Goal: Task Accomplishment & Management: Use online tool/utility

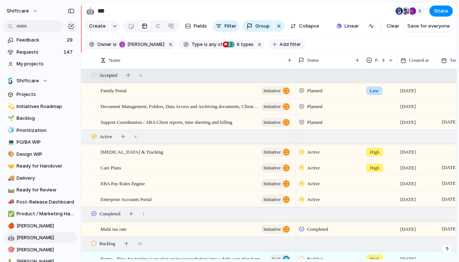
scroll to position [342, 0]
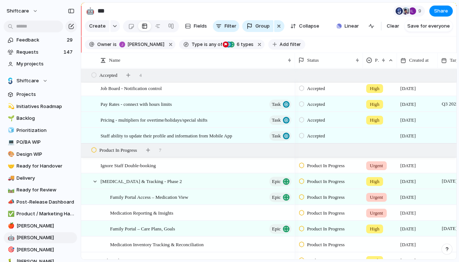
click at [289, 40] on button "Add filter" at bounding box center [286, 44] width 37 height 10
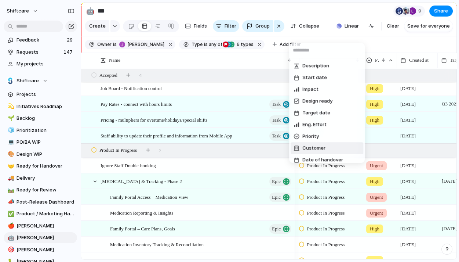
scroll to position [263, 0]
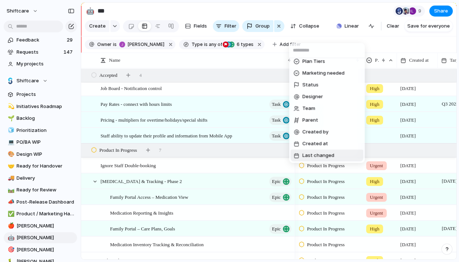
click at [324, 153] on span "Last changed" at bounding box center [319, 155] width 32 height 7
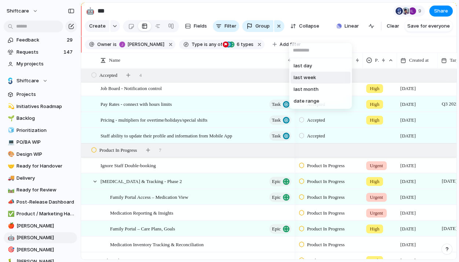
click at [311, 79] on span "last week" at bounding box center [305, 77] width 22 height 7
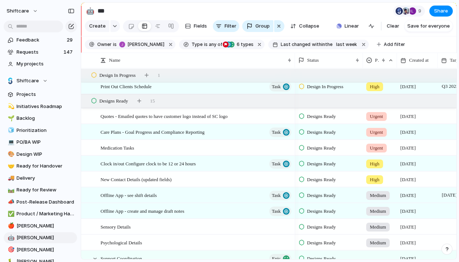
scroll to position [0, 0]
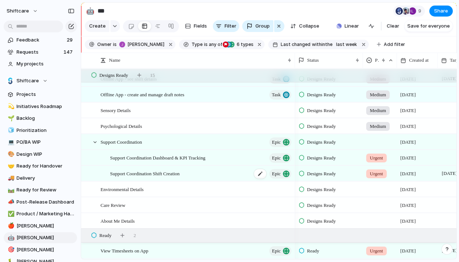
click at [168, 172] on span "Support Coordination Shift Creation" at bounding box center [145, 173] width 70 height 8
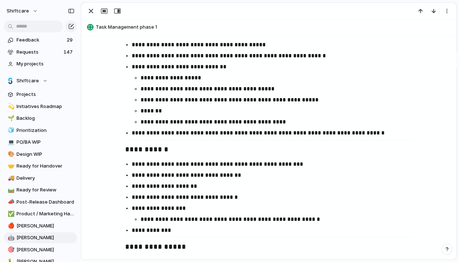
click at [198, 76] on p "**********" at bounding box center [280, 77] width 279 height 9
click at [161, 79] on p "**********" at bounding box center [280, 77] width 279 height 9
click at [291, 79] on p "**********" at bounding box center [280, 77] width 279 height 9
click at [155, 81] on p "**********" at bounding box center [280, 77] width 279 height 9
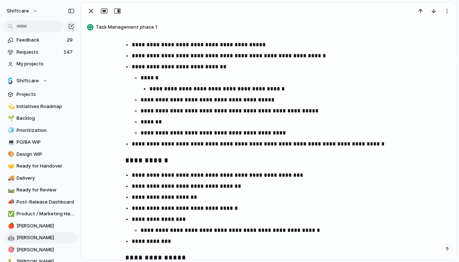
click at [173, 77] on p "******" at bounding box center [280, 77] width 279 height 9
click at [141, 100] on p "**********" at bounding box center [280, 99] width 279 height 9
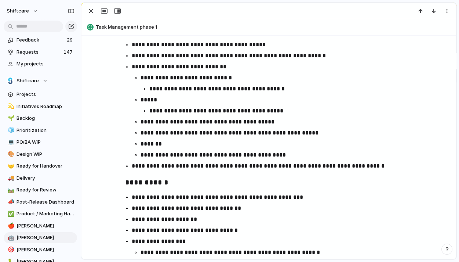
click at [149, 120] on p "**********" at bounding box center [280, 122] width 279 height 9
click at [278, 129] on p "**********" at bounding box center [280, 133] width 279 height 9
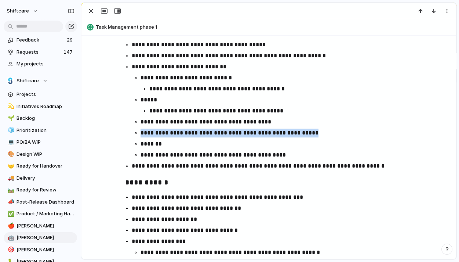
click at [278, 129] on p "**********" at bounding box center [280, 133] width 279 height 9
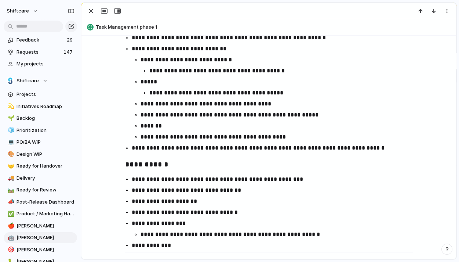
click at [205, 121] on ul "**********" at bounding box center [276, 98] width 288 height 86
click at [181, 123] on p "*******" at bounding box center [280, 126] width 279 height 9
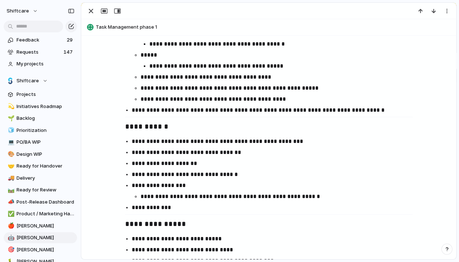
scroll to position [691, 0]
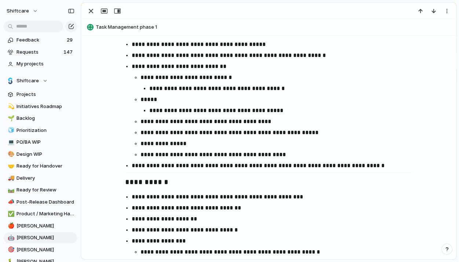
click at [319, 158] on p "**********" at bounding box center [280, 154] width 279 height 9
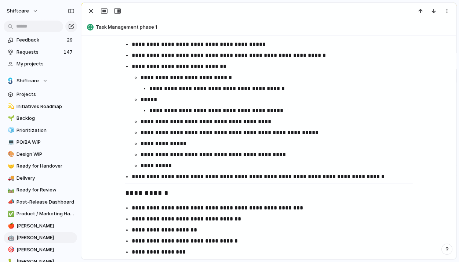
click at [145, 169] on p "**********" at bounding box center [280, 165] width 279 height 9
click at [171, 177] on p "**********" at bounding box center [276, 176] width 288 height 9
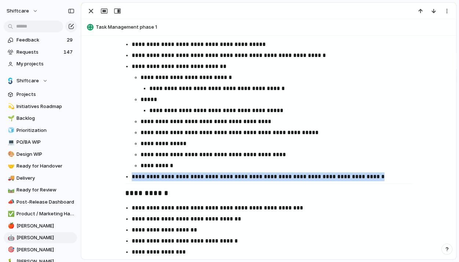
click at [171, 177] on p "**********" at bounding box center [276, 176] width 288 height 9
click at [172, 177] on p "**********" at bounding box center [276, 176] width 288 height 9
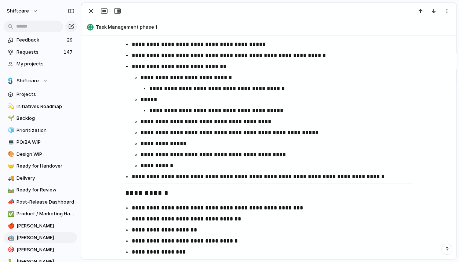
click at [246, 176] on p "**********" at bounding box center [276, 176] width 288 height 9
click at [254, 180] on p "**********" at bounding box center [276, 176] width 288 height 9
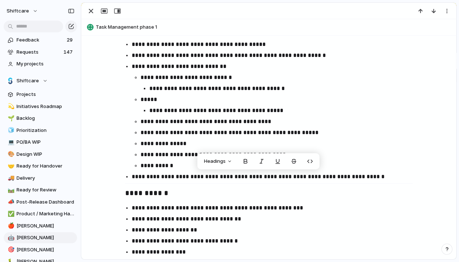
click at [275, 172] on p "**********" at bounding box center [276, 176] width 288 height 9
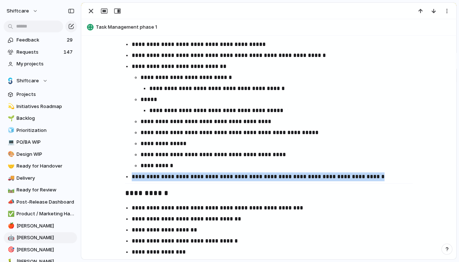
click at [275, 172] on p "**********" at bounding box center [276, 176] width 288 height 9
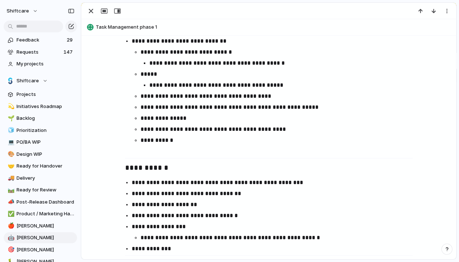
scroll to position [719, 0]
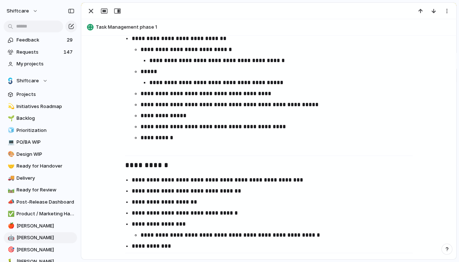
click at [276, 179] on p "**********" at bounding box center [276, 180] width 288 height 9
click at [284, 195] on p "**********" at bounding box center [276, 191] width 288 height 9
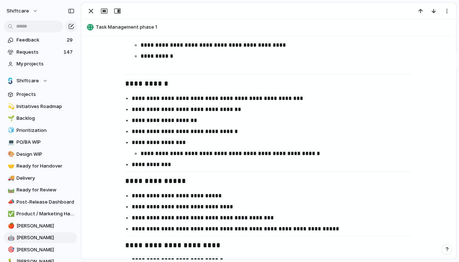
scroll to position [792, 0]
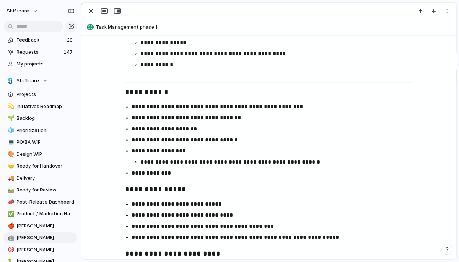
click at [140, 149] on p "**********" at bounding box center [276, 151] width 288 height 9
click at [143, 163] on p "**********" at bounding box center [280, 162] width 279 height 9
click at [174, 177] on p "**********" at bounding box center [276, 173] width 288 height 9
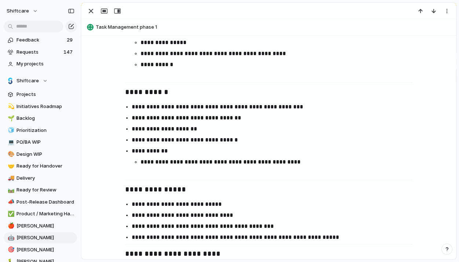
click at [210, 120] on p "**********" at bounding box center [276, 117] width 288 height 9
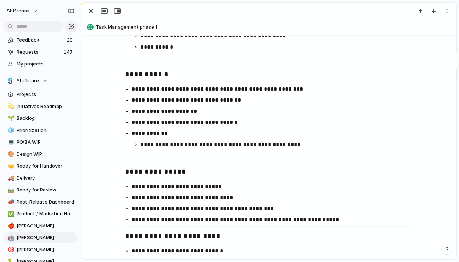
click at [220, 152] on p at bounding box center [276, 155] width 288 height 9
click at [170, 110] on p "**********" at bounding box center [276, 111] width 288 height 9
click at [170, 123] on p "**********" at bounding box center [276, 122] width 288 height 9
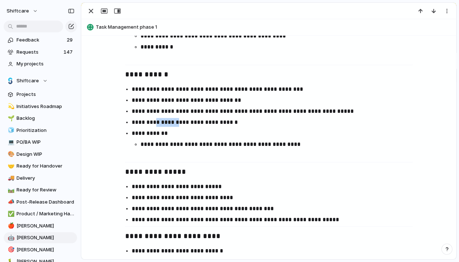
click at [170, 123] on p "**********" at bounding box center [276, 122] width 288 height 9
click at [194, 166] on h3 "**********" at bounding box center [269, 172] width 288 height 12
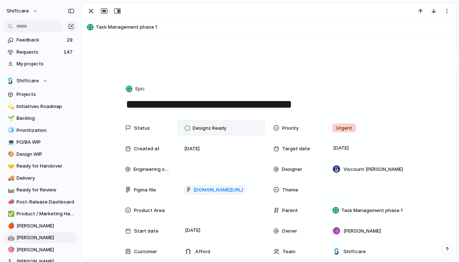
scroll to position [76, 0]
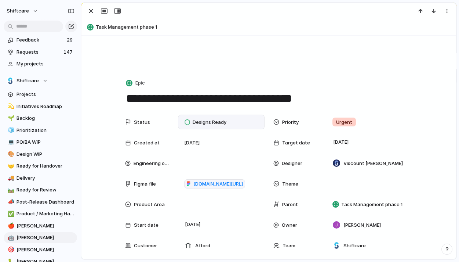
click at [232, 124] on div "Designs Ready" at bounding box center [206, 122] width 51 height 10
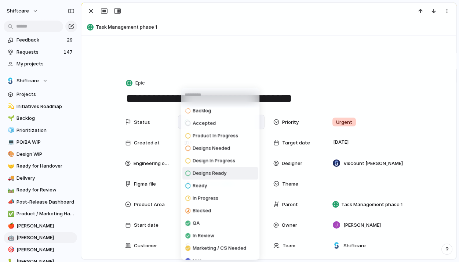
scroll to position [33, 0]
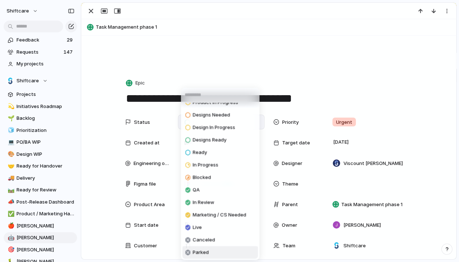
click at [196, 254] on span "Parked" at bounding box center [201, 252] width 16 height 7
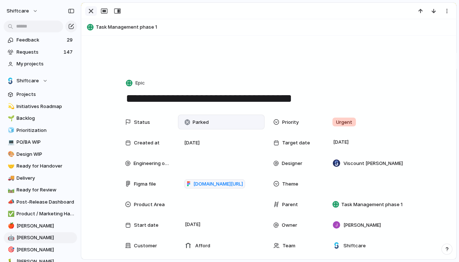
click at [92, 12] on div "button" at bounding box center [91, 11] width 9 height 9
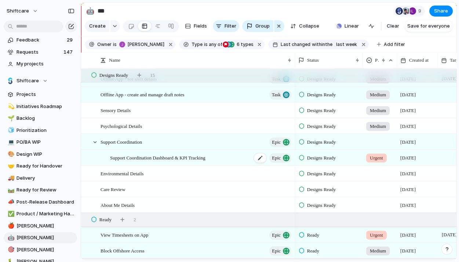
click at [167, 157] on span "Support Coordination Dashboard & KPI Tracking" at bounding box center [157, 157] width 95 height 8
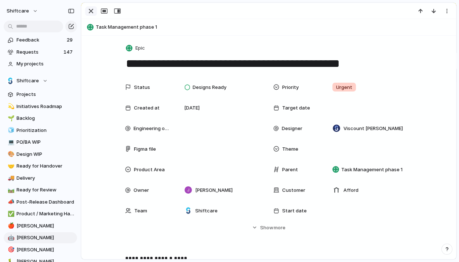
click at [91, 15] on button "button" at bounding box center [91, 11] width 12 height 10
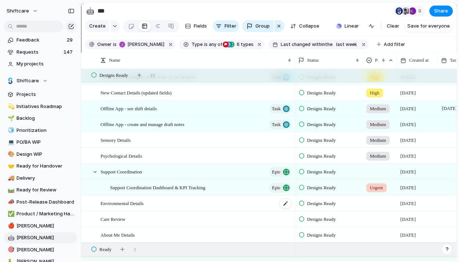
scroll to position [441, 0]
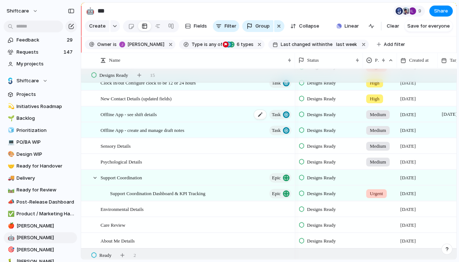
click at [186, 116] on div "Offline App - see shift details Task" at bounding box center [197, 114] width 192 height 15
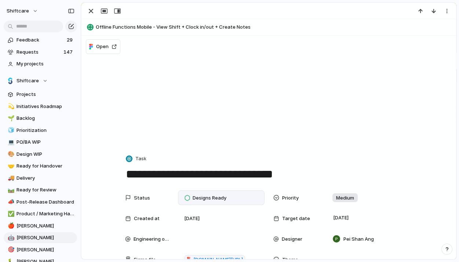
click at [204, 201] on div "Designs Ready" at bounding box center [207, 197] width 44 height 9
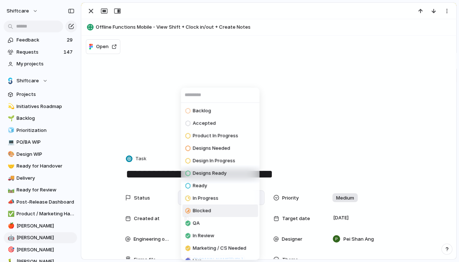
drag, startPoint x: 212, startPoint y: 199, endPoint x: 181, endPoint y: 131, distance: 74.3
click at [212, 199] on span "In Progress" at bounding box center [206, 198] width 26 height 7
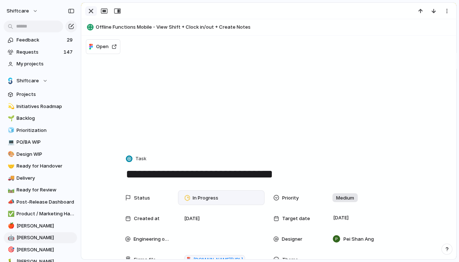
click at [94, 10] on div "button" at bounding box center [91, 11] width 9 height 9
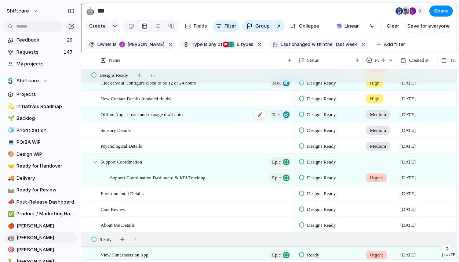
click at [163, 115] on span "Offline App - create and manage draft notes" at bounding box center [143, 114] width 84 height 8
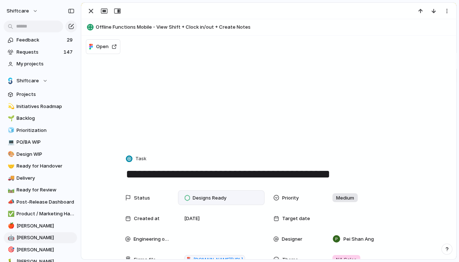
click at [197, 197] on span "Designs Ready" at bounding box center [210, 197] width 34 height 7
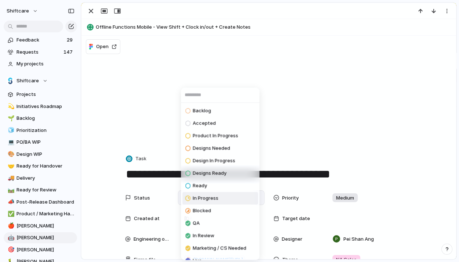
click at [208, 199] on span "In Progress" at bounding box center [206, 198] width 26 height 7
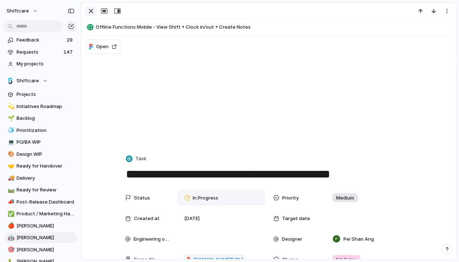
click at [90, 7] on div "button" at bounding box center [91, 11] width 9 height 9
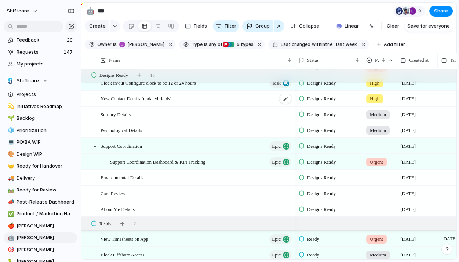
scroll to position [393, 0]
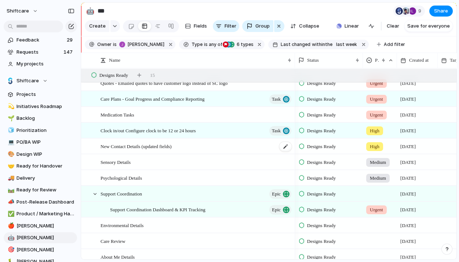
click at [172, 146] on span "New Contact Details (updated fields)" at bounding box center [136, 146] width 71 height 8
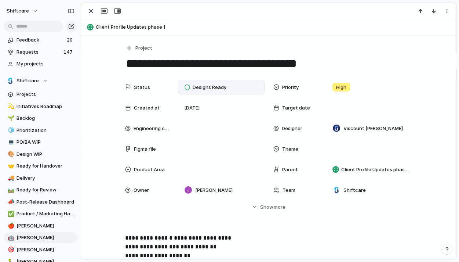
click at [213, 82] on div "Designs Ready" at bounding box center [221, 87] width 87 height 15
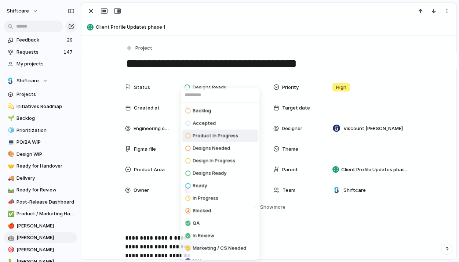
click at [211, 132] on div "Product In Progress" at bounding box center [211, 135] width 53 height 9
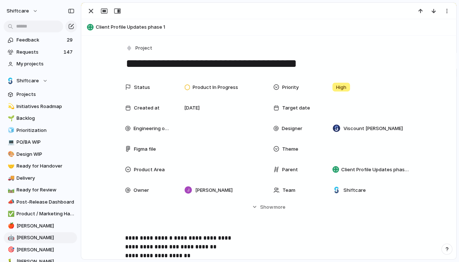
click at [93, 17] on div at bounding box center [269, 11] width 375 height 16
click at [93, 14] on div "button" at bounding box center [91, 11] width 9 height 9
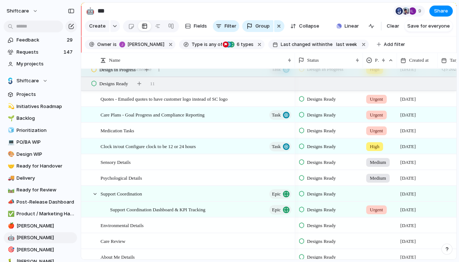
click at [327, 116] on span "Designs Ready" at bounding box center [321, 114] width 29 height 7
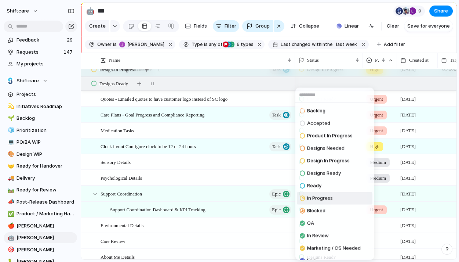
click at [322, 198] on span "In Progress" at bounding box center [320, 198] width 26 height 7
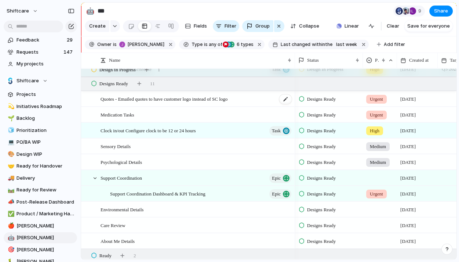
click at [228, 99] on span "Quotes - Emailed quotes to have customer logo instead of SC logo" at bounding box center [164, 98] width 127 height 8
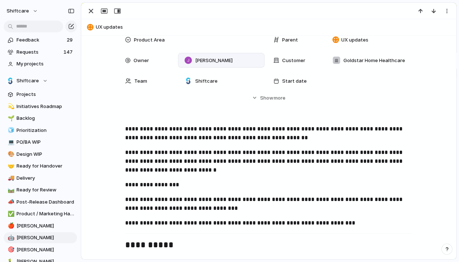
scroll to position [33, 0]
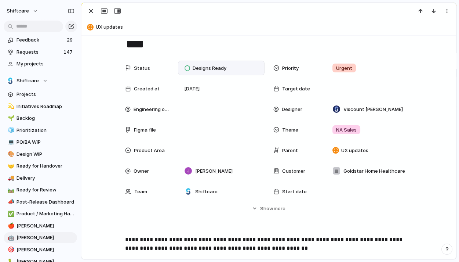
click at [228, 66] on div "Designs Ready" at bounding box center [207, 68] width 44 height 9
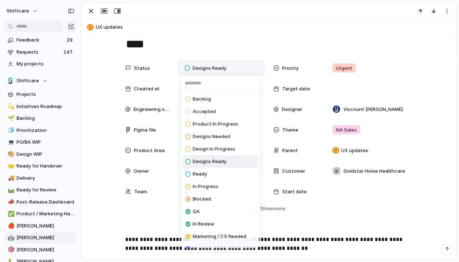
click at [315, 234] on div "Backlog Accepted Product In Progress Designs Needed Design In Progress Designs …" at bounding box center [229, 131] width 459 height 262
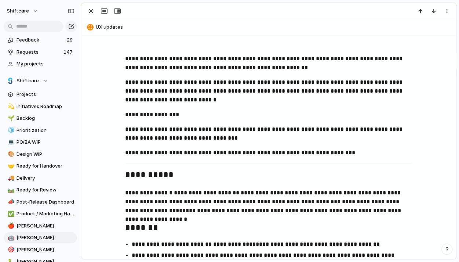
scroll to position [0, 0]
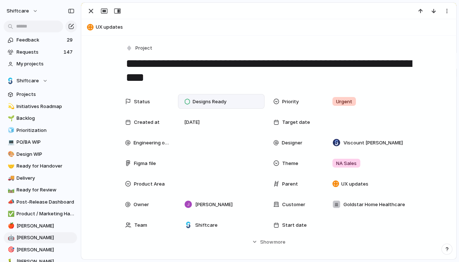
click at [225, 98] on div "Designs Ready" at bounding box center [207, 101] width 44 height 9
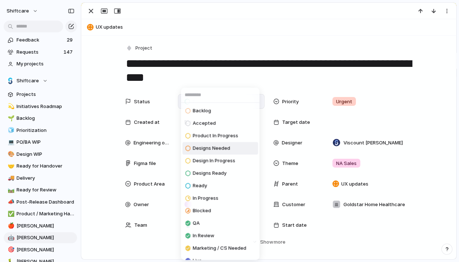
click at [227, 146] on span "Designs Needed" at bounding box center [211, 148] width 37 height 7
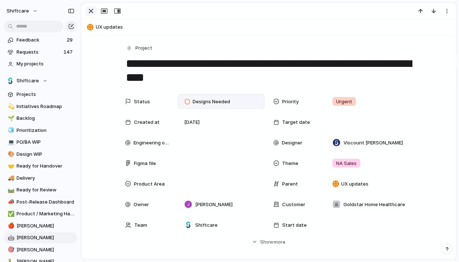
click at [94, 10] on div "button" at bounding box center [91, 11] width 9 height 9
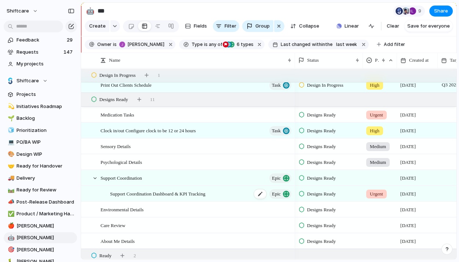
click at [146, 189] on span "Support Coordination Dashboard & KPI Tracking" at bounding box center [157, 193] width 95 height 8
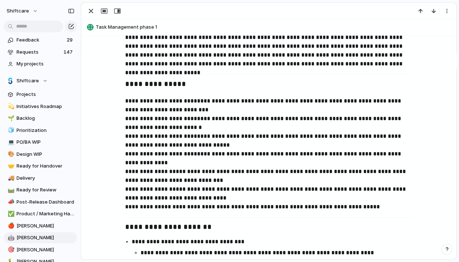
scroll to position [349, 0]
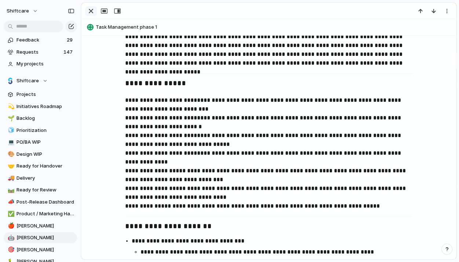
click at [92, 11] on div "button" at bounding box center [91, 11] width 9 height 9
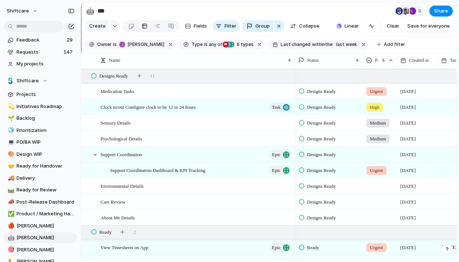
scroll to position [416, 0]
click at [361, 42] on button "button" at bounding box center [365, 45] width 10 height 10
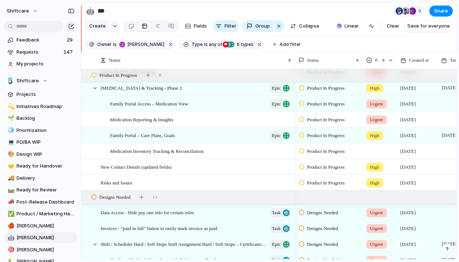
scroll to position [483, 0]
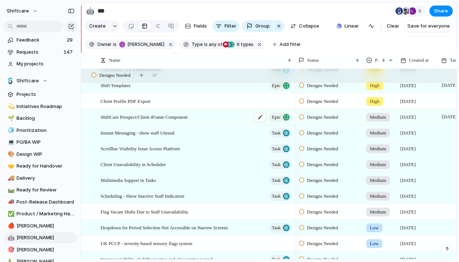
click at [192, 122] on div "ShiftCare Prospect/Client iFrame Component Epic" at bounding box center [197, 116] width 192 height 15
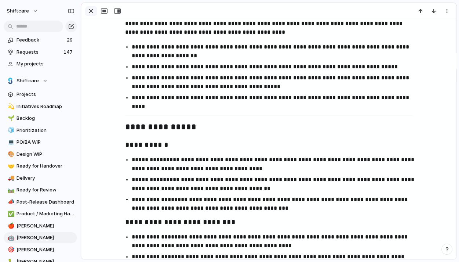
click at [90, 13] on div "button" at bounding box center [91, 11] width 9 height 9
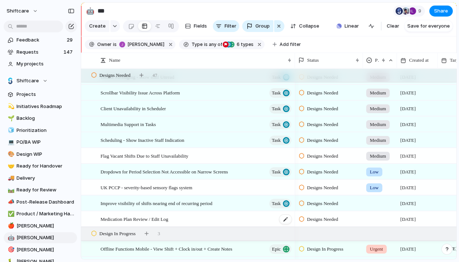
click at [169, 219] on span "Medication Plan Review / Edit Log" at bounding box center [135, 218] width 68 height 8
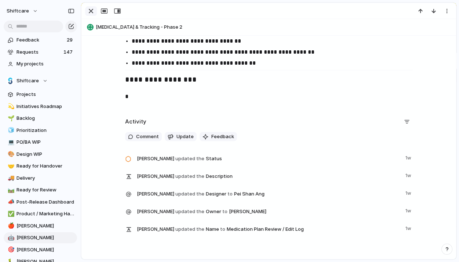
click at [87, 12] on div "button" at bounding box center [91, 11] width 9 height 9
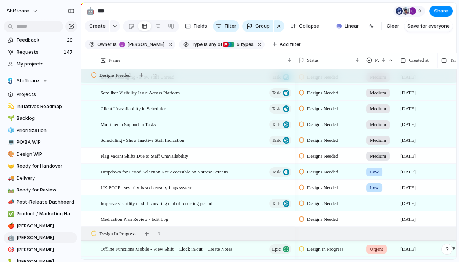
click at [365, 219] on div at bounding box center [380, 218] width 33 height 12
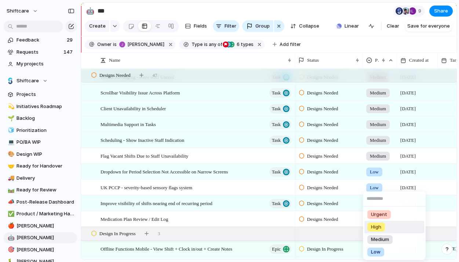
click at [377, 229] on span "High" at bounding box center [376, 226] width 10 height 7
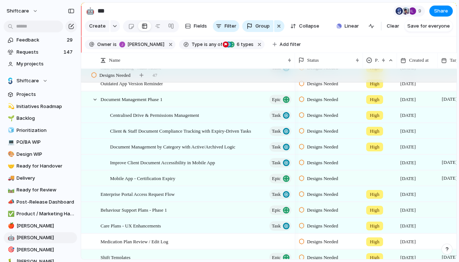
click at [375, 162] on div at bounding box center [380, 161] width 33 height 12
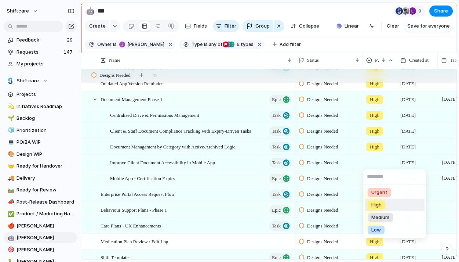
click at [375, 205] on span "High" at bounding box center [377, 204] width 10 height 7
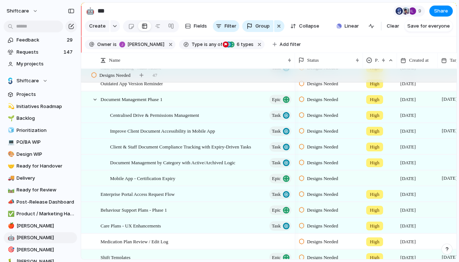
click at [373, 187] on div "High" at bounding box center [380, 193] width 33 height 12
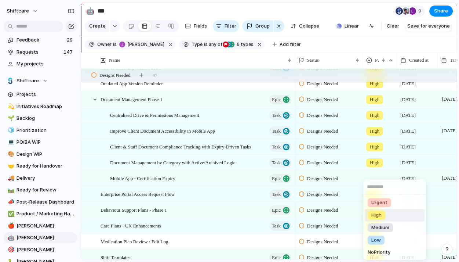
click at [375, 176] on div "Urgent High Medium Low No Priority" at bounding box center [229, 131] width 459 height 262
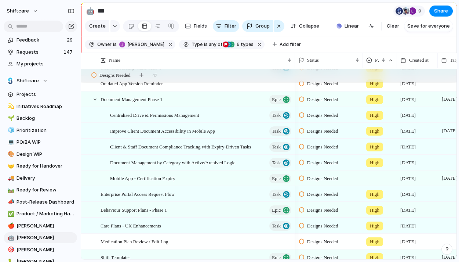
click at [377, 176] on div at bounding box center [380, 177] width 33 height 12
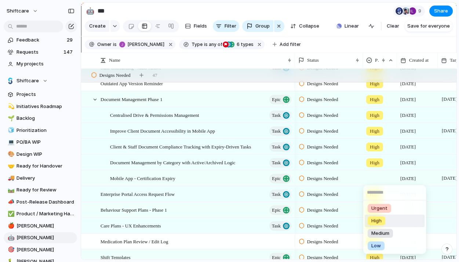
click at [375, 218] on span "High" at bounding box center [377, 220] width 10 height 7
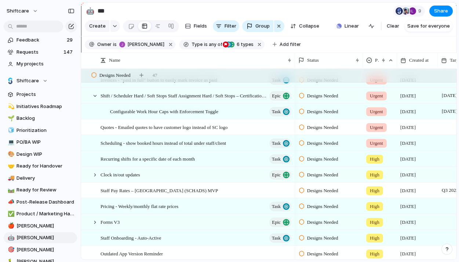
click at [373, 157] on span "High" at bounding box center [375, 158] width 10 height 7
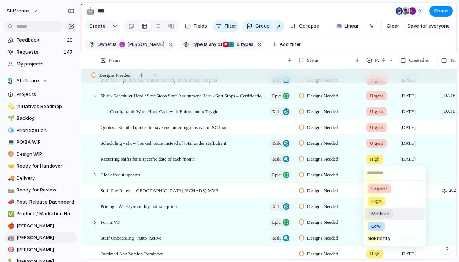
click at [381, 210] on span "Medium" at bounding box center [381, 213] width 18 height 7
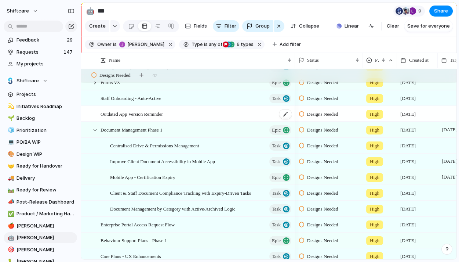
click at [163, 114] on span "Outdated App Version Reminder" at bounding box center [132, 113] width 62 height 8
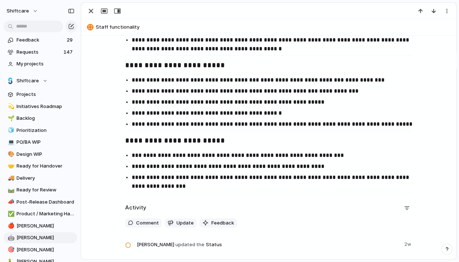
click at [184, 185] on p "**********" at bounding box center [276, 182] width 288 height 18
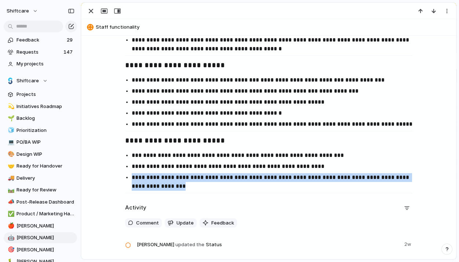
click at [184, 185] on p "**********" at bounding box center [276, 182] width 288 height 18
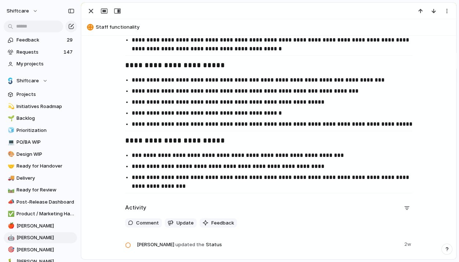
click at [187, 186] on p "**********" at bounding box center [276, 182] width 288 height 18
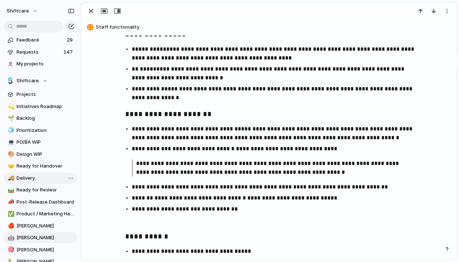
click at [21, 180] on span "Delivery" at bounding box center [46, 177] width 58 height 7
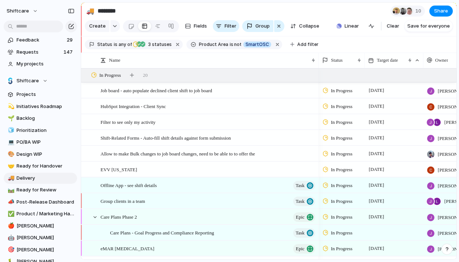
type input "***"
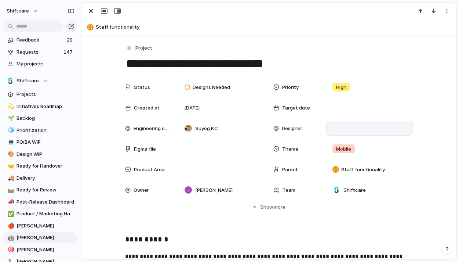
click at [345, 122] on div at bounding box center [369, 128] width 87 height 15
type input "**"
click at [366, 155] on span "Pei Shan Ang" at bounding box center [368, 154] width 30 height 7
click at [89, 10] on div "button" at bounding box center [91, 11] width 9 height 9
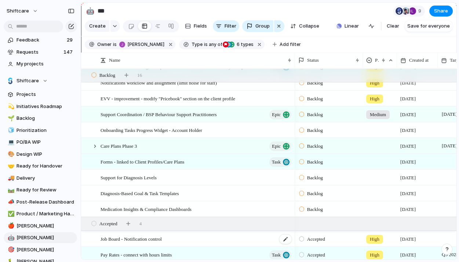
scroll to position [202, 0]
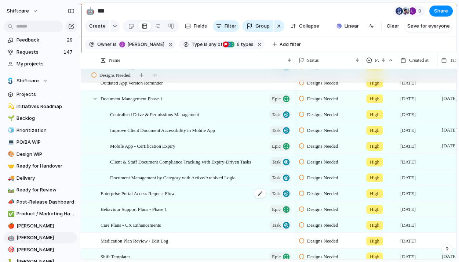
click at [194, 193] on div "Enterprise Portal Access Request Flow Task" at bounding box center [197, 193] width 192 height 15
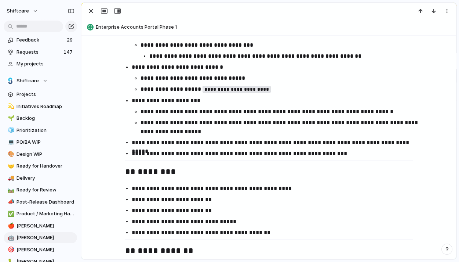
scroll to position [678, 0]
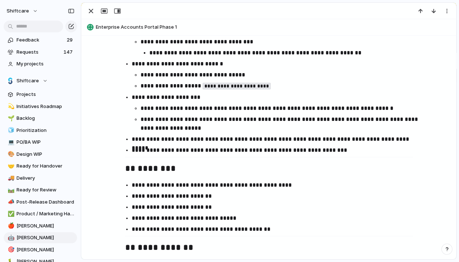
click at [300, 115] on ul "**********" at bounding box center [276, 118] width 288 height 29
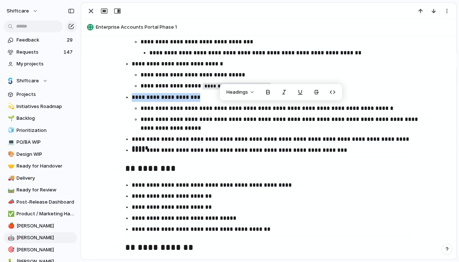
click at [303, 131] on p "**********" at bounding box center [280, 124] width 279 height 18
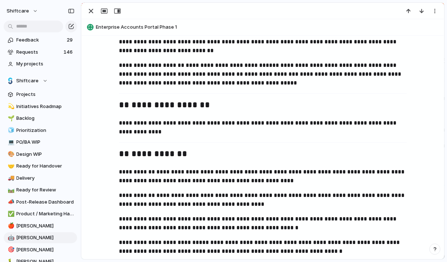
scroll to position [0, 0]
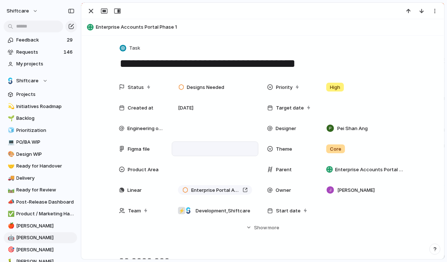
click at [195, 155] on div at bounding box center [215, 148] width 87 height 15
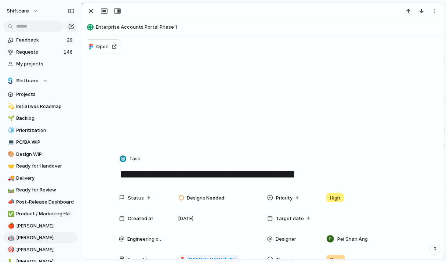
click at [287, 29] on span "Enterprise Accounts Portal Phase 1" at bounding box center [268, 27] width 345 height 7
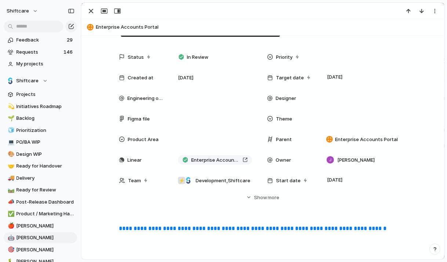
scroll to position [14, 0]
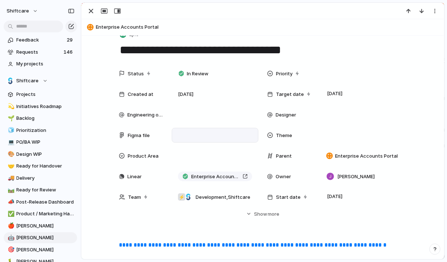
click at [187, 135] on div at bounding box center [215, 135] width 80 height 8
click at [216, 142] on div at bounding box center [215, 135] width 87 height 15
click at [207, 137] on div at bounding box center [215, 135] width 87 height 15
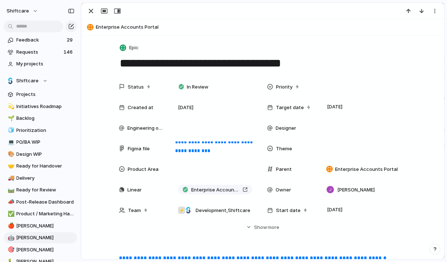
click at [77, 199] on div "📣 Post-Release Dashboard" at bounding box center [40, 201] width 73 height 11
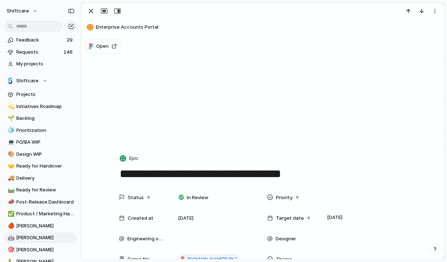
scroll to position [111, 0]
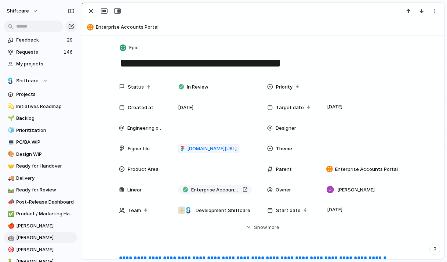
click at [109, 226] on div "Status In Review Priority Created at 24 June Target date 29 August Engineering …" at bounding box center [262, 154] width 345 height 151
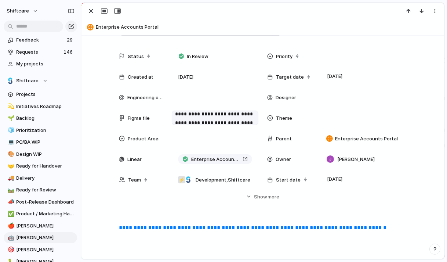
click at [250, 121] on p "**********" at bounding box center [215, 118] width 80 height 35
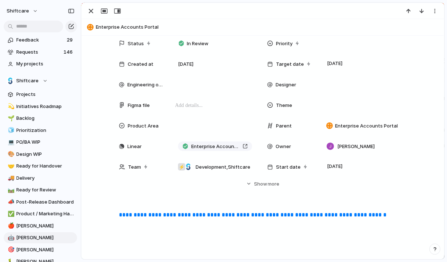
click at [106, 75] on div "Status In Review Priority Created at 24 June Target date 29 August Engineering …" at bounding box center [262, 111] width 345 height 151
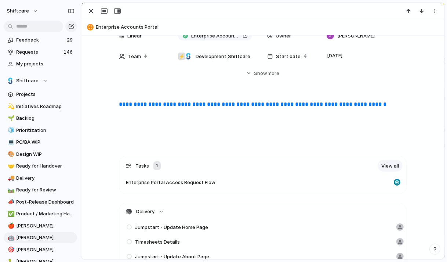
scroll to position [44, 0]
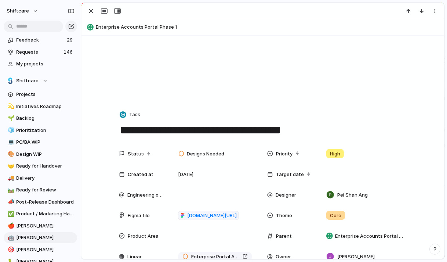
type textarea "**********"
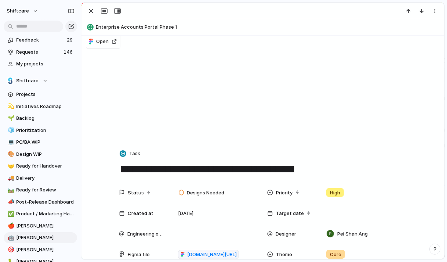
scroll to position [6, 0]
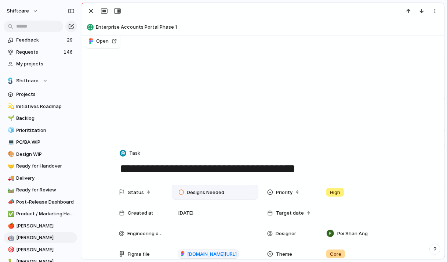
click at [201, 198] on div "Designs Needed" at bounding box center [215, 192] width 87 height 15
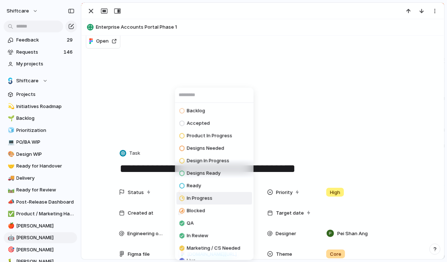
drag, startPoint x: 197, startPoint y: 189, endPoint x: 198, endPoint y: 134, distance: 55.1
click at [197, 189] on span "Ready" at bounding box center [194, 185] width 14 height 7
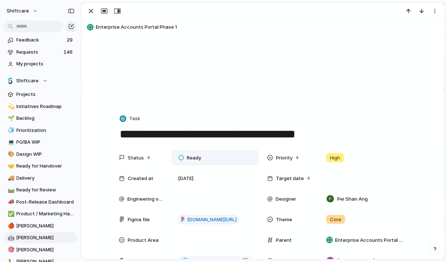
scroll to position [101, 0]
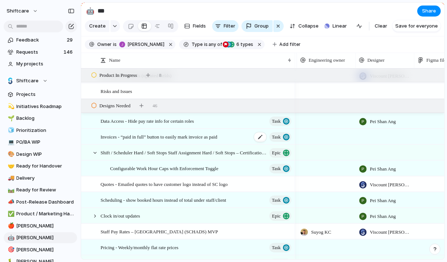
click at [207, 135] on span "Invoices - “paid in full” button to easily mark invoice as paid" at bounding box center [159, 136] width 117 height 8
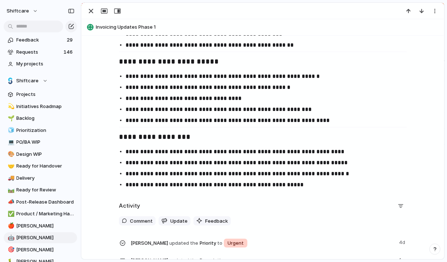
scroll to position [1046, 0]
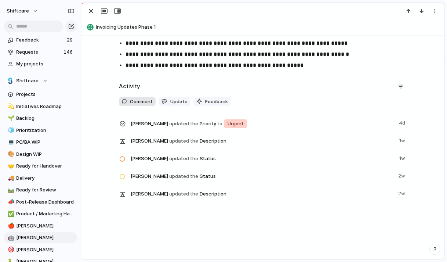
click at [136, 100] on span "Comment" at bounding box center [141, 101] width 23 height 7
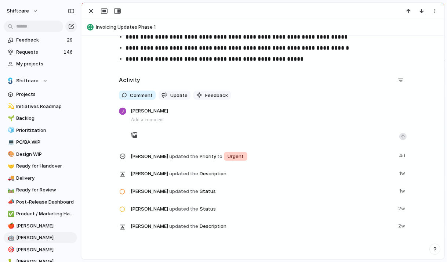
scroll to position [1053, 0]
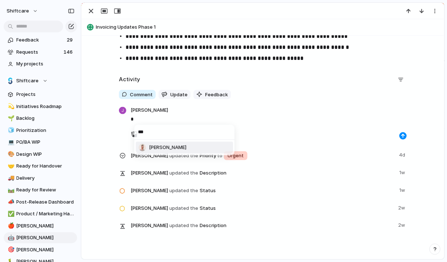
type input "***"
click at [188, 153] on ul "[PERSON_NAME]" at bounding box center [184, 147] width 100 height 15
click at [187, 149] on span "[PERSON_NAME]" at bounding box center [167, 147] width 37 height 7
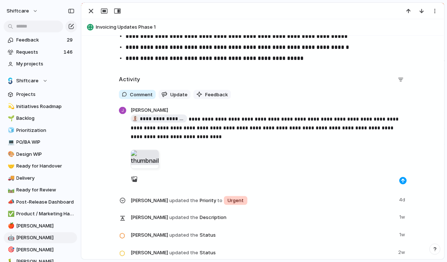
click at [401, 181] on div "button" at bounding box center [403, 180] width 4 height 4
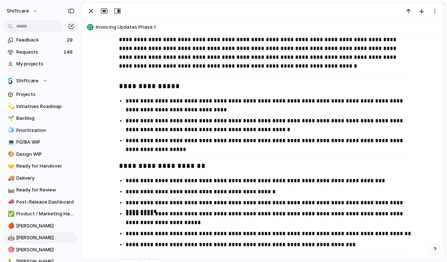
scroll to position [0, 0]
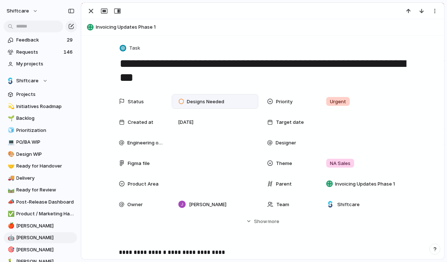
click at [211, 102] on span "Designs Needed" at bounding box center [205, 101] width 37 height 7
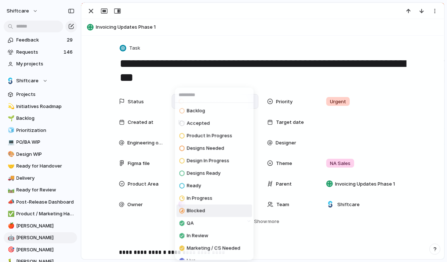
click at [192, 211] on span "Blocked" at bounding box center [196, 210] width 18 height 7
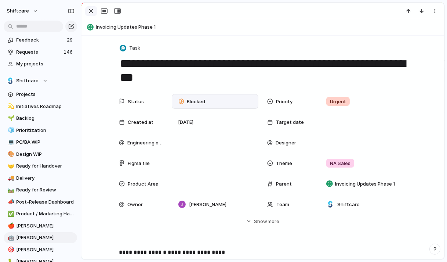
click at [91, 12] on div "button" at bounding box center [91, 11] width 9 height 9
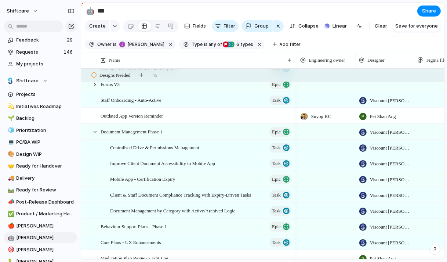
scroll to position [697, 0]
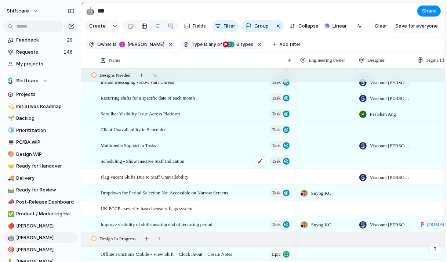
click at [184, 162] on span "Scheduling - Show Inactive Staff Indication" at bounding box center [143, 160] width 84 height 8
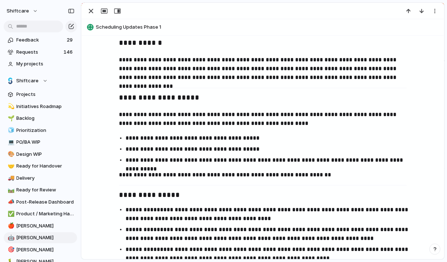
click at [274, 65] on p "**********" at bounding box center [263, 68] width 288 height 26
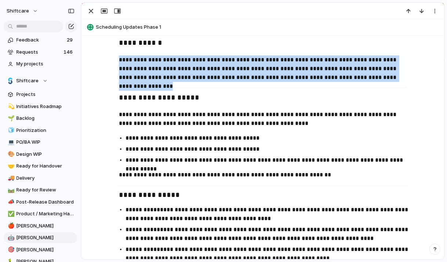
click at [274, 65] on p "**********" at bounding box center [263, 68] width 288 height 26
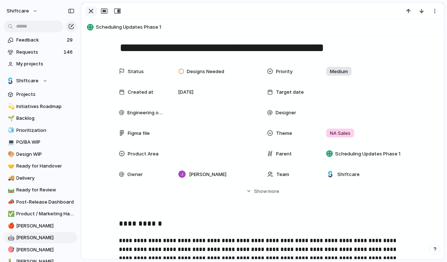
click at [94, 12] on div "button" at bounding box center [91, 11] width 9 height 9
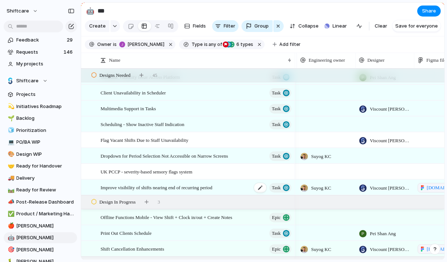
click at [206, 188] on span "Improve visibility of shifts nearing end of recurring period" at bounding box center [157, 187] width 112 height 8
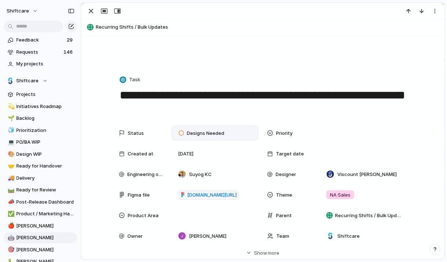
click at [220, 133] on span "Designs Needed" at bounding box center [205, 133] width 37 height 7
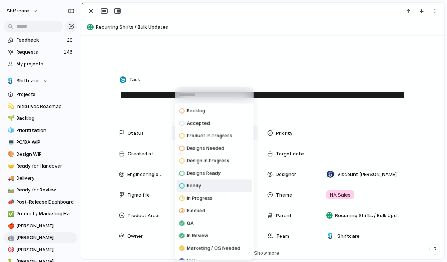
click at [201, 181] on li "Ready" at bounding box center [215, 186] width 76 height 12
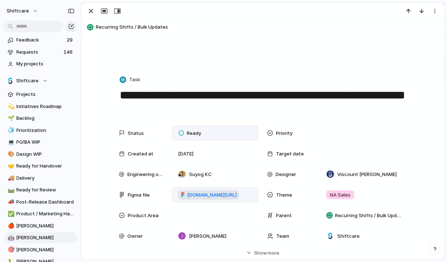
click at [196, 191] on link "figma.com/design/2uc2MsWzzEYNkYviMHbpCc/Visibility-of-Recurring-Shift-s-Ending-…" at bounding box center [208, 195] width 61 height 10
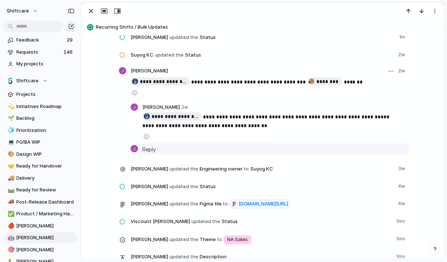
click at [147, 145] on span "Reply" at bounding box center [149, 149] width 14 height 8
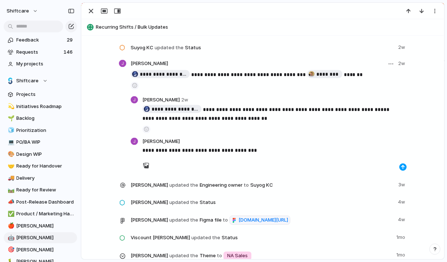
click at [401, 165] on div "button" at bounding box center [403, 167] width 4 height 4
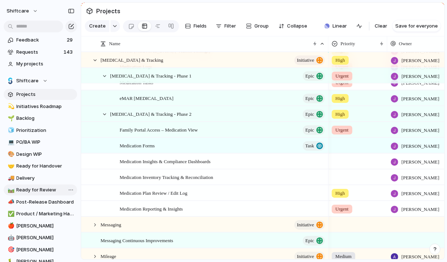
scroll to position [80, 0]
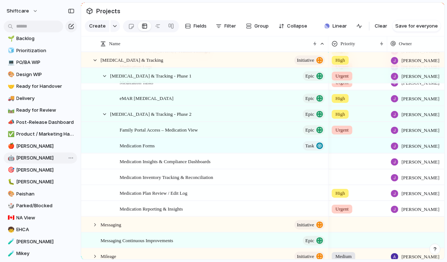
click at [23, 161] on link "🤖 Jon" at bounding box center [40, 157] width 73 height 11
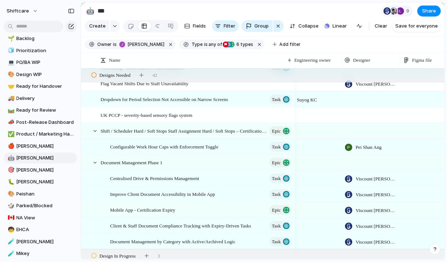
click at [374, 134] on div at bounding box center [371, 130] width 59 height 15
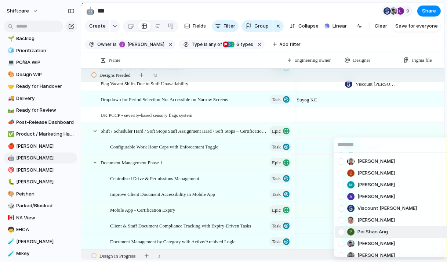
click at [339, 234] on div at bounding box center [341, 231] width 13 height 13
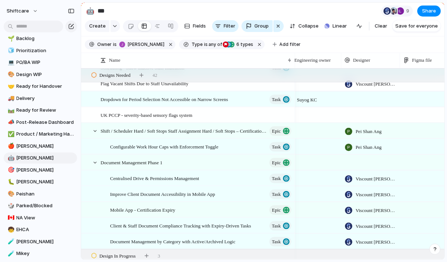
click at [332, 79] on div "Jonathan Agness Anton Suba Gerda Decio Henry He Giórgenes Gelatti Jazmine Mae R…" at bounding box center [223, 131] width 447 height 262
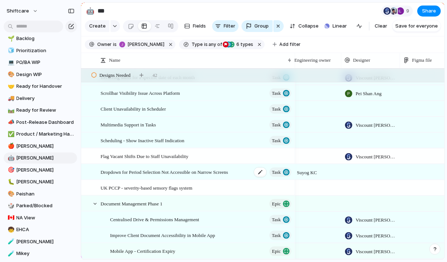
click at [228, 174] on span "Dropdown for Period Selection Not Accessible on Narrow Screens" at bounding box center [164, 171] width 127 height 8
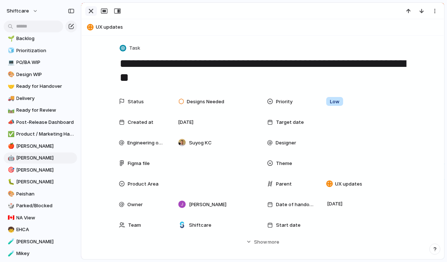
click at [92, 11] on div "button" at bounding box center [91, 11] width 9 height 9
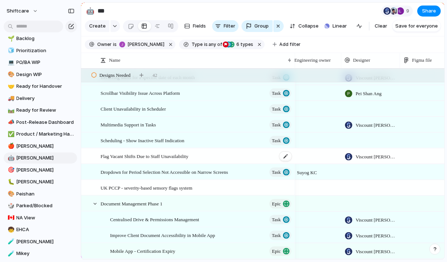
click at [186, 155] on span "Flag Vacant Shifts Due to Staff Unavailability" at bounding box center [145, 156] width 88 height 8
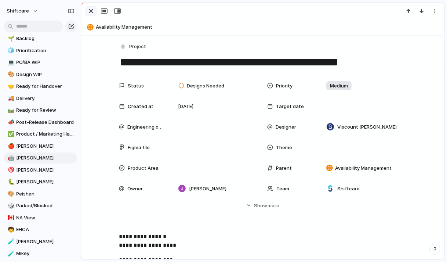
click at [94, 12] on div "button" at bounding box center [91, 11] width 9 height 9
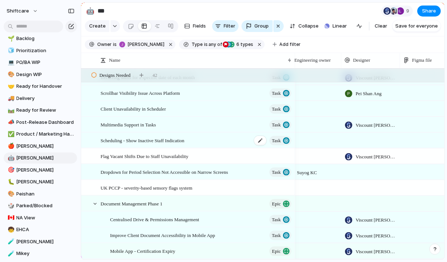
click at [177, 142] on span "Scheduling - Show Inactive Staff Indication" at bounding box center [143, 140] width 84 height 8
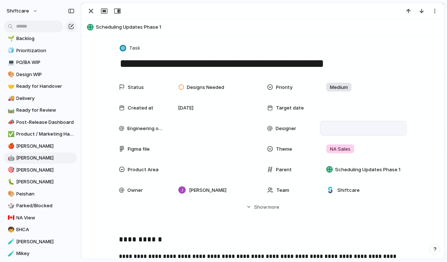
click at [353, 129] on div at bounding box center [364, 128] width 80 height 8
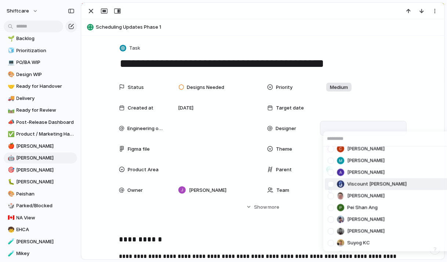
click at [330, 184] on div at bounding box center [331, 183] width 13 height 13
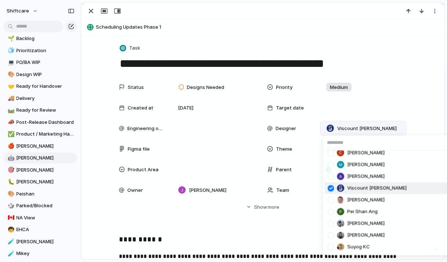
click at [263, 25] on div "Jonathan Agness Anton Suba Gerda Decio Henry He Giórgenes Gelatti Jazmine Mae R…" at bounding box center [223, 131] width 447 height 262
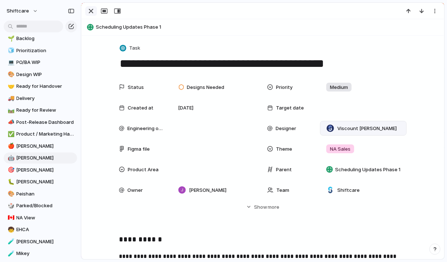
click at [92, 9] on div "button" at bounding box center [91, 11] width 9 height 9
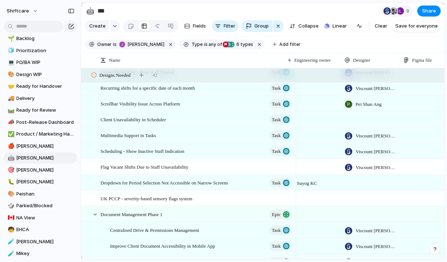
click at [362, 121] on div at bounding box center [371, 119] width 59 height 15
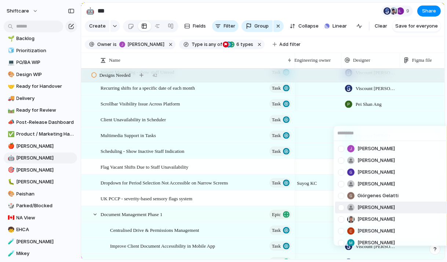
click at [212, 118] on div "Jonathan Agness Anton Suba Gerda Decio Henry He Giórgenes Gelatti Jazmine Mae R…" at bounding box center [223, 131] width 447 height 262
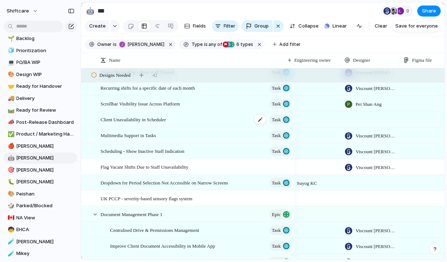
click at [181, 121] on div "Client Unavailability in Scheduler Task" at bounding box center [197, 119] width 192 height 15
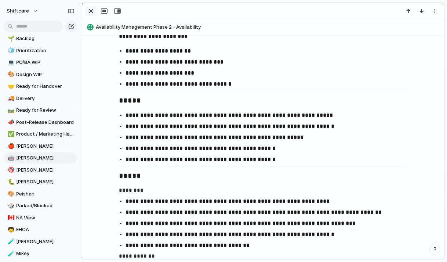
click at [91, 14] on div "button" at bounding box center [91, 11] width 9 height 9
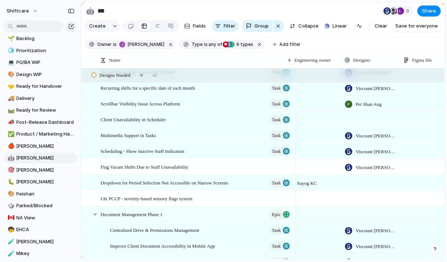
click at [365, 115] on div at bounding box center [371, 119] width 59 height 15
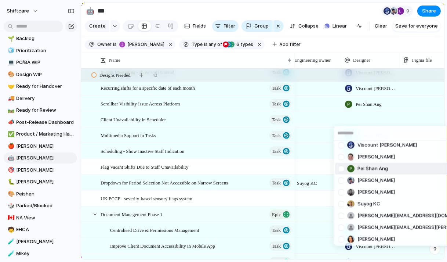
click at [341, 170] on div at bounding box center [341, 168] width 13 height 13
click at [314, 146] on div "Jonathan Agness Anton Suba Gerda Decio Henry He Giórgenes Gelatti Jazmine Mae R…" at bounding box center [223, 131] width 447 height 262
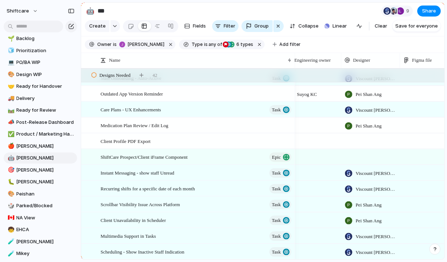
scroll to position [802, 0]
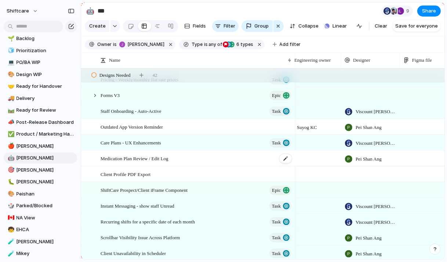
click at [162, 158] on span "Medication Plan Review / Edit Log" at bounding box center [135, 158] width 68 height 8
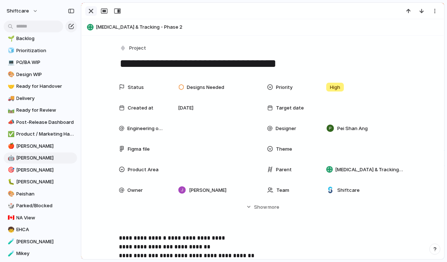
click at [92, 14] on div "button" at bounding box center [91, 11] width 9 height 9
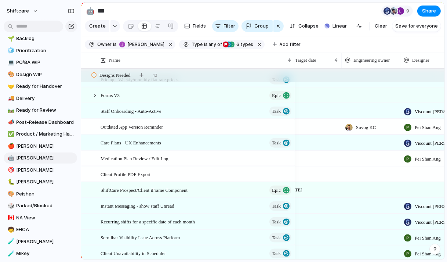
scroll to position [0, 140]
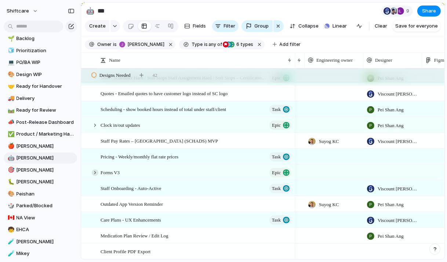
click at [93, 170] on div at bounding box center [95, 172] width 7 height 7
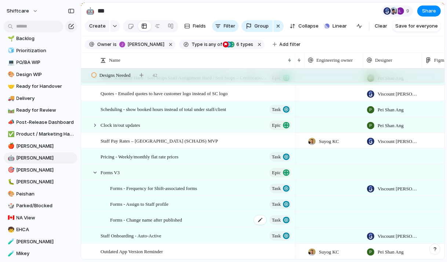
click at [181, 220] on span "Forms - Change name after published" at bounding box center [146, 219] width 72 height 8
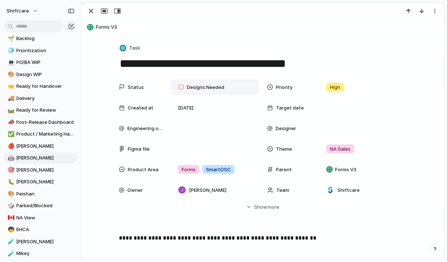
click at [214, 86] on span "Designs Needed" at bounding box center [205, 87] width 37 height 7
click at [326, 209] on div "Backlog Accepted Product In Progress Designs Needed Design In Progress Designs …" at bounding box center [223, 131] width 447 height 262
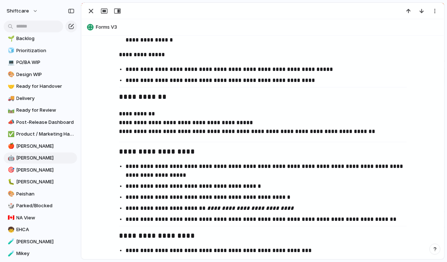
click at [274, 187] on p "**********" at bounding box center [270, 186] width 288 height 9
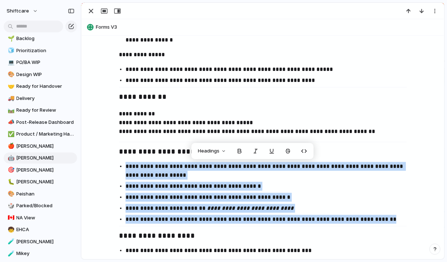
drag, startPoint x: 380, startPoint y: 221, endPoint x: 118, endPoint y: 169, distance: 266.7
click at [118, 169] on ul "**********" at bounding box center [262, 193] width 301 height 62
click at [144, 200] on p "**********" at bounding box center [270, 197] width 288 height 9
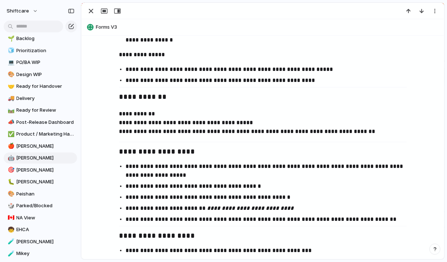
click at [153, 151] on strong "**********" at bounding box center [157, 151] width 76 height 7
click at [177, 177] on p "**********" at bounding box center [270, 171] width 288 height 18
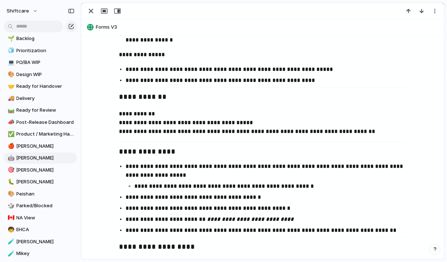
click at [176, 145] on div "**********" at bounding box center [262, 30] width 345 height 566
click at [181, 149] on h3 "**********" at bounding box center [263, 152] width 288 height 12
click at [211, 171] on p "**********" at bounding box center [270, 171] width 288 height 18
click at [243, 171] on p "**********" at bounding box center [270, 171] width 288 height 18
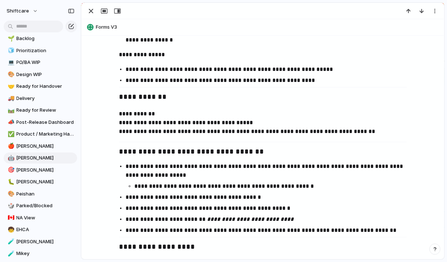
click at [243, 171] on p "**********" at bounding box center [270, 171] width 288 height 18
click at [242, 214] on ul "**********" at bounding box center [262, 198] width 301 height 73
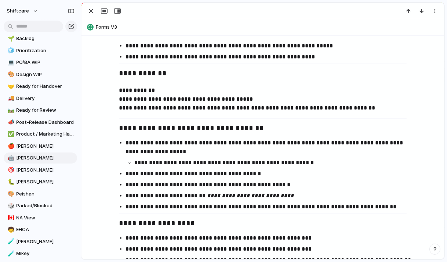
scroll to position [510, 0]
click at [241, 199] on p "**********" at bounding box center [270, 195] width 288 height 9
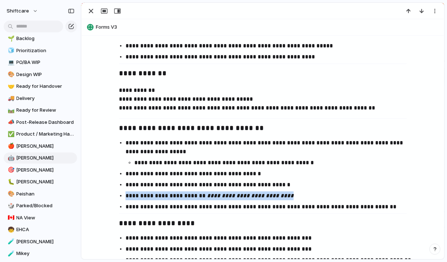
click at [241, 199] on p "**********" at bounding box center [270, 195] width 288 height 9
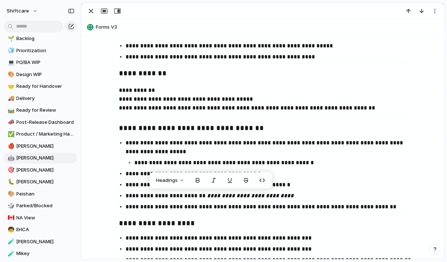
click at [247, 212] on div "**********" at bounding box center [262, 6] width 345 height 566
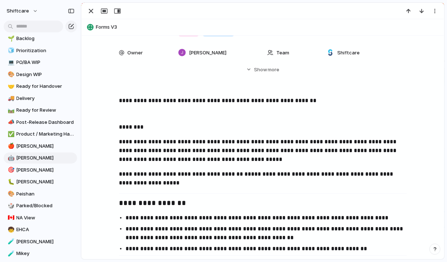
scroll to position [0, 0]
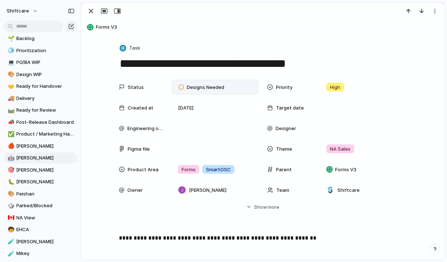
click at [220, 84] on span "Designs Needed" at bounding box center [205, 87] width 37 height 7
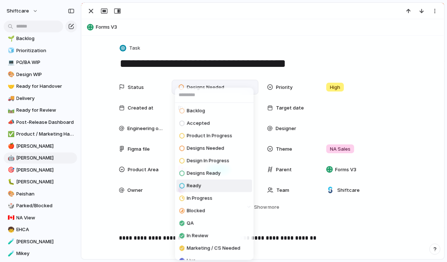
click at [203, 185] on li "Ready" at bounding box center [215, 186] width 76 height 12
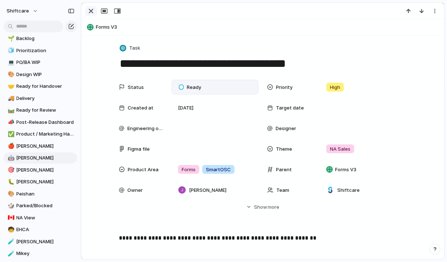
click at [91, 11] on div "button" at bounding box center [91, 11] width 9 height 9
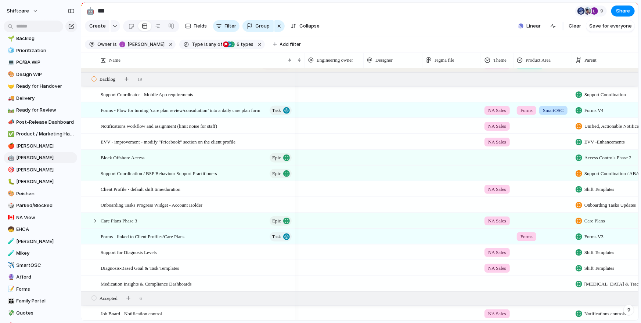
scroll to position [0, 243]
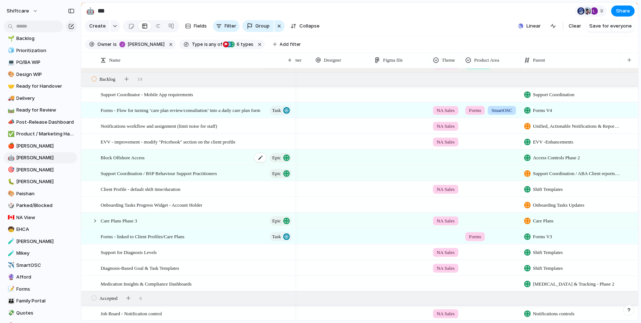
click at [215, 161] on div "Block Offshore Access Epic" at bounding box center [197, 157] width 192 height 15
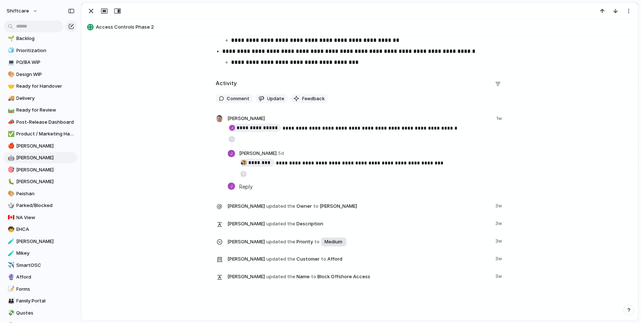
scroll to position [1049, 0]
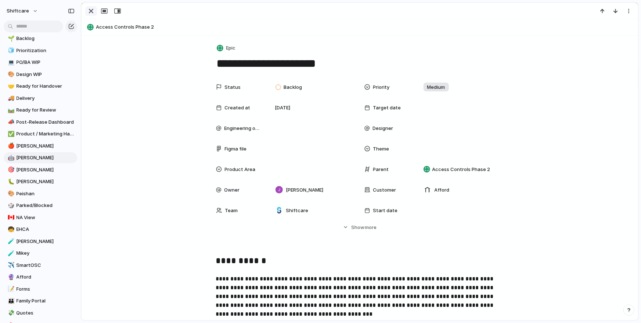
click at [95, 13] on button "button" at bounding box center [91, 11] width 12 height 10
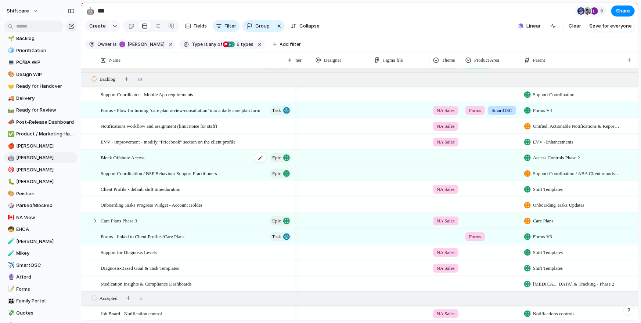
click at [154, 157] on div "Block Offshore Access Epic" at bounding box center [197, 157] width 192 height 15
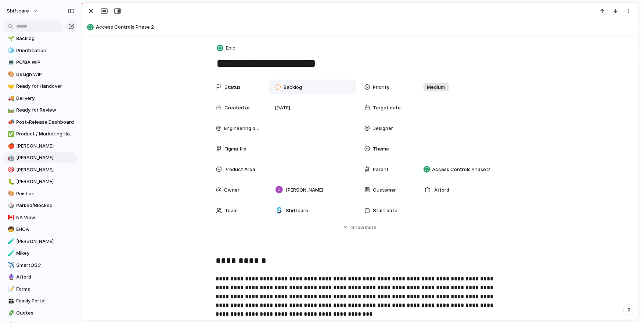
click at [283, 92] on div "Backlog" at bounding box center [290, 87] width 36 height 10
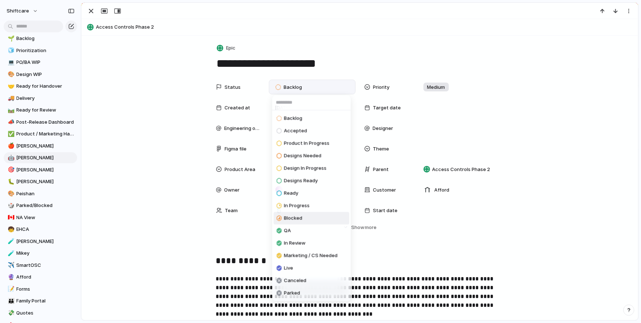
click at [302, 218] on li "Blocked" at bounding box center [312, 218] width 76 height 12
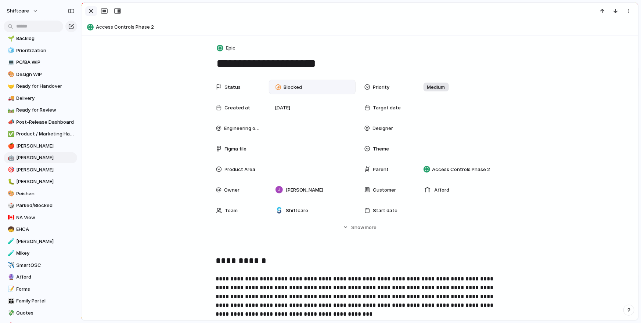
click at [88, 14] on div "button" at bounding box center [91, 11] width 9 height 9
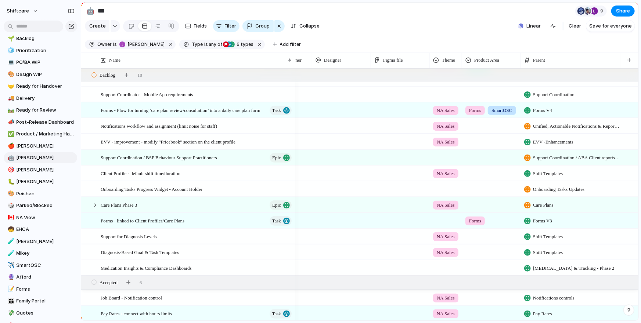
scroll to position [173, 0]
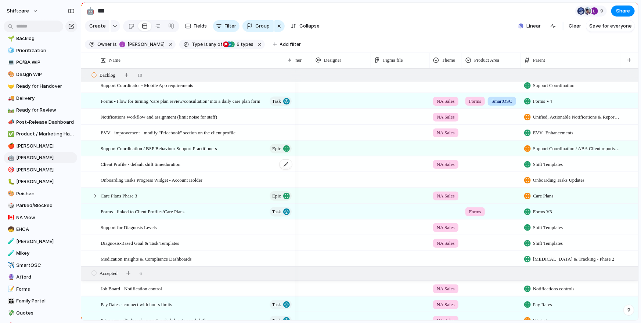
click at [180, 166] on span "Client Profile - default shift time/duration" at bounding box center [141, 164] width 80 height 8
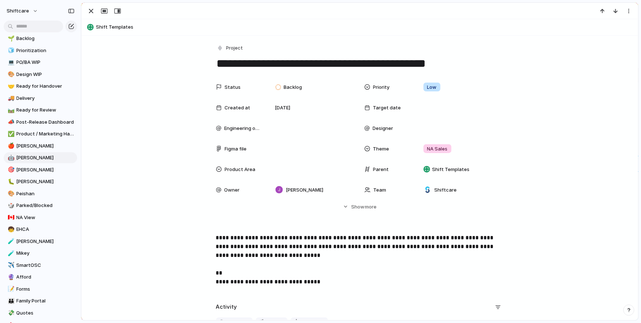
scroll to position [106, 0]
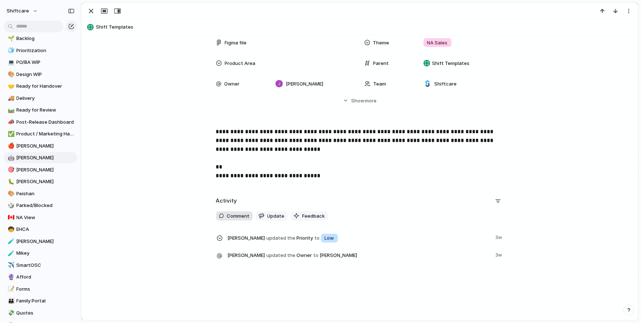
click at [241, 218] on span "Comment" at bounding box center [238, 216] width 23 height 7
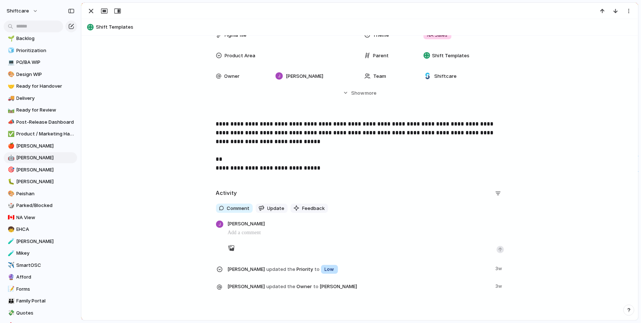
scroll to position [114, 0]
click at [281, 166] on p "**********" at bounding box center [360, 146] width 288 height 53
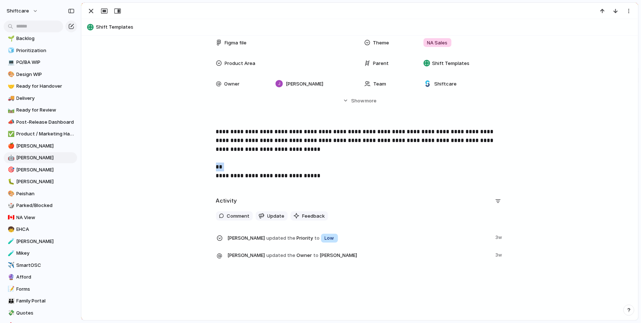
click at [281, 166] on p "**********" at bounding box center [360, 153] width 288 height 53
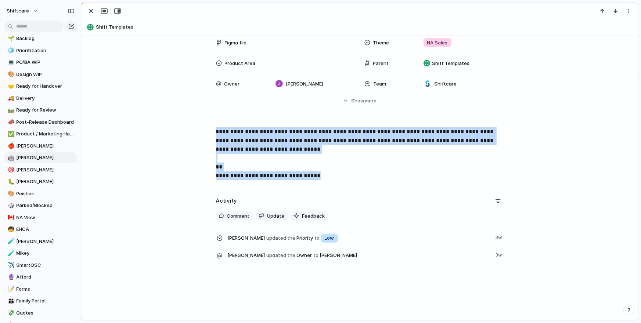
click at [281, 166] on p "**********" at bounding box center [360, 153] width 288 height 53
click at [232, 218] on span "Comment" at bounding box center [238, 216] width 23 height 7
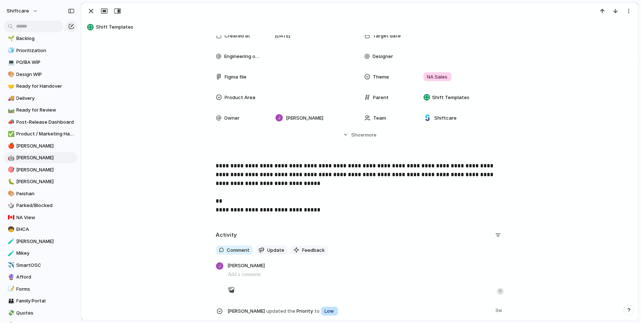
scroll to position [0, 0]
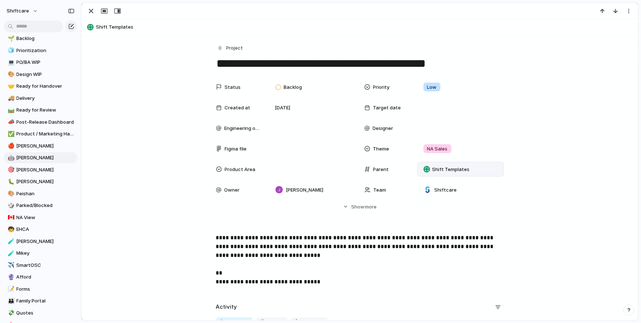
click at [436, 166] on span "Shift Templates" at bounding box center [450, 169] width 37 height 7
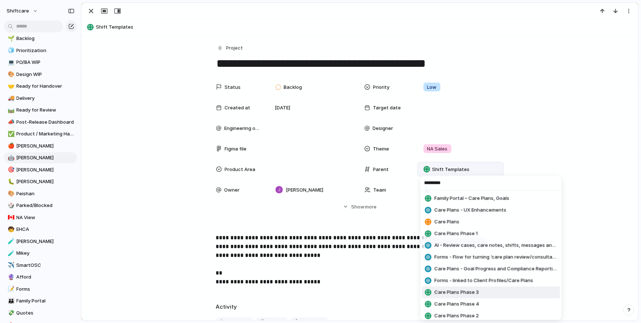
type input "*********"
click at [447, 261] on span "Care Plans Phase 3" at bounding box center [456, 292] width 44 height 7
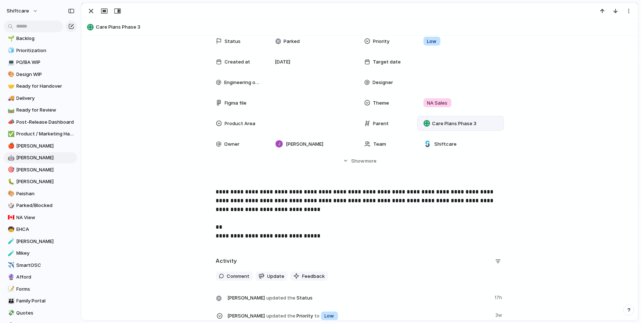
scroll to position [106, 0]
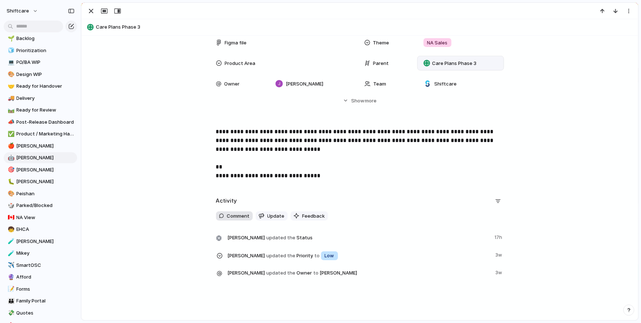
click at [244, 217] on span "Comment" at bounding box center [238, 216] width 23 height 7
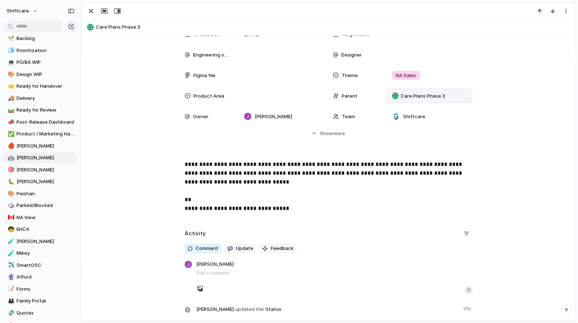
scroll to position [73, 0]
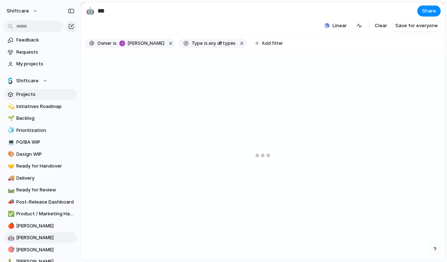
click at [33, 90] on link "Projects" at bounding box center [40, 94] width 73 height 11
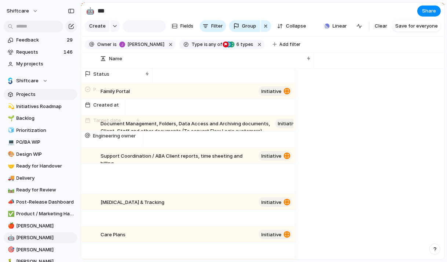
click at [25, 95] on span "Projects" at bounding box center [46, 94] width 58 height 7
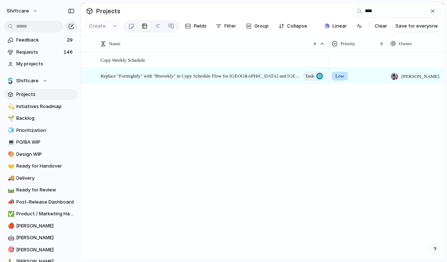
type input "*****"
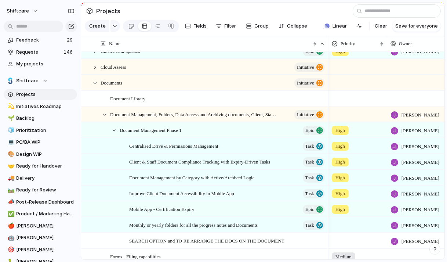
scroll to position [245, 0]
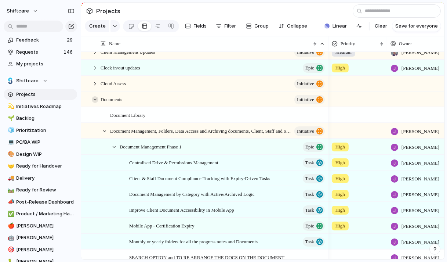
click at [95, 100] on div at bounding box center [95, 99] width 7 height 7
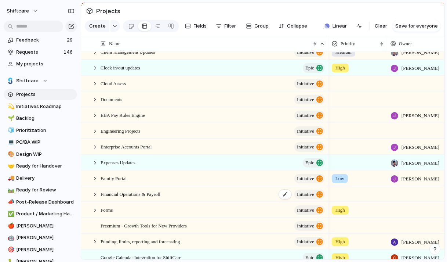
scroll to position [281, 0]
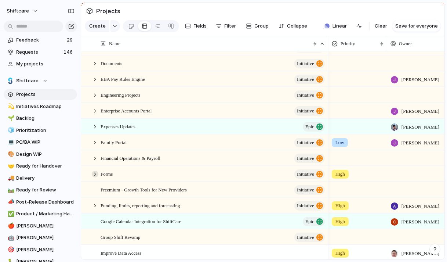
click at [94, 175] on div at bounding box center [95, 174] width 7 height 7
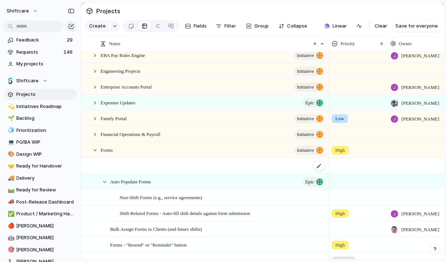
scroll to position [354, 0]
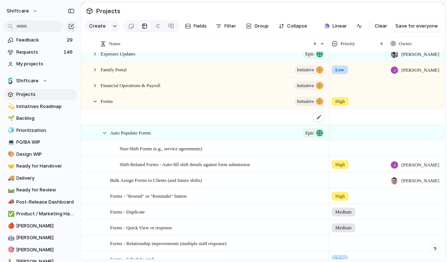
click at [202, 111] on div at bounding box center [218, 116] width 216 height 15
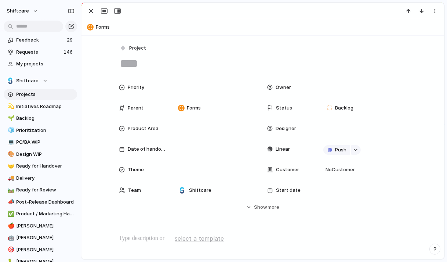
click at [437, 5] on div at bounding box center [263, 11] width 363 height 16
click at [436, 7] on button "button" at bounding box center [435, 11] width 12 height 10
click at [400, 40] on span "Delete" at bounding box center [403, 38] width 15 height 7
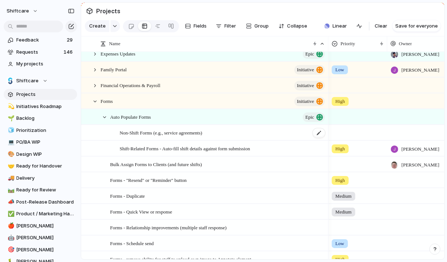
scroll to position [400, 0]
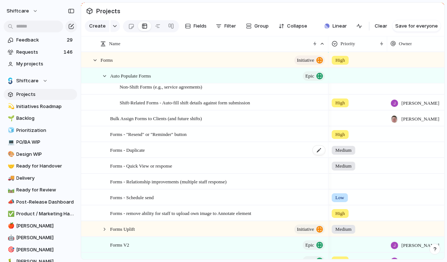
click at [144, 149] on span "Forms - Duplicate" at bounding box center [127, 149] width 35 height 8
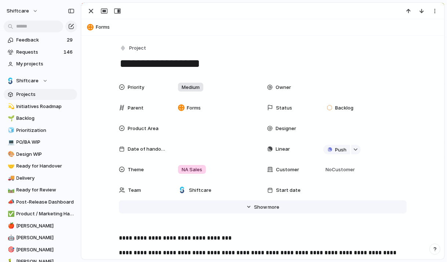
click at [270, 207] on span "more" at bounding box center [274, 206] width 12 height 7
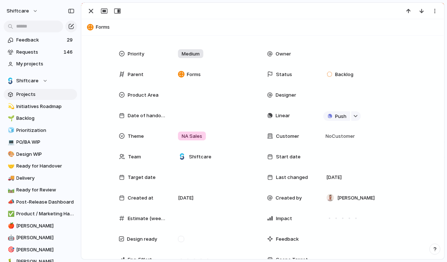
scroll to position [27, 0]
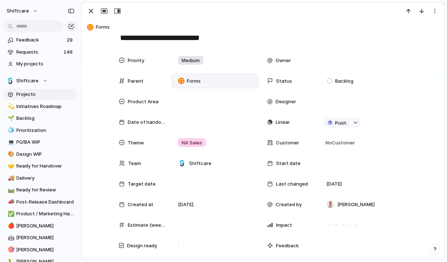
click at [231, 80] on div "Forms" at bounding box center [215, 81] width 80 height 8
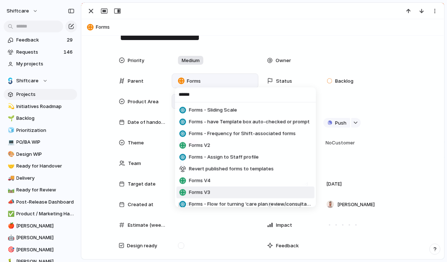
type input "*****"
click at [204, 194] on span "Forms V3" at bounding box center [199, 192] width 21 height 7
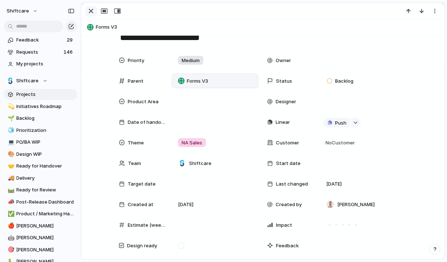
click at [90, 15] on div "button" at bounding box center [91, 11] width 9 height 9
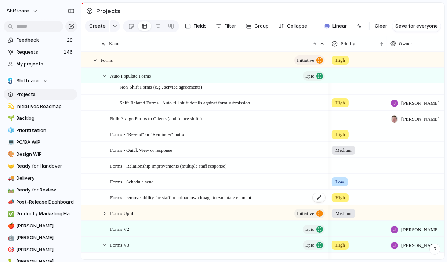
click at [161, 199] on span "Forms - remove ability for staff to upload own image to Annotate element" at bounding box center [180, 197] width 141 height 8
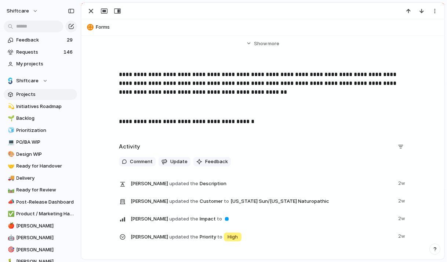
scroll to position [178, 0]
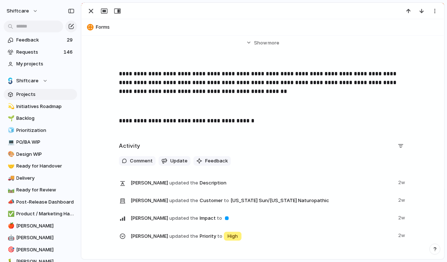
click at [184, 80] on p "**********" at bounding box center [263, 82] width 288 height 26
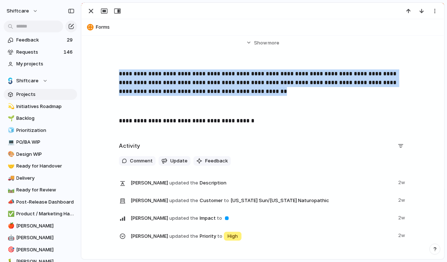
click at [184, 80] on p "**********" at bounding box center [263, 82] width 288 height 26
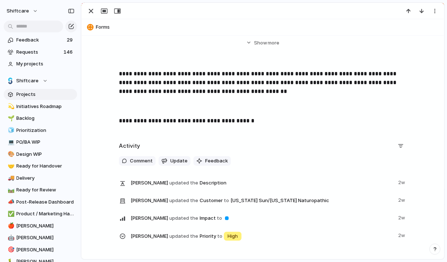
click at [209, 97] on div "**********" at bounding box center [262, 100] width 345 height 62
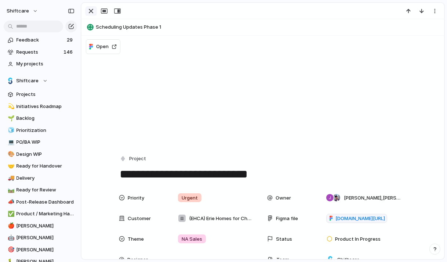
click at [93, 8] on div "button" at bounding box center [91, 11] width 9 height 9
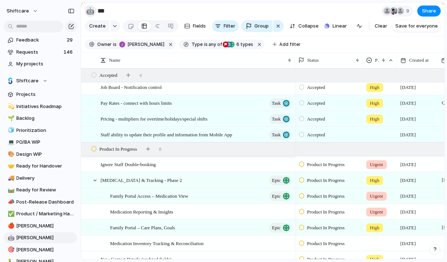
scroll to position [438, 0]
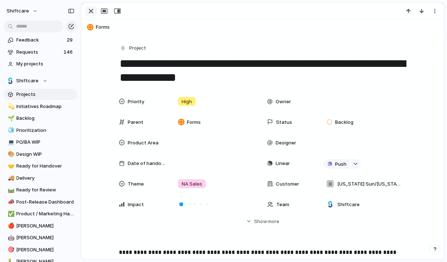
click at [91, 13] on div "button" at bounding box center [91, 11] width 9 height 9
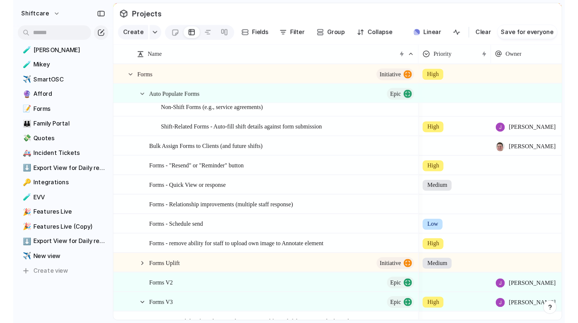
scroll to position [282, 0]
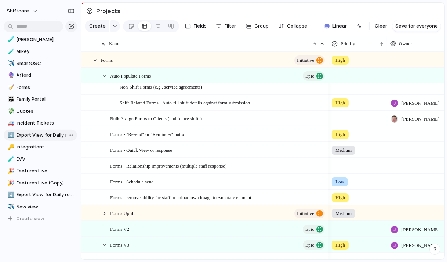
click at [49, 136] on span "Export View for Daily report [DATE]" at bounding box center [46, 134] width 58 height 7
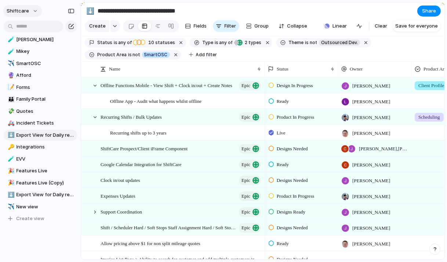
click at [23, 12] on span "shiftcare" at bounding box center [18, 10] width 22 height 7
click at [31, 30] on span "Settings" at bounding box center [27, 27] width 20 height 7
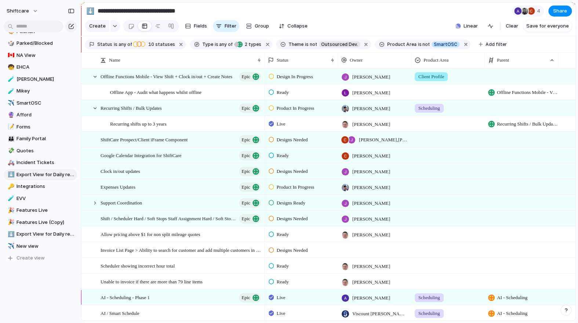
scroll to position [242, 0]
click at [35, 212] on span "Features Live" at bounding box center [46, 210] width 58 height 7
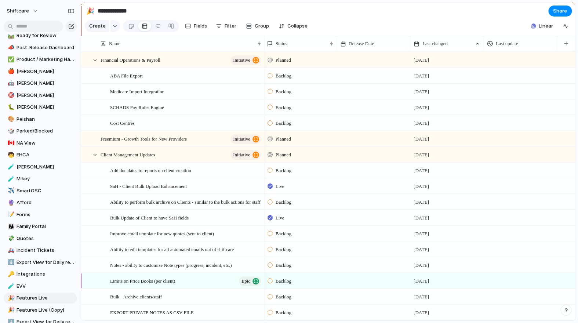
scroll to position [153, 0]
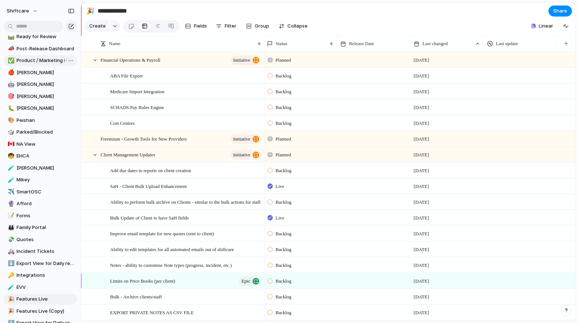
click at [36, 61] on span "Product / Marketing Handover" at bounding box center [46, 60] width 58 height 7
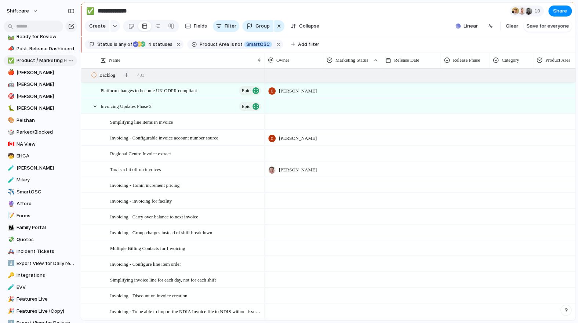
type input "**********"
click at [165, 46] on span "4 statuses" at bounding box center [159, 44] width 26 height 7
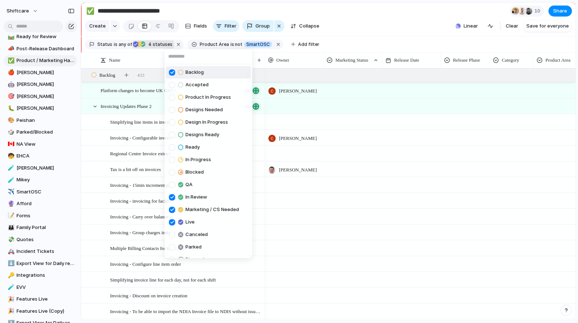
click at [172, 72] on div at bounding box center [172, 72] width 6 height 6
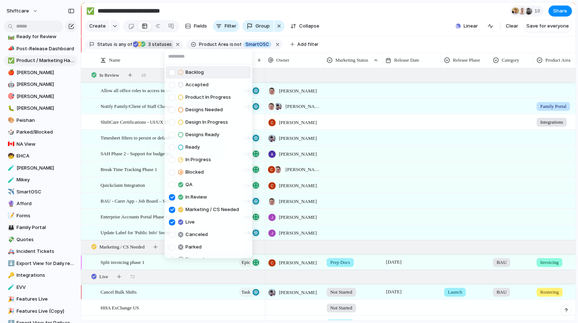
click at [398, 24] on div "Backlog Accepted Product In Progress Designs Needed Design In Progress Designs …" at bounding box center [289, 161] width 578 height 323
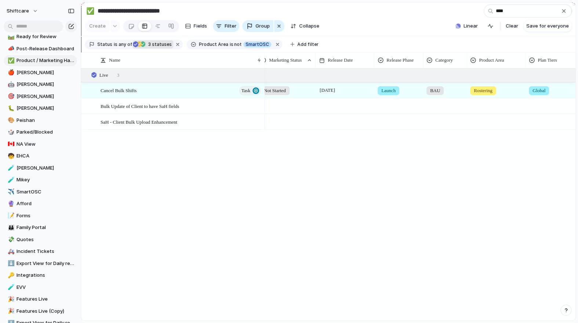
type input "****"
click at [396, 93] on span "Launch" at bounding box center [389, 90] width 14 height 7
click at [447, 131] on div "Pilot Beta Early Access Launch No Release Phase" at bounding box center [289, 161] width 578 height 323
click at [400, 91] on div "Launch" at bounding box center [389, 90] width 22 height 9
click at [354, 105] on div "Pilot Beta Early Access Launch No Release Phase" at bounding box center [289, 161] width 578 height 323
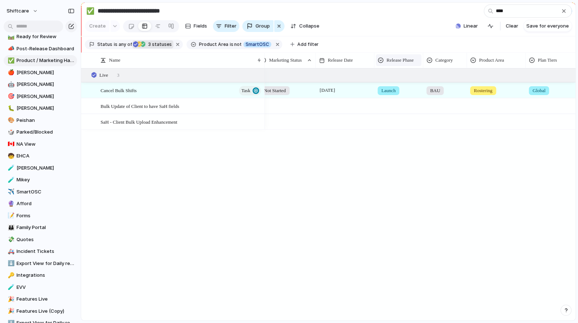
click at [412, 60] on span "Release Phase" at bounding box center [400, 60] width 27 height 7
click at [398, 77] on span "Modify" at bounding box center [398, 76] width 16 height 7
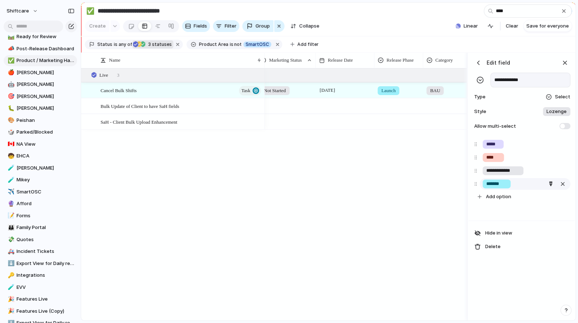
click at [447, 181] on input "******" at bounding box center [497, 183] width 21 height 7
type input "********"
click at [447, 261] on div "**********" at bounding box center [522, 187] width 106 height 268
click at [442, 153] on div "Abner Chua Mikey Nanquil Not Started 18 August Launched BAU Rostering Global" at bounding box center [366, 194] width 202 height 252
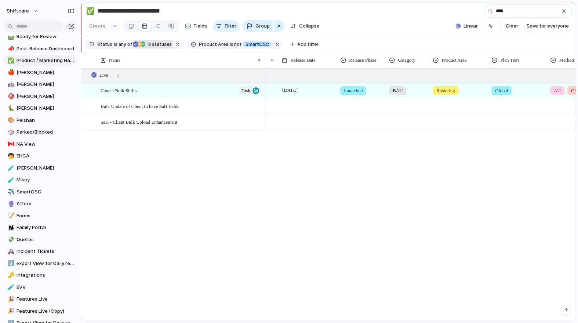
click at [447, 90] on span "Global" at bounding box center [501, 90] width 13 height 7
click at [447, 90] on div "Global Basic Professional Premium Enterprise" at bounding box center [289, 161] width 578 height 323
click at [447, 90] on div "Global" at bounding box center [518, 89] width 58 height 12
click at [447, 97] on div "Global Basic Professional Premium Enterprise" at bounding box center [289, 161] width 578 height 323
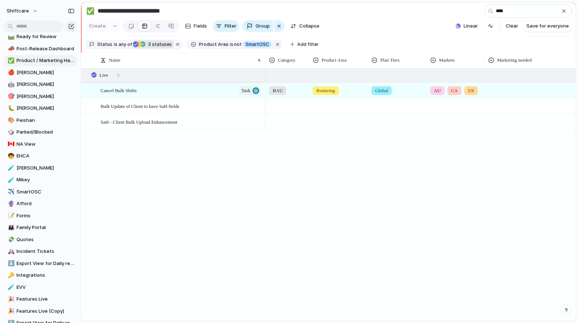
click at [447, 93] on div "AU CA US" at bounding box center [455, 89] width 57 height 12
click at [434, 122] on div at bounding box center [434, 120] width 13 height 13
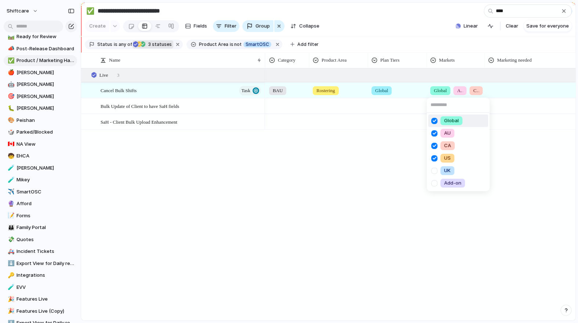
click at [434, 131] on div at bounding box center [434, 133] width 13 height 13
click at [434, 147] on div at bounding box center [434, 145] width 13 height 13
click at [434, 159] on div at bounding box center [434, 158] width 13 height 13
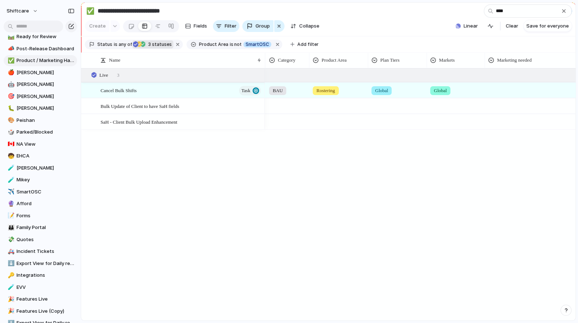
click at [447, 127] on div "Global AU [GEOGRAPHIC_DATA] [GEOGRAPHIC_DATA] [GEOGRAPHIC_DATA] Add-on" at bounding box center [289, 161] width 578 height 323
click at [447, 88] on div at bounding box center [532, 89] width 95 height 12
click at [447, 56] on div "Product Page Knowledge Base Video Reels" at bounding box center [289, 161] width 578 height 323
click at [447, 84] on div at bounding box center [532, 89] width 95 height 12
click at [447, 93] on div "Product Page Knowledge Base Video Reels" at bounding box center [289, 161] width 578 height 323
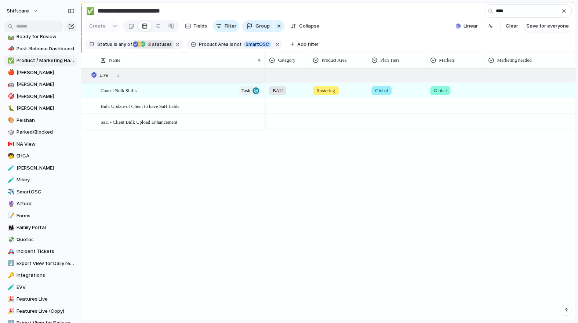
click at [447, 90] on div "Product Page Knowledge Base Video Reels" at bounding box center [289, 161] width 578 height 323
click at [447, 87] on div at bounding box center [532, 89] width 95 height 12
click at [447, 59] on div "Product Page Knowledge Base Video Reels" at bounding box center [289, 161] width 578 height 323
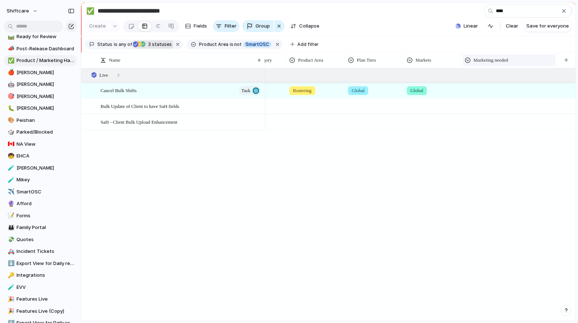
click at [447, 59] on div "Marketing needed" at bounding box center [509, 60] width 89 height 7
click at [447, 77] on span "Modify" at bounding box center [485, 76] width 16 height 7
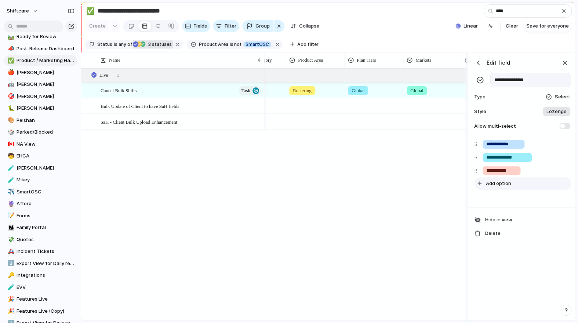
click at [447, 183] on span "Add option" at bounding box center [498, 183] width 25 height 7
type input "**********"
click at [429, 206] on div "18 August Launched BAU Rostering Global Global" at bounding box center [366, 194] width 202 height 252
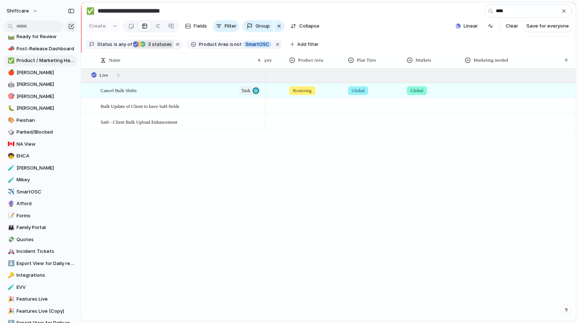
click at [447, 90] on div at bounding box center [509, 89] width 95 height 12
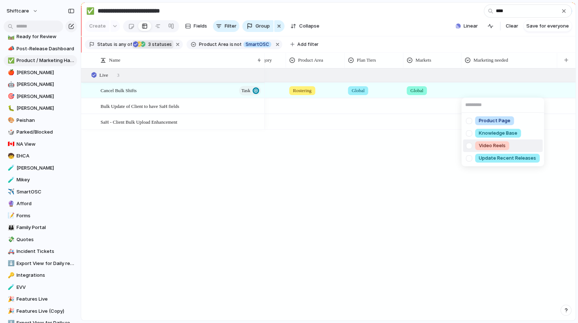
click at [447, 152] on div at bounding box center [469, 158] width 13 height 13
click at [447, 196] on div "Product Page Knowledge Base Video Reels Update Recent Releases" at bounding box center [289, 161] width 578 height 323
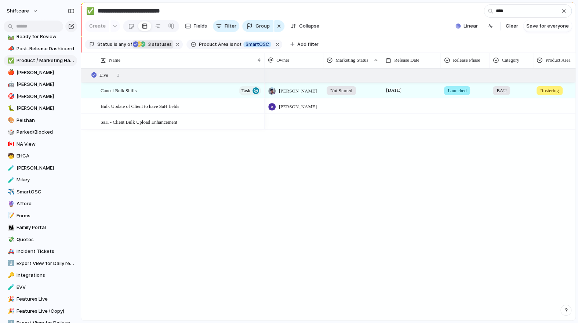
click at [342, 99] on div at bounding box center [353, 105] width 58 height 12
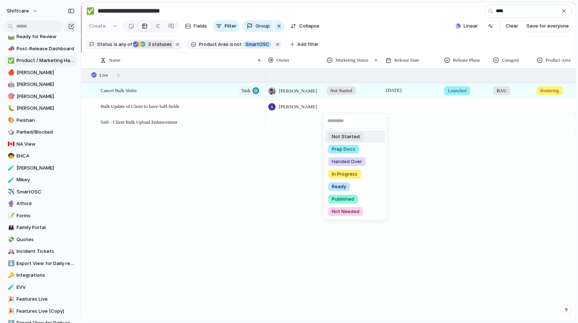
click at [346, 90] on div "Not Started Prep Docs Handed Over In Progress Ready Published Not Needed" at bounding box center [289, 161] width 578 height 323
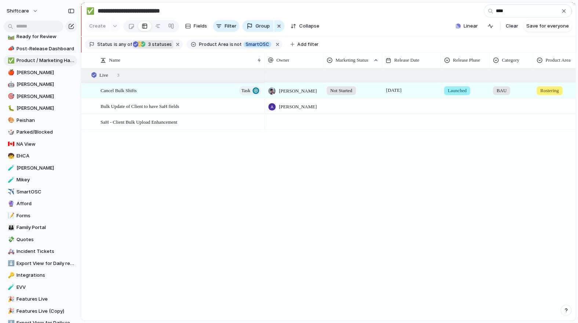
click at [346, 90] on span "Not Started" at bounding box center [341, 90] width 22 height 7
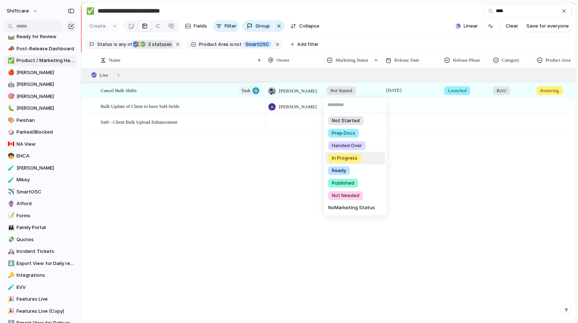
click at [433, 168] on div "Not Started Prep Docs Handed Over In Progress Ready Published Not Needed No Mar…" at bounding box center [289, 161] width 578 height 323
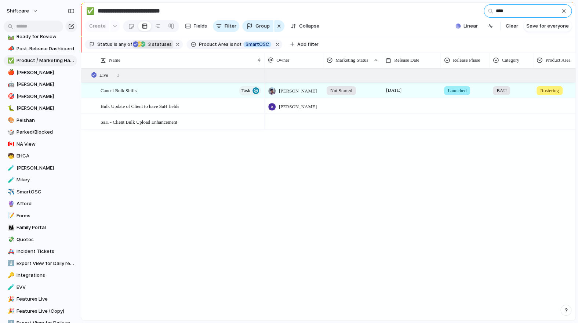
click at [447, 12] on input "****" at bounding box center [528, 10] width 88 height 13
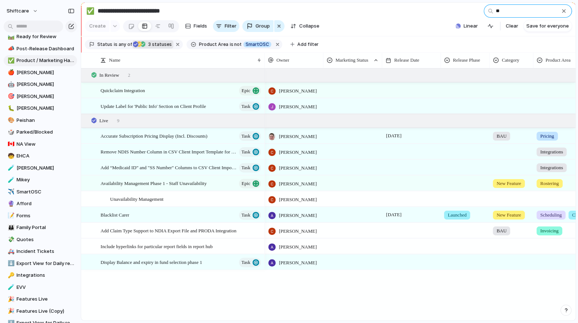
type input "*"
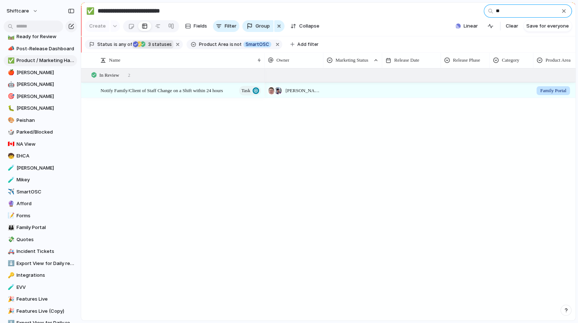
type input "**"
click at [347, 92] on div at bounding box center [353, 89] width 58 height 12
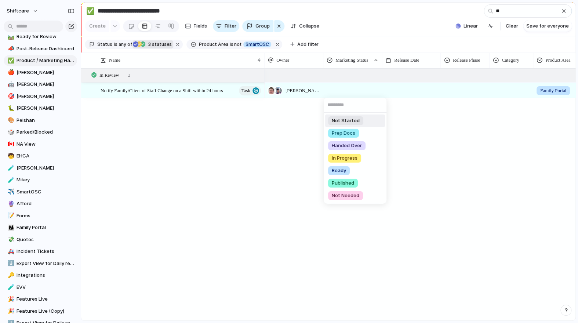
click at [348, 118] on span "Not Started" at bounding box center [346, 120] width 28 height 7
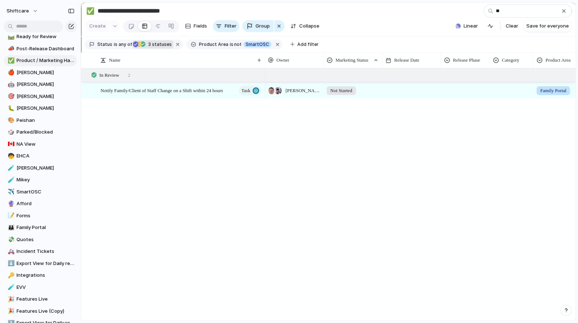
click at [411, 91] on div at bounding box center [411, 90] width 59 height 15
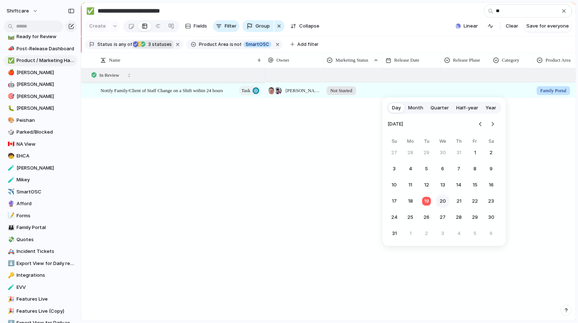
click at [444, 198] on button "20" at bounding box center [442, 201] width 13 height 13
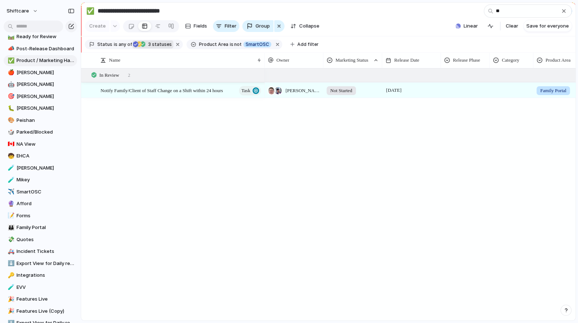
click at [447, 90] on div at bounding box center [465, 89] width 48 height 12
click at [447, 95] on div "Pilot Beta Early Access Launched" at bounding box center [289, 161] width 578 height 323
click at [447, 95] on div at bounding box center [465, 90] width 49 height 15
click at [447, 88] on div "Pilot Beta Early Access Launched" at bounding box center [289, 161] width 578 height 323
click at [447, 91] on div at bounding box center [511, 89] width 43 height 12
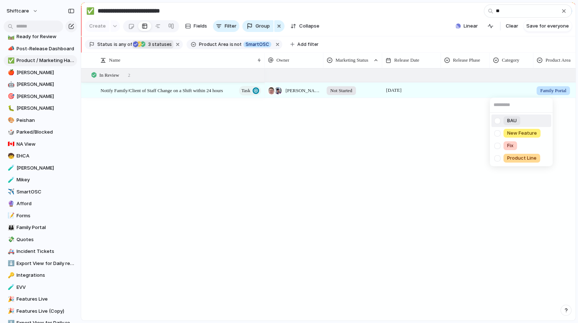
click at [447, 91] on div "BAU New Feature Fix Product Line" at bounding box center [289, 161] width 578 height 323
click at [447, 91] on div at bounding box center [465, 89] width 48 height 12
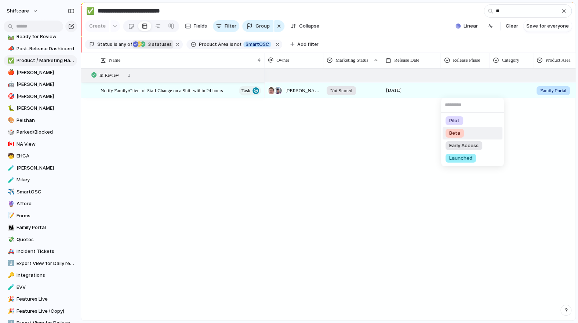
drag, startPoint x: 469, startPoint y: 123, endPoint x: 469, endPoint y: 132, distance: 9.6
click at [447, 132] on ul "Pilot Beta Early Access Launched" at bounding box center [472, 140] width 63 height 54
click at [447, 132] on li "Beta" at bounding box center [473, 133] width 60 height 12
click at [447, 83] on div at bounding box center [511, 89] width 43 height 12
click at [447, 94] on div "BAU New Feature Fix Product Line" at bounding box center [289, 161] width 578 height 323
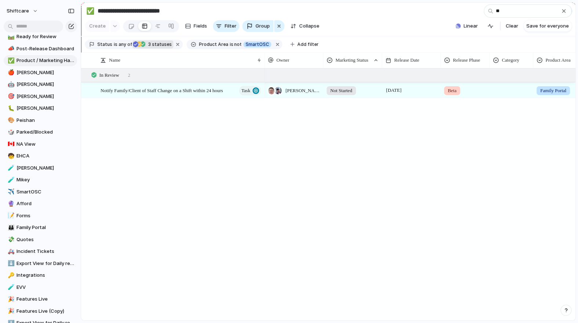
click at [447, 87] on div "Beta" at bounding box center [465, 89] width 48 height 12
click at [447, 62] on div "Pilot Beta Early Access Launched No Release Phase" at bounding box center [289, 161] width 578 height 323
click at [447, 61] on span "Release Phase" at bounding box center [466, 60] width 27 height 7
click at [447, 80] on li "Modify" at bounding box center [471, 77] width 54 height 12
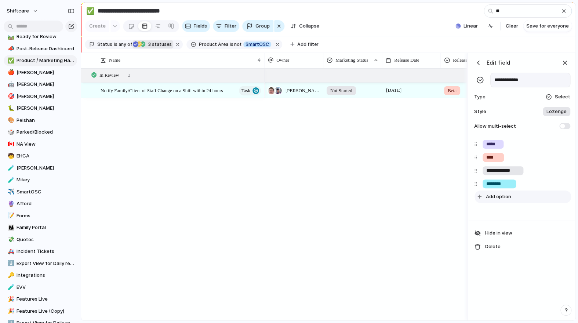
click at [447, 195] on button "Add option" at bounding box center [523, 197] width 97 height 12
type input "**"
click at [447, 228] on div "**********" at bounding box center [522, 185] width 106 height 98
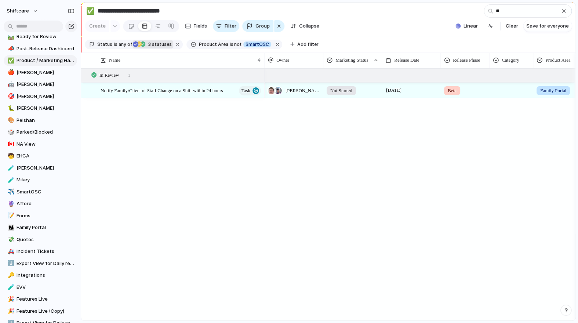
click at [415, 192] on div "Paul Slater , Mikey Nanquil Not Started 20 August Beta Family Portal" at bounding box center [420, 194] width 311 height 252
click at [447, 92] on span "Beta" at bounding box center [452, 90] width 9 height 7
click at [447, 91] on div "Pilot Beta Early Access Launched QA No Release Phase" at bounding box center [289, 161] width 578 height 323
click at [447, 92] on span "Beta" at bounding box center [452, 90] width 9 height 7
click at [447, 171] on span "QA" at bounding box center [452, 170] width 7 height 7
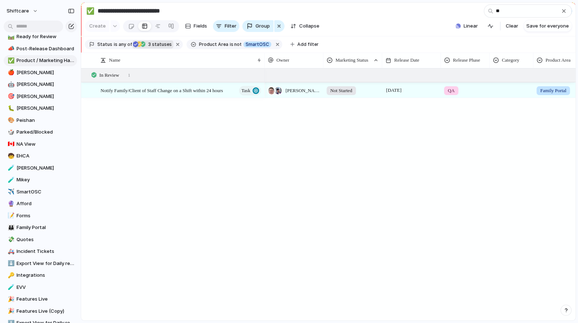
click at [423, 164] on div "Paul Slater , Mikey Nanquil Not Started 20 August QA Family Portal" at bounding box center [420, 194] width 311 height 252
click at [447, 100] on div "Paul Slater , Mikey Nanquil Not Started 20 August QA Family Portal" at bounding box center [420, 194] width 311 height 252
click at [447, 95] on div at bounding box center [512, 90] width 44 height 15
click at [447, 120] on li "BAU" at bounding box center [522, 121] width 60 height 12
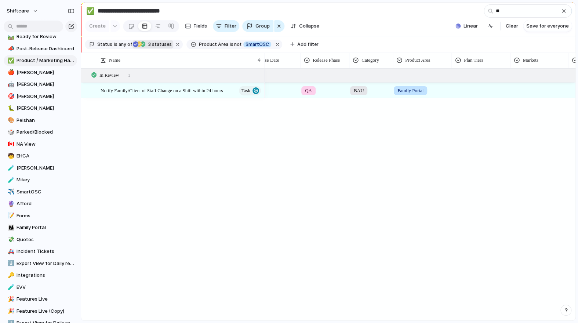
scroll to position [0, 143]
click at [447, 91] on div at bounding box center [479, 89] width 58 height 12
click at [447, 118] on div at bounding box center [457, 120] width 13 height 13
click at [411, 135] on div "Global Basic Professional Premium Enterprise" at bounding box center [289, 161] width 578 height 323
click at [447, 87] on div at bounding box center [537, 89] width 57 height 12
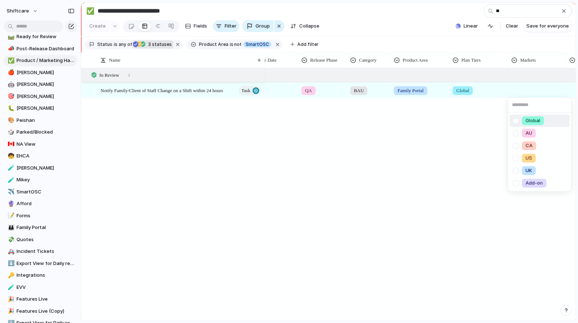
click at [447, 120] on div at bounding box center [516, 120] width 13 height 13
click at [447, 125] on div "Global AU [GEOGRAPHIC_DATA] [GEOGRAPHIC_DATA] [GEOGRAPHIC_DATA] Add-on" at bounding box center [289, 161] width 578 height 323
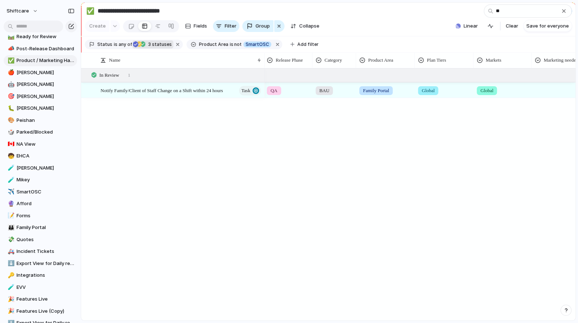
scroll to position [0, 192]
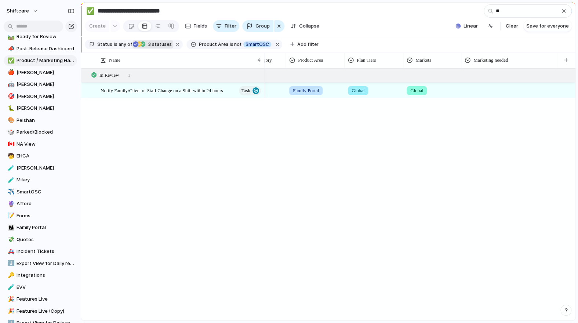
click at [447, 91] on div at bounding box center [509, 89] width 95 height 12
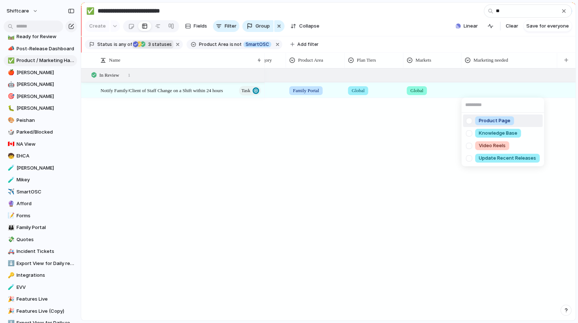
click at [447, 95] on div "Product Page Knowledge Base Video Reels Update Recent Releases" at bounding box center [289, 161] width 578 height 323
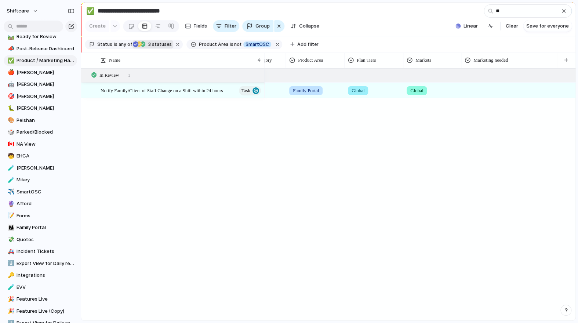
click at [447, 95] on div "Product Page Knowledge Base Video Reels Update Recent Releases" at bounding box center [289, 161] width 578 height 323
click at [447, 95] on div at bounding box center [510, 90] width 96 height 15
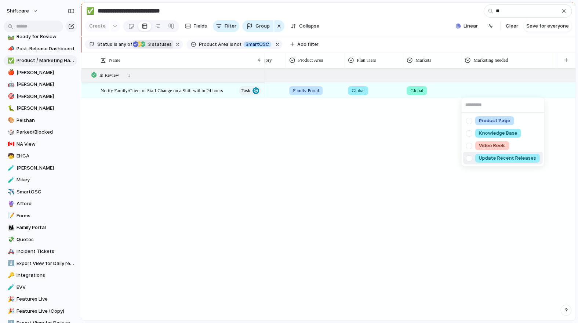
click at [447, 158] on div at bounding box center [469, 158] width 13 height 13
click at [447, 197] on div "Product Page Knowledge Base Video Reels Update Recent Releases" at bounding box center [289, 161] width 578 height 323
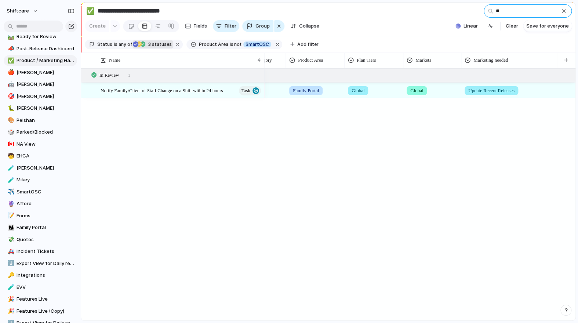
click at [447, 12] on input "**" at bounding box center [528, 10] width 88 height 13
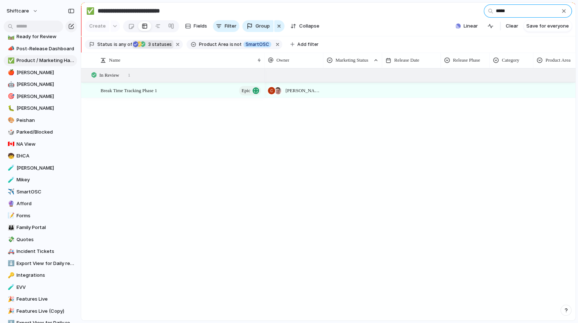
type input "*****"
click at [351, 93] on div at bounding box center [353, 89] width 58 height 12
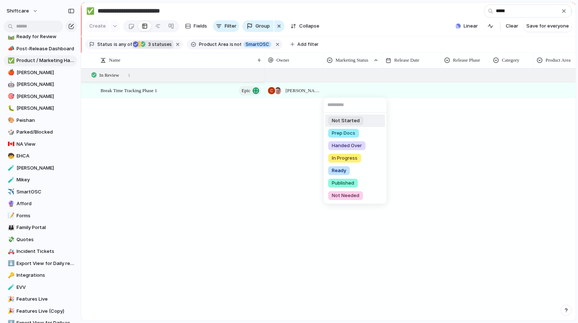
click at [344, 120] on span "Not Started" at bounding box center [346, 120] width 28 height 7
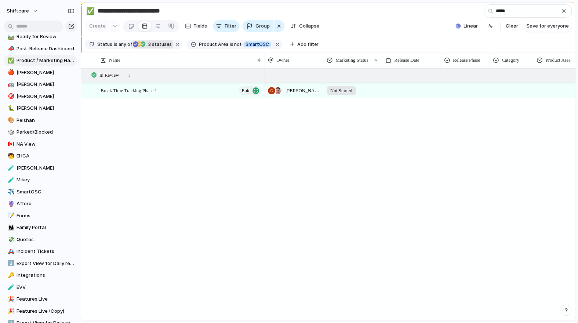
click at [399, 84] on div at bounding box center [412, 85] width 58 height 4
click at [447, 89] on div at bounding box center [465, 89] width 48 height 12
click at [447, 173] on span "QA" at bounding box center [452, 170] width 7 height 7
click at [413, 90] on div at bounding box center [411, 90] width 59 height 15
click at [447, 98] on div "Cris Militante , Paul Slater Not Started QA" at bounding box center [420, 194] width 311 height 252
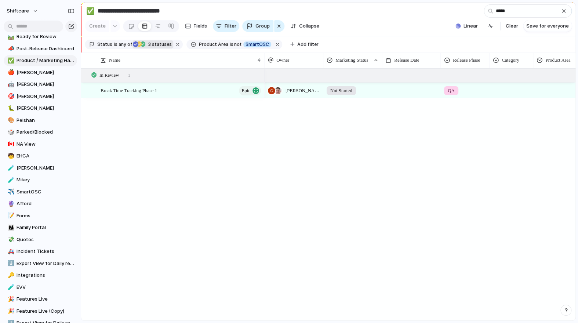
click at [447, 93] on div at bounding box center [511, 89] width 43 height 12
click at [447, 133] on span "New Feature" at bounding box center [522, 133] width 30 height 7
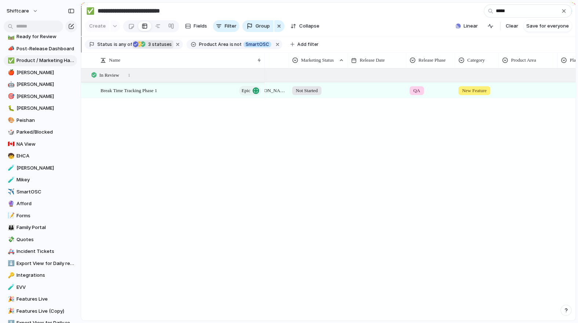
click at [447, 89] on div at bounding box center [528, 89] width 58 height 12
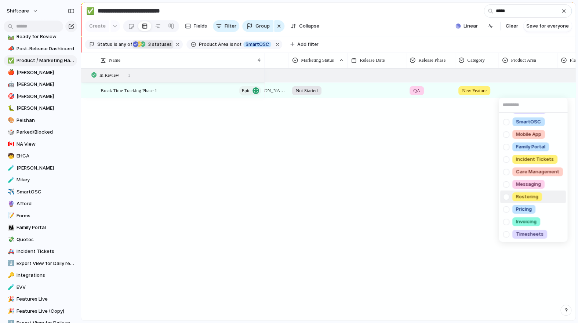
click at [447, 198] on div at bounding box center [506, 196] width 13 height 13
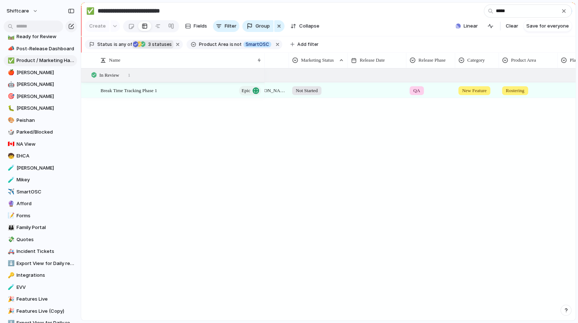
click at [447, 160] on div "Scheduling Client Profile Staff Profile Job Board Forms Quotes Reporting SILS I…" at bounding box center [289, 161] width 578 height 323
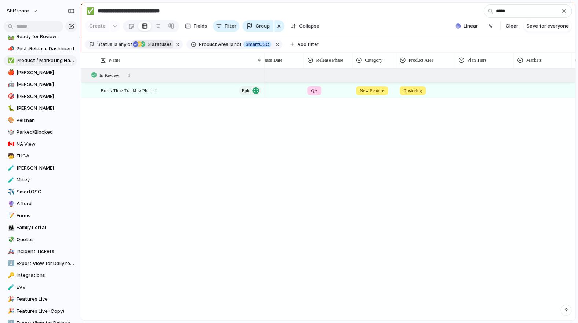
click at [447, 94] on div at bounding box center [485, 89] width 58 height 12
click at [447, 120] on div "Global" at bounding box center [480, 120] width 22 height 9
click at [447, 76] on div "In Review 1" at bounding box center [329, 75] width 496 height 13
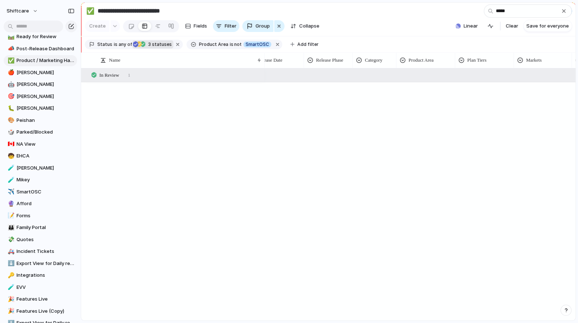
click at [447, 87] on div at bounding box center [542, 89] width 57 height 12
click at [447, 77] on div "In Review 1" at bounding box center [329, 75] width 496 height 13
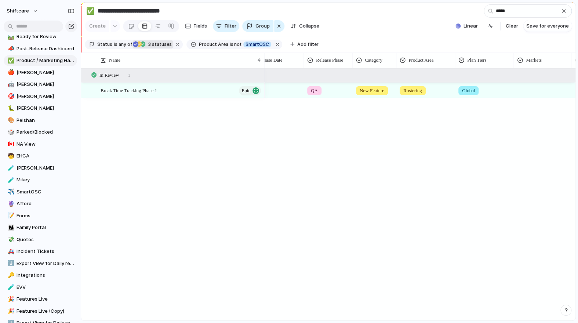
click at [447, 93] on div at bounding box center [542, 89] width 57 height 12
click at [447, 121] on div at bounding box center [519, 120] width 13 height 13
click at [447, 135] on div "Global AU [GEOGRAPHIC_DATA] [GEOGRAPHIC_DATA] [GEOGRAPHIC_DATA] Add-on" at bounding box center [289, 161] width 578 height 323
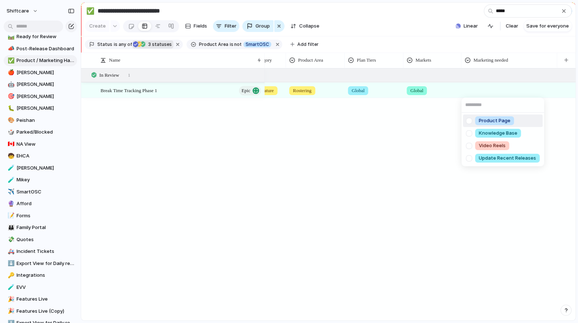
click at [447, 122] on div at bounding box center [469, 120] width 13 height 13
click at [447, 137] on div at bounding box center [469, 133] width 13 height 13
click at [447, 160] on div at bounding box center [469, 158] width 13 height 13
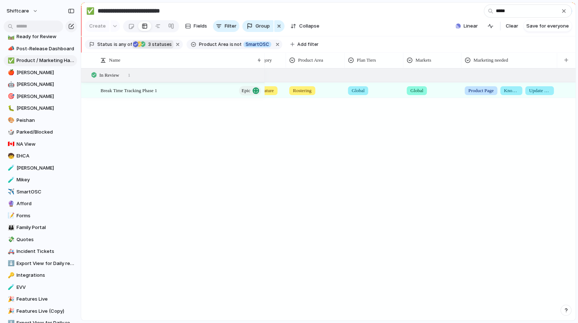
click at [313, 250] on div "Product Page Knowledge Base Video Reels Update Recent Releases" at bounding box center [289, 161] width 578 height 323
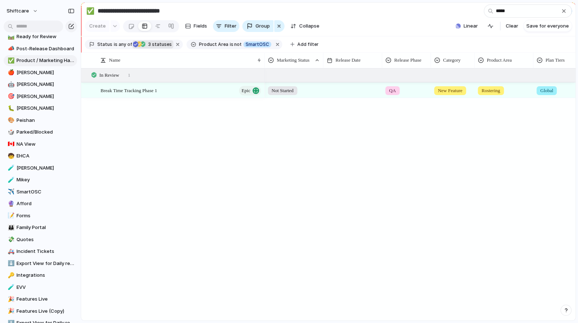
scroll to position [0, 0]
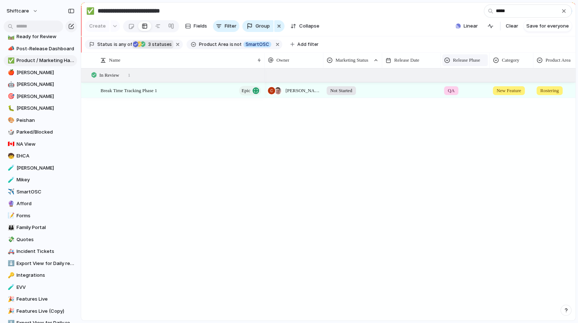
click at [447, 55] on div "Release Phase" at bounding box center [465, 60] width 46 height 12
click at [447, 73] on span "Modify" at bounding box center [464, 76] width 16 height 7
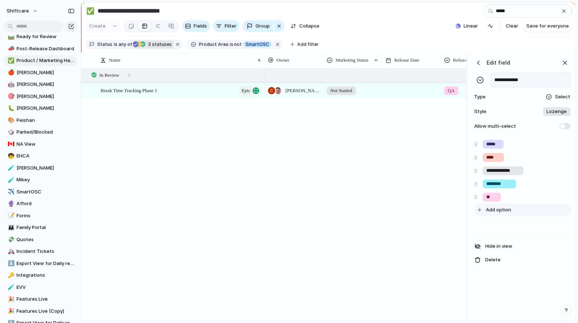
click at [447, 208] on span "Add option" at bounding box center [498, 209] width 25 height 7
type input "**********"
click at [267, 101] on div "Cris Militante , Paul Slater Not Started QA New Feature Rostering" at bounding box center [366, 194] width 202 height 252
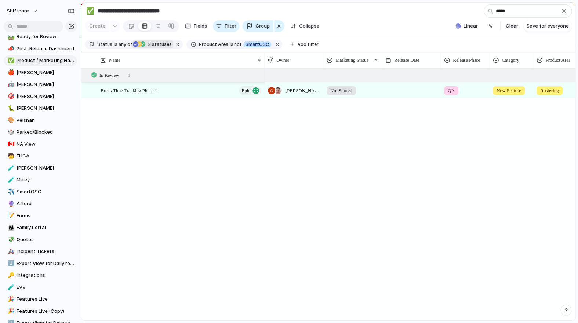
click at [447, 86] on div "QA" at bounding box center [465, 89] width 48 height 12
click at [297, 118] on div "Pilot Beta Early Access Launched QA Product Review No Release Phase" at bounding box center [289, 161] width 578 height 323
click at [447, 90] on div "QA" at bounding box center [465, 89] width 48 height 12
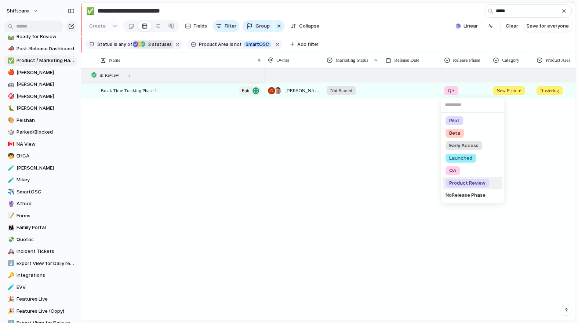
click at [447, 188] on li "Product Review" at bounding box center [473, 183] width 60 height 12
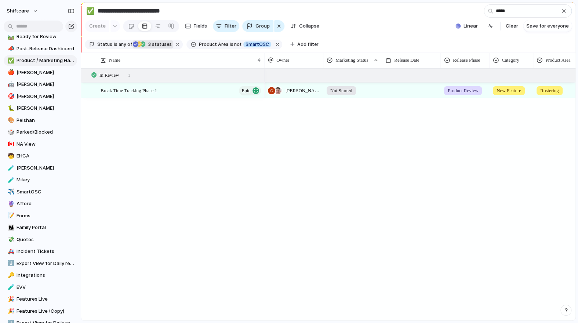
click at [419, 141] on div "Cris Militante , Paul Slater Not Started Product Review New Feature Rostering G…" at bounding box center [420, 194] width 311 height 252
click at [447, 143] on div "Cris Militante , Paul Slater Not Started Product Review New Feature Rostering G…" at bounding box center [420, 194] width 311 height 252
click at [402, 91] on div at bounding box center [403, 90] width 59 height 15
click at [401, 89] on div at bounding box center [403, 90] width 59 height 15
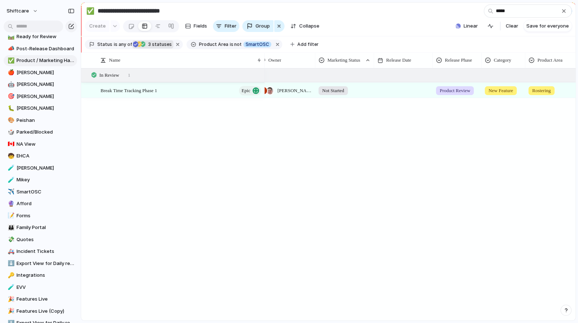
click at [402, 90] on div at bounding box center [403, 90] width 59 height 15
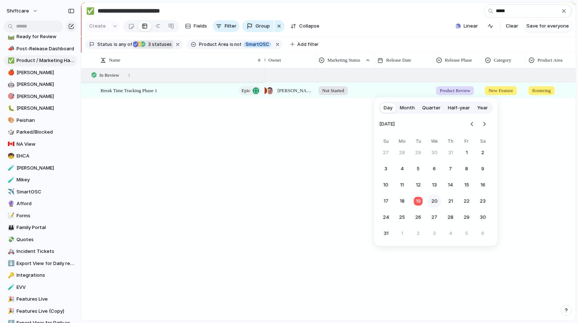
click at [430, 202] on button "20" at bounding box center [434, 201] width 13 height 13
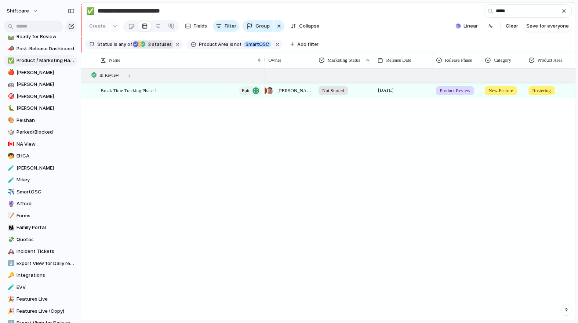
click at [402, 162] on div "Cris Militante , Paul Slater Not Started 20 August Product Review New Feature R…" at bounding box center [420, 194] width 311 height 252
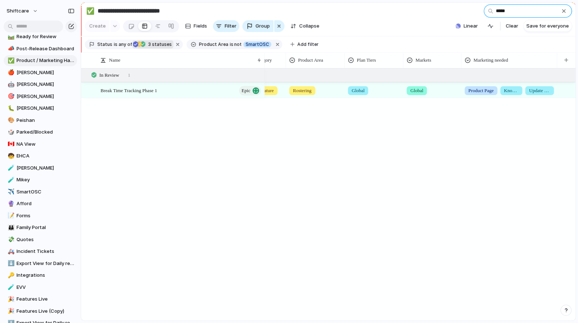
click at [447, 10] on input "*****" at bounding box center [528, 10] width 88 height 13
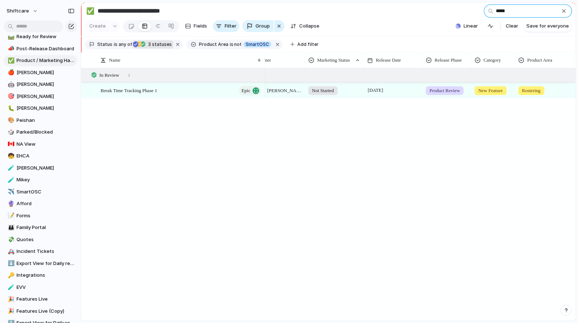
scroll to position [0, 0]
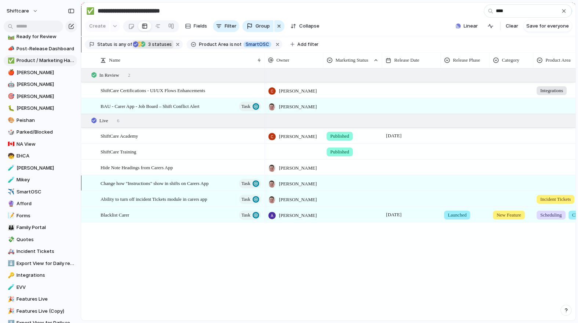
click at [133, 44] on div "button" at bounding box center [135, 44] width 5 height 7
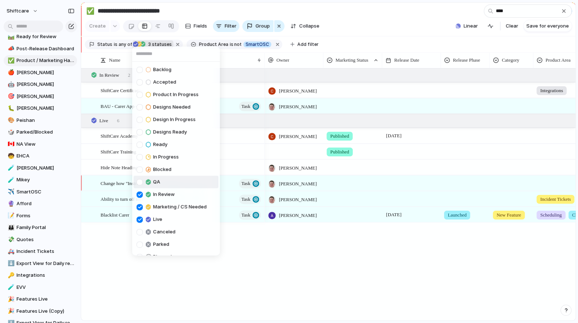
click at [140, 182] on div at bounding box center [140, 182] width 6 height 6
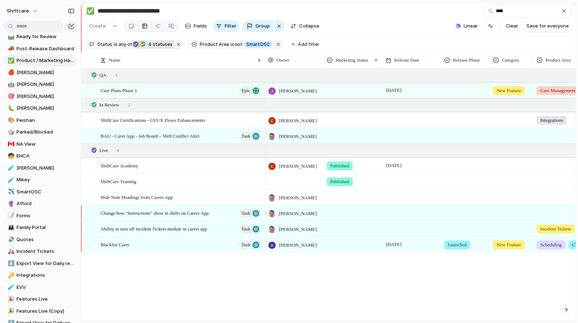
click at [335, 36] on div "Backlog Accepted Product In Progress Designs Needed Design In Progress Designs …" at bounding box center [289, 161] width 578 height 323
click at [350, 90] on div at bounding box center [353, 89] width 58 height 12
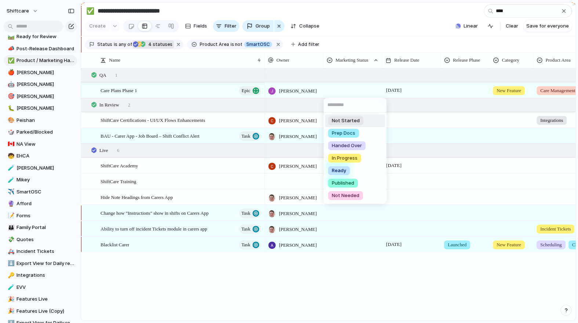
click at [350, 118] on span "Not Started" at bounding box center [346, 120] width 28 height 7
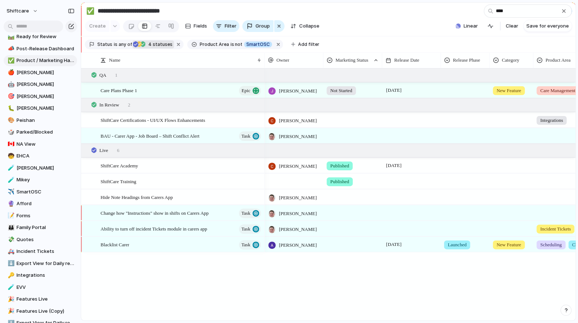
click at [447, 90] on div at bounding box center [465, 89] width 48 height 12
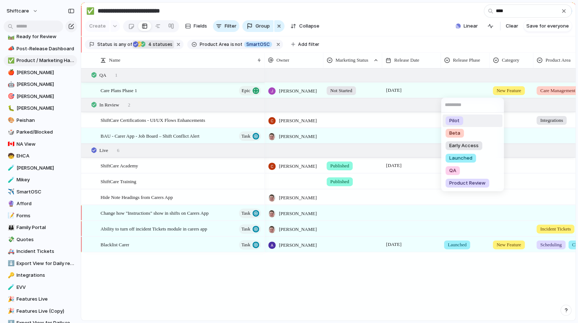
click at [447, 96] on div "Pilot Beta Early Access Launched QA Product Review" at bounding box center [289, 161] width 578 height 323
click at [447, 98] on input "text" at bounding box center [472, 105] width 63 height 15
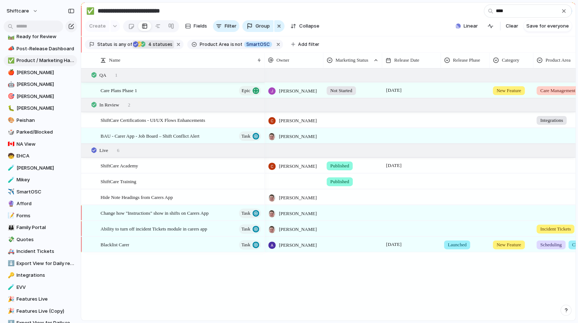
click at [447, 92] on div "Pilot Beta Early Access Launched QA Product Review" at bounding box center [289, 161] width 578 height 323
click at [447, 93] on div at bounding box center [465, 89] width 48 height 12
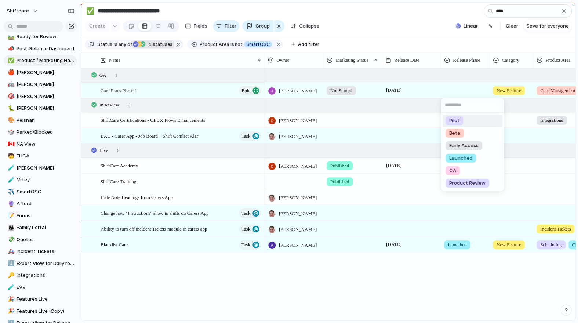
click at [447, 170] on span "QA" at bounding box center [452, 170] width 7 height 7
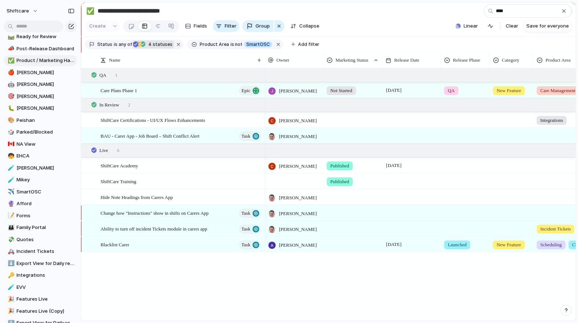
click at [447, 41] on section "Status is any of Live Marketing / CS Needed In Review QA 4 statuses Product Are…" at bounding box center [328, 44] width 495 height 17
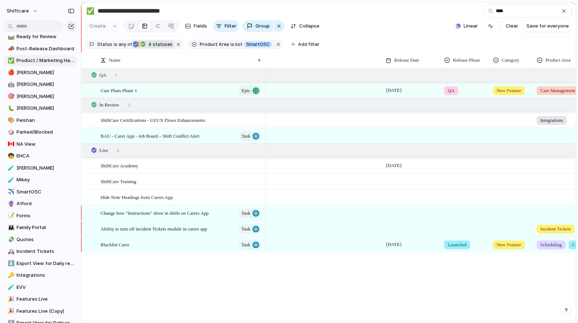
scroll to position [0, 248]
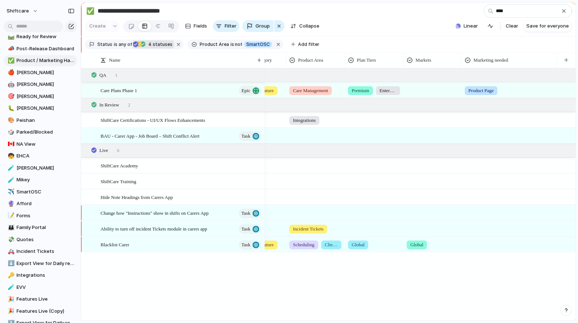
click at [429, 84] on div at bounding box center [432, 89] width 57 height 12
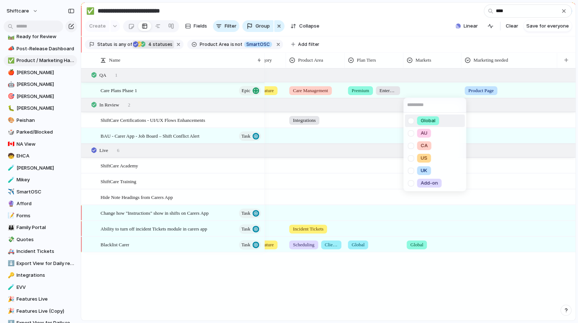
click at [411, 119] on div at bounding box center [411, 120] width 13 height 13
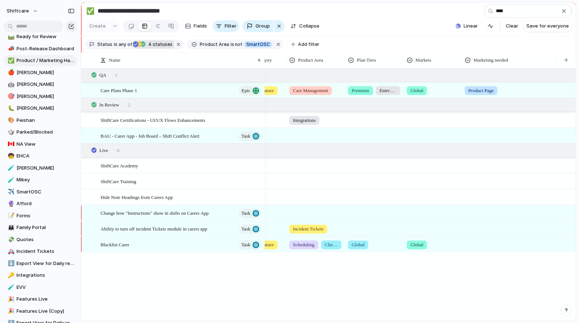
click at [379, 130] on div "Global AU [GEOGRAPHIC_DATA] [GEOGRAPHIC_DATA] [GEOGRAPHIC_DATA] Add-on" at bounding box center [289, 161] width 578 height 323
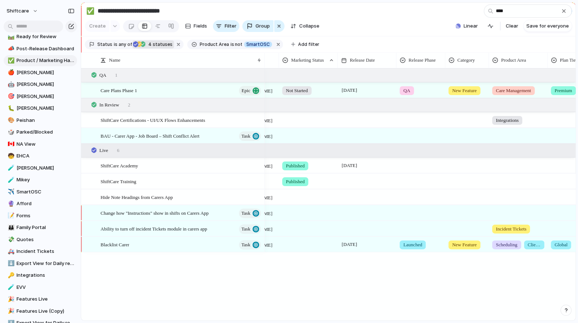
scroll to position [0, 64]
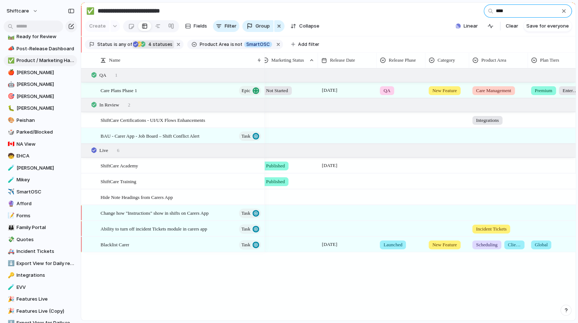
click at [447, 11] on input "****" at bounding box center [528, 10] width 88 height 13
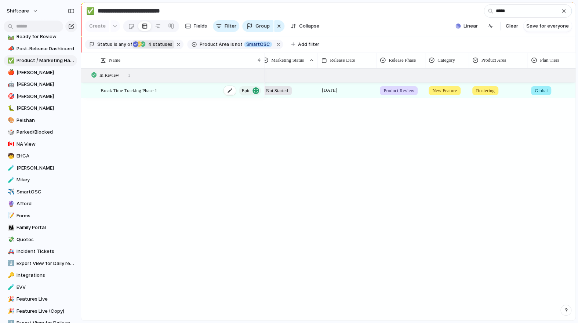
click at [176, 90] on div "Break Time Tracking Phase 1 Epic" at bounding box center [182, 90] width 162 height 15
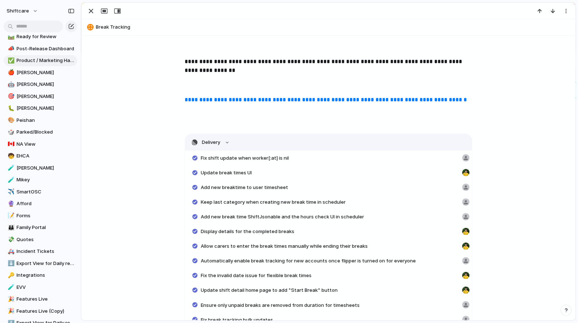
scroll to position [334, 0]
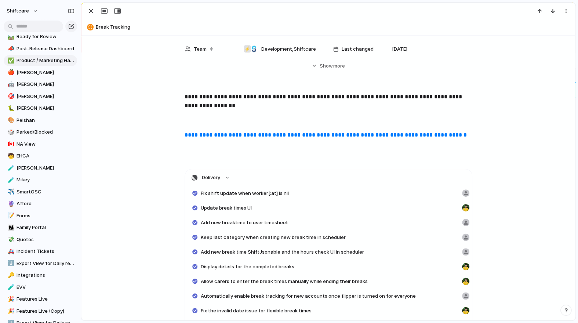
click at [233, 134] on link "**********" at bounding box center [326, 135] width 282 height 6
click at [93, 11] on div "button" at bounding box center [91, 11] width 9 height 9
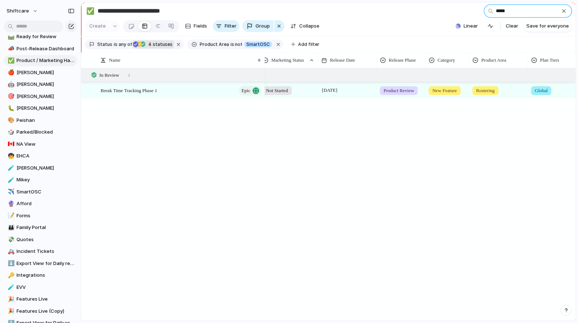
click at [447, 15] on input "*****" at bounding box center [528, 10] width 88 height 13
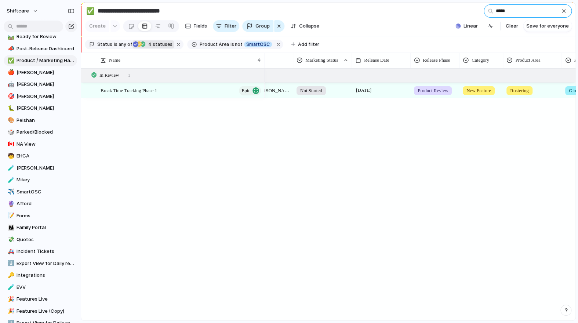
scroll to position [0, 89]
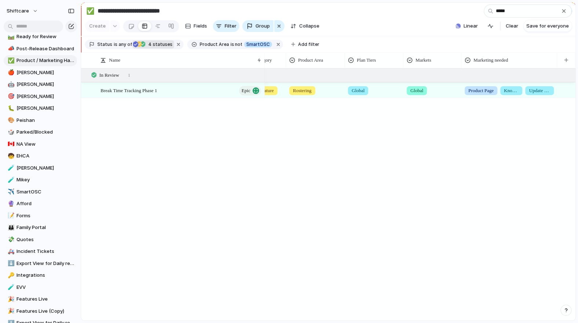
click at [447, 59] on div at bounding box center [557, 60] width 4 height 15
drag, startPoint x: 556, startPoint y: 59, endPoint x: 572, endPoint y: 61, distance: 16.3
click at [447, 61] on div at bounding box center [573, 60] width 4 height 15
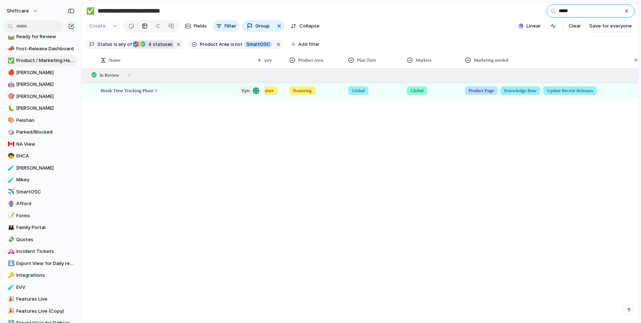
click at [447, 9] on input "*****" at bounding box center [590, 10] width 88 height 13
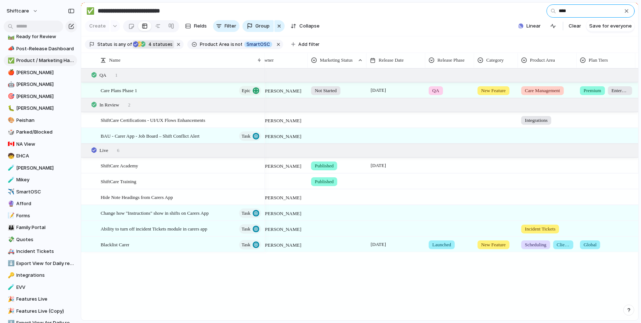
scroll to position [0, 53]
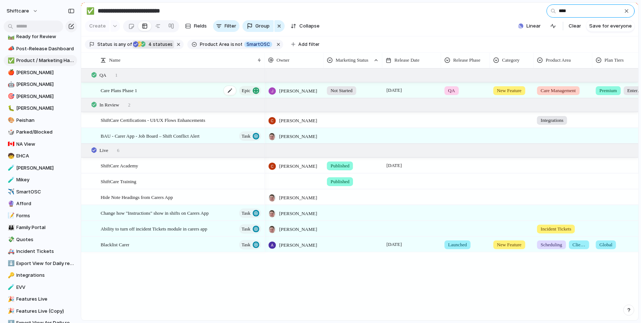
type input "****"
click at [174, 88] on div "Care Plans Phase 1 Epic" at bounding box center [182, 90] width 162 height 15
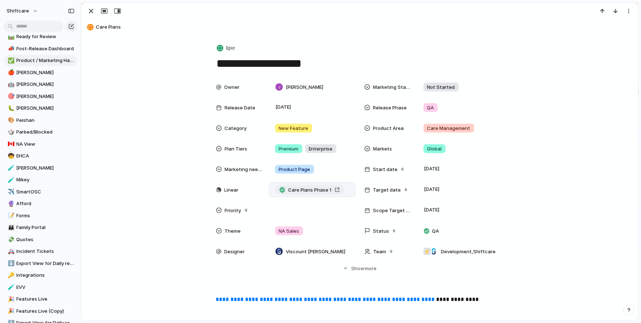
click at [335, 191] on div "Care Plans Phase 1" at bounding box center [309, 190] width 60 height 7
click at [91, 11] on div "button" at bounding box center [91, 11] width 9 height 9
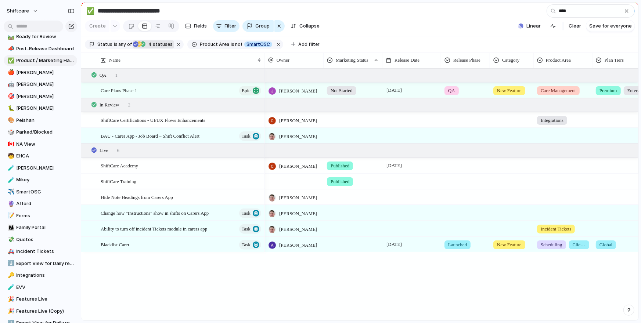
click at [447, 12] on div "button" at bounding box center [627, 11] width 6 height 6
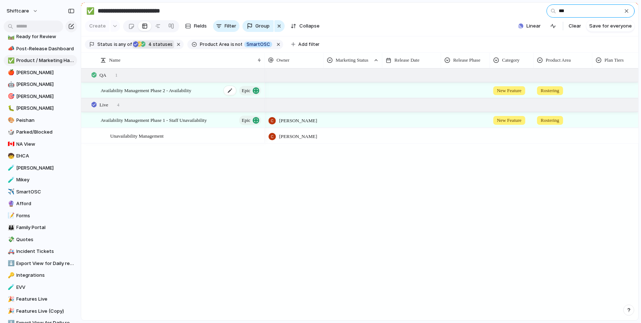
type input "***"
click at [191, 91] on span "Availability Management Phase 2 - Availability" at bounding box center [146, 90] width 91 height 8
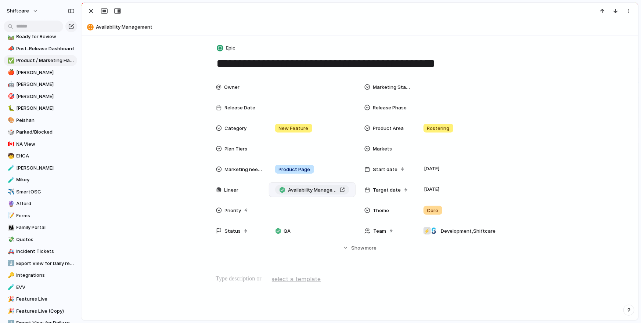
click at [334, 188] on span "Availability Management Phase 2 - Availability" at bounding box center [312, 190] width 48 height 7
click at [89, 12] on div "button" at bounding box center [91, 11] width 9 height 9
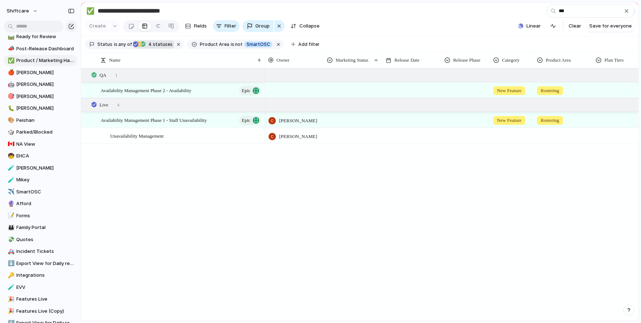
click at [414, 86] on div at bounding box center [412, 85] width 58 height 4
click at [207, 91] on div "Availability Management Phase 2 - Availability Epic" at bounding box center [182, 90] width 162 height 15
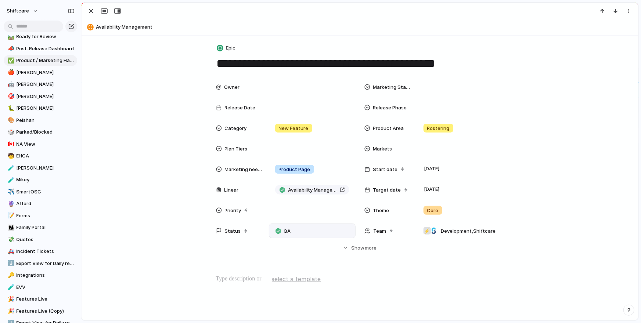
click at [288, 228] on span "QA" at bounding box center [286, 231] width 7 height 7
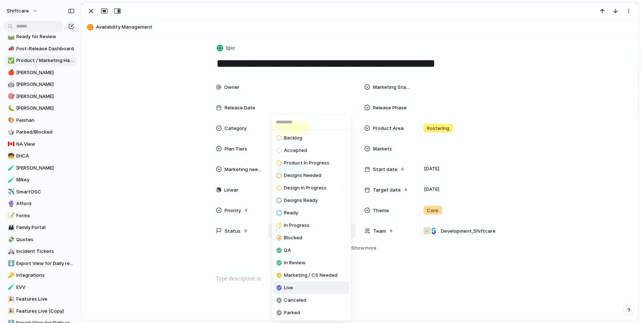
click at [304, 261] on li "Live" at bounding box center [312, 288] width 76 height 12
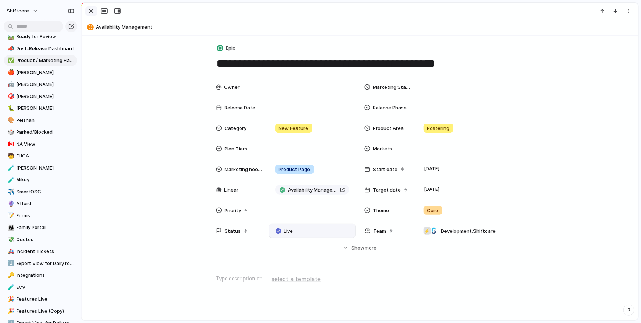
click at [90, 12] on div "button" at bounding box center [91, 11] width 9 height 9
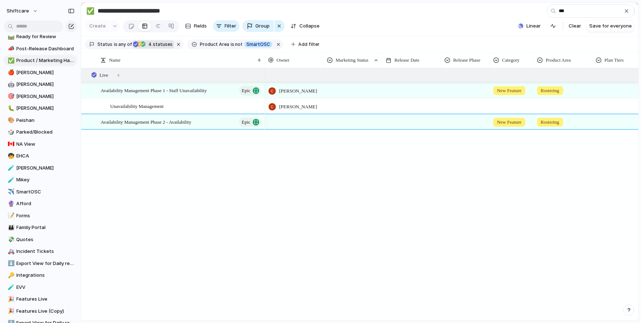
click at [353, 123] on div at bounding box center [353, 121] width 58 height 12
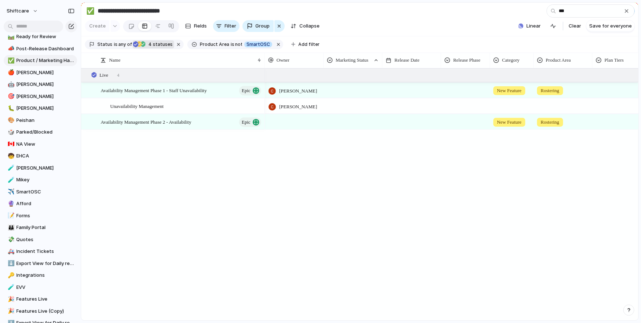
click at [404, 120] on div "Not Started Prep Docs Handed Over In Progress Ready Published Not Needed" at bounding box center [320, 161] width 641 height 323
click at [417, 127] on div "Not Started Prep Docs Handed Over In Progress Ready Published Not Needed" at bounding box center [320, 161] width 641 height 323
click at [418, 120] on div "Not Started Prep Docs Handed Over In Progress Ready Published Not Needed" at bounding box center [320, 161] width 641 height 323
drag, startPoint x: 408, startPoint y: 122, endPoint x: 405, endPoint y: 106, distance: 16.4
click at [408, 122] on div "Not Started Prep Docs Handed Over In Progress Ready Published Not Needed" at bounding box center [320, 161] width 641 height 323
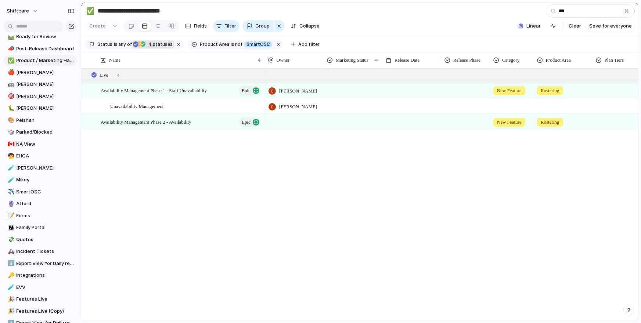
click at [420, 111] on div at bounding box center [411, 105] width 59 height 15
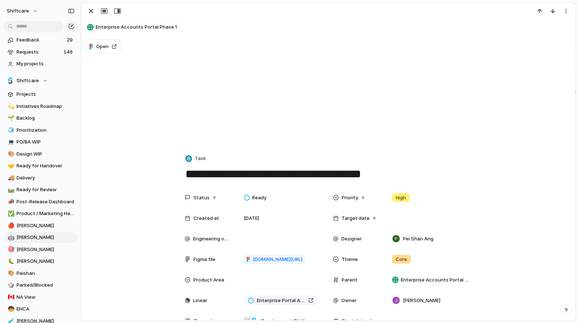
scroll to position [101, 0]
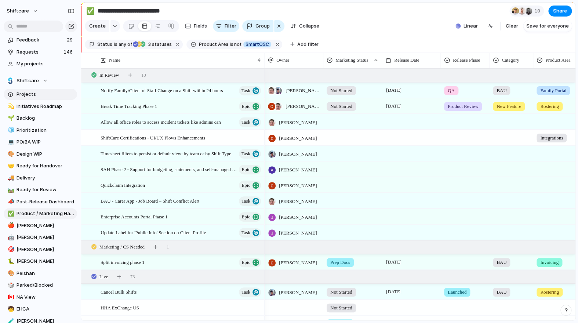
click at [33, 93] on span "Projects" at bounding box center [46, 94] width 58 height 7
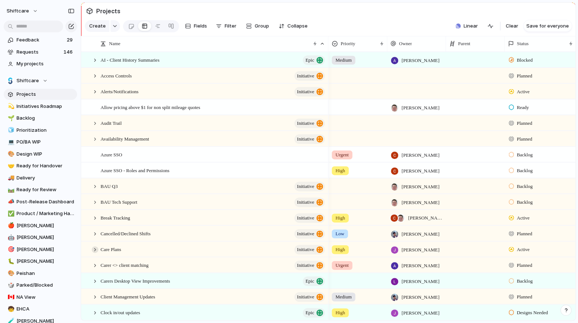
click at [96, 247] on div at bounding box center [95, 249] width 7 height 7
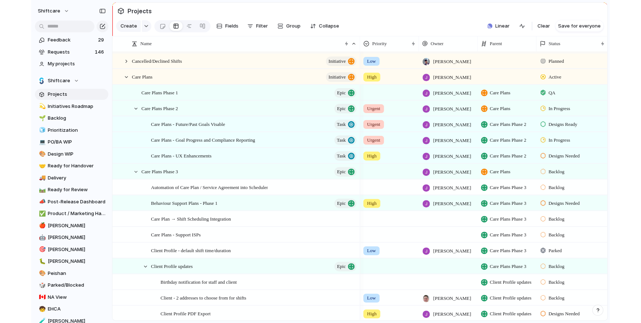
scroll to position [160, 0]
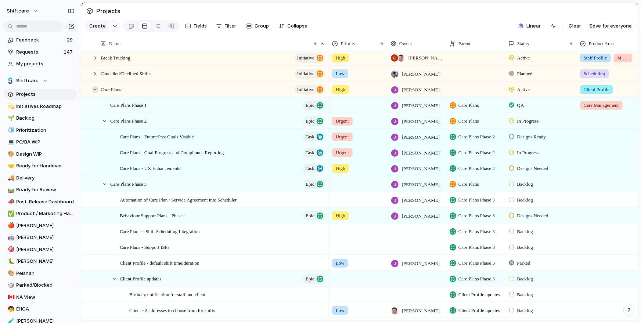
click at [93, 89] on div at bounding box center [95, 89] width 7 height 7
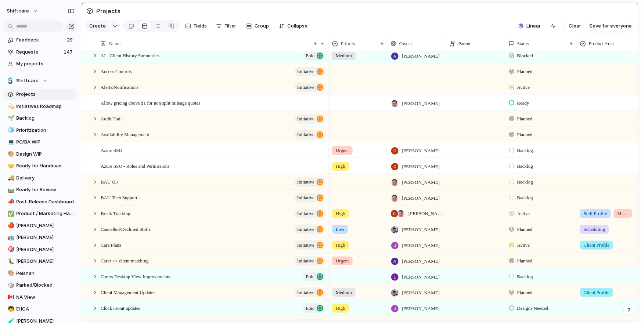
scroll to position [0, 0]
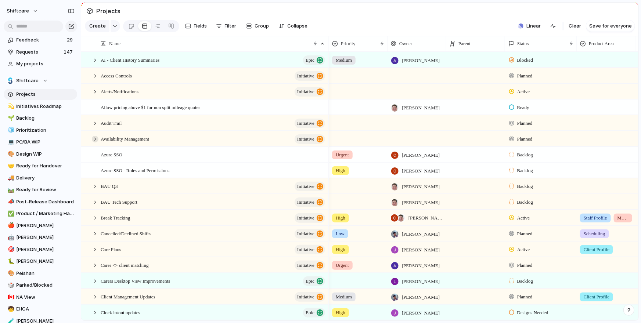
click at [93, 139] on div at bounding box center [95, 139] width 7 height 7
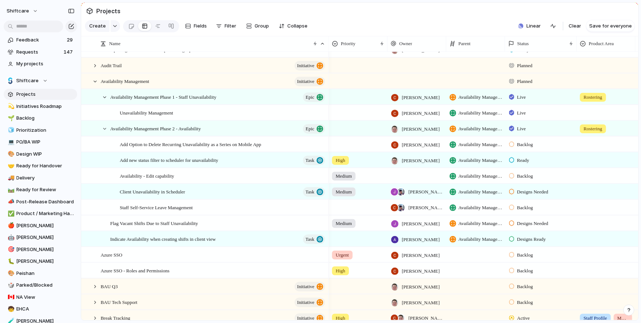
scroll to position [63, 0]
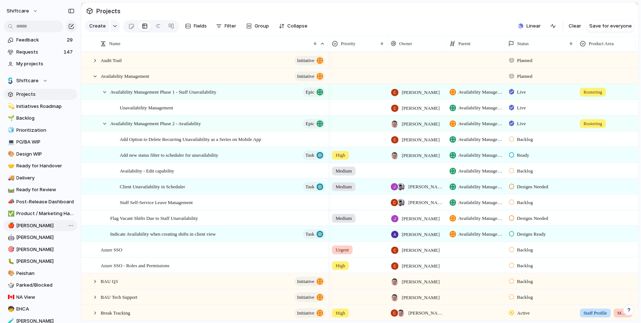
click at [26, 228] on span "[PERSON_NAME]" at bounding box center [46, 225] width 58 height 7
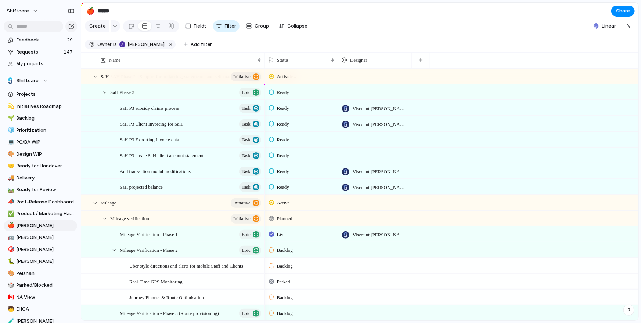
scroll to position [1036, 0]
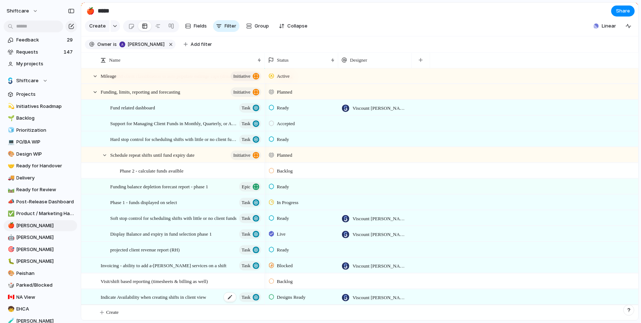
click at [162, 297] on span "Indicate Availability when creating shifts in client view" at bounding box center [153, 297] width 105 height 8
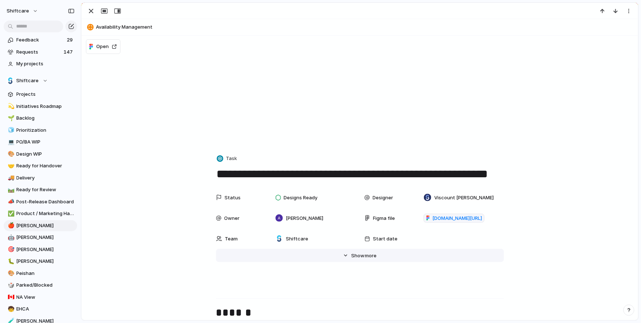
click at [373, 254] on span "more" at bounding box center [371, 255] width 12 height 7
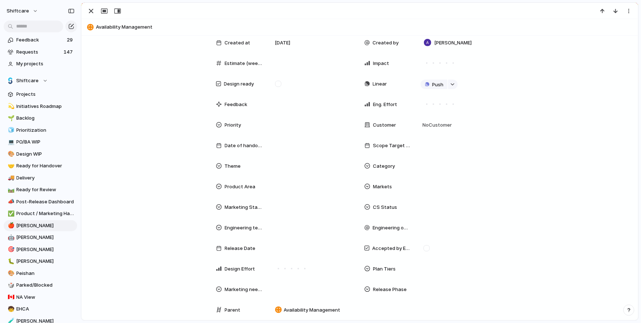
scroll to position [240, 0]
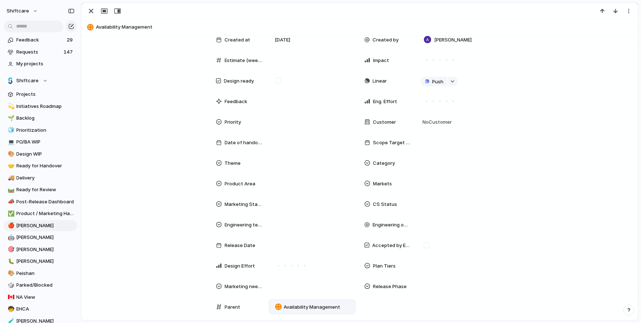
click at [311, 306] on span "Availability Management" at bounding box center [312, 307] width 57 height 7
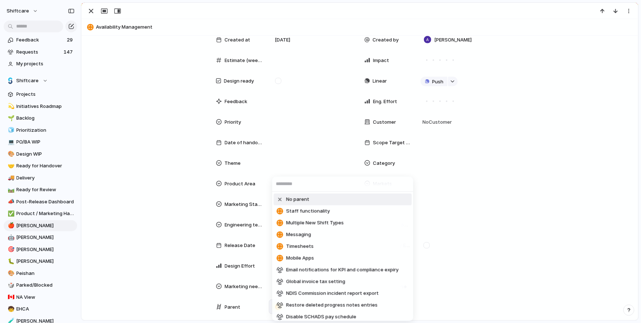
click at [484, 177] on div "No parent Staff functionality Multiple New Shift Types Messaging Timesheets Mob…" at bounding box center [320, 161] width 641 height 323
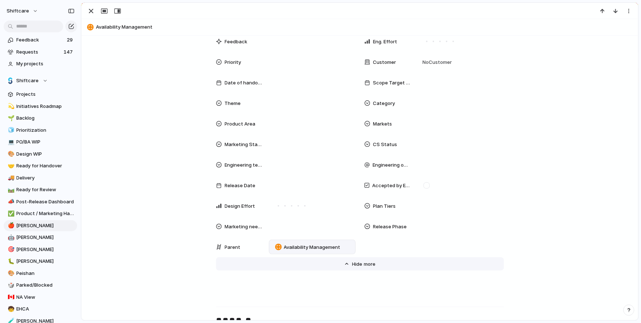
scroll to position [301, 0]
click at [351, 262] on button "Hide Show more" at bounding box center [360, 262] width 288 height 13
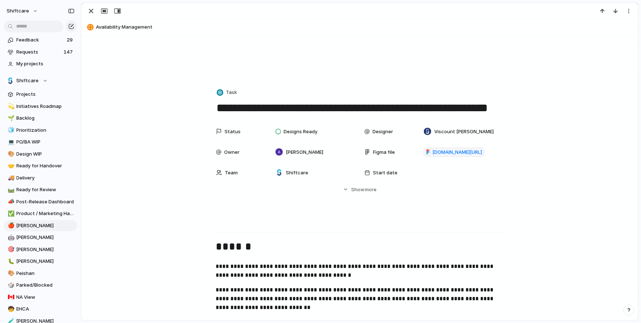
scroll to position [0, 0]
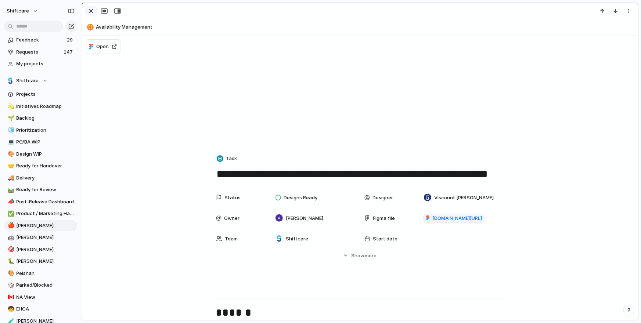
click at [89, 10] on div "button" at bounding box center [91, 11] width 9 height 9
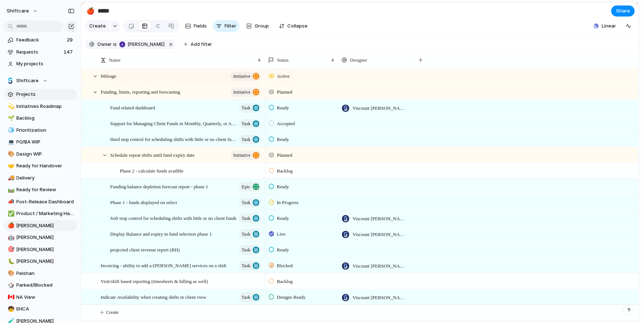
click at [37, 93] on span "Projects" at bounding box center [46, 94] width 58 height 7
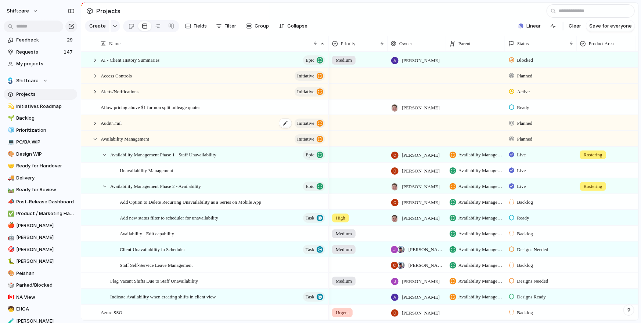
type input "*"
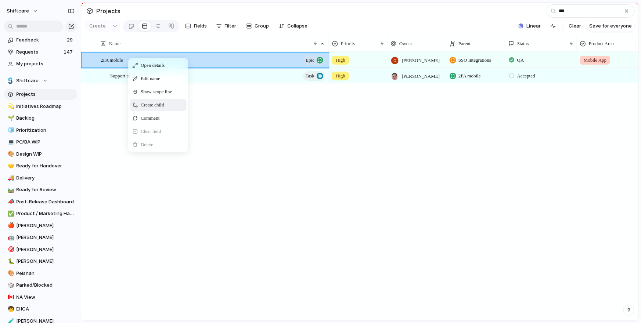
click at [156, 103] on span "Create child" at bounding box center [152, 104] width 23 height 7
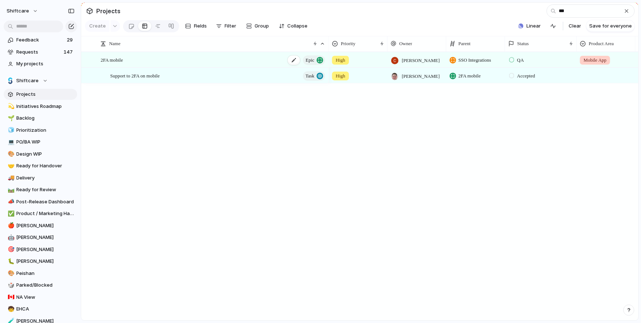
click at [136, 58] on div "2FA mobile Epic" at bounding box center [213, 60] width 225 height 15
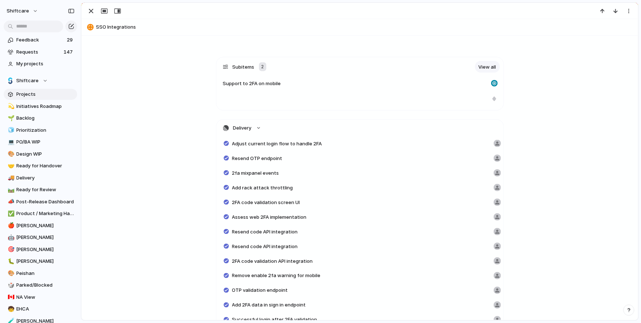
scroll to position [470, 0]
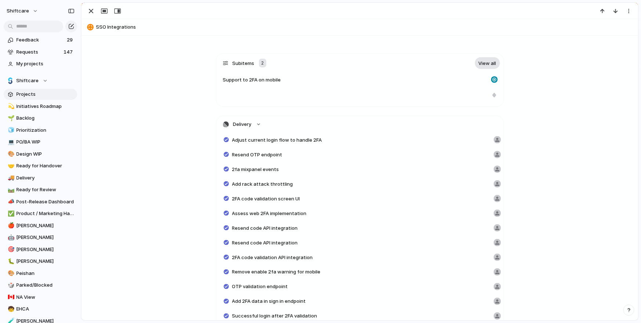
click at [482, 62] on link "View all" at bounding box center [487, 63] width 25 height 12
click at [91, 13] on div "button" at bounding box center [91, 11] width 9 height 9
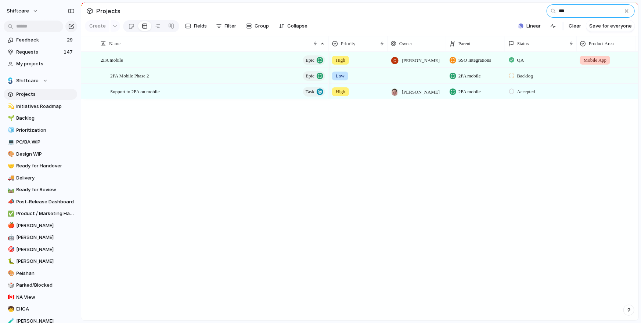
click at [571, 9] on input "***" at bounding box center [590, 10] width 88 height 13
type input "*"
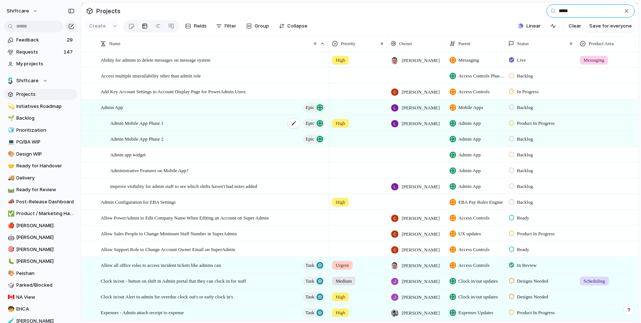
type input "*****"
click at [177, 128] on div "Admin Mobile App Phase 1 Epic" at bounding box center [218, 123] width 216 height 15
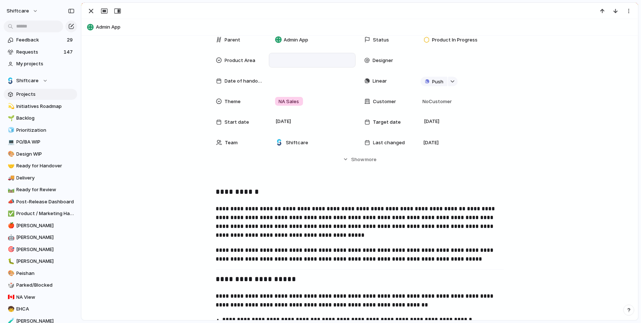
scroll to position [67, 0]
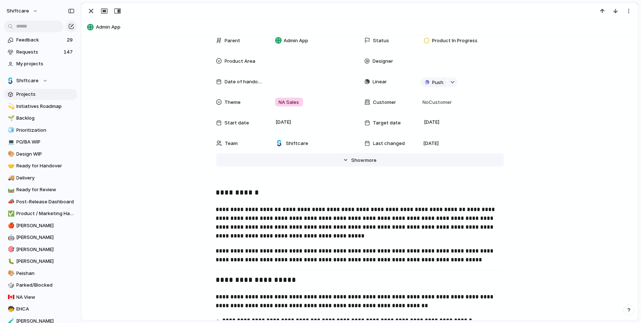
click at [361, 162] on span "Show" at bounding box center [357, 160] width 13 height 7
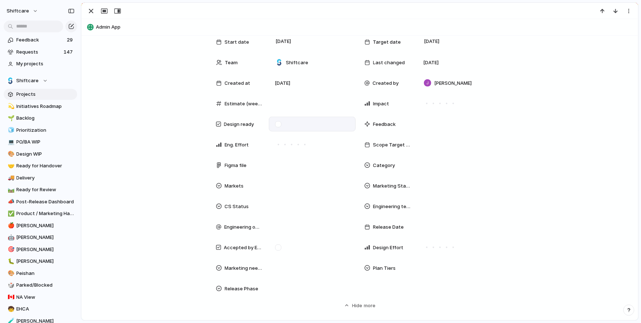
scroll to position [148, 0]
click at [430, 165] on div at bounding box center [460, 165] width 80 height 8
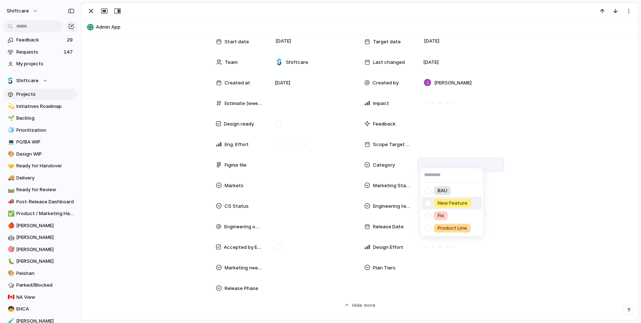
click at [427, 203] on div at bounding box center [428, 203] width 13 height 13
click at [341, 184] on div "BAU New Feature Fix Product Line" at bounding box center [320, 161] width 641 height 323
click at [449, 181] on div at bounding box center [460, 185] width 87 height 15
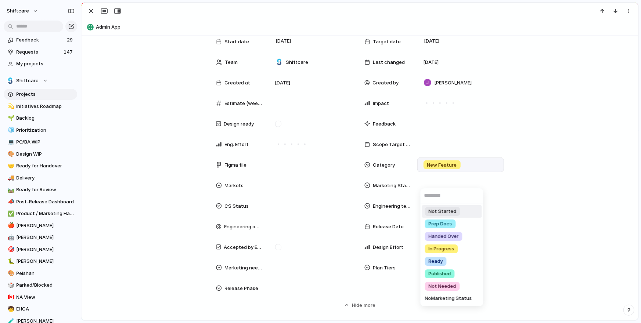
click at [439, 201] on input "text" at bounding box center [451, 195] width 63 height 15
click at [436, 211] on span "Not Started" at bounding box center [443, 211] width 28 height 7
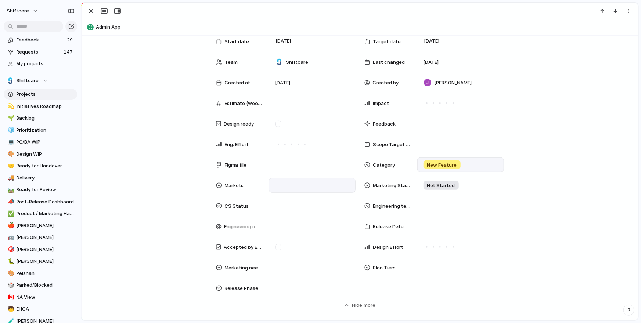
click at [295, 187] on div at bounding box center [312, 185] width 80 height 8
click at [304, 185] on div "Type to add a value" at bounding box center [320, 161] width 641 height 323
click at [292, 189] on div "Type to add a value" at bounding box center [320, 161] width 641 height 323
click at [293, 185] on div "Type to add a value" at bounding box center [320, 161] width 641 height 323
click at [286, 209] on div at bounding box center [312, 206] width 80 height 8
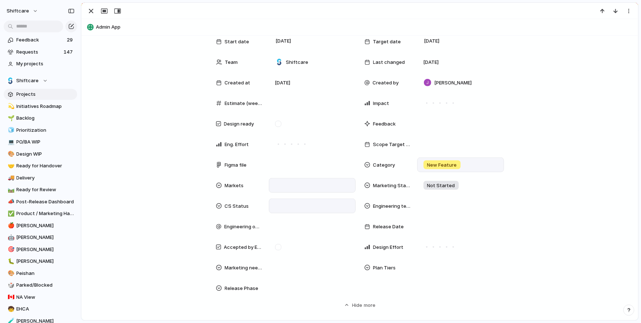
click at [283, 180] on div "Not Started Support Docs WIP Support Docs Done Training Done Ready Not Needed" at bounding box center [320, 161] width 641 height 323
click at [295, 184] on div at bounding box center [312, 185] width 80 height 8
click at [220, 203] on div "Global AU [GEOGRAPHIC_DATA] [GEOGRAPHIC_DATA] [GEOGRAPHIC_DATA] Add-on" at bounding box center [320, 161] width 641 height 323
click at [438, 268] on div at bounding box center [460, 268] width 80 height 8
click at [429, 277] on div at bounding box center [428, 275] width 13 height 13
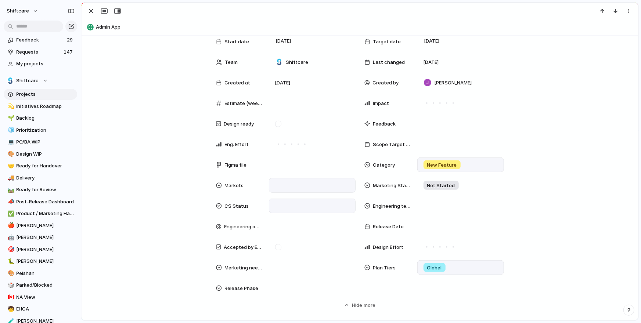
click at [486, 201] on div "Global Professional + Premium + Enterprise Only" at bounding box center [320, 161] width 641 height 323
click at [289, 180] on div at bounding box center [312, 185] width 87 height 15
click at [279, 213] on div at bounding box center [279, 211] width 13 height 13
click at [196, 196] on div "Global AU [GEOGRAPHIC_DATA] [GEOGRAPHIC_DATA] [GEOGRAPHIC_DATA] Add-on" at bounding box center [320, 161] width 641 height 323
click at [296, 286] on div at bounding box center [312, 288] width 80 height 8
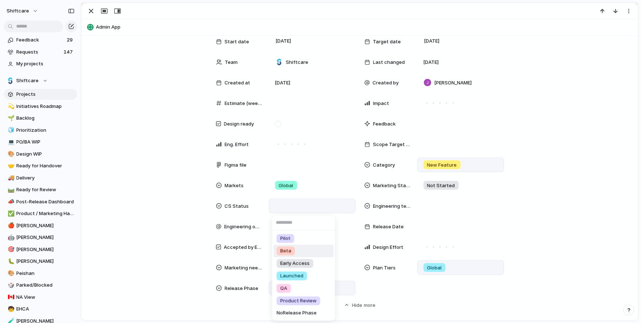
click at [290, 250] on span "Beta" at bounding box center [285, 251] width 11 height 7
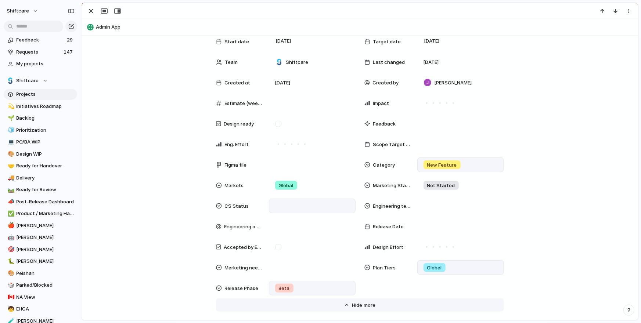
click at [303, 299] on button "Hide Show more" at bounding box center [360, 305] width 288 height 13
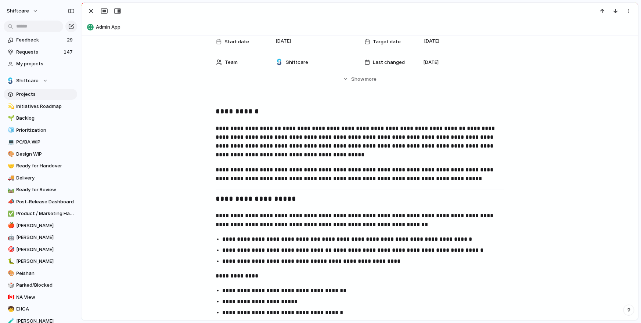
click at [304, 229] on p "**********" at bounding box center [360, 221] width 288 height 18
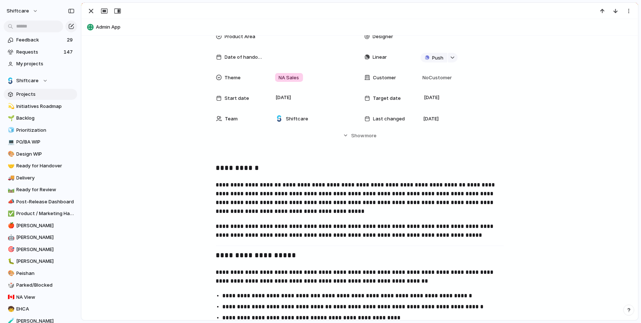
scroll to position [73, 0]
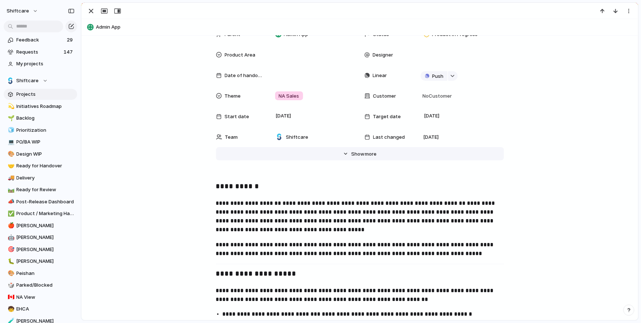
click at [365, 151] on span "more" at bounding box center [371, 154] width 12 height 7
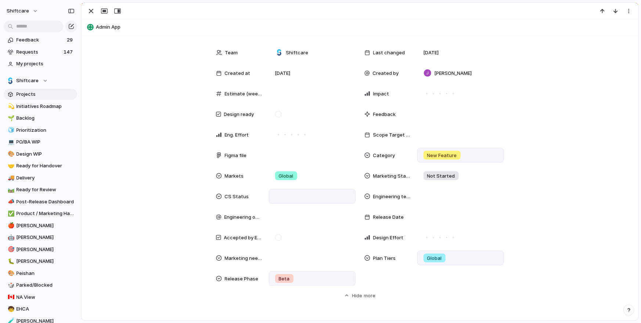
scroll to position [254, 0]
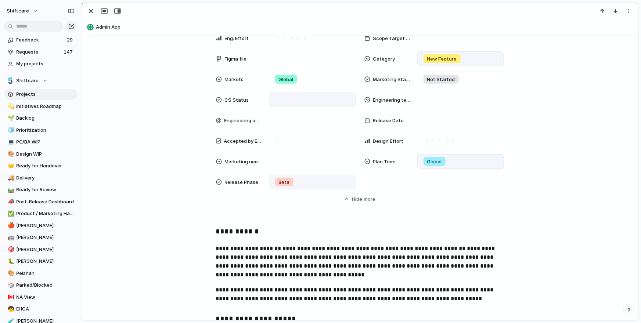
click at [301, 182] on div "Beta" at bounding box center [312, 182] width 80 height 8
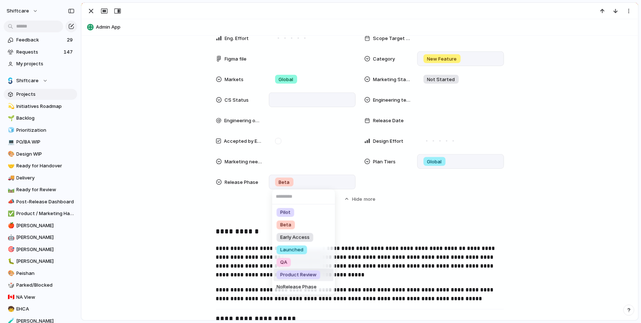
click at [303, 271] on span "Product Review" at bounding box center [298, 274] width 36 height 7
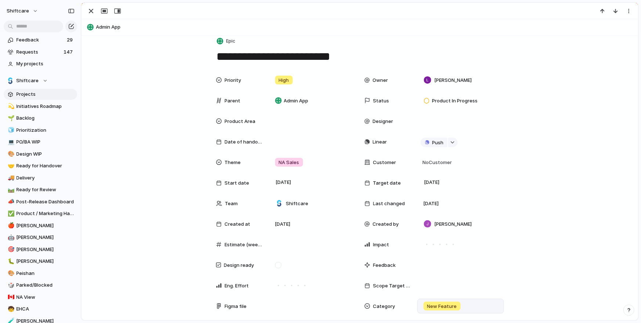
scroll to position [27, 0]
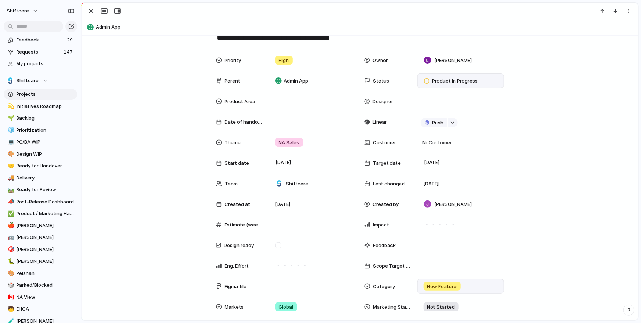
click at [440, 81] on span "Product In Progress" at bounding box center [455, 80] width 46 height 7
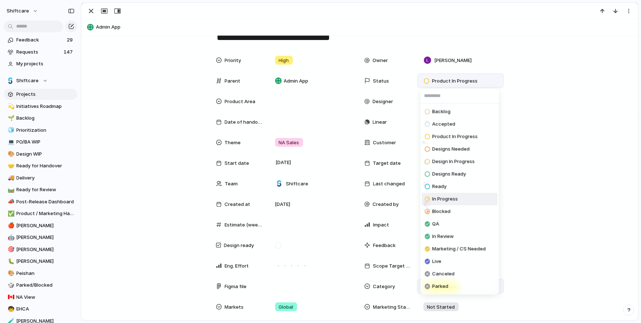
click at [454, 201] on span "In Progress" at bounding box center [445, 199] width 26 height 7
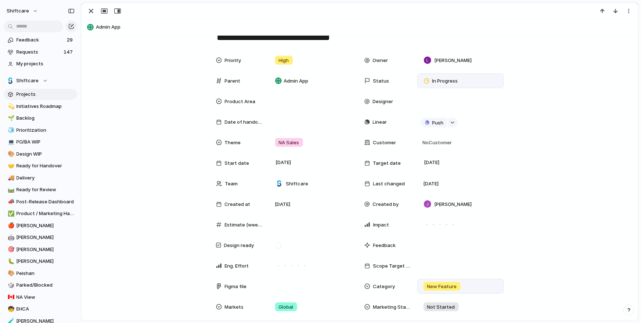
click at [546, 181] on div "Priority High Owner [PERSON_NAME] Parent Admin App Status In Progress Product A…" at bounding box center [359, 241] width 539 height 377
click at [93, 10] on div "button" at bounding box center [91, 11] width 9 height 9
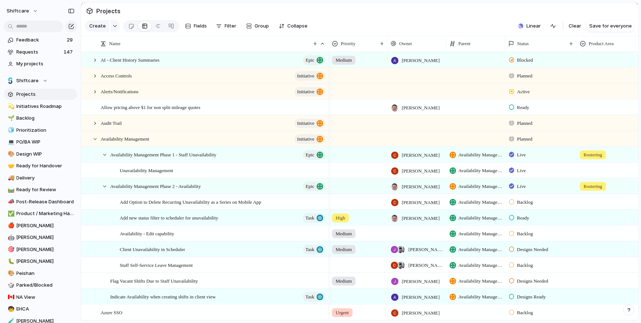
click at [376, 6] on section "Projects" at bounding box center [359, 11] width 557 height 17
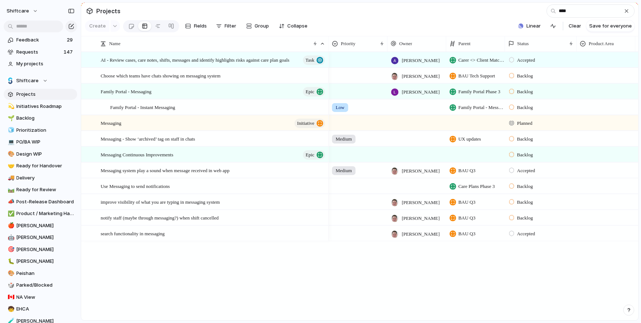
type input "****"
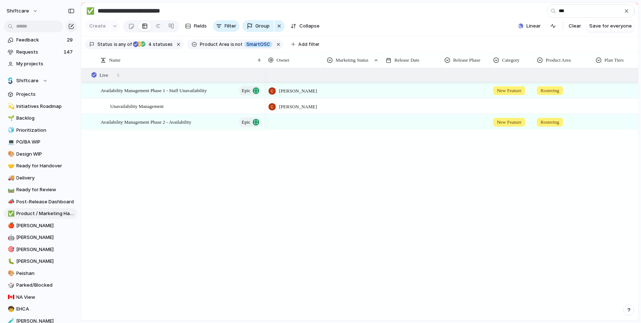
type input "***"
click at [406, 122] on div at bounding box center [411, 121] width 59 height 15
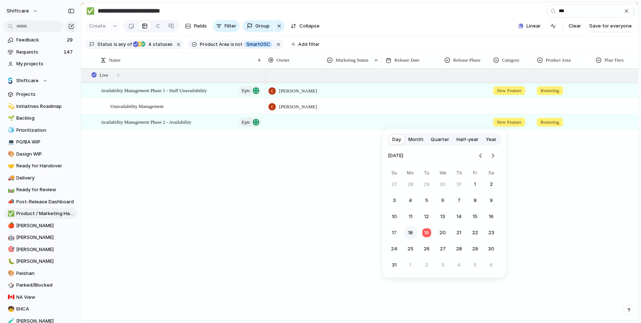
click at [413, 231] on button "18" at bounding box center [410, 232] width 13 height 13
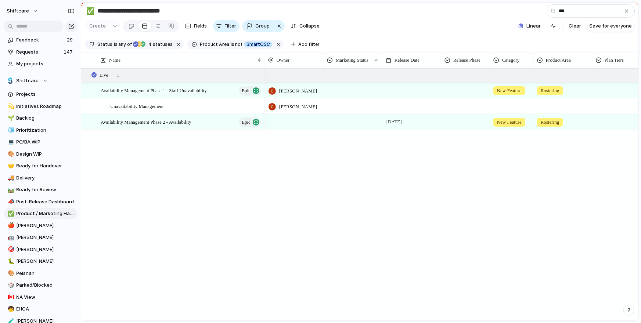
click at [453, 125] on div at bounding box center [465, 121] width 48 height 12
click at [465, 187] on span "Launched" at bounding box center [460, 189] width 23 height 7
click at [329, 128] on div at bounding box center [353, 121] width 59 height 15
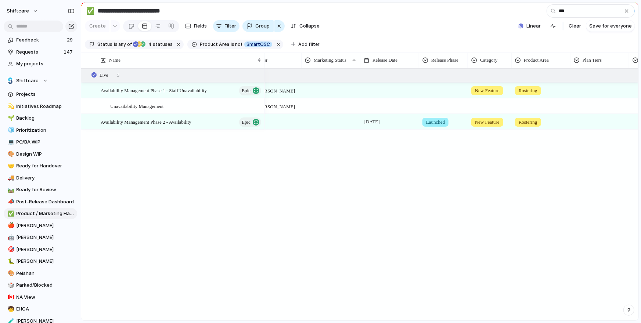
click at [329, 122] on div "Not Started Prep Docs Handed Over In Progress Ready Published Not Needed" at bounding box center [320, 161] width 641 height 323
click at [329, 122] on div at bounding box center [331, 121] width 58 height 12
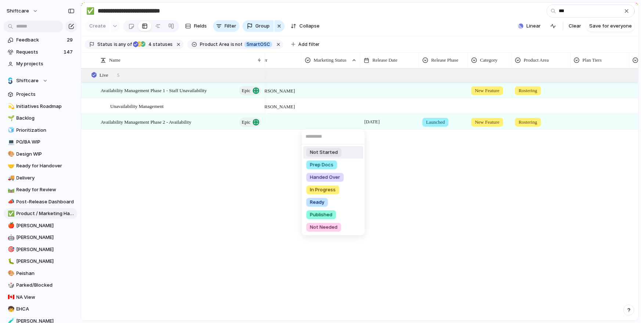
click at [327, 149] on span "Not Started" at bounding box center [324, 152] width 28 height 7
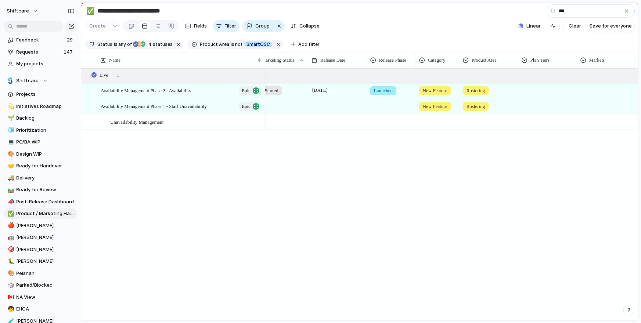
scroll to position [0, 153]
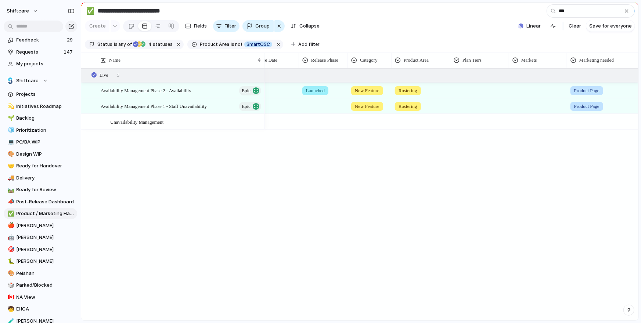
click at [476, 89] on div at bounding box center [480, 89] width 58 height 12
click at [523, 83] on div at bounding box center [537, 89] width 57 height 12
click at [516, 117] on div at bounding box center [516, 120] width 13 height 13
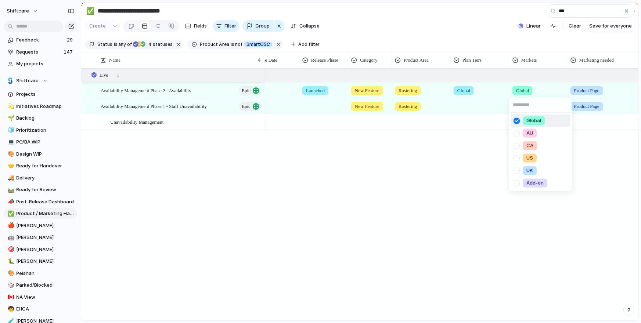
click at [557, 84] on div "Global AU [GEOGRAPHIC_DATA] [GEOGRAPHIC_DATA] [GEOGRAPHIC_DATA] Add-on" at bounding box center [320, 161] width 641 height 323
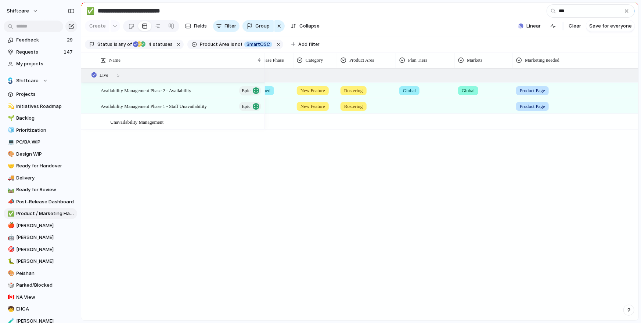
click at [563, 91] on div "Product Page" at bounding box center [595, 89] width 165 height 12
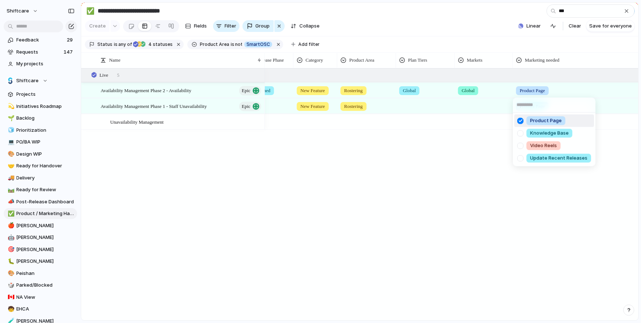
click at [530, 123] on span "Product Page" at bounding box center [546, 120] width 32 height 7
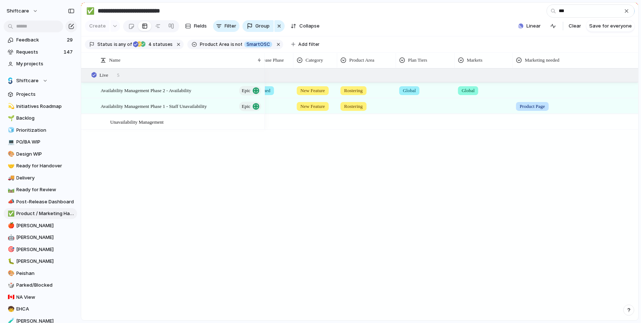
click at [540, 88] on div at bounding box center [595, 89] width 165 height 12
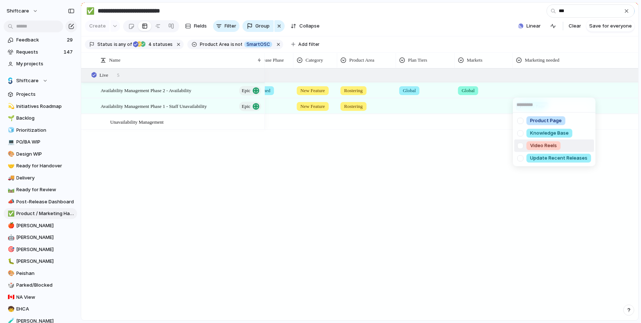
click at [523, 160] on div at bounding box center [520, 158] width 13 height 13
click at [530, 184] on div "Product Page Knowledge Base Video Reels Update Recent Releases" at bounding box center [320, 161] width 641 height 323
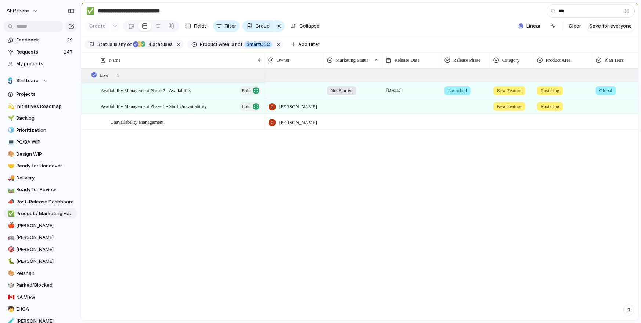
click at [294, 92] on div at bounding box center [294, 90] width 59 height 15
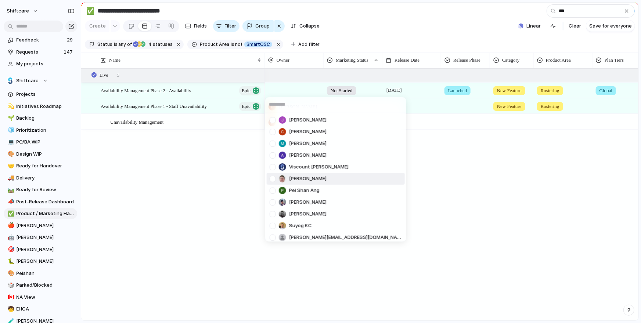
click at [272, 178] on div at bounding box center [272, 178] width 13 height 13
click at [232, 208] on div "[PERSON_NAME] [PERSON_NAME] [PERSON_NAME] [PERSON_NAME] Viscount [PERSON_NAME] …" at bounding box center [320, 161] width 641 height 323
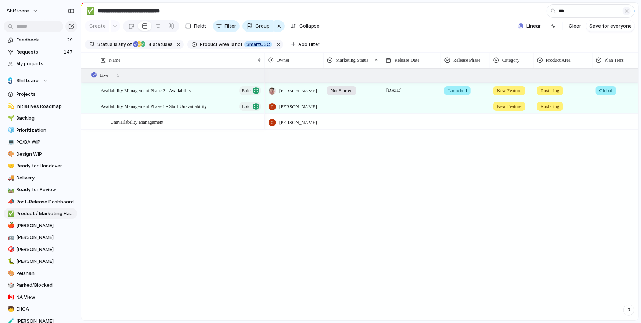
click at [624, 11] on div "button" at bounding box center [627, 11] width 6 height 6
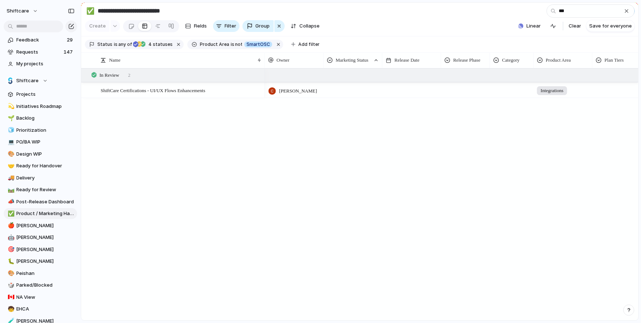
click at [347, 91] on div at bounding box center [353, 89] width 58 height 12
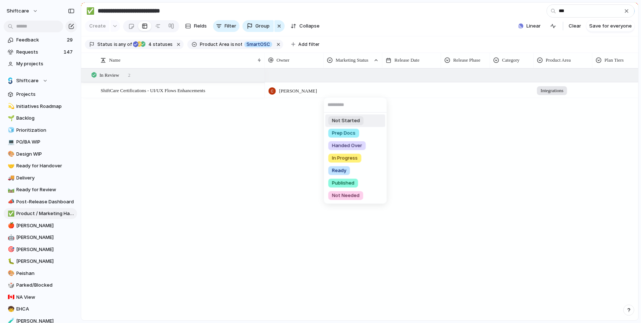
click at [349, 120] on span "Not Started" at bounding box center [346, 120] width 28 height 7
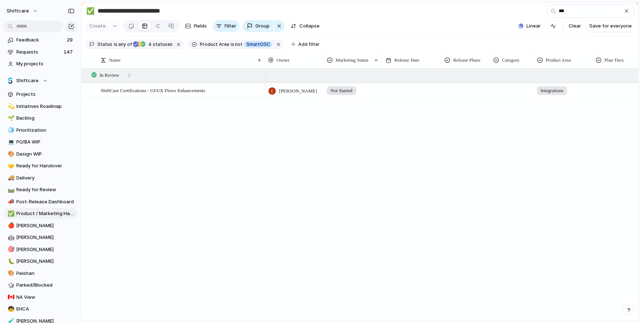
click at [565, 18] on section "**********" at bounding box center [359, 11] width 557 height 17
click at [565, 16] on input "***" at bounding box center [590, 10] width 88 height 13
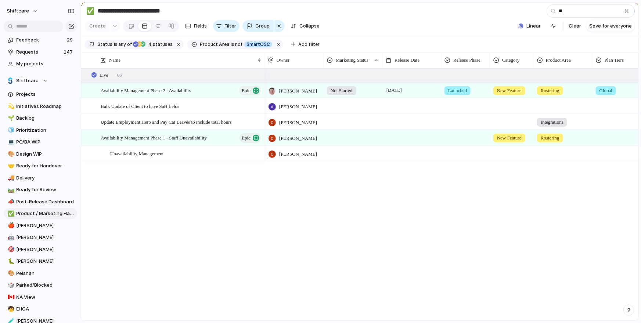
click at [337, 134] on div at bounding box center [353, 136] width 58 height 12
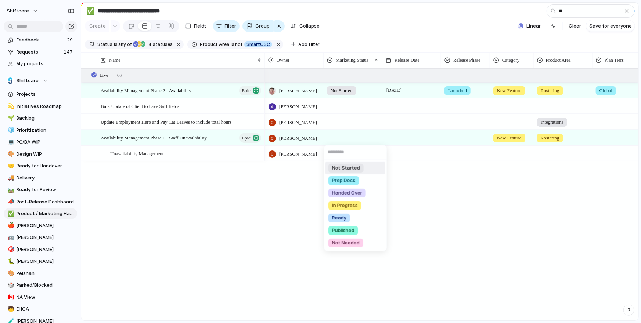
click at [353, 98] on div "Not Started Prep Docs Handed Over In Progress Ready Published Not Needed" at bounding box center [320, 161] width 641 height 323
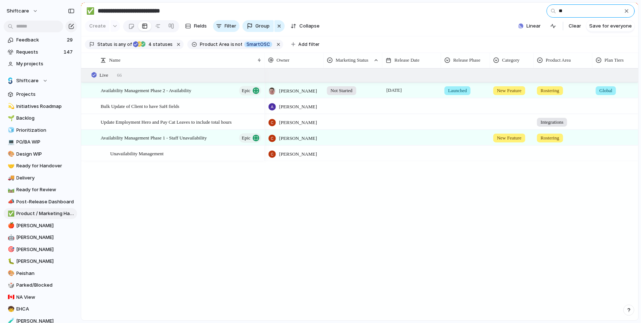
click at [554, 16] on input "**" at bounding box center [590, 10] width 88 height 13
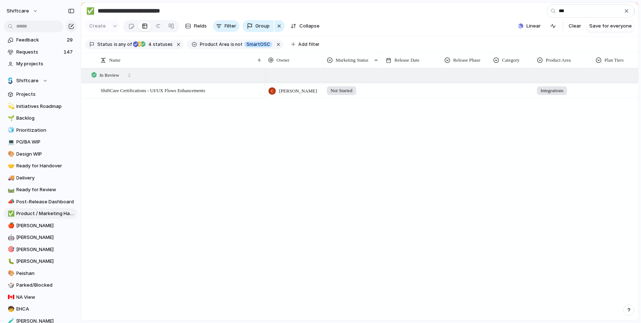
click at [390, 94] on div at bounding box center [411, 90] width 59 height 15
click at [470, 92] on div at bounding box center [465, 89] width 48 height 12
click at [532, 114] on div "Pilot Beta Early Access Launched QA Product Review" at bounding box center [320, 161] width 641 height 323
click at [458, 91] on div at bounding box center [451, 89] width 48 height 12
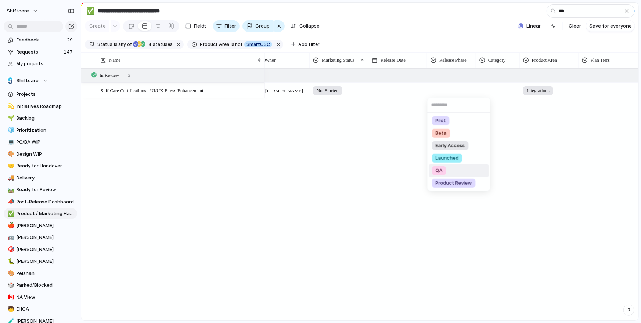
click at [451, 182] on span "Product Review" at bounding box center [454, 183] width 36 height 7
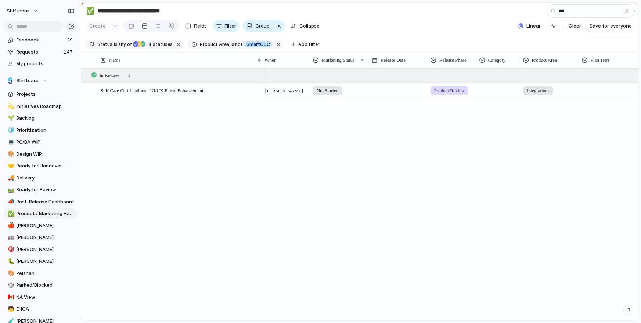
click at [520, 122] on div "[PERSON_NAME] Not Started Product Review Integrations" at bounding box center [451, 194] width 373 height 252
click at [497, 87] on div at bounding box center [497, 89] width 43 height 12
click at [507, 131] on span "New Feature" at bounding box center [508, 133] width 30 height 7
click at [574, 95] on div "Integrations" at bounding box center [549, 90] width 59 height 15
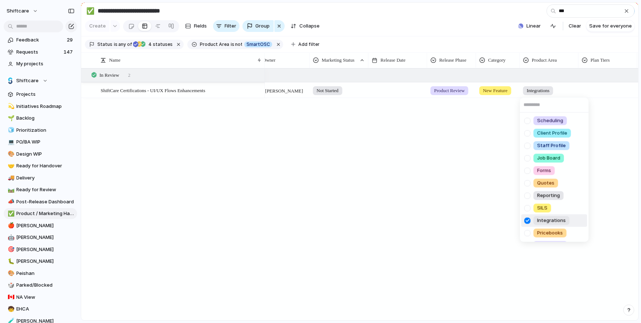
click at [608, 96] on div "Scheduling Client Profile Staff Profile Job Board Forms Quotes Reporting SILS I…" at bounding box center [320, 161] width 641 height 323
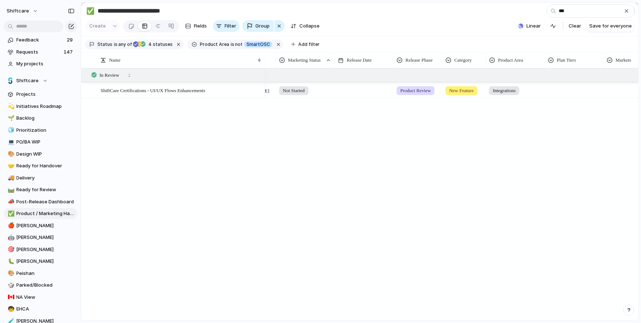
scroll to position [0, 68]
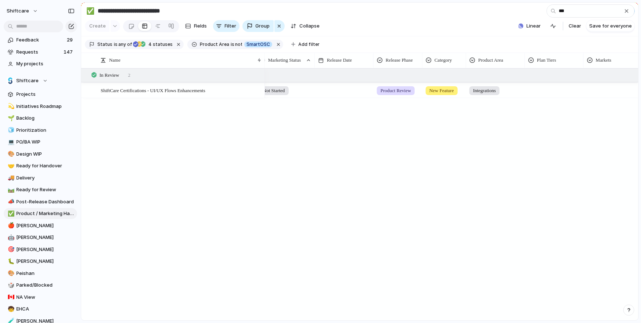
click at [557, 89] on div at bounding box center [554, 89] width 58 height 12
click at [531, 119] on div at bounding box center [532, 120] width 13 height 13
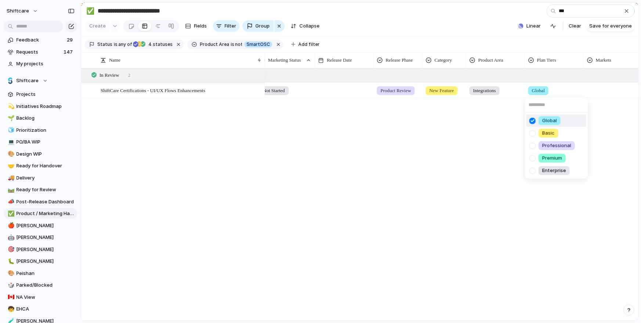
click at [597, 91] on div "Global Basic Professional Premium Enterprise" at bounding box center [320, 161] width 641 height 323
click at [597, 91] on div at bounding box center [612, 89] width 57 height 12
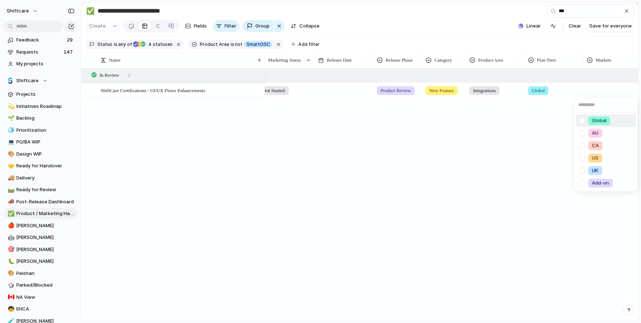
click at [584, 114] on div at bounding box center [582, 120] width 13 height 13
click at [517, 120] on div "Global AU [GEOGRAPHIC_DATA] [GEOGRAPHIC_DATA] [GEOGRAPHIC_DATA] Add-on" at bounding box center [320, 161] width 641 height 323
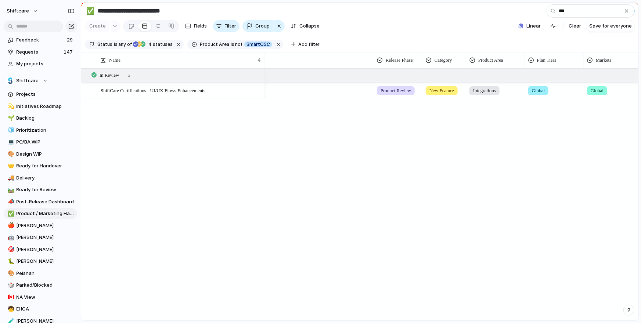
scroll to position [0, 254]
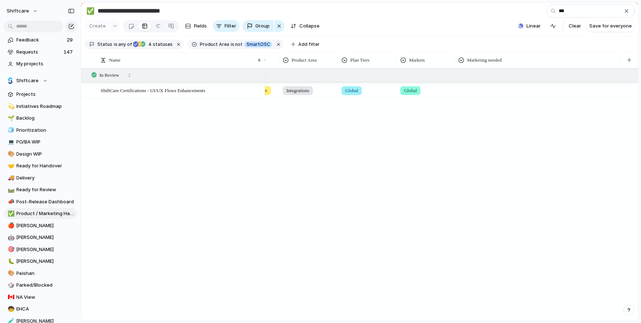
click at [479, 91] on div at bounding box center [537, 89] width 165 height 12
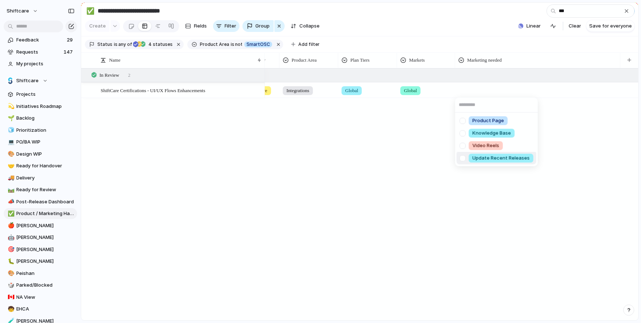
click at [463, 158] on div at bounding box center [462, 158] width 13 height 13
click at [437, 163] on div "Product Page Knowledge Base Video Reels Update Recent Releases" at bounding box center [320, 161] width 641 height 323
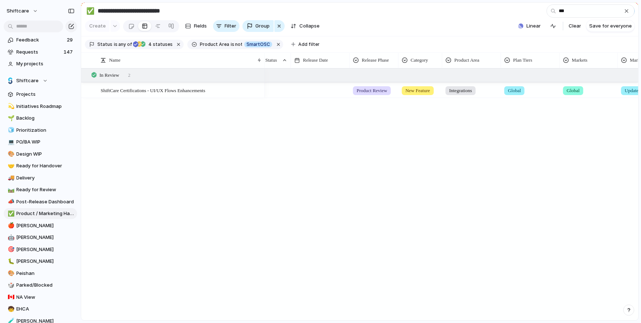
scroll to position [0, 169]
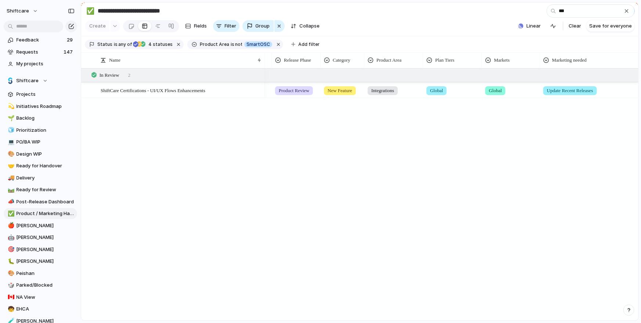
click at [454, 90] on div "Global" at bounding box center [452, 89] width 58 height 12
click at [533, 71] on div "Global Basic Professional Premium Enterprise" at bounding box center [320, 161] width 641 height 323
click at [523, 77] on div "In Review 2" at bounding box center [360, 75] width 559 height 13
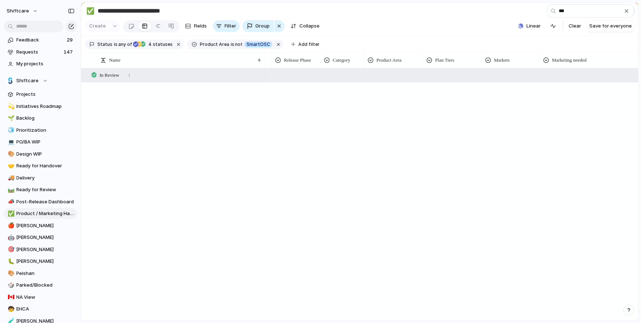
click at [517, 90] on div "Global" at bounding box center [510, 89] width 57 height 12
click at [514, 65] on div "Markets" at bounding box center [510, 60] width 55 height 12
click at [474, 78] on div "Modify Hide Sort ascending Sort descending" at bounding box center [320, 161] width 641 height 323
click at [466, 78] on div "In Review 1" at bounding box center [360, 75] width 559 height 13
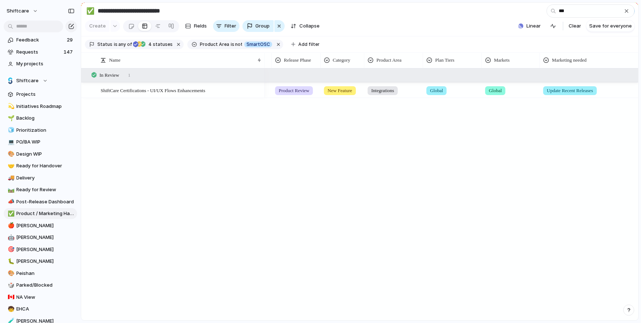
click at [516, 95] on div "Global" at bounding box center [511, 90] width 58 height 15
click at [490, 127] on div at bounding box center [489, 133] width 13 height 13
click at [490, 123] on div at bounding box center [489, 120] width 13 height 13
click at [450, 132] on div "Global AU [GEOGRAPHIC_DATA] [GEOGRAPHIC_DATA] [GEOGRAPHIC_DATA] Add-on" at bounding box center [320, 161] width 641 height 323
click at [460, 96] on div "Global" at bounding box center [452, 90] width 59 height 15
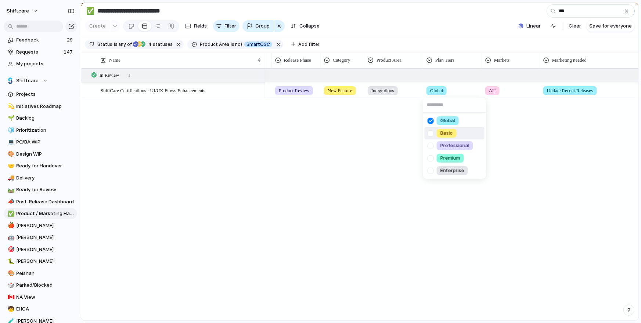
click at [393, 140] on div "Global Basic Professional Premium Enterprise" at bounding box center [320, 161] width 641 height 323
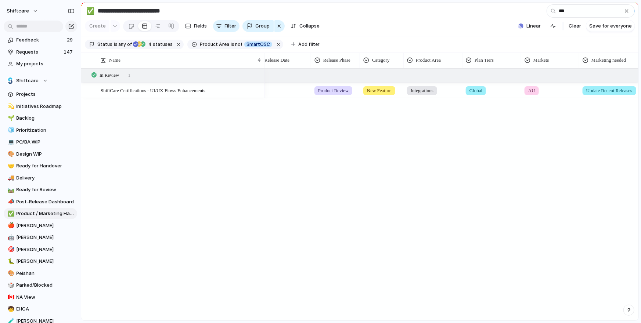
scroll to position [0, 129]
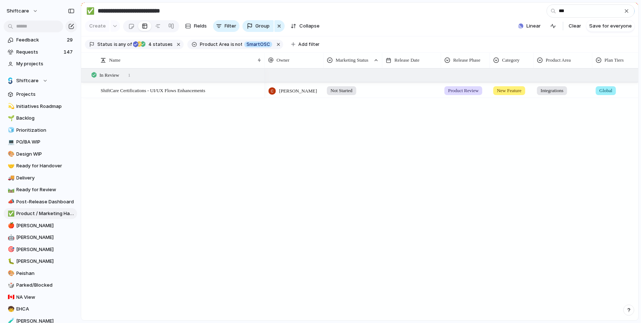
click at [397, 86] on div at bounding box center [412, 85] width 58 height 4
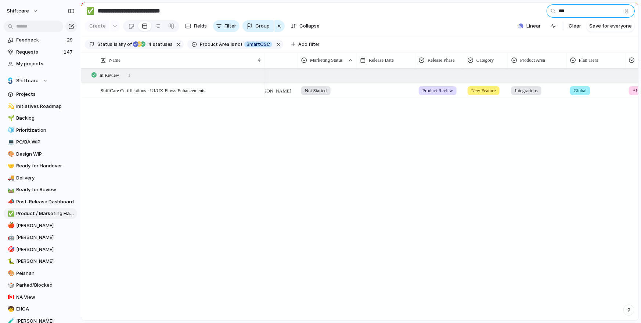
click at [580, 12] on input "***" at bounding box center [590, 10] width 88 height 13
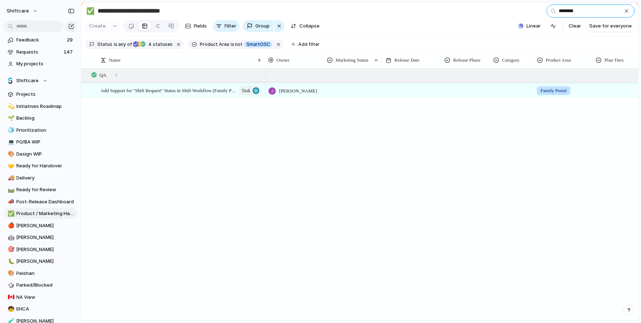
type input "********"
click at [402, 91] on div at bounding box center [411, 90] width 59 height 15
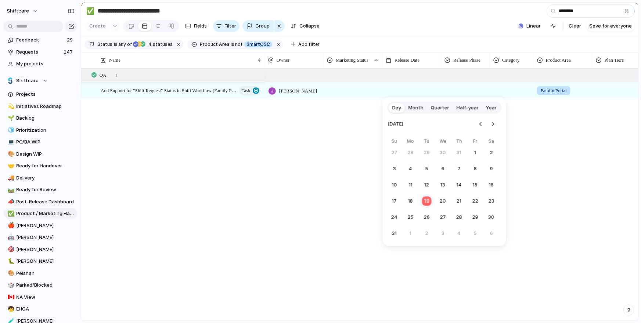
click at [428, 200] on button "19" at bounding box center [427, 201] width 14 height 14
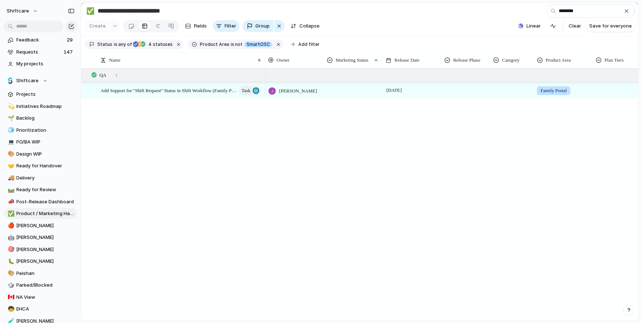
click at [297, 94] on span "[PERSON_NAME]" at bounding box center [298, 90] width 38 height 7
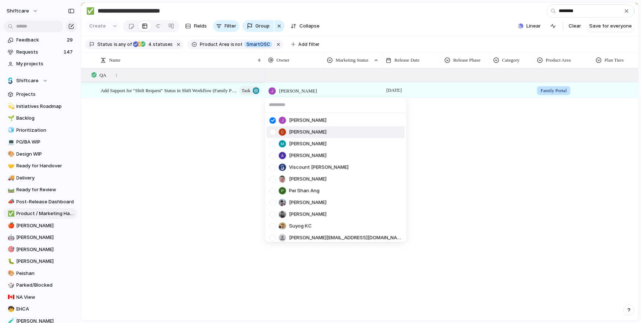
click at [275, 126] on div at bounding box center [272, 132] width 13 height 13
click at [274, 120] on div at bounding box center [272, 120] width 13 height 13
click at [274, 130] on div at bounding box center [272, 132] width 13 height 13
click at [275, 180] on div at bounding box center [272, 179] width 13 height 13
click at [476, 121] on div "[PERSON_NAME] [PERSON_NAME] [PERSON_NAME] [PERSON_NAME] Viscount [PERSON_NAME] …" at bounding box center [320, 161] width 641 height 323
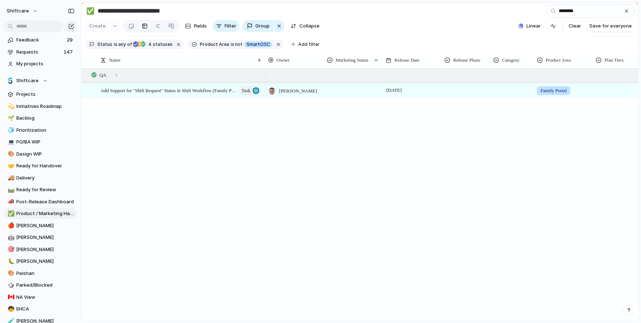
click at [422, 90] on div "[DATE]" at bounding box center [412, 89] width 58 height 12
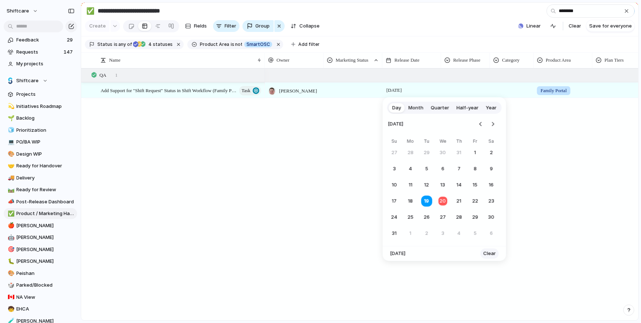
click at [494, 253] on button "Clear" at bounding box center [489, 254] width 18 height 10
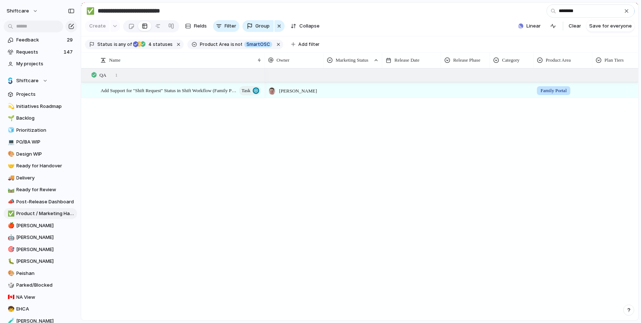
click at [527, 165] on div "[PERSON_NAME] Family Portal" at bounding box center [451, 194] width 373 height 252
click at [542, 90] on div at bounding box center [553, 89] width 58 height 12
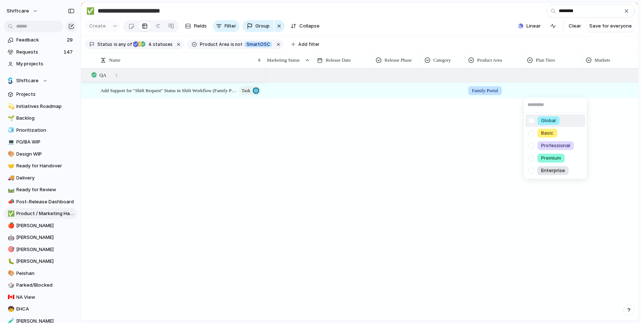
click at [510, 100] on div "Global Basic Professional Premium Enterprise" at bounding box center [320, 161] width 641 height 323
click at [548, 95] on div at bounding box center [553, 90] width 59 height 15
click at [530, 119] on div at bounding box center [531, 120] width 13 height 13
click at [592, 84] on div "Global Basic Professional Premium Enterprise" at bounding box center [320, 161] width 641 height 323
click at [592, 90] on div at bounding box center [611, 89] width 57 height 12
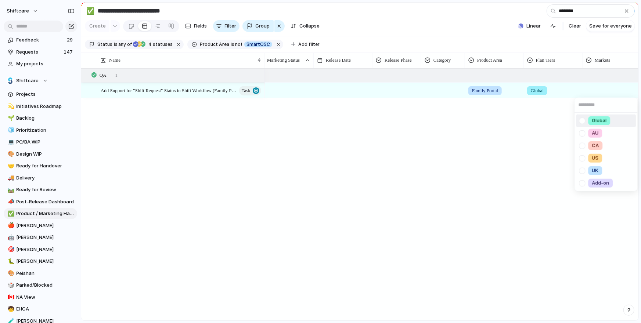
click at [578, 122] on div at bounding box center [582, 120] width 13 height 13
click at [481, 129] on div "Global AU [GEOGRAPHIC_DATA] [GEOGRAPHIC_DATA] [GEOGRAPHIC_DATA] Add-on" at bounding box center [320, 161] width 641 height 323
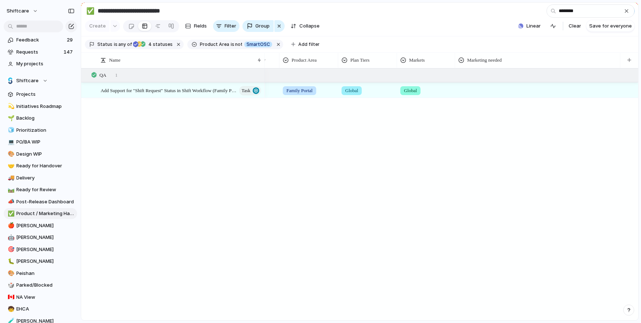
click at [492, 94] on div at bounding box center [537, 89] width 165 height 12
click at [421, 141] on div "Family Portal Global Global Update Recent Releases" at bounding box center [451, 194] width 373 height 252
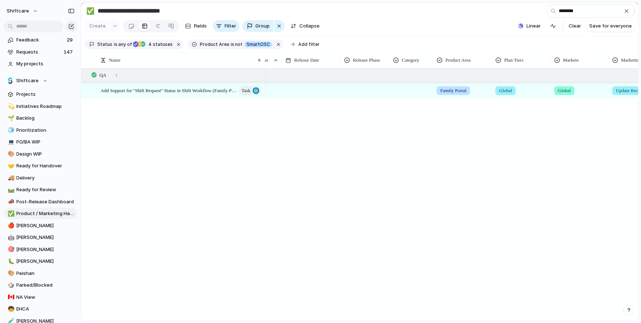
click at [408, 93] on div at bounding box center [411, 89] width 43 height 12
click at [400, 121] on div at bounding box center [398, 120] width 13 height 13
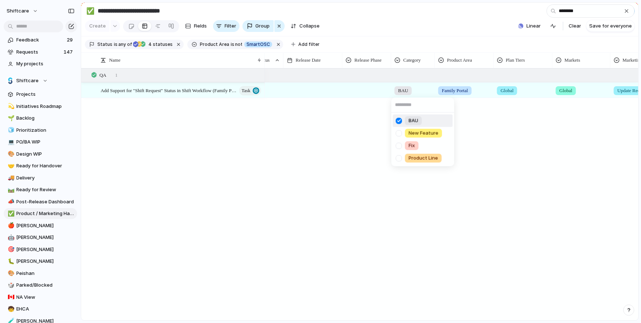
click at [378, 97] on div "BAU New Feature Fix Product Line" at bounding box center [320, 161] width 641 height 323
click at [364, 90] on div at bounding box center [367, 89] width 48 height 12
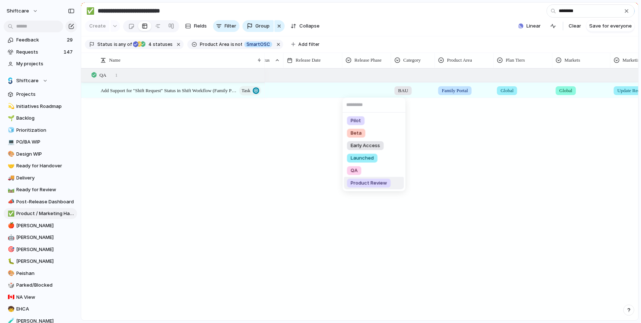
click at [359, 182] on span "Product Review" at bounding box center [369, 183] width 36 height 7
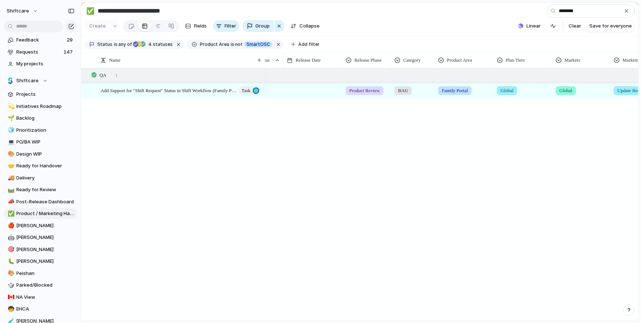
click at [325, 93] on div at bounding box center [312, 90] width 59 height 15
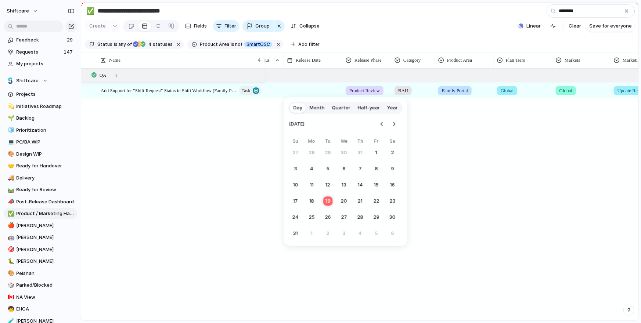
click at [329, 205] on button "19" at bounding box center [328, 201] width 14 height 14
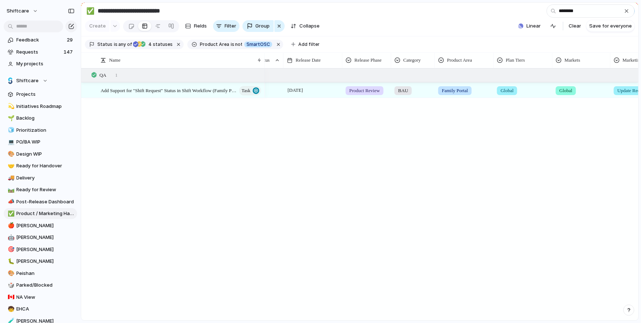
click at [271, 161] on div "[DATE] Product Review BAU Family Portal Global Global Update Recent Releases [P…" at bounding box center [451, 194] width 373 height 252
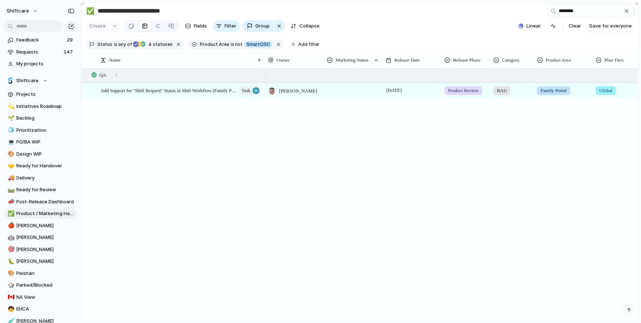
click at [359, 93] on div at bounding box center [353, 89] width 58 height 12
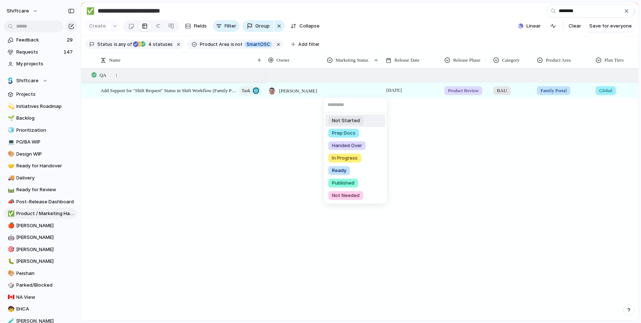
click at [359, 120] on div "Not Started" at bounding box center [345, 120] width 35 height 9
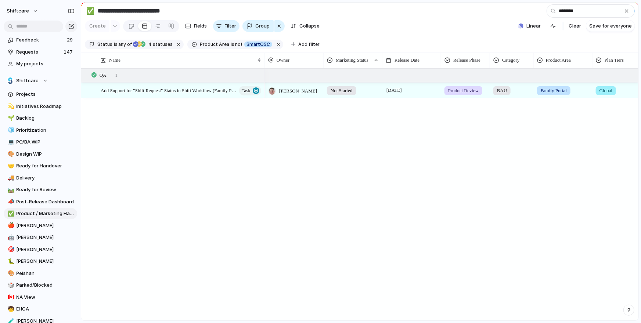
click at [421, 136] on div "Not Started [DATE] Product Review BAU Family Portal Global Global Update Recent…" at bounding box center [451, 194] width 373 height 252
click at [627, 11] on div "button" at bounding box center [627, 11] width 6 height 6
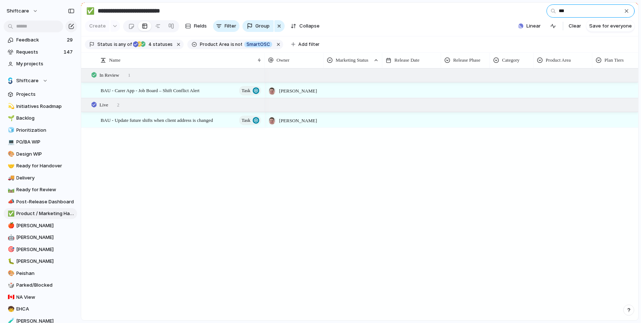
type input "***"
click at [346, 90] on div at bounding box center [353, 89] width 58 height 12
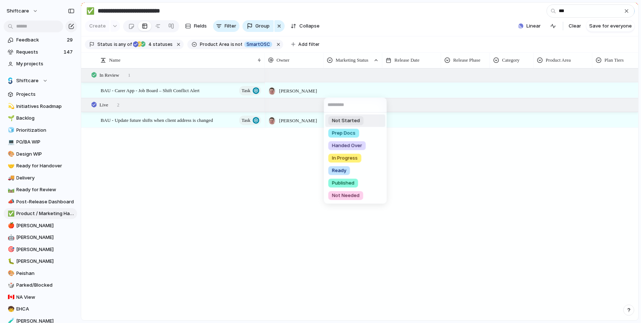
click at [347, 119] on span "Not Started" at bounding box center [346, 120] width 28 height 7
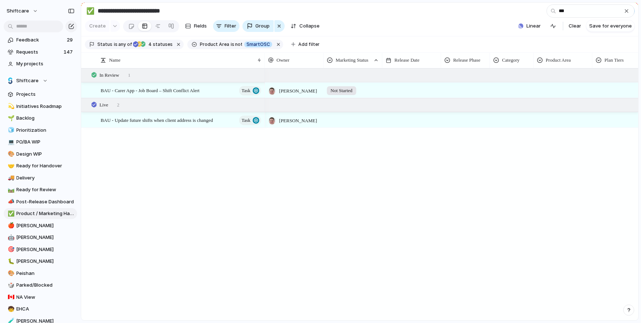
click at [416, 84] on div at bounding box center [412, 85] width 58 height 4
click at [466, 91] on div at bounding box center [465, 89] width 48 height 12
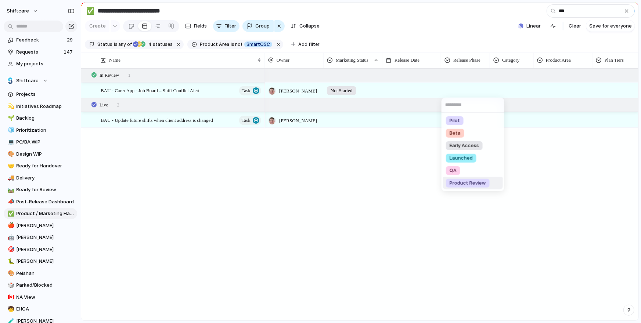
click at [466, 182] on span "Product Review" at bounding box center [467, 183] width 36 height 7
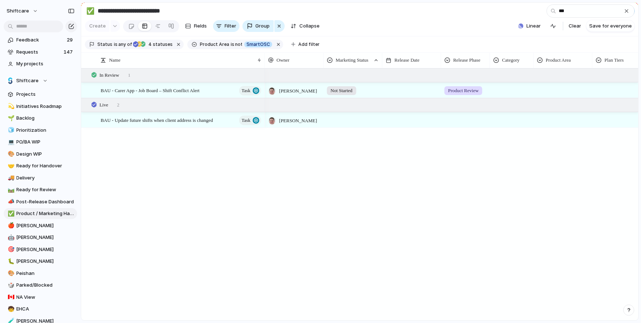
click at [511, 93] on div at bounding box center [511, 89] width 43 height 12
click at [519, 122] on div "BAU" at bounding box center [512, 120] width 17 height 9
click at [561, 91] on div at bounding box center [563, 89] width 58 height 12
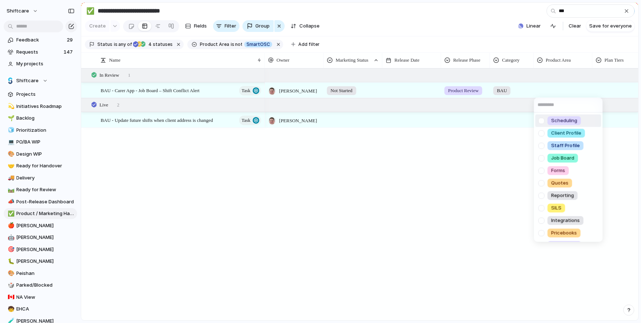
click at [180, 92] on div "Scheduling Client Profile Staff Profile Job Board Forms Quotes Reporting SILS I…" at bounding box center [320, 161] width 641 height 323
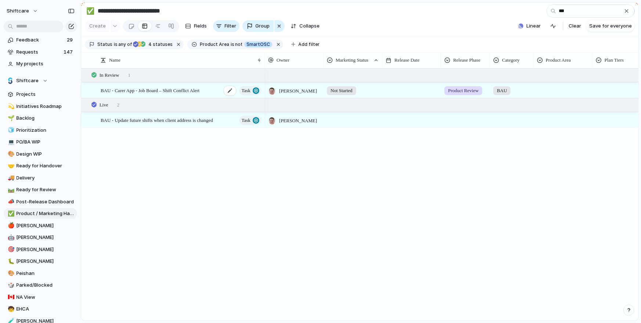
click at [185, 86] on span "BAU - Carer App - Job Board – Shift Conflict Alert" at bounding box center [150, 90] width 99 height 8
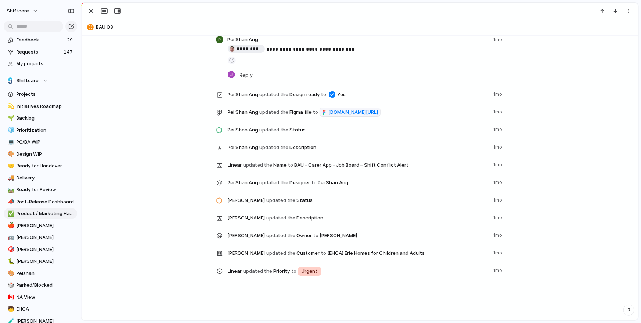
drag, startPoint x: 251, startPoint y: 227, endPoint x: 305, endPoint y: 227, distance: 54.0
click at [305, 223] on span "[PERSON_NAME] updated the Description" at bounding box center [358, 218] width 261 height 10
drag, startPoint x: 310, startPoint y: 225, endPoint x: 261, endPoint y: 201, distance: 54.7
click at [261, 201] on div "**********" at bounding box center [360, 18] width 288 height 530
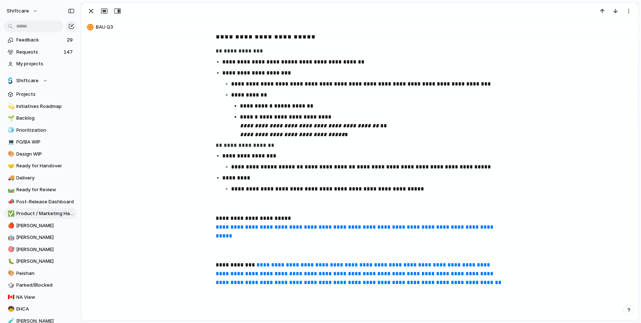
scroll to position [489, 0]
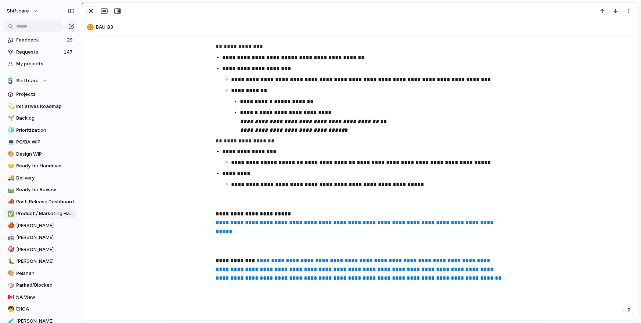
click at [89, 11] on div "button" at bounding box center [91, 11] width 9 height 9
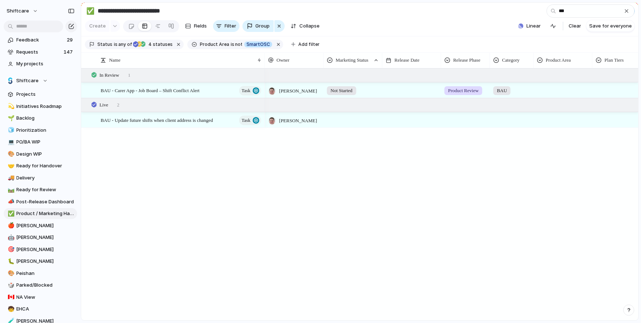
click at [406, 92] on div at bounding box center [411, 90] width 59 height 15
click at [399, 87] on div at bounding box center [411, 90] width 59 height 15
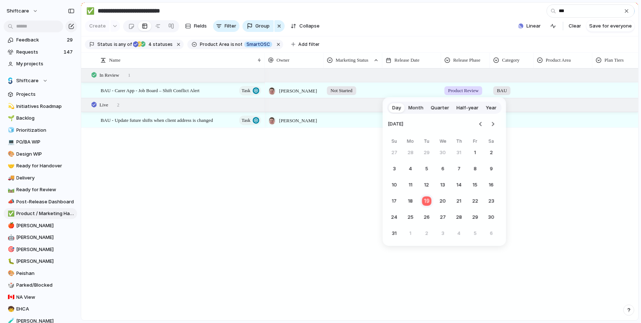
click at [429, 201] on button "19" at bounding box center [427, 201] width 14 height 14
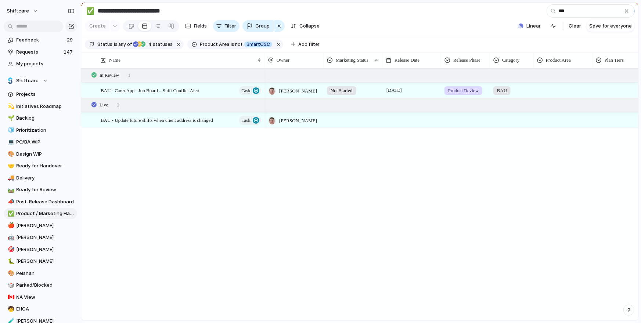
click at [423, 88] on div "[DATE]" at bounding box center [412, 89] width 58 height 12
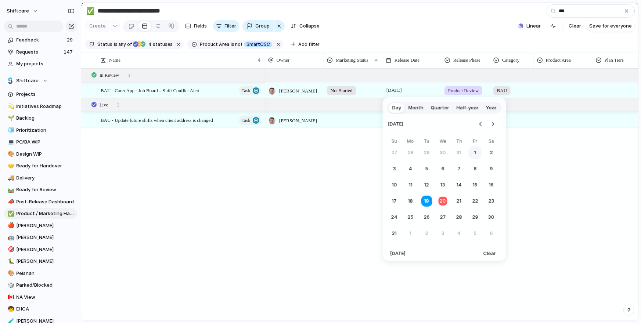
click at [446, 198] on button "20" at bounding box center [442, 201] width 13 height 13
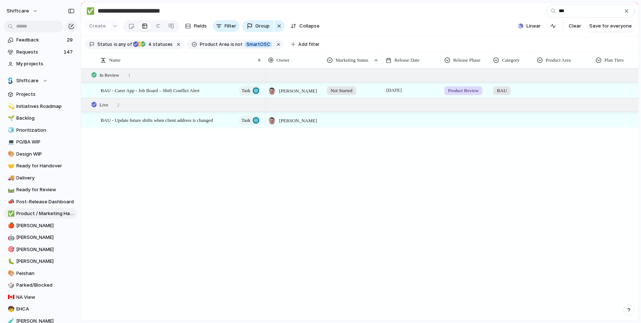
click at [545, 93] on div at bounding box center [563, 89] width 58 height 12
click at [400, 91] on div "Scheduling Client Profile Staff Profile Job Board Forms Quotes Reporting SILS I…" at bounding box center [320, 161] width 641 height 323
click at [392, 91] on span "[DATE]" at bounding box center [393, 90] width 19 height 9
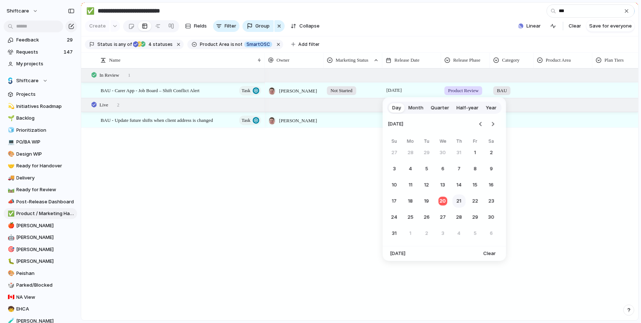
click at [454, 203] on button "21" at bounding box center [458, 201] width 13 height 13
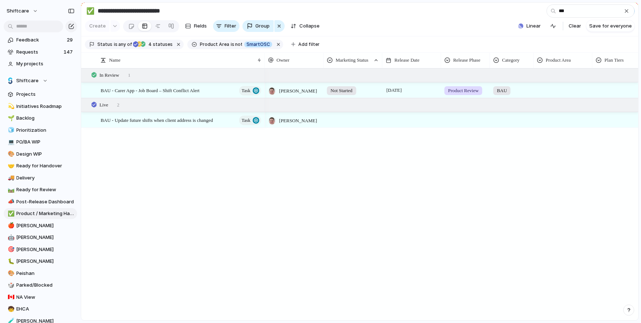
click at [565, 93] on div at bounding box center [563, 89] width 58 height 12
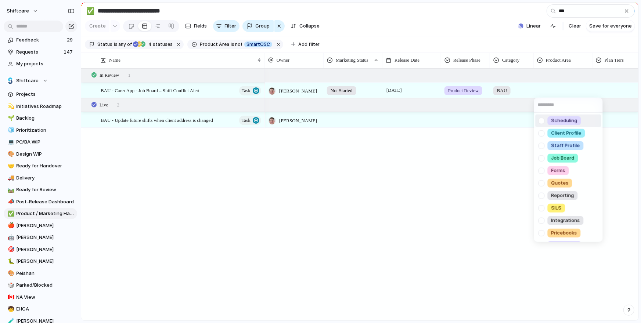
click at [559, 87] on div "Scheduling Client Profile Staff Profile Job Board Forms Quotes Reporting SILS I…" at bounding box center [320, 161] width 641 height 323
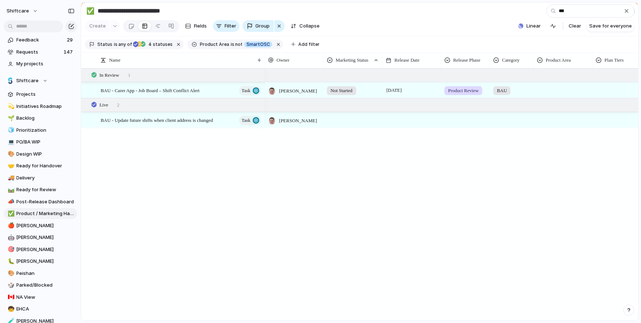
click at [553, 94] on div at bounding box center [563, 89] width 58 height 12
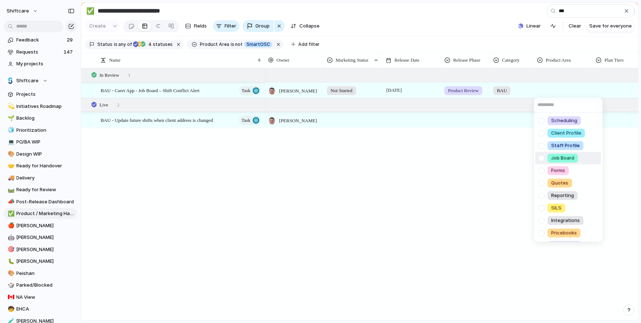
click at [542, 156] on div at bounding box center [541, 158] width 13 height 13
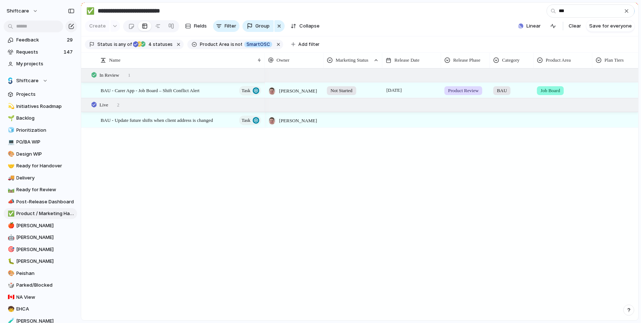
click at [606, 85] on div "Scheduling Client Profile Staff Profile Job Board Forms Quotes Reporting SILS I…" at bounding box center [320, 161] width 641 height 323
click at [615, 90] on div at bounding box center [622, 89] width 58 height 12
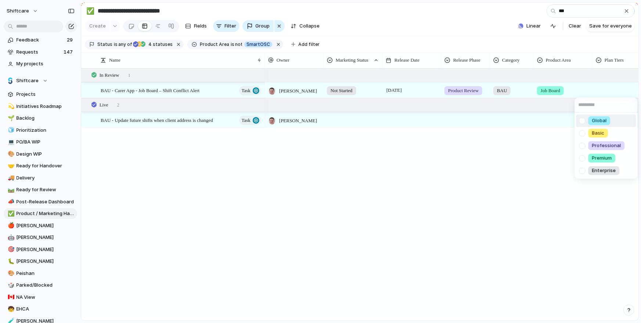
click at [582, 120] on div at bounding box center [582, 120] width 13 height 13
click at [547, 92] on div "Global Basic Professional Premium Enterprise" at bounding box center [320, 161] width 641 height 323
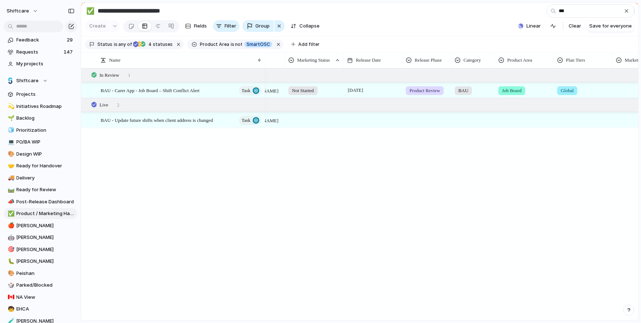
scroll to position [0, 120]
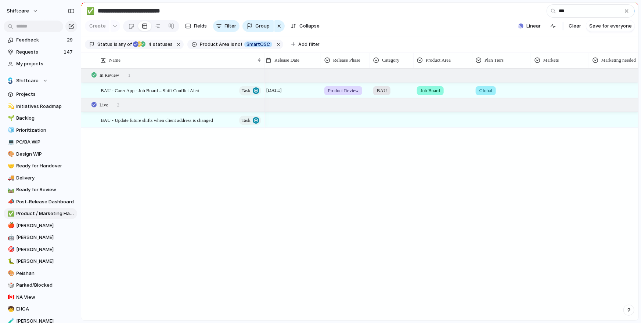
click at [565, 87] on div at bounding box center [559, 89] width 57 height 12
click at [550, 88] on div "Global AU CA US UK Add-on" at bounding box center [320, 161] width 641 height 323
click at [546, 91] on div at bounding box center [559, 89] width 57 height 12
click at [539, 122] on div at bounding box center [538, 120] width 13 height 13
click at [628, 90] on div "Global AU CA US UK Add-on" at bounding box center [320, 161] width 641 height 323
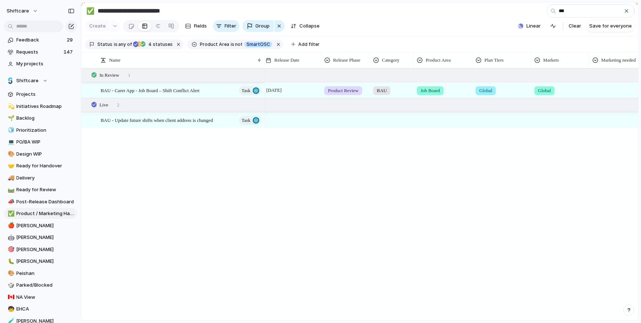
click at [615, 90] on div "Global AU CA US UK Add-on" at bounding box center [320, 161] width 641 height 323
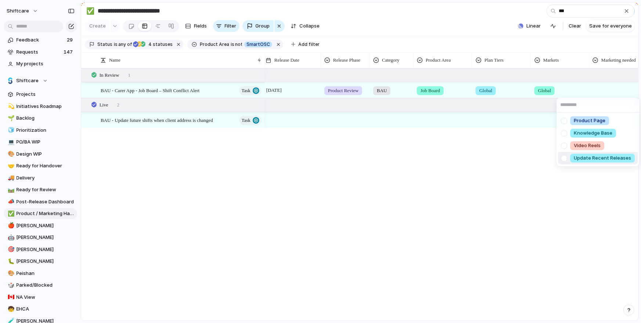
click at [582, 157] on span "Update Recent Releases" at bounding box center [602, 158] width 57 height 7
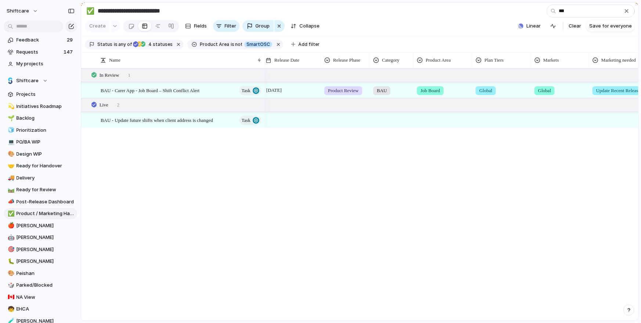
scroll to position [0, 178]
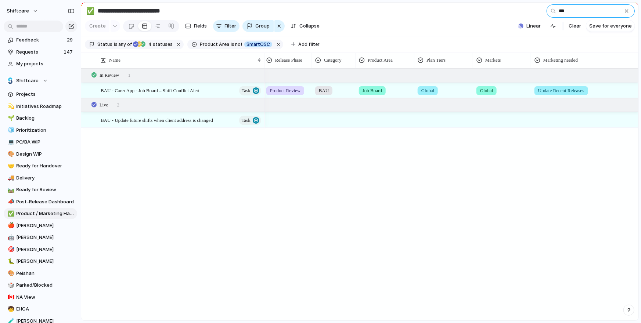
click at [570, 8] on input "***" at bounding box center [590, 10] width 88 height 13
click at [456, 93] on div "Global" at bounding box center [444, 89] width 58 height 12
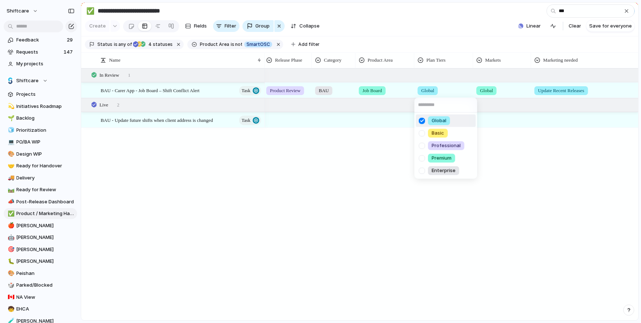
click at [422, 120] on div at bounding box center [421, 120] width 13 height 13
drag, startPoint x: 420, startPoint y: 159, endPoint x: 423, endPoint y: 141, distance: 18.6
click at [423, 141] on ul "Global Basic Professional Premium Enterprise" at bounding box center [445, 146] width 63 height 66
click at [422, 144] on div at bounding box center [421, 145] width 13 height 13
click at [422, 159] on div at bounding box center [421, 158] width 13 height 13
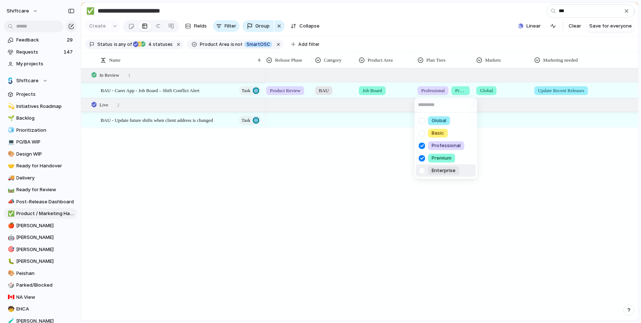
click at [421, 172] on div at bounding box center [421, 170] width 13 height 13
click at [424, 153] on div at bounding box center [421, 158] width 13 height 13
click at [423, 170] on div at bounding box center [421, 170] width 13 height 13
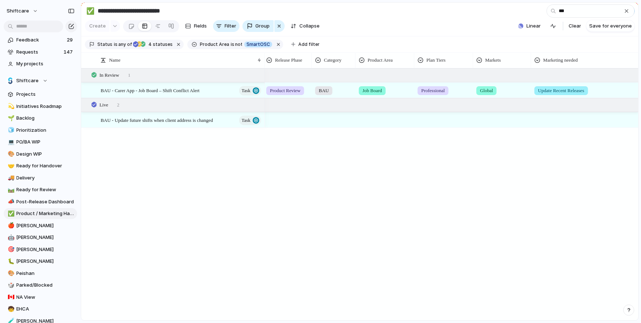
click at [501, 157] on div "Global Basic Professional Premium Enterprise" at bounding box center [320, 161] width 641 height 323
click at [563, 17] on input "***" at bounding box center [590, 10] width 88 height 13
type input "*"
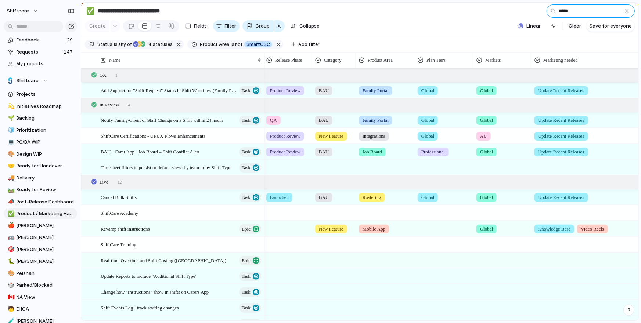
type input "*****"
click at [445, 88] on div "Global" at bounding box center [444, 89] width 58 height 12
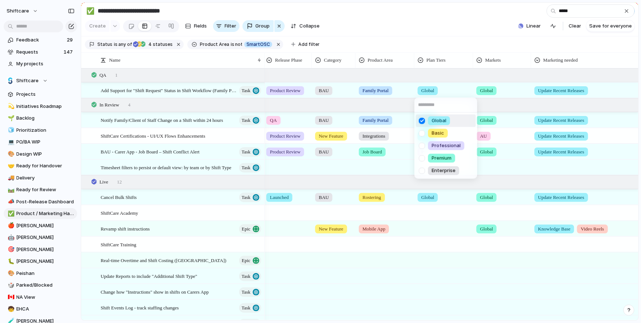
click at [422, 121] on div at bounding box center [421, 120] width 13 height 13
click at [423, 157] on div at bounding box center [421, 158] width 13 height 13
click at [455, 57] on div "Global Basic Professional Premium Enterprise" at bounding box center [320, 161] width 641 height 323
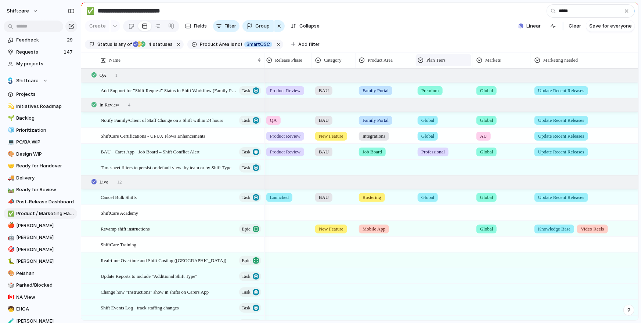
click at [451, 60] on div "Plan Tiers" at bounding box center [444, 60] width 52 height 7
click at [430, 79] on span "Modify" at bounding box center [438, 76] width 16 height 7
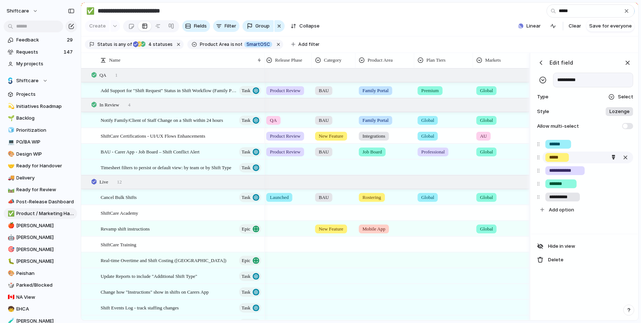
click at [562, 157] on input "*****" at bounding box center [557, 157] width 16 height 7
click at [626, 156] on div "button" at bounding box center [625, 158] width 7 height 10
click at [581, 155] on input "**********" at bounding box center [565, 157] width 32 height 7
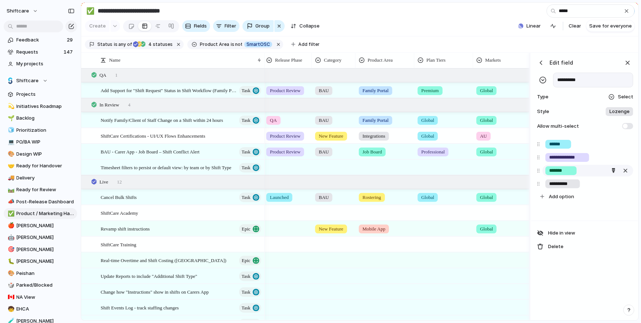
type input "**********"
click at [570, 169] on input "*******" at bounding box center [561, 170] width 24 height 7
type input "*********"
click at [578, 182] on div "**********" at bounding box center [562, 184] width 35 height 9
type input "**********"
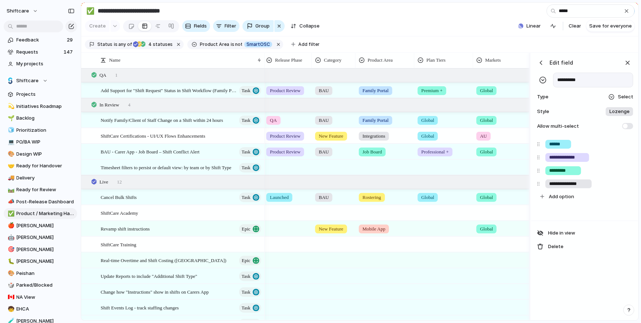
click at [592, 223] on div "Hide in view Delete" at bounding box center [584, 240] width 106 height 38
click at [630, 63] on div "button" at bounding box center [628, 63] width 8 height 8
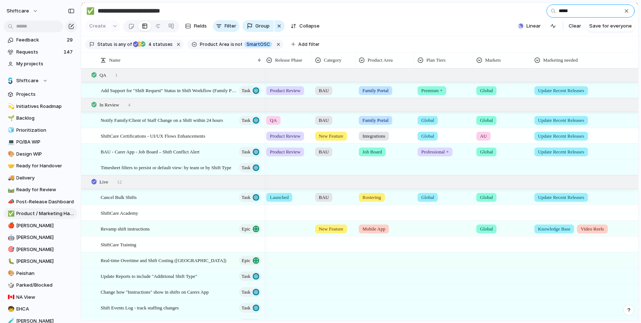
click at [567, 14] on input "*****" at bounding box center [590, 10] width 88 height 13
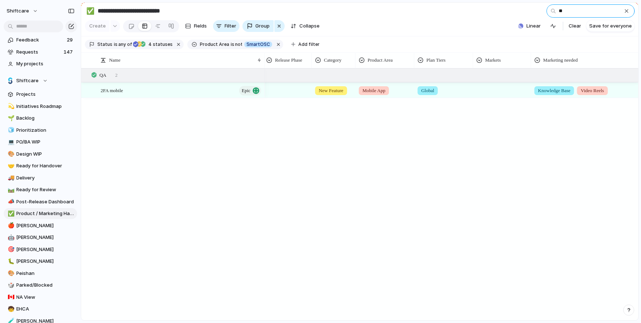
type input "***"
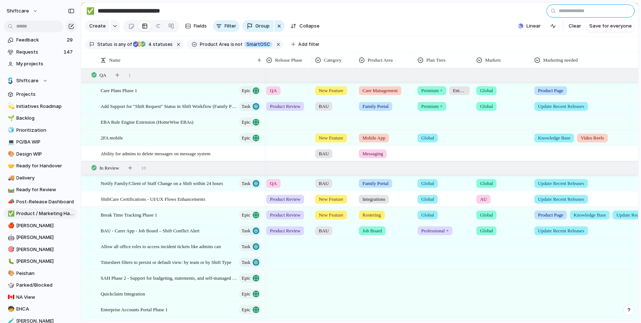
scroll to position [0, 0]
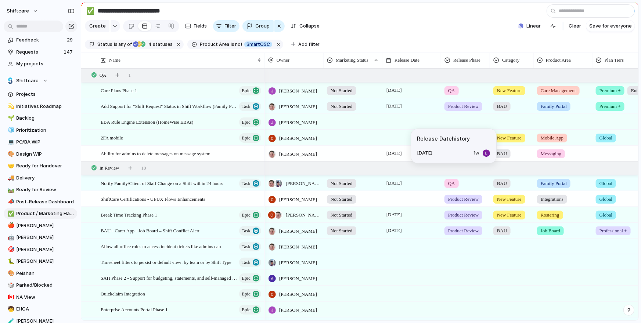
click at [342, 155] on div at bounding box center [353, 152] width 58 height 12
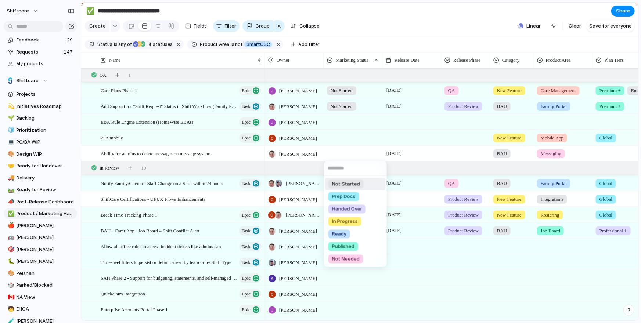
click at [343, 185] on span "Not Started" at bounding box center [346, 184] width 28 height 7
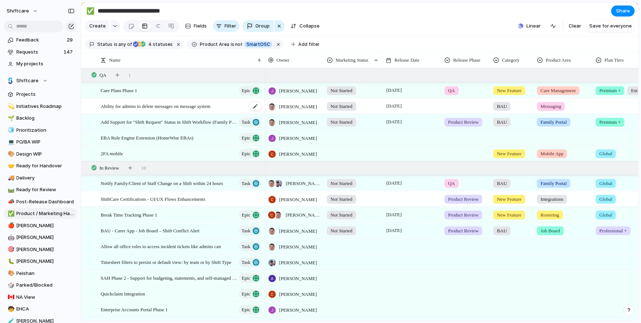
click at [187, 107] on span "Ability for admins to delete messages on message system" at bounding box center [156, 106] width 110 height 8
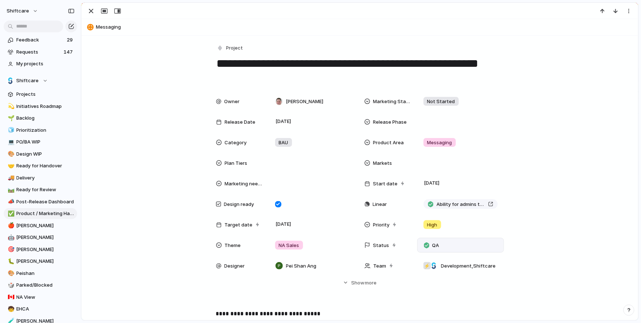
click at [440, 242] on div "QA" at bounding box center [432, 245] width 17 height 9
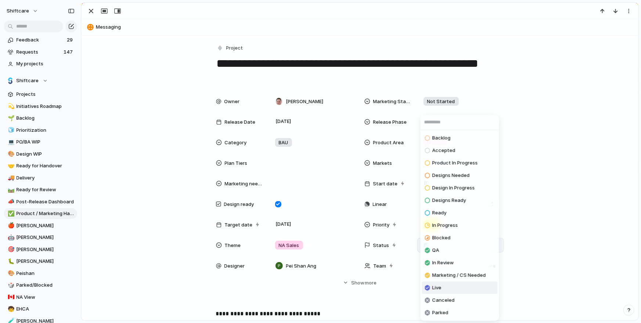
click at [438, 287] on span "Live" at bounding box center [436, 287] width 9 height 7
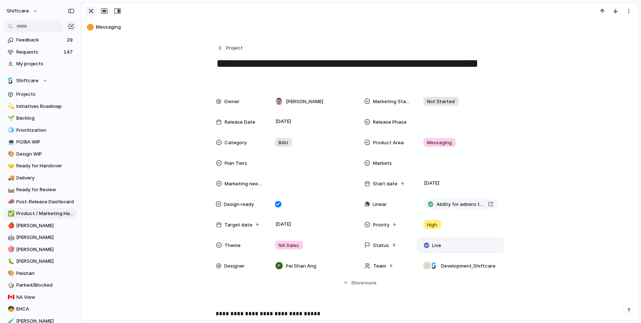
click at [93, 11] on div "button" at bounding box center [91, 11] width 9 height 9
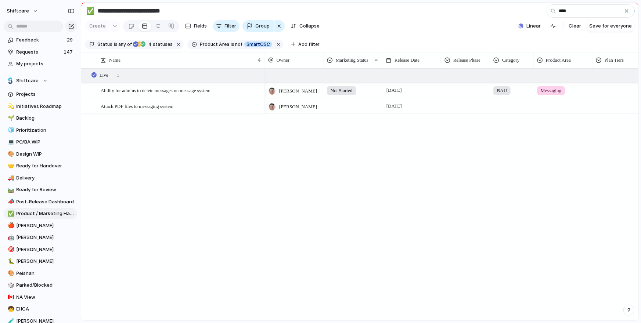
type input "****"
click at [430, 91] on div "[DATE]" at bounding box center [412, 89] width 58 height 12
click at [460, 95] on div at bounding box center [465, 90] width 49 height 15
click at [463, 156] on span "Launched" at bounding box center [460, 158] width 23 height 7
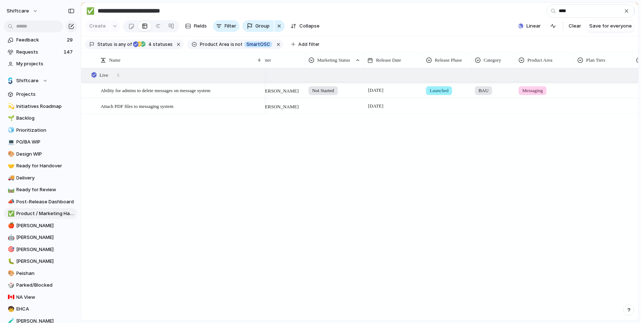
scroll to position [0, 95]
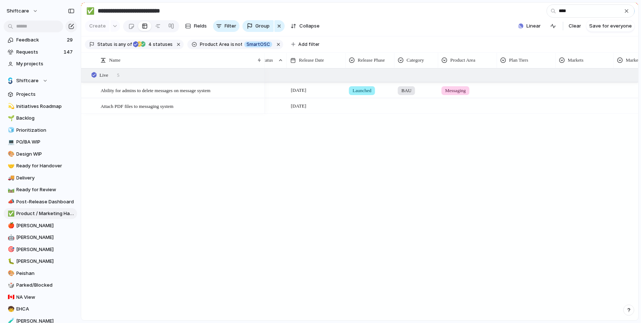
click at [497, 94] on div at bounding box center [526, 89] width 58 height 12
click at [516, 121] on span "Global" at bounding box center [521, 120] width 15 height 7
click at [574, 88] on div at bounding box center [584, 89] width 57 height 12
click at [524, 88] on div "Global AU CA US UK Add-on" at bounding box center [320, 161] width 641 height 323
click at [565, 92] on div at bounding box center [584, 89] width 57 height 12
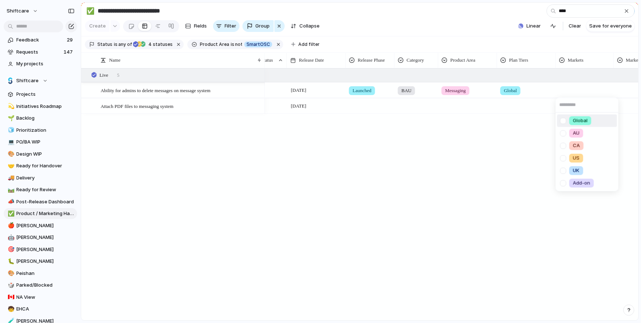
click at [561, 114] on div at bounding box center [563, 120] width 13 height 13
click at [620, 85] on div "Global AU CA US UK Add-on" at bounding box center [320, 161] width 641 height 323
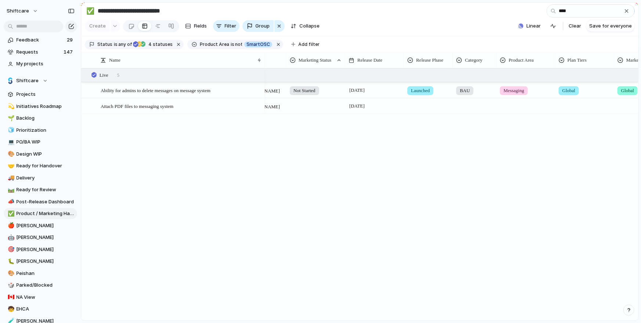
scroll to position [0, 15]
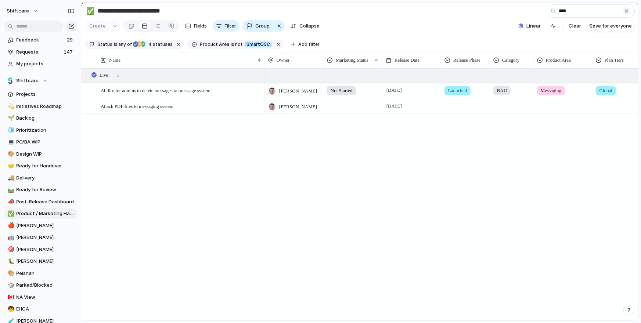
click at [625, 11] on div "button" at bounding box center [627, 11] width 6 height 6
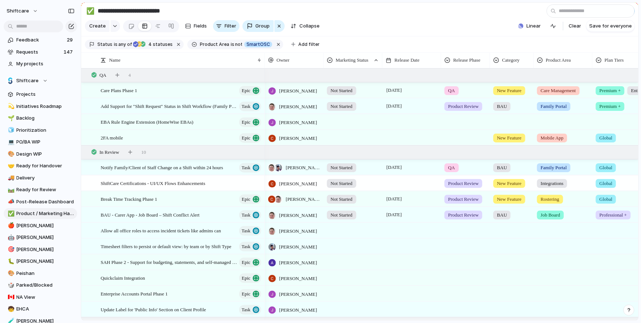
click at [349, 140] on div at bounding box center [353, 136] width 58 height 12
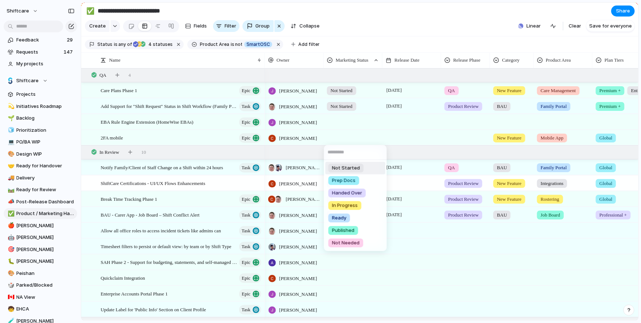
click at [409, 141] on div "Not Started Prep Docs Handed Over In Progress Ready Published Not Needed" at bounding box center [320, 161] width 641 height 323
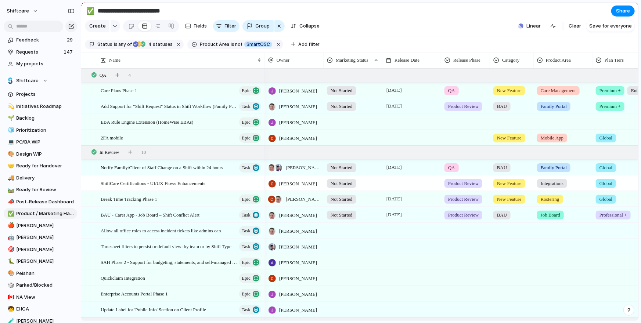
click at [454, 138] on div at bounding box center [465, 136] width 48 height 12
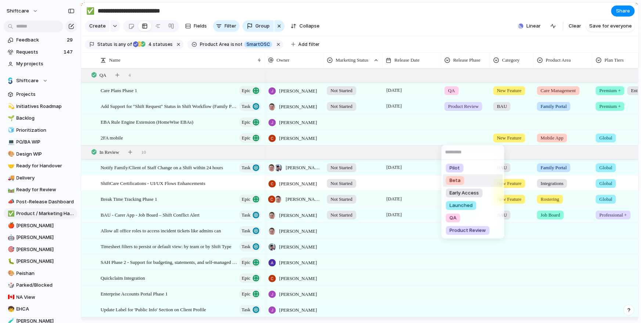
click at [458, 183] on span "Beta" at bounding box center [454, 180] width 11 height 7
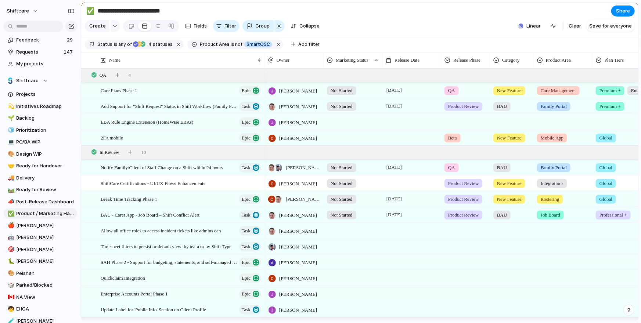
click at [345, 137] on div at bounding box center [353, 136] width 58 height 12
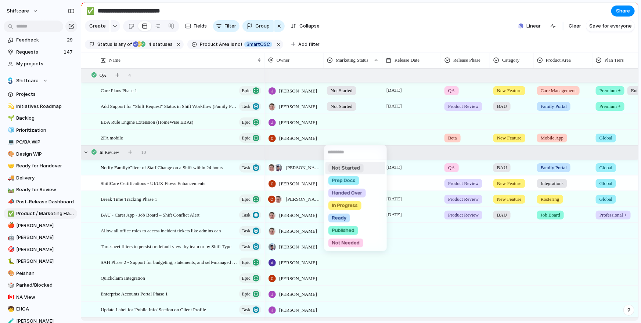
drag, startPoint x: 344, startPoint y: 166, endPoint x: 416, endPoint y: 151, distance: 73.5
click at [344, 166] on span "Not Started" at bounding box center [346, 168] width 28 height 7
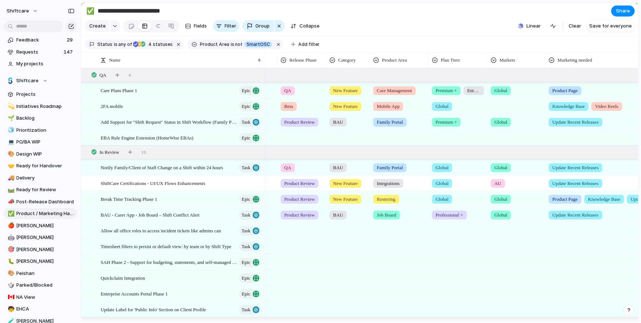
click at [500, 108] on div at bounding box center [516, 105] width 57 height 12
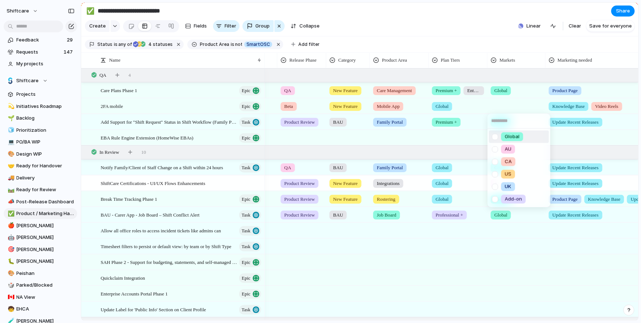
click at [492, 138] on div at bounding box center [494, 136] width 13 height 13
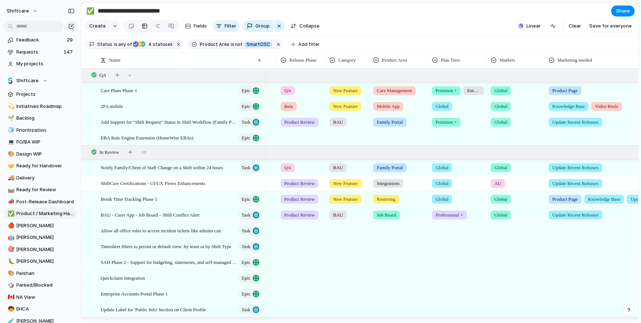
click at [631, 113] on div "Global AU CA US UK Add-on" at bounding box center [320, 161] width 641 height 323
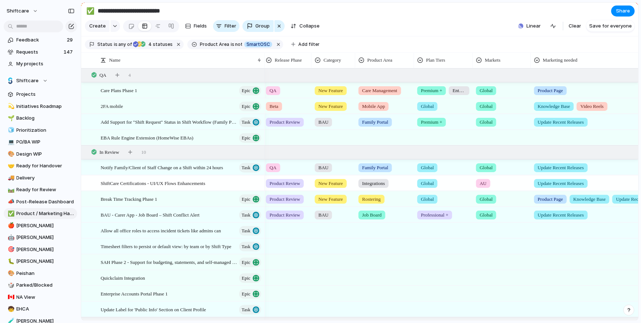
click at [621, 105] on div "Knowledge Base Video Reels" at bounding box center [613, 105] width 165 height 12
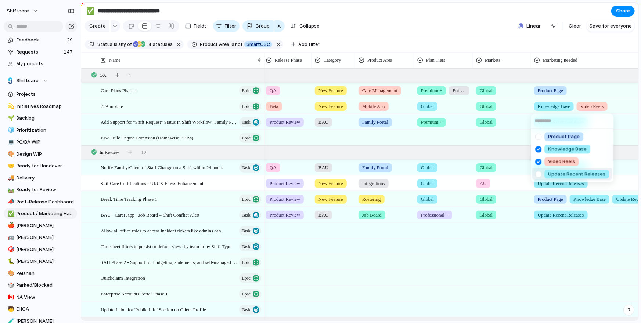
click at [538, 174] on div at bounding box center [538, 174] width 13 height 13
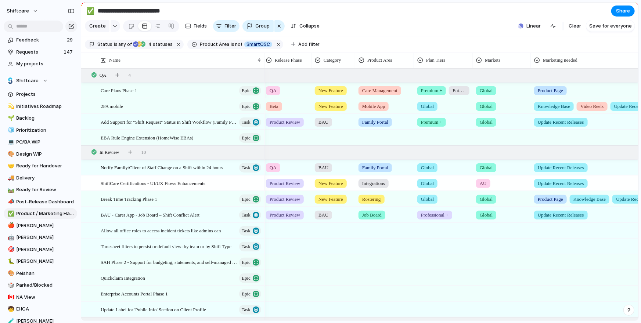
click at [513, 125] on div "Product Page Knowledge Base Video Reels Update Recent Releases" at bounding box center [320, 161] width 641 height 323
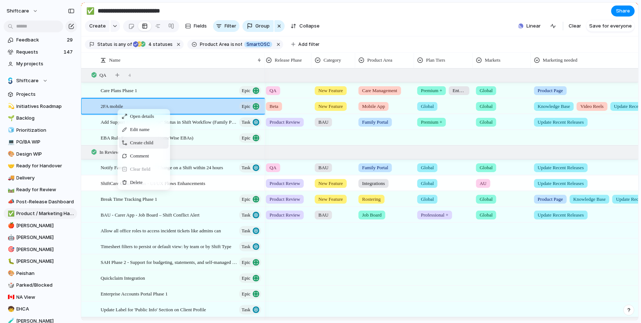
click at [383, 41] on section "Status is any of Live Marketing / CS Needed In Review QA 4 statuses Product Are…" at bounding box center [359, 44] width 557 height 17
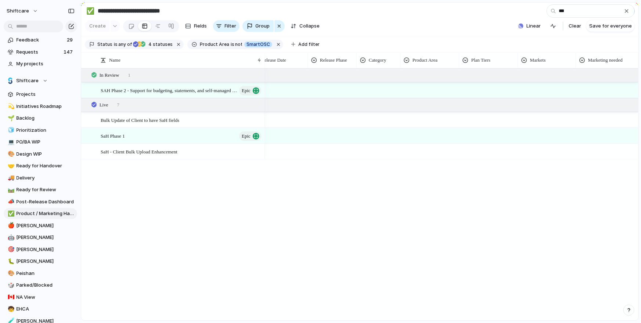
scroll to position [0, 95]
click at [206, 87] on span "SAH Phase 2 - Support for budgeting, statements, and self-managed workflows" at bounding box center [161, 90] width 121 height 8
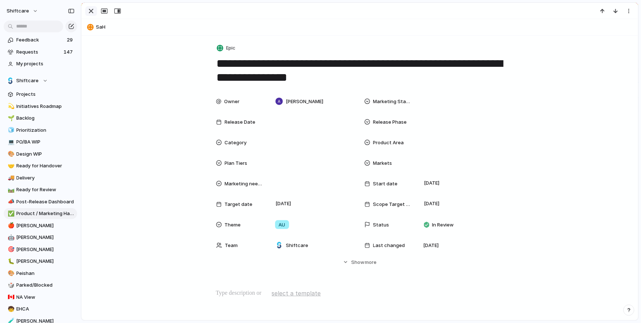
click at [91, 11] on div "button" at bounding box center [91, 11] width 9 height 9
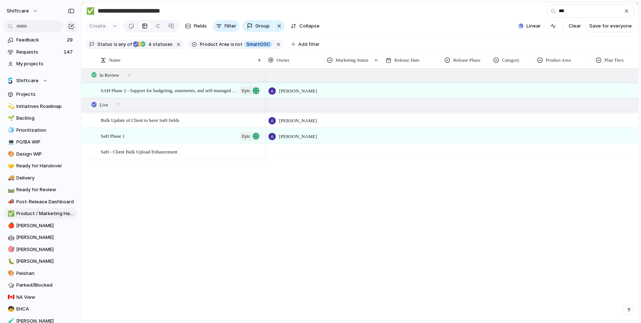
click at [363, 90] on div at bounding box center [353, 89] width 58 height 12
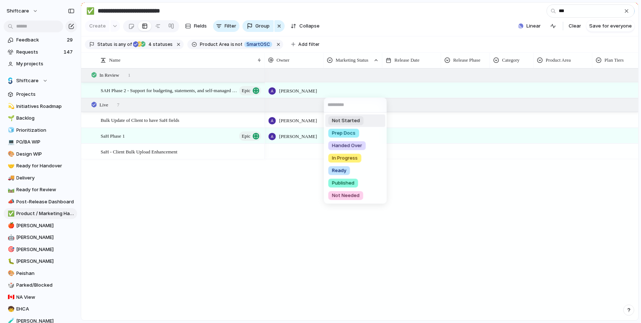
click at [345, 119] on span "Not Started" at bounding box center [346, 120] width 28 height 7
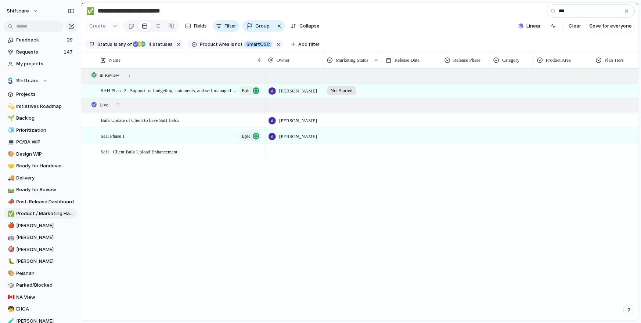
click at [506, 88] on div at bounding box center [511, 89] width 43 height 12
click at [506, 91] on div "BAU New Feature Fix Product Line" at bounding box center [320, 161] width 641 height 323
click at [500, 92] on div at bounding box center [511, 89] width 43 height 12
click at [500, 122] on div at bounding box center [497, 120] width 13 height 13
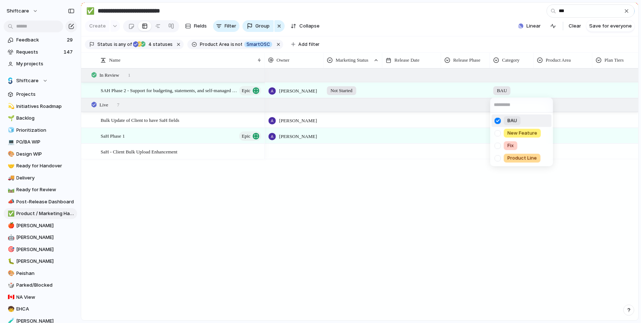
click at [572, 92] on div "BAU New Feature Fix Product Line" at bounding box center [320, 161] width 641 height 323
click at [556, 92] on div "BAU New Feature Fix Product Line" at bounding box center [320, 161] width 641 height 323
click at [547, 90] on div at bounding box center [563, 89] width 58 height 12
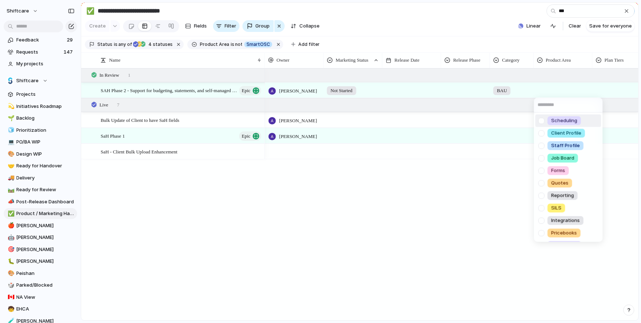
click at [540, 90] on div "Scheduling Client Profile Staff Profile Job Board Forms Quotes Reporting SILS I…" at bounding box center [320, 161] width 641 height 323
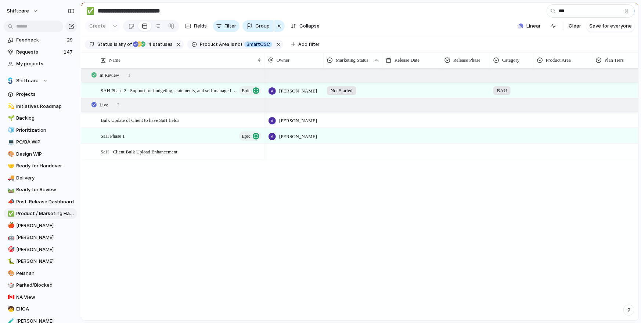
click at [544, 91] on div at bounding box center [563, 89] width 58 height 12
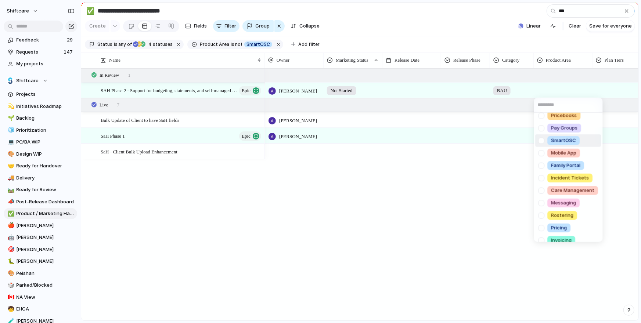
scroll to position [136, 0]
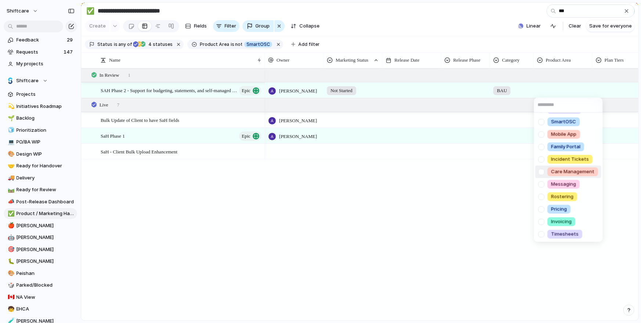
click at [543, 170] on div at bounding box center [541, 171] width 13 height 13
click at [503, 160] on div "Scheduling Client Profile Staff Profile Job Board Forms Quotes Reporting SILS I…" at bounding box center [320, 161] width 641 height 323
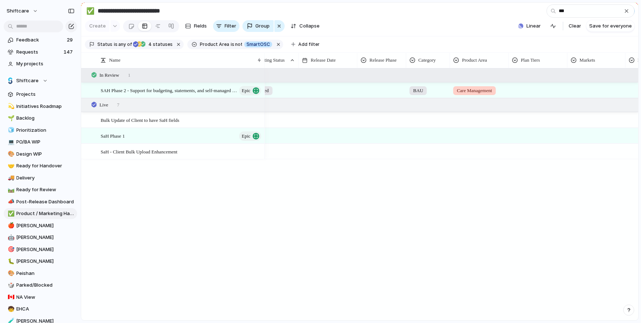
scroll to position [0, 142]
click at [470, 90] on div at bounding box center [479, 89] width 58 height 12
click at [590, 85] on div "Global Professional + Premium + Enterprise Only" at bounding box center [320, 161] width 641 height 323
click at [584, 91] on div at bounding box center [649, 89] width 165 height 12
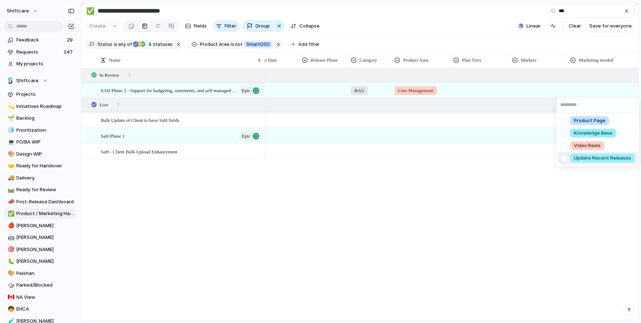
click at [565, 156] on div at bounding box center [563, 158] width 13 height 13
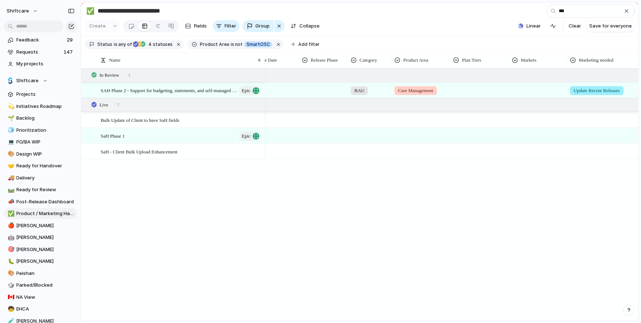
click at [526, 187] on div "Product Page Knowledge Base Video Reels Update Recent Releases" at bounding box center [320, 161] width 641 height 323
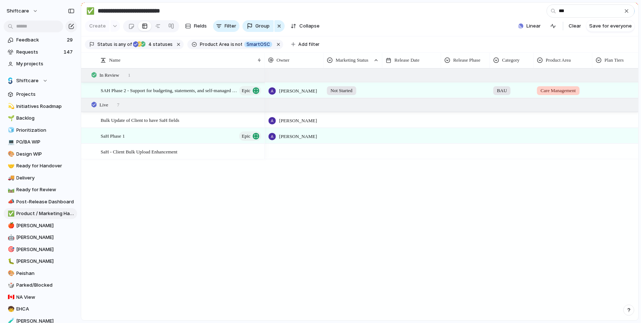
click at [469, 90] on div at bounding box center [465, 89] width 48 height 12
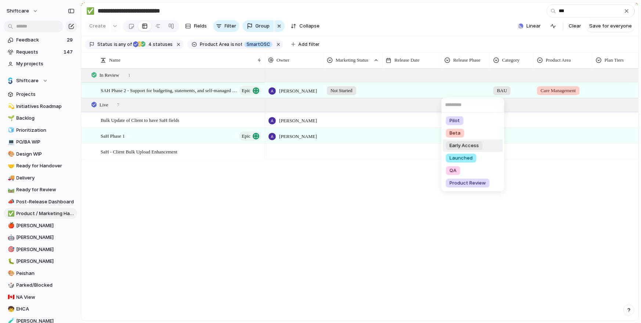
click at [453, 132] on span "Beta" at bounding box center [454, 133] width 11 height 7
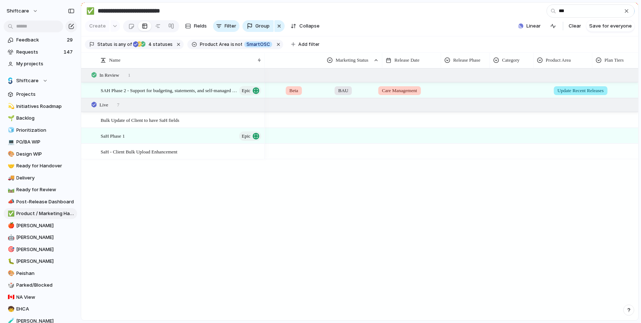
scroll to position [0, 159]
click at [451, 91] on div at bounding box center [463, 89] width 58 height 12
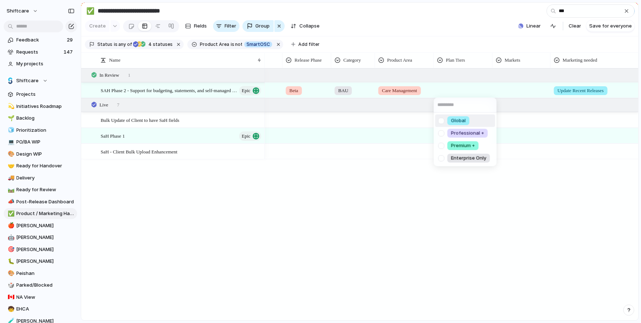
click at [517, 91] on div "Global Professional + Premium + Enterprise Only" at bounding box center [320, 161] width 641 height 323
click at [452, 92] on div at bounding box center [463, 89] width 58 height 12
click at [441, 147] on div at bounding box center [441, 145] width 13 height 13
click at [512, 88] on div "Global Professional + Premium + Enterprise Only" at bounding box center [320, 161] width 641 height 323
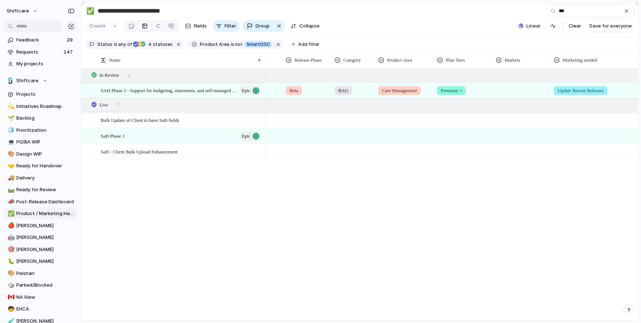
click at [501, 92] on div at bounding box center [521, 89] width 57 height 12
click at [501, 133] on div at bounding box center [500, 133] width 13 height 13
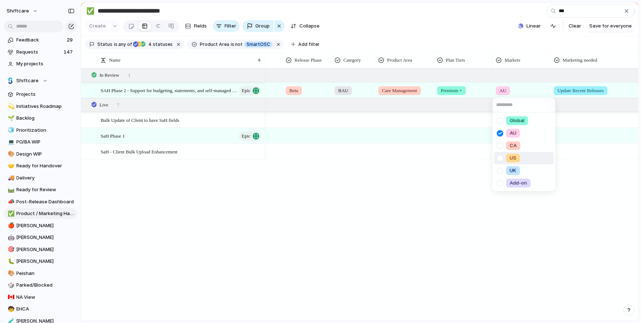
click at [454, 184] on div "Global AU CA US UK Add-on" at bounding box center [320, 161] width 641 height 323
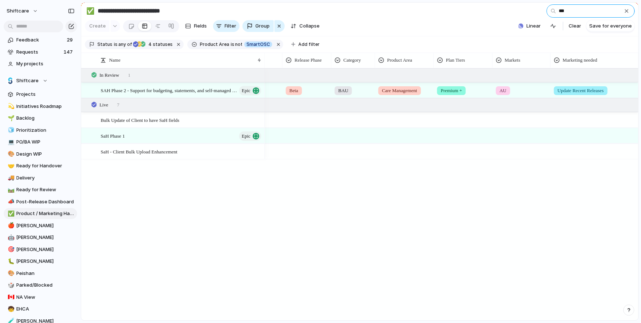
click at [568, 12] on input "***" at bounding box center [590, 10] width 88 height 13
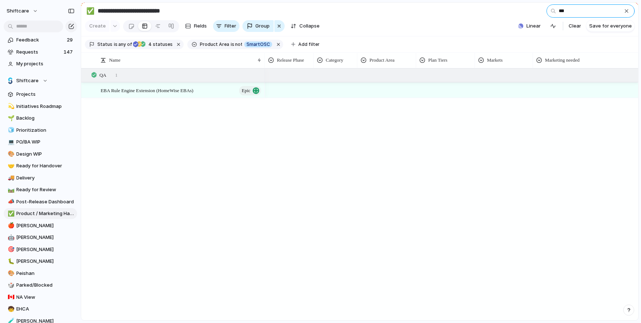
scroll to position [0, 143]
type input "***"
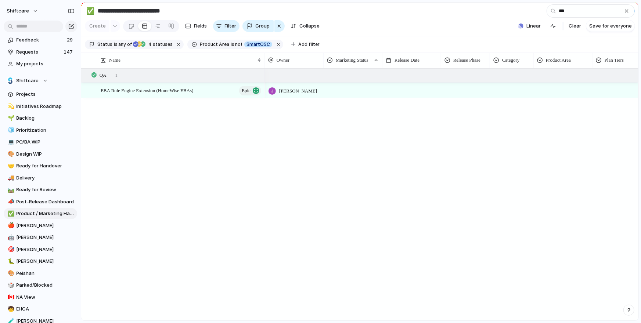
click at [345, 86] on div at bounding box center [353, 89] width 58 height 12
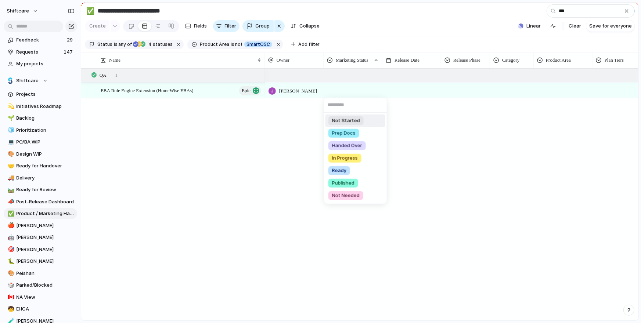
click at [280, 135] on div "Not Started Prep Docs Handed Over In Progress Ready Published Not Needed" at bounding box center [320, 161] width 641 height 323
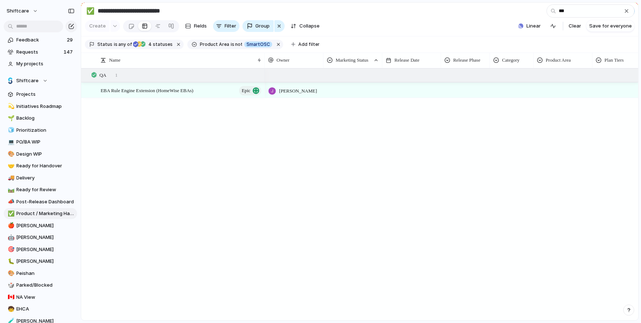
click at [344, 93] on div at bounding box center [353, 89] width 58 height 12
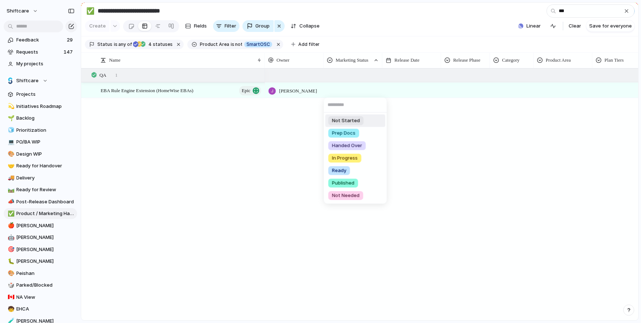
click at [339, 118] on span "Not Started" at bounding box center [346, 120] width 28 height 7
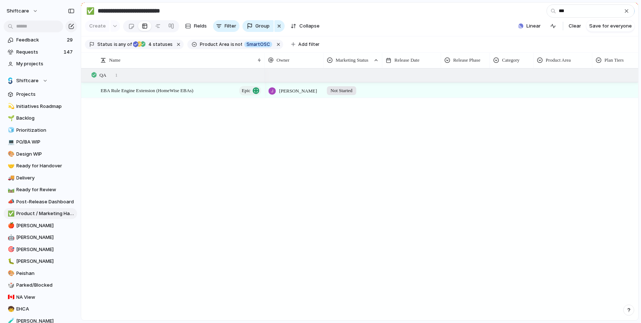
click at [300, 122] on div "Not Started Jonathan Agness" at bounding box center [451, 194] width 373 height 252
click at [213, 91] on div "EBA Rule Engine Extension (HomeWise EBAs) Epic" at bounding box center [182, 90] width 162 height 15
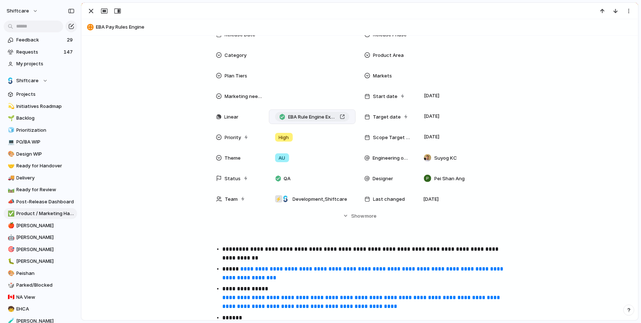
click at [342, 118] on div "EBA Rule Engine Extension (HomeWise EBAs)" at bounding box center [311, 116] width 65 height 7
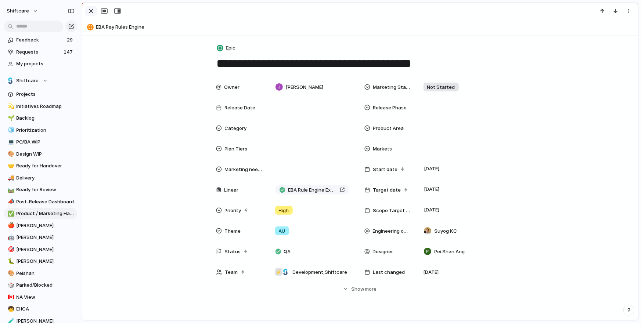
click at [91, 7] on div "button" at bounding box center [91, 11] width 9 height 9
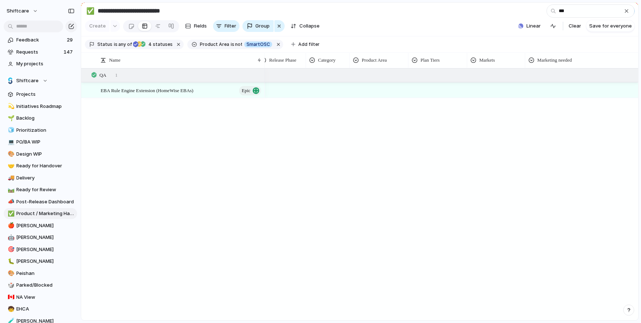
click at [431, 90] on div at bounding box center [438, 89] width 58 height 12
click at [448, 65] on div "Global Professional + Premium + Enterprise Only" at bounding box center [320, 161] width 641 height 323
click at [481, 92] on div at bounding box center [465, 89] width 48 height 12
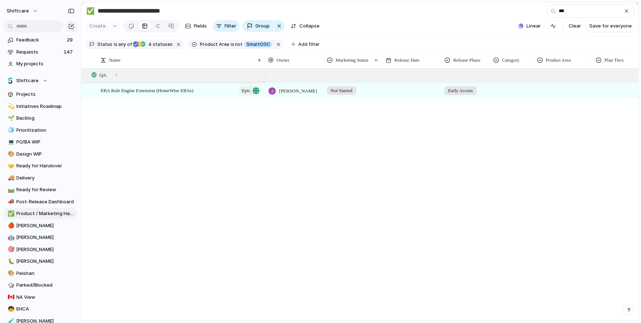
click at [465, 97] on div "Early Access" at bounding box center [465, 90] width 49 height 15
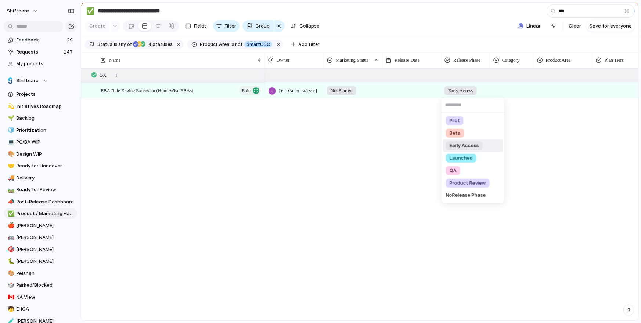
click at [465, 93] on div "Pilot Beta Early Access Launched QA Product Review No Release Phase" at bounding box center [320, 161] width 641 height 323
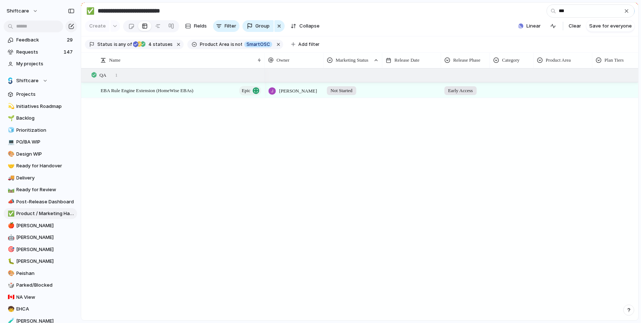
click at [465, 93] on span "Early Access" at bounding box center [460, 90] width 25 height 7
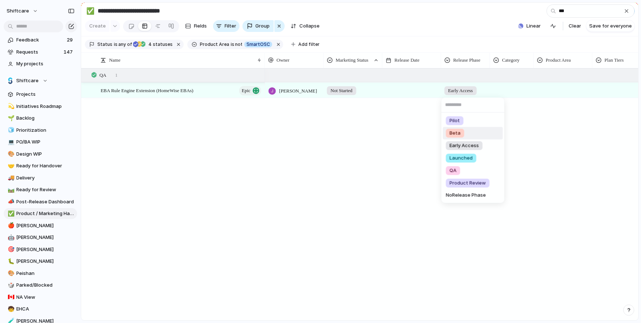
click at [453, 132] on span "Beta" at bounding box center [454, 133] width 11 height 7
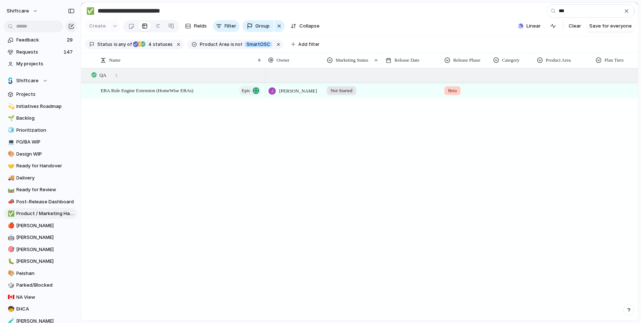
click at [519, 79] on div "QA 1" at bounding box center [360, 75] width 559 height 13
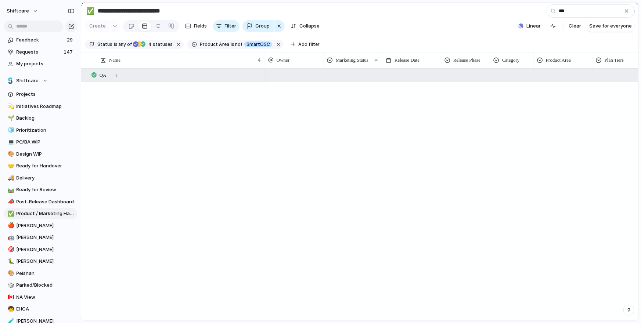
click at [357, 75] on div "QA 1" at bounding box center [360, 75] width 559 height 13
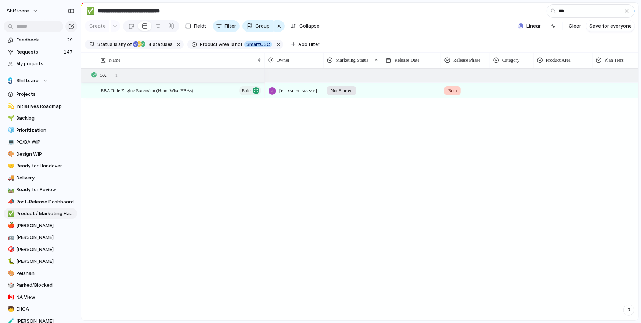
click at [414, 90] on div at bounding box center [411, 90] width 59 height 15
click at [510, 94] on div at bounding box center [511, 89] width 43 height 12
click at [567, 146] on div "BAU New Feature Fix Product Line" at bounding box center [320, 161] width 641 height 323
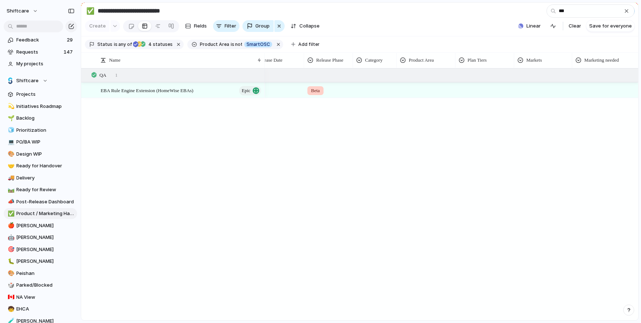
scroll to position [0, 254]
click at [509, 91] on div at bounding box center [537, 89] width 165 height 12
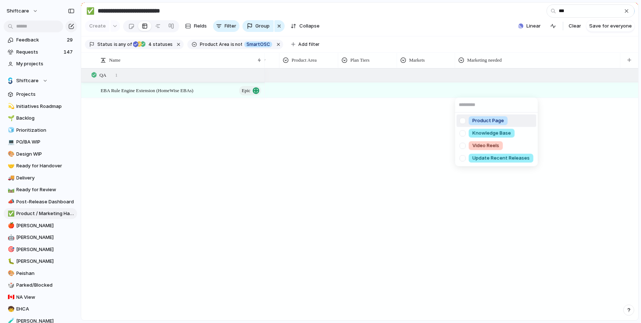
click at [365, 87] on div "Product Page Knowledge Base Video Reels Update Recent Releases" at bounding box center [320, 161] width 641 height 323
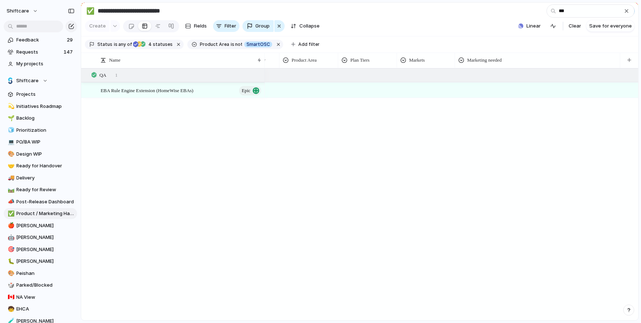
click at [357, 93] on div at bounding box center [368, 89] width 58 height 12
click at [347, 160] on div at bounding box center [345, 158] width 13 height 13
click at [475, 98] on div "Global Professional + Premium + Enterprise Only" at bounding box center [320, 161] width 641 height 323
click at [480, 90] on div at bounding box center [537, 89] width 165 height 12
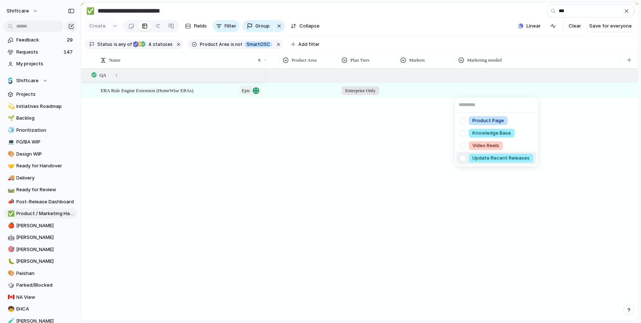
click at [464, 159] on div at bounding box center [462, 158] width 13 height 13
click at [390, 125] on div "Product Page Knowledge Base Video Reels Update Recent Releases" at bounding box center [320, 161] width 641 height 323
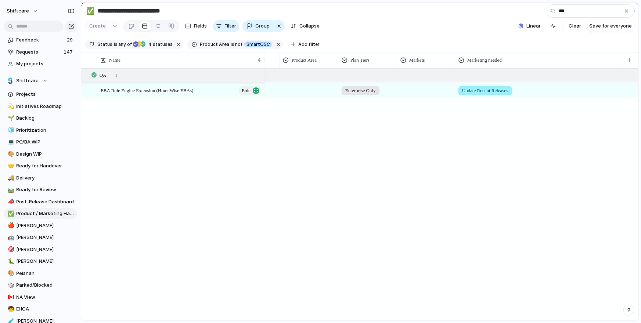
click at [425, 87] on div "Product Page Knowledge Base Video Reels Update Recent Releases" at bounding box center [320, 161] width 641 height 323
click at [415, 94] on div at bounding box center [425, 89] width 57 height 12
click at [413, 91] on div "Global AU CA US UK Add-on" at bounding box center [320, 161] width 641 height 323
click at [399, 94] on div at bounding box center [425, 89] width 57 height 12
click at [403, 135] on div at bounding box center [404, 133] width 13 height 13
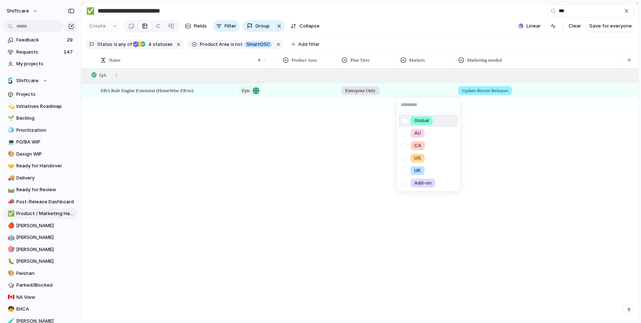
click at [363, 135] on div "Global AU CA US UK Add-on" at bounding box center [320, 161] width 641 height 323
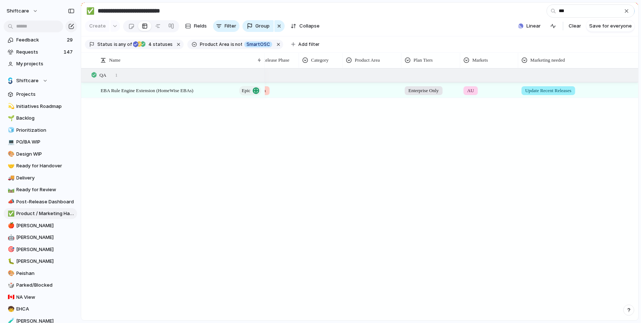
scroll to position [0, 183]
click at [385, 89] on div at bounding box center [380, 89] width 58 height 12
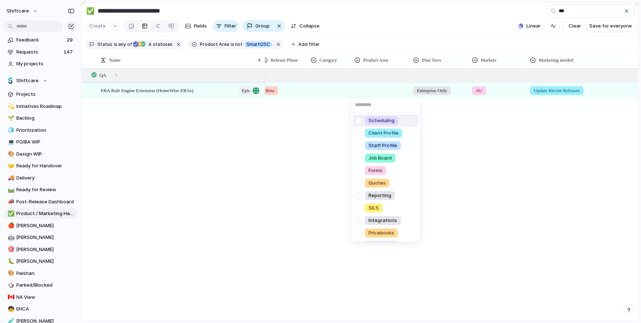
click at [361, 119] on div at bounding box center [358, 120] width 13 height 13
click at [317, 95] on div "Scheduling Client Profile Staff Profile Job Board Forms Quotes Reporting SILS I…" at bounding box center [320, 161] width 641 height 323
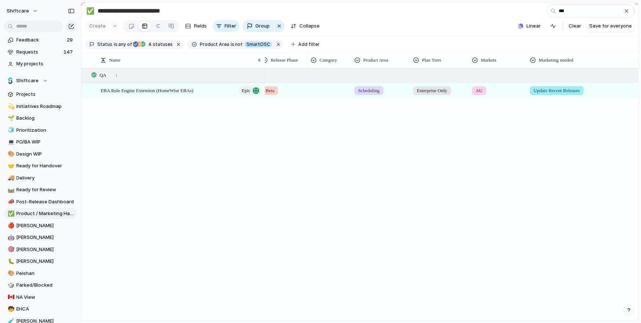
click at [325, 90] on div at bounding box center [329, 89] width 43 height 12
click at [563, 91] on div "BAU New Feature Fix Product Line" at bounding box center [320, 161] width 641 height 323
click at [581, 94] on div "Update Recent Releases" at bounding box center [557, 90] width 54 height 9
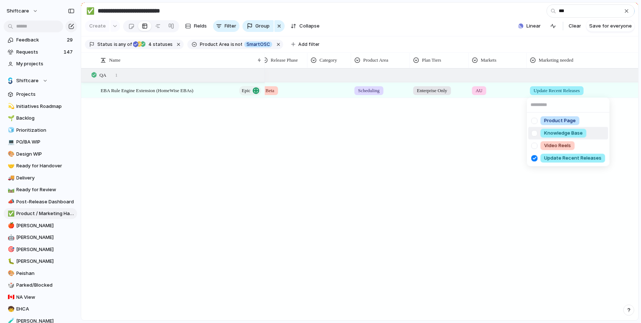
click at [580, 59] on div "Product Page Knowledge Base Video Reels Update Recent Releases" at bounding box center [320, 161] width 641 height 323
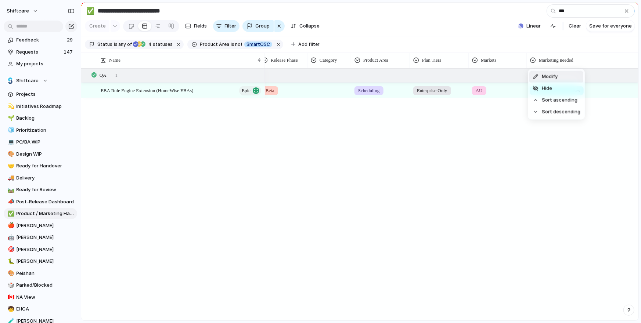
click at [547, 78] on span "Modify" at bounding box center [550, 76] width 16 height 7
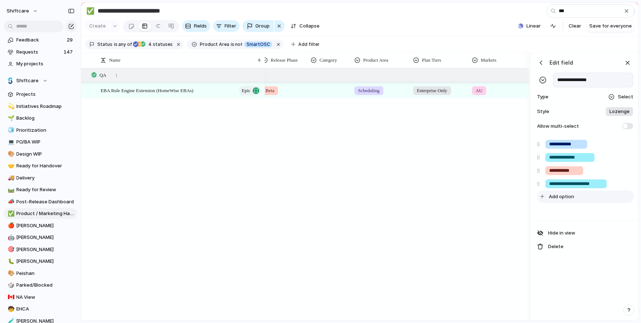
click at [563, 197] on span "Add option" at bounding box center [561, 196] width 25 height 7
click at [572, 198] on input "**********" at bounding box center [571, 197] width 45 height 7
type input "**********"
click at [476, 202] on div "Not Started Beta Scheduling Enterprise Only AU Update Recent Releases" at bounding box center [397, 194] width 265 height 252
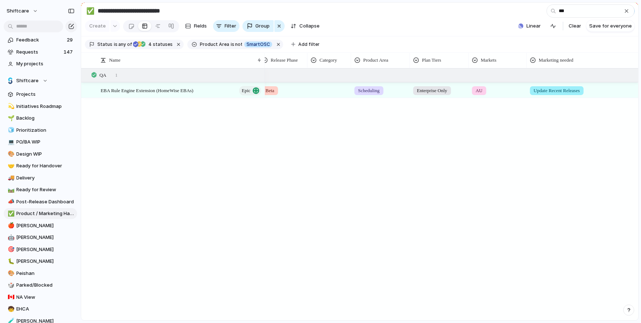
click at [601, 96] on div "Update Recent Releases" at bounding box center [609, 90] width 165 height 15
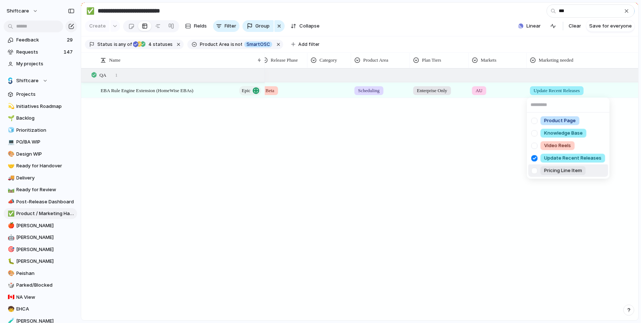
click at [536, 171] on div at bounding box center [534, 170] width 13 height 13
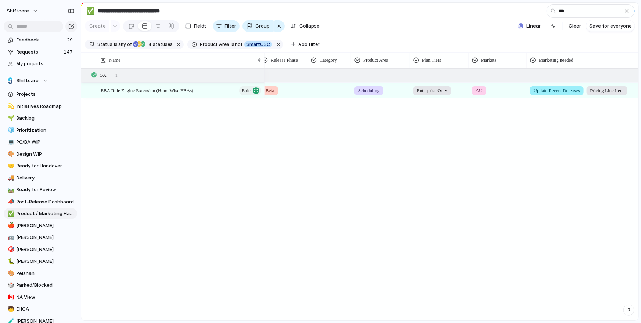
click at [494, 167] on div "Product Page Knowledge Base Video Reels Update Recent Releases Pricing Line Item" at bounding box center [320, 161] width 641 height 323
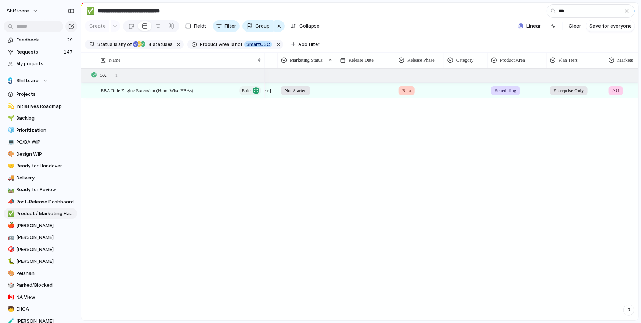
scroll to position [0, 0]
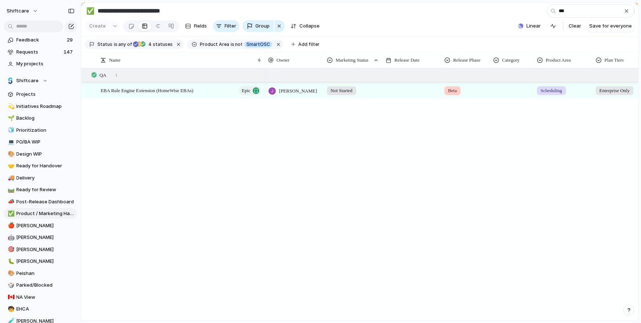
click at [507, 93] on div at bounding box center [511, 89] width 43 height 12
click at [496, 133] on div at bounding box center [497, 133] width 13 height 13
click at [417, 91] on div "BAU New Feature Fix Product Line" at bounding box center [320, 161] width 641 height 323
click at [399, 89] on div at bounding box center [411, 90] width 59 height 15
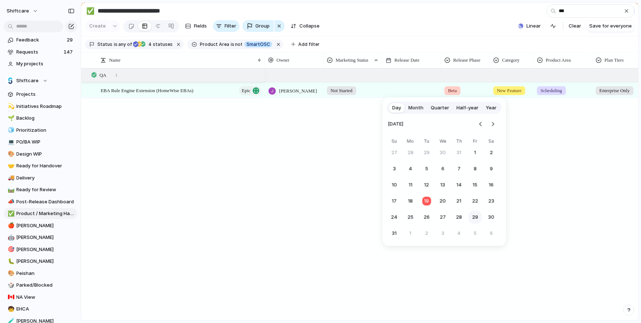
click at [471, 218] on button "29" at bounding box center [475, 217] width 13 height 13
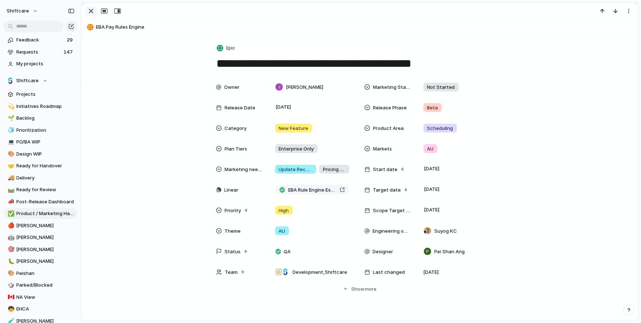
click at [91, 13] on div "button" at bounding box center [91, 11] width 9 height 9
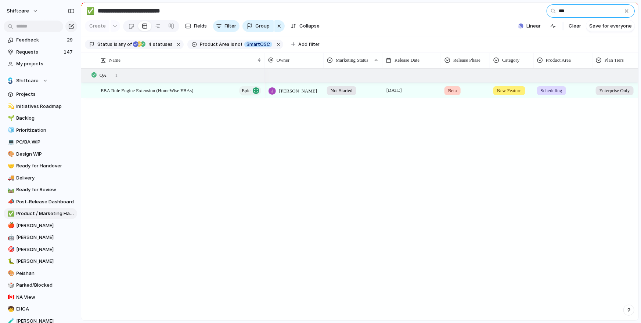
click at [569, 15] on input "***" at bounding box center [590, 10] width 88 height 13
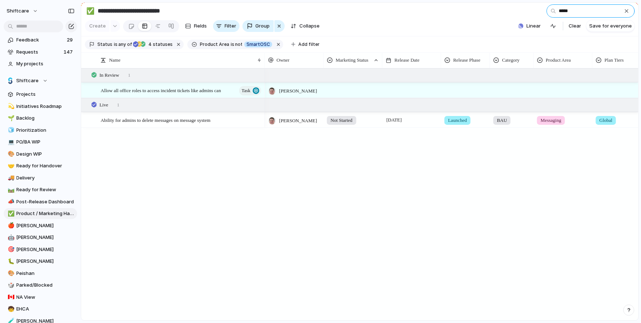
type input "*****"
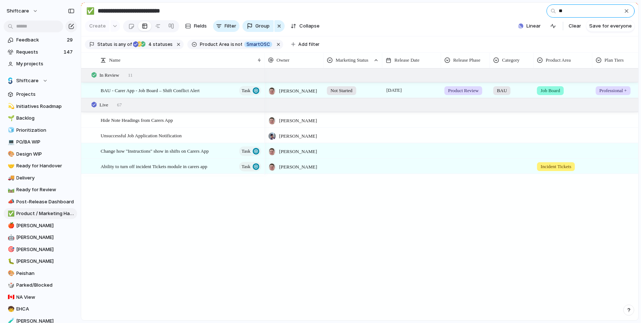
type input "***"
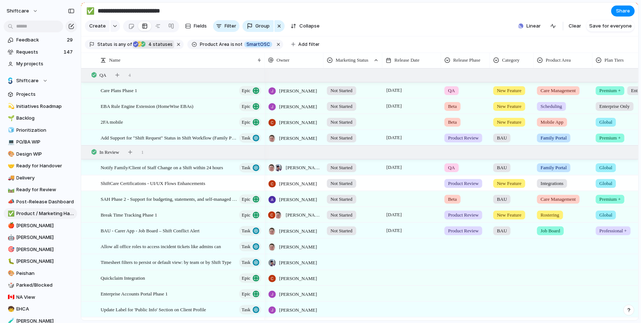
click at [155, 45] on span "4 statuses" at bounding box center [159, 44] width 26 height 7
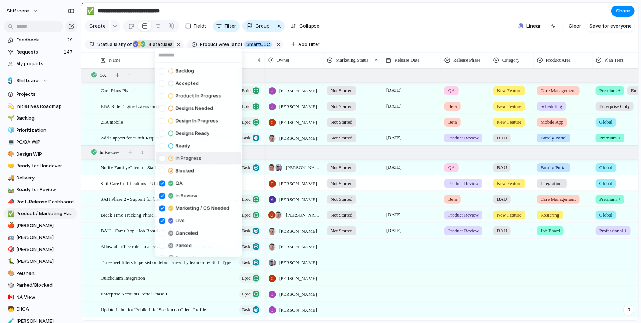
click at [164, 158] on div at bounding box center [162, 158] width 6 height 6
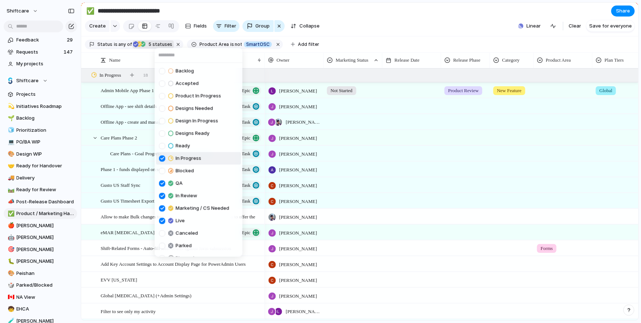
click at [377, 28] on div "Backlog Accepted Product In Progress Designs Needed Design In Progress Designs …" at bounding box center [320, 161] width 641 height 323
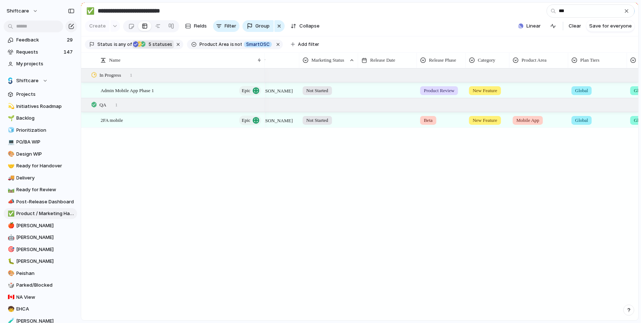
scroll to position [0, 25]
click at [526, 93] on div at bounding box center [538, 89] width 58 height 12
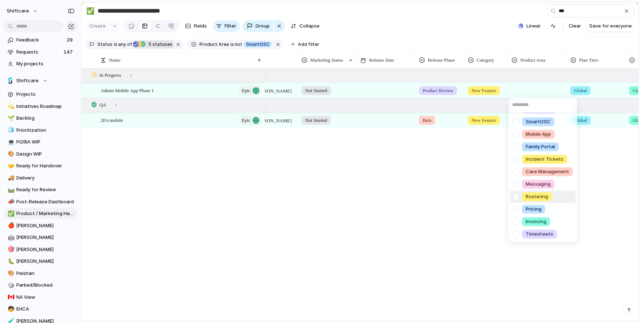
scroll to position [0, 0]
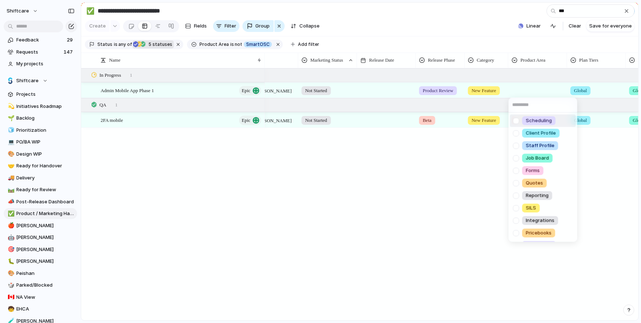
click at [518, 122] on div at bounding box center [516, 120] width 13 height 13
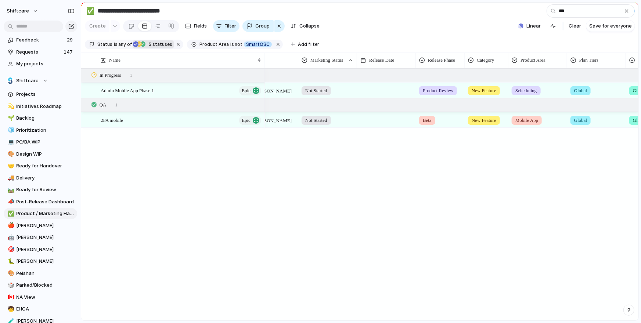
click at [605, 71] on div "Scheduling Client Profile Staff Profile Job Board Forms Quotes Reporting SILS I…" at bounding box center [320, 161] width 641 height 323
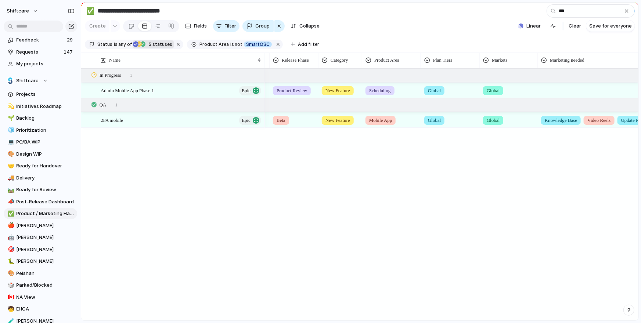
scroll to position [0, 195]
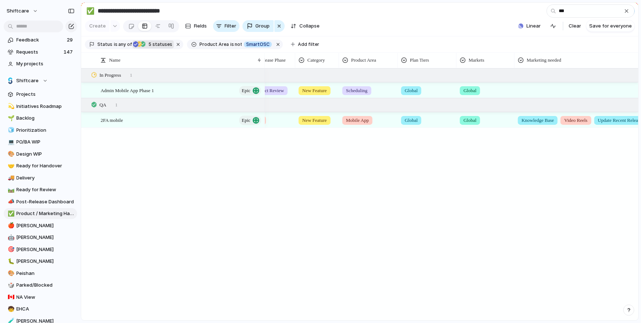
click at [548, 89] on div at bounding box center [597, 89] width 165 height 12
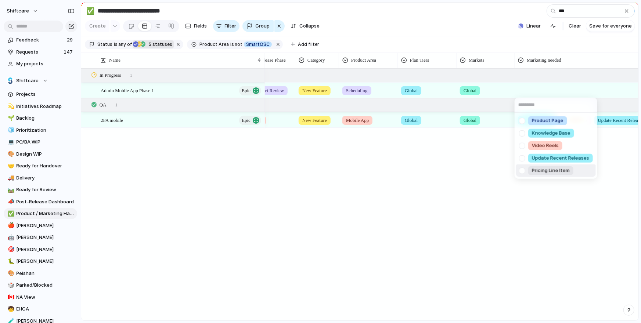
click at [520, 120] on div at bounding box center [522, 120] width 13 height 13
click at [523, 158] on div at bounding box center [522, 158] width 13 height 13
click at [522, 134] on div at bounding box center [522, 133] width 13 height 13
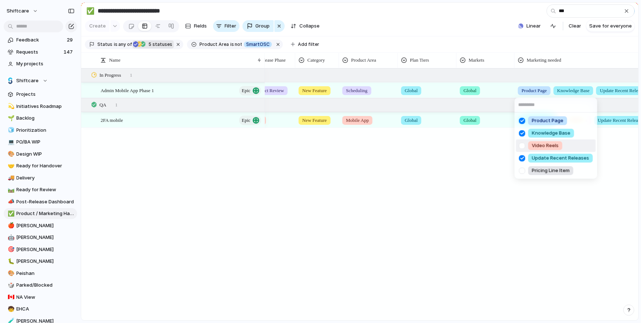
click at [528, 149] on div at bounding box center [522, 145] width 13 height 13
click at [480, 155] on div "Product Page Knowledge Base Video Reels Update Recent Releases Pricing Line Item" at bounding box center [320, 161] width 641 height 323
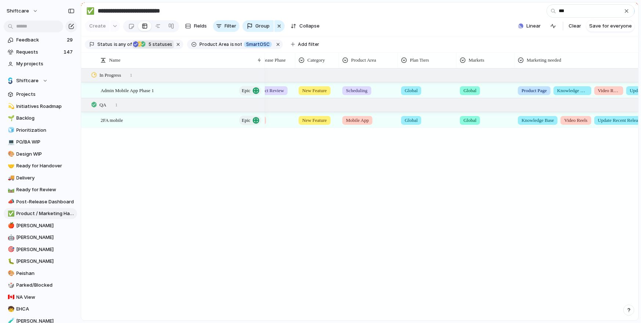
scroll to position [0, 163]
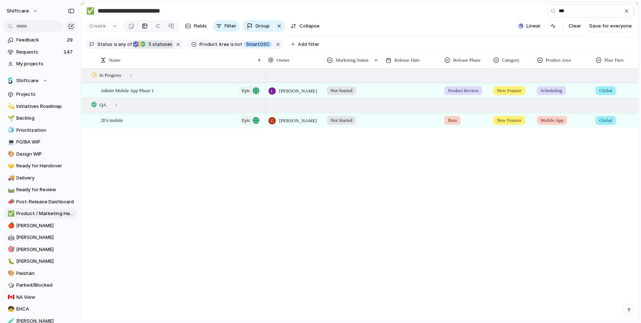
click at [419, 90] on div at bounding box center [411, 90] width 59 height 15
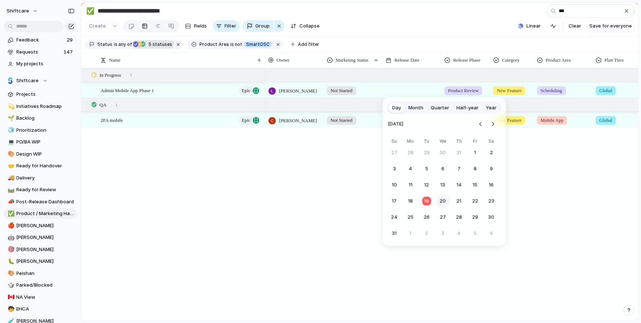
click at [448, 199] on button "20" at bounding box center [442, 201] width 13 height 13
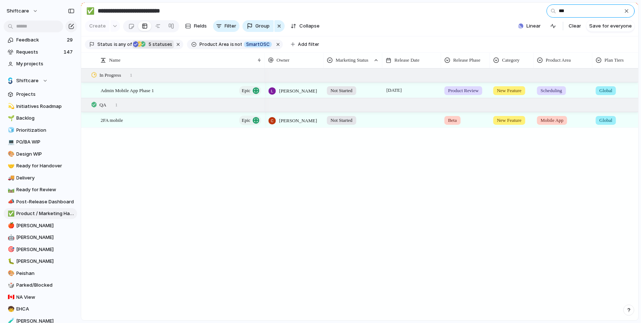
click at [571, 10] on input "***" at bounding box center [590, 10] width 88 height 13
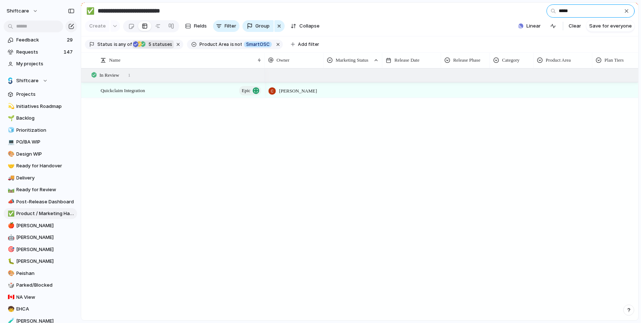
type input "*****"
click at [345, 93] on div at bounding box center [353, 89] width 58 height 12
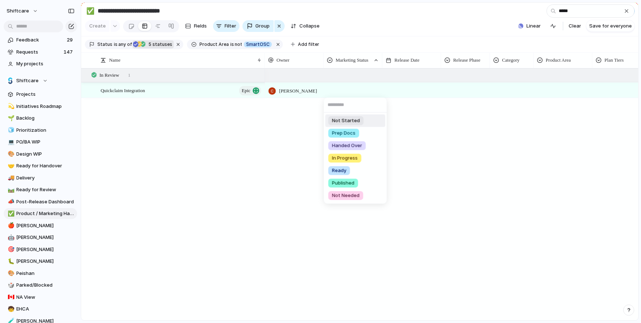
click at [354, 121] on span "Not Started" at bounding box center [346, 120] width 28 height 7
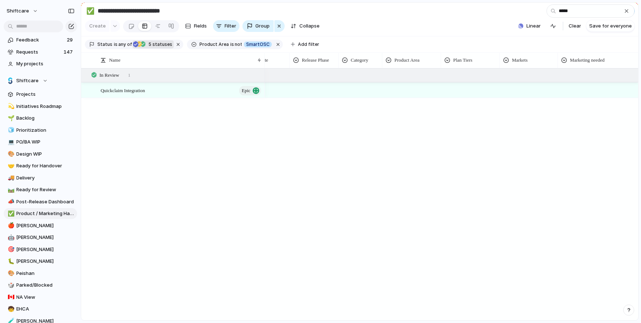
scroll to position [0, 254]
click at [475, 94] on div at bounding box center [537, 89] width 165 height 12
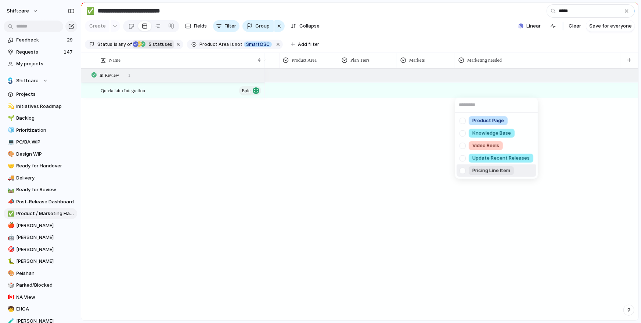
click at [465, 169] on div at bounding box center [462, 170] width 13 height 13
click at [463, 168] on div at bounding box center [462, 170] width 13 height 13
click at [462, 172] on div at bounding box center [462, 170] width 13 height 13
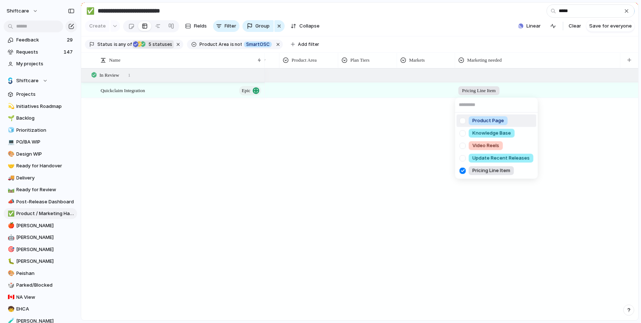
click at [461, 119] on div at bounding box center [462, 120] width 13 height 13
click at [462, 159] on div at bounding box center [462, 158] width 13 height 13
click at [391, 93] on div "Product Page Knowledge Base Video Reels Update Recent Releases Pricing Line Item" at bounding box center [320, 161] width 641 height 323
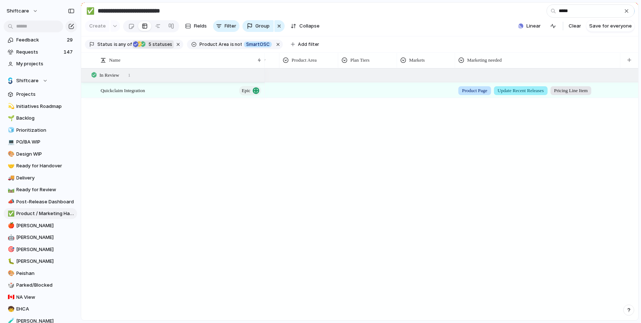
click at [417, 87] on div at bounding box center [425, 89] width 57 height 12
drag, startPoint x: 365, startPoint y: 82, endPoint x: 358, endPoint y: 92, distance: 12.7
click at [365, 82] on div "Global AU CA US UK Add-on" at bounding box center [320, 161] width 641 height 323
click at [358, 92] on div at bounding box center [368, 89] width 58 height 12
click at [386, 61] on div "Global Professional + Premium + Enterprise Only" at bounding box center [320, 161] width 641 height 323
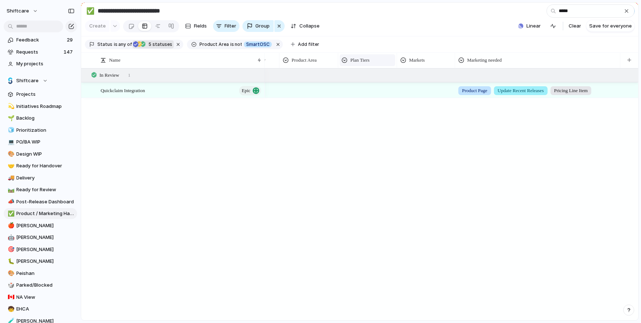
click at [386, 61] on div "Plan Tiers" at bounding box center [368, 60] width 52 height 7
click at [419, 95] on div "Modify Hide Sort ascending Sort descending" at bounding box center [320, 161] width 641 height 323
click at [413, 92] on div at bounding box center [425, 89] width 57 height 12
click at [407, 122] on div at bounding box center [404, 120] width 13 height 13
click at [406, 120] on div at bounding box center [404, 120] width 13 height 13
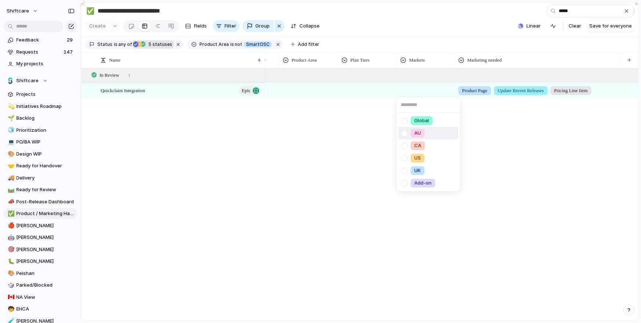
click at [406, 131] on div at bounding box center [404, 133] width 13 height 13
click at [372, 69] on div "Global AU CA US UK Add-on" at bounding box center [320, 161] width 641 height 323
click at [379, 60] on div "Plan Tiers" at bounding box center [368, 60] width 52 height 7
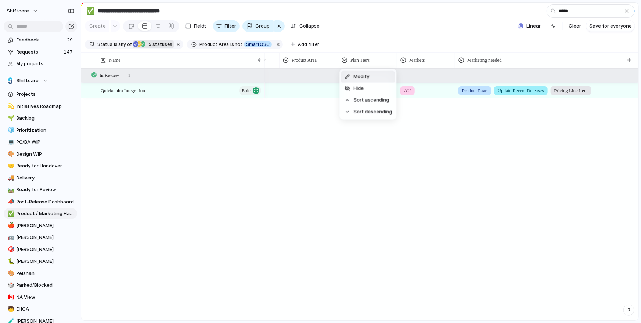
click at [352, 78] on div "Modify" at bounding box center [356, 76] width 25 height 7
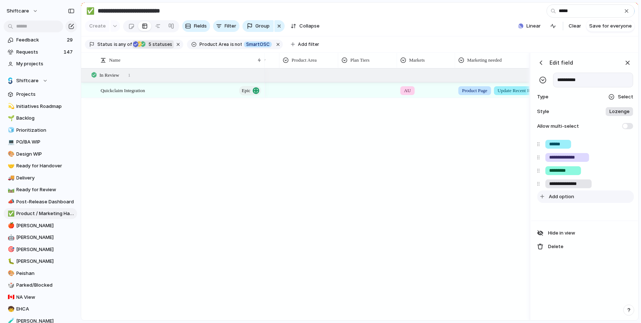
click at [551, 197] on span "Add option" at bounding box center [561, 196] width 25 height 7
type input "******"
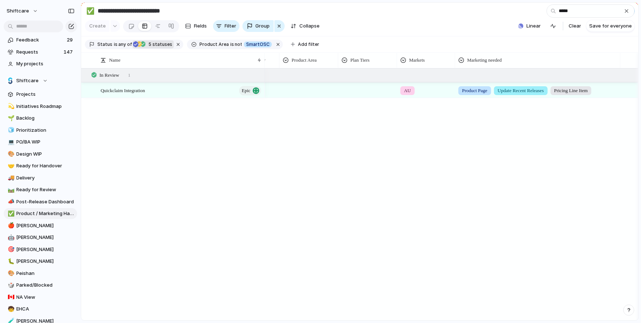
click at [492, 204] on div "AU Product Page Update Recent Releases Pricing Line Item" at bounding box center [451, 194] width 373 height 252
click at [348, 93] on div at bounding box center [368, 89] width 58 height 12
click at [343, 170] on div at bounding box center [345, 170] width 13 height 13
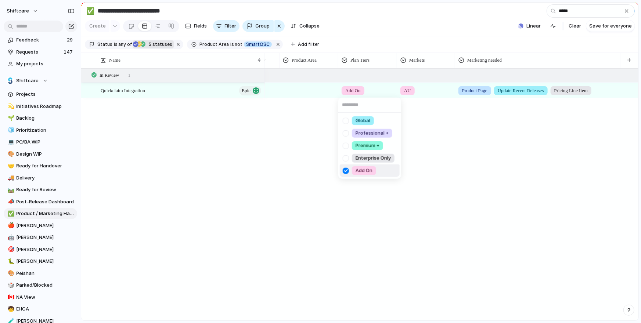
click at [311, 189] on div "Global Professional + Premium + Enterprise Only Add On" at bounding box center [320, 161] width 641 height 323
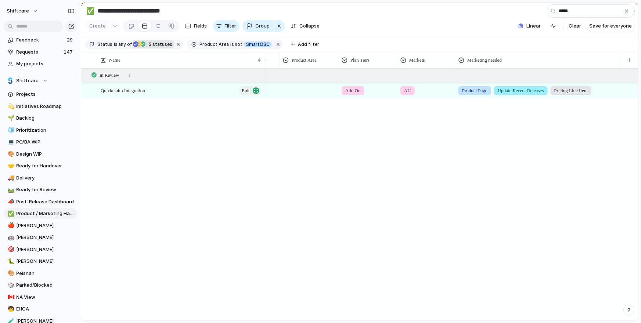
click at [316, 83] on div at bounding box center [308, 90] width 59 height 15
click at [306, 90] on div "Scheduling Client Profile Staff Profile Job Board Forms Quotes Reporting SILS I…" at bounding box center [320, 161] width 641 height 323
click at [300, 90] on div at bounding box center [309, 89] width 58 height 12
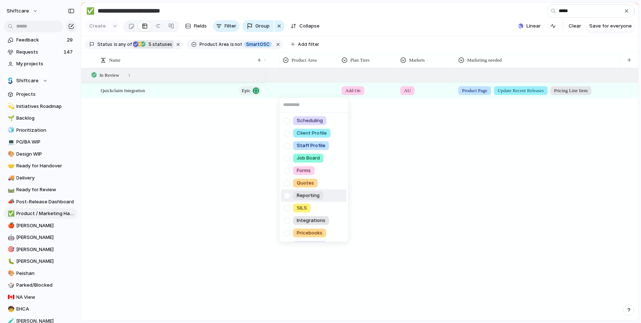
click at [285, 216] on div at bounding box center [287, 220] width 13 height 13
click at [390, 144] on div "Scheduling Client Profile Staff Profile Job Board Forms Quotes Reporting SILS I…" at bounding box center [320, 161] width 641 height 323
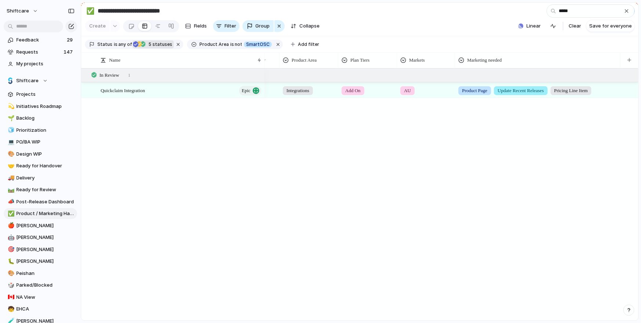
click at [369, 101] on div "Integrations Add On AU Product Page Update Recent Releases Pricing Line Item" at bounding box center [451, 194] width 373 height 252
click at [371, 91] on div "Add On" at bounding box center [368, 89] width 58 height 12
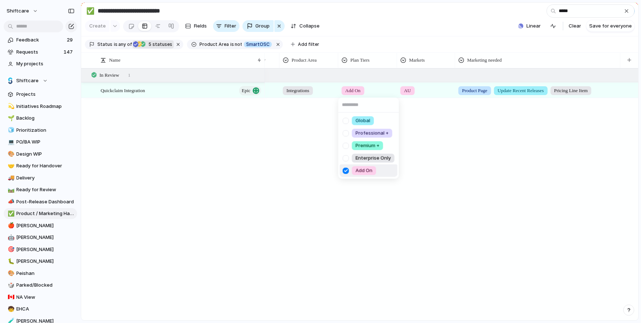
click at [345, 126] on div at bounding box center [345, 120] width 13 height 13
click at [348, 170] on div at bounding box center [345, 170] width 13 height 13
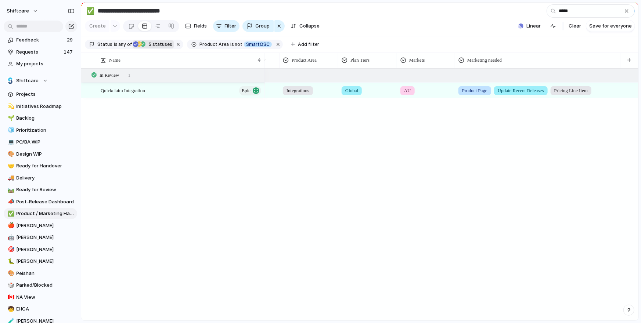
click at [413, 225] on div "Global Professional + Premium + Enterprise Only Add On" at bounding box center [320, 161] width 641 height 323
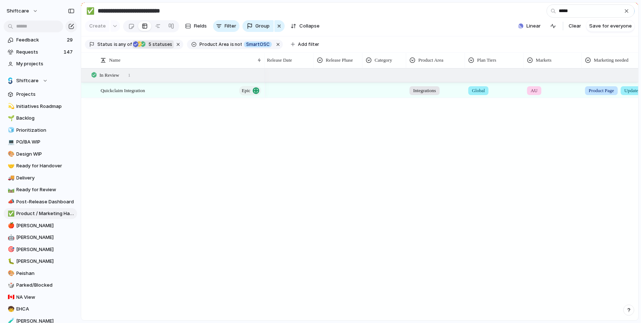
scroll to position [0, 110]
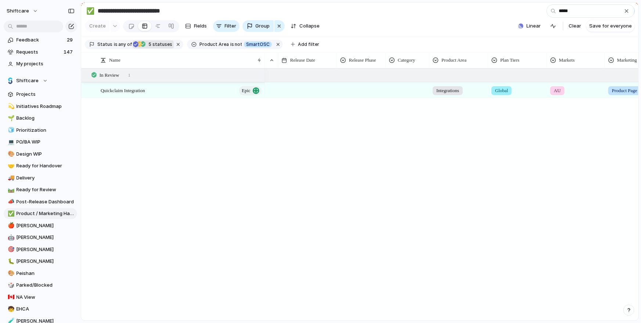
click at [398, 93] on div at bounding box center [407, 89] width 43 height 12
click at [395, 128] on div at bounding box center [393, 133] width 13 height 13
click at [368, 79] on div "BAU New Feature Fix Product Line" at bounding box center [320, 161] width 641 height 323
click at [362, 91] on div at bounding box center [361, 89] width 48 height 12
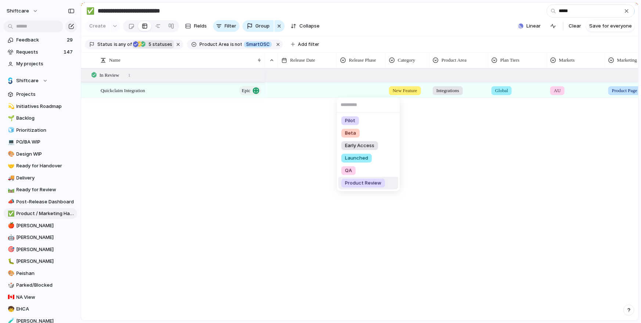
click at [389, 187] on li "Product Review" at bounding box center [368, 183] width 60 height 12
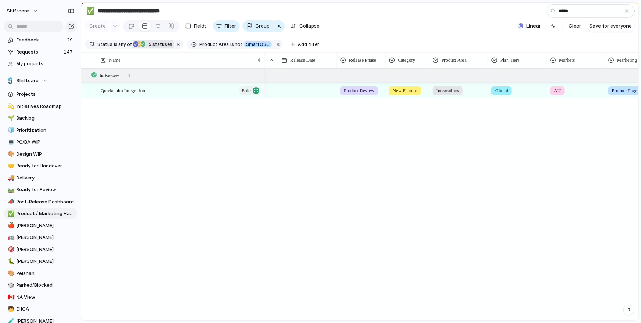
click at [304, 96] on div at bounding box center [307, 90] width 59 height 15
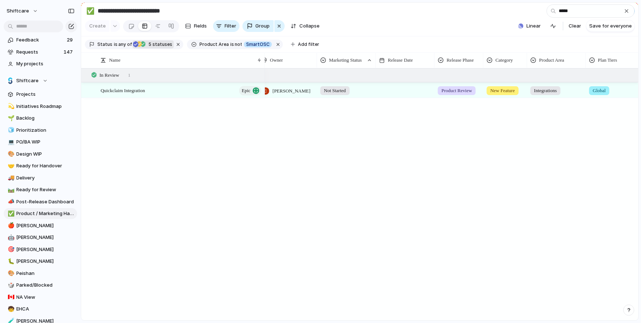
scroll to position [0, 0]
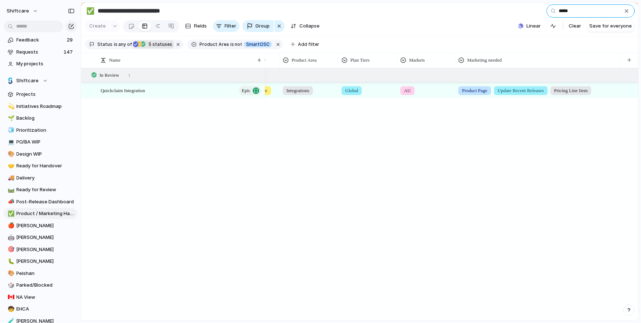
click at [565, 9] on input "*****" at bounding box center [590, 10] width 88 height 13
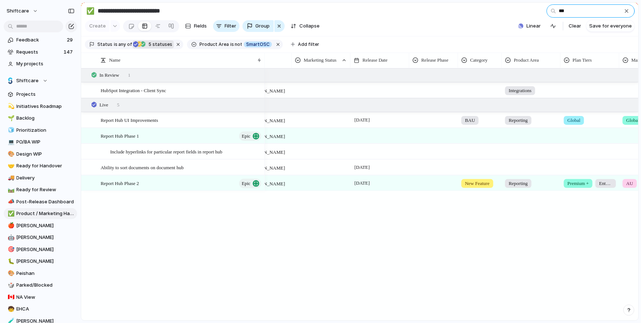
scroll to position [0, 20]
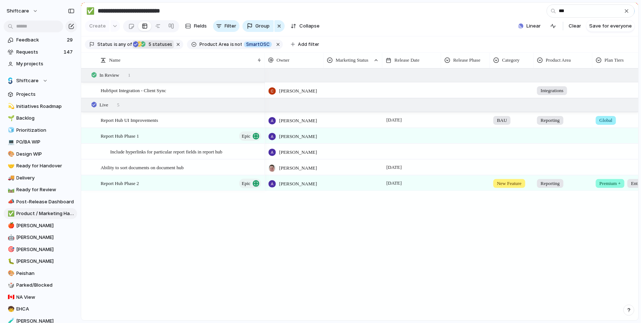
click at [463, 90] on div at bounding box center [465, 89] width 48 height 12
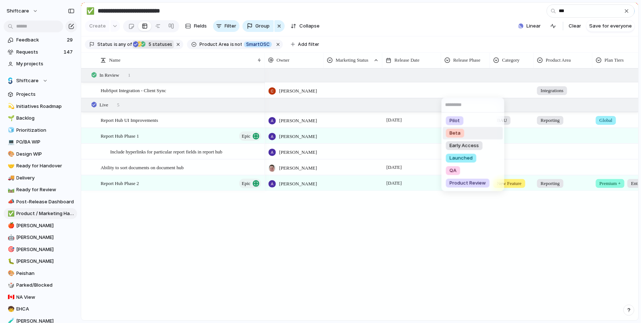
click at [452, 132] on span "Beta" at bounding box center [454, 133] width 11 height 7
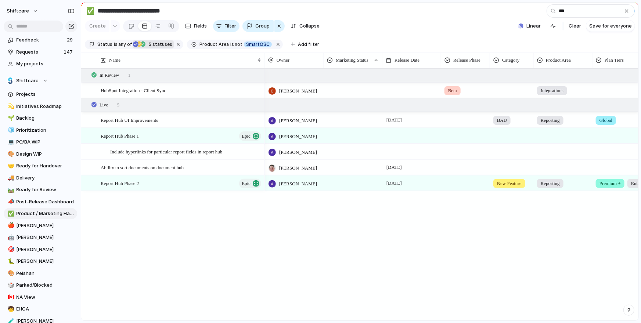
click at [348, 94] on div at bounding box center [353, 89] width 58 height 12
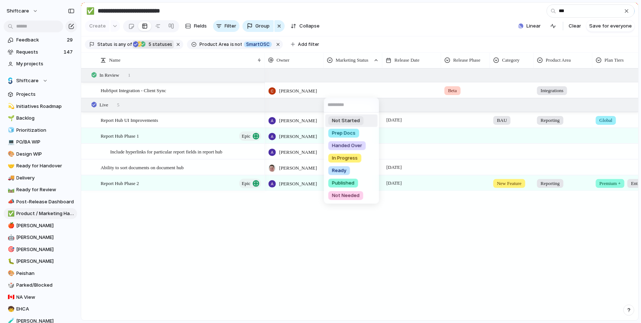
click at [345, 126] on li "Not Started" at bounding box center [351, 121] width 52 height 12
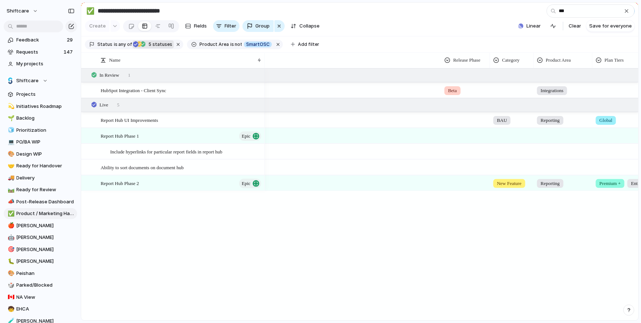
scroll to position [0, 254]
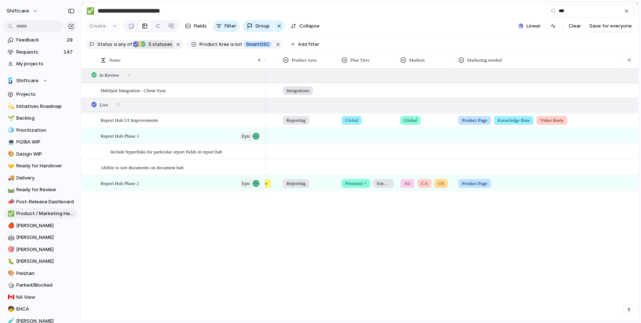
click at [472, 96] on div at bounding box center [537, 90] width 165 height 15
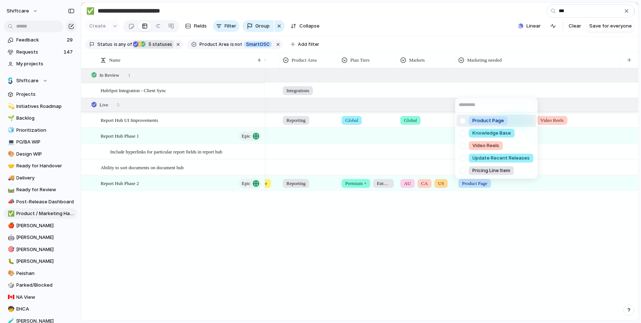
click at [462, 125] on div at bounding box center [462, 120] width 13 height 13
click at [463, 132] on div at bounding box center [462, 133] width 13 height 13
click at [463, 151] on div at bounding box center [462, 145] width 13 height 13
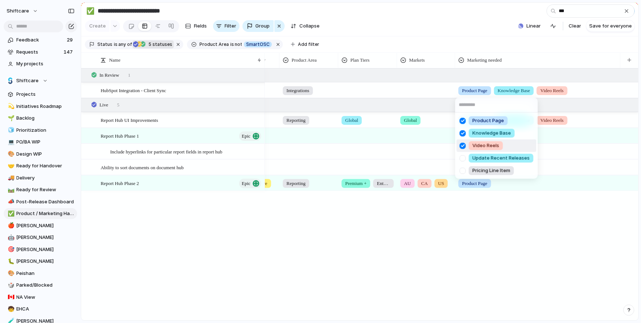
click at [463, 148] on div at bounding box center [462, 145] width 13 height 13
click at [463, 162] on div at bounding box center [462, 158] width 13 height 13
click at [462, 141] on div at bounding box center [462, 145] width 13 height 13
click at [462, 159] on div at bounding box center [462, 158] width 13 height 13
click at [430, 155] on div "Product Page Knowledge Base Video Reels Update Recent Releases Pricing Line Item" at bounding box center [320, 161] width 641 height 323
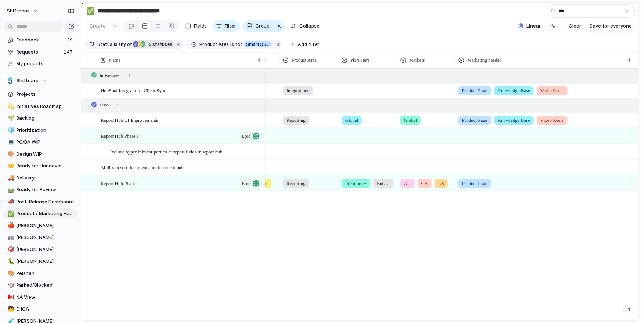
click at [410, 87] on div at bounding box center [425, 89] width 57 height 12
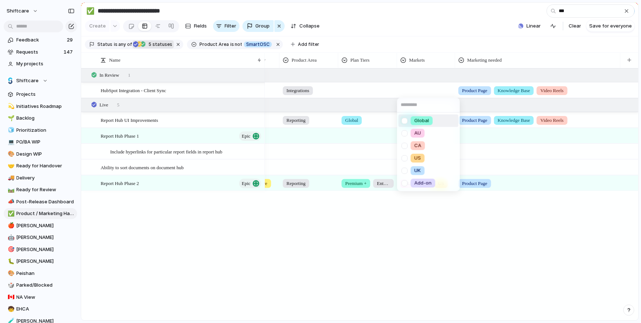
click at [402, 118] on div at bounding box center [404, 120] width 13 height 13
click at [366, 97] on div "Global AU CA US UK Add-on" at bounding box center [320, 161] width 641 height 323
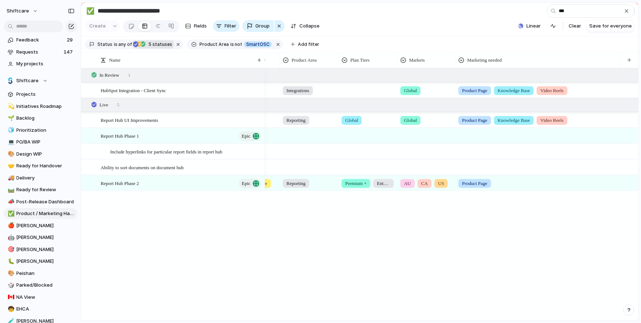
click at [352, 89] on div at bounding box center [368, 89] width 58 height 12
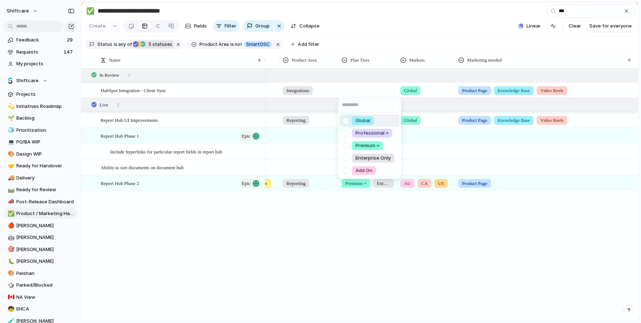
click at [347, 121] on div at bounding box center [345, 120] width 13 height 13
click at [307, 103] on div "Global Professional + Premium + Enterprise Only Add On" at bounding box center [320, 161] width 641 height 323
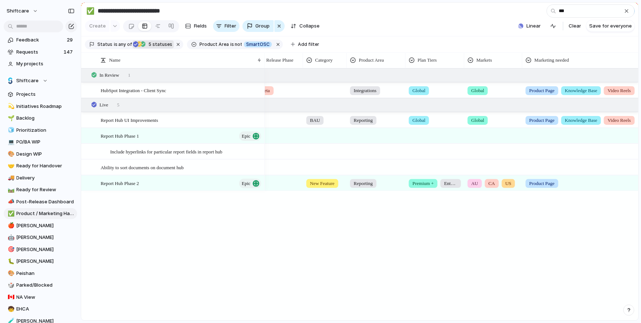
scroll to position [0, 177]
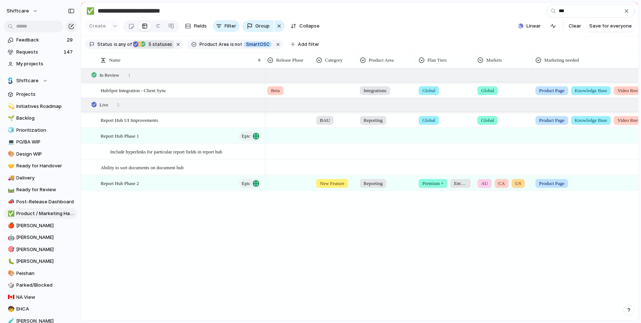
click at [333, 91] on div at bounding box center [334, 89] width 43 height 12
click at [322, 130] on div at bounding box center [320, 133] width 13 height 13
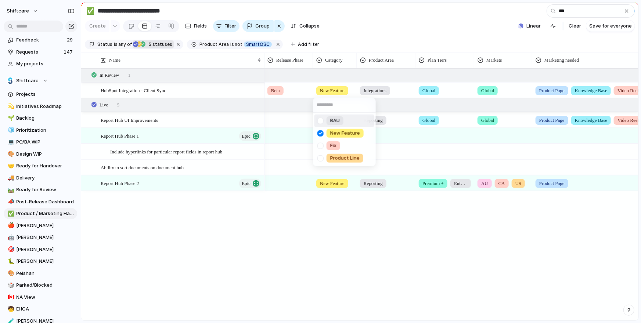
click at [301, 96] on div "BAU New Feature Fix Product Line" at bounding box center [320, 161] width 641 height 323
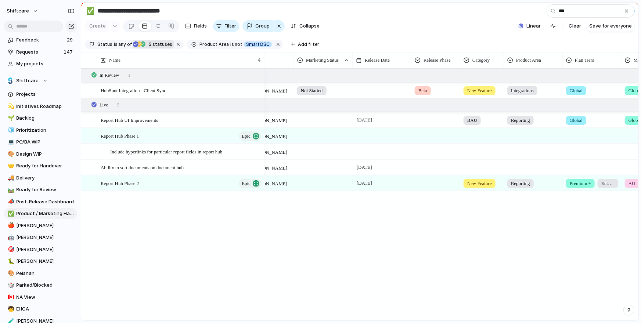
click at [371, 87] on div at bounding box center [382, 90] width 59 height 15
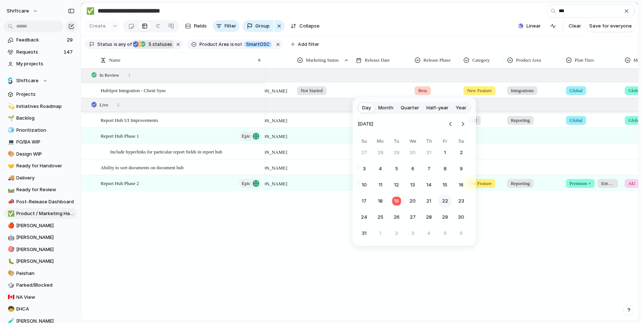
click at [445, 202] on button "22" at bounding box center [444, 201] width 13 height 13
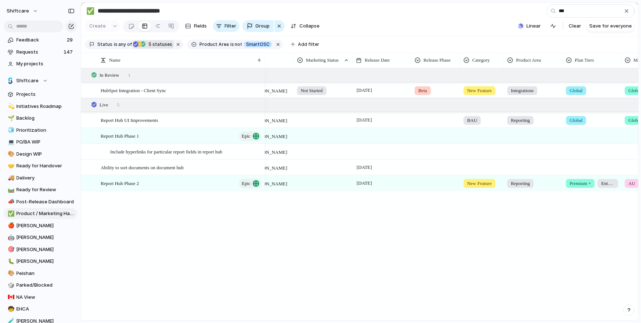
click at [353, 216] on div "Not Started 22 August Beta New Feature Integrations Global Global Product Page …" at bounding box center [451, 194] width 373 height 252
click at [565, 7] on input "***" at bounding box center [590, 10] width 88 height 13
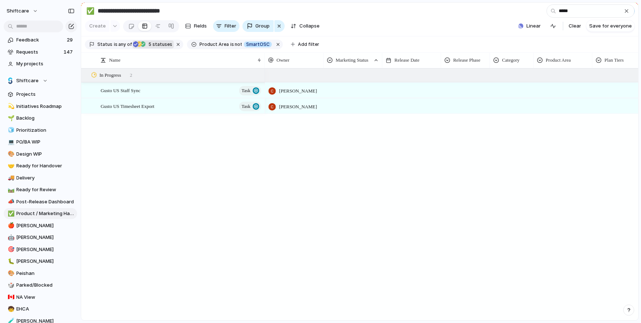
click at [368, 87] on div at bounding box center [353, 89] width 58 height 12
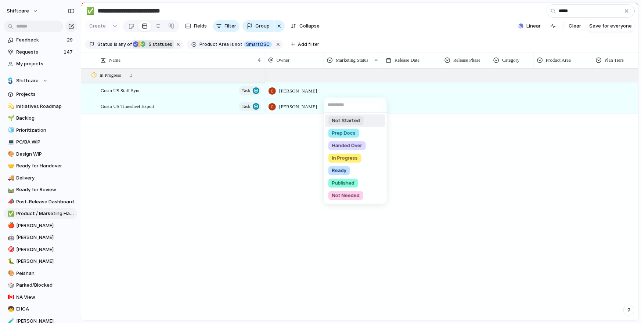
click at [341, 120] on span "Not Started" at bounding box center [346, 120] width 28 height 7
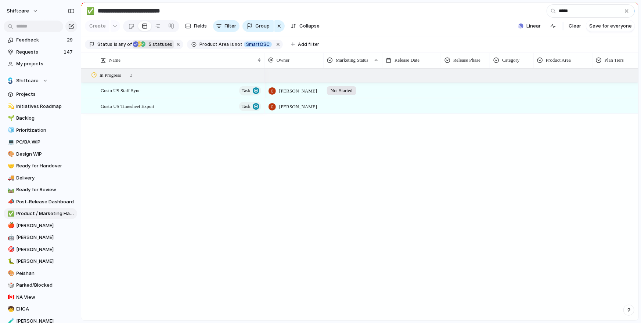
click at [346, 109] on div at bounding box center [353, 105] width 58 height 12
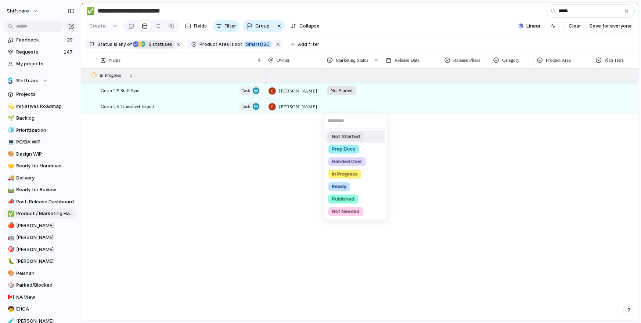
click at [336, 134] on span "Not Started" at bounding box center [346, 136] width 28 height 7
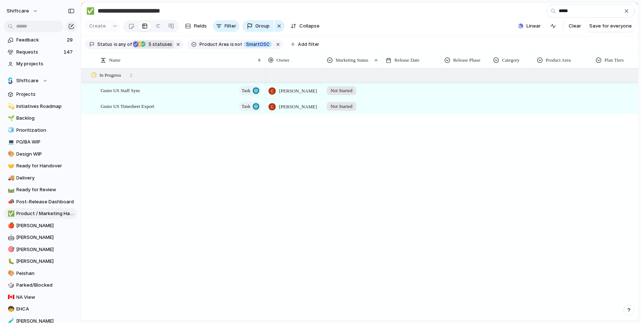
click at [422, 118] on div "Cris Militante Not Started Cris Militante Not Started" at bounding box center [451, 194] width 373 height 252
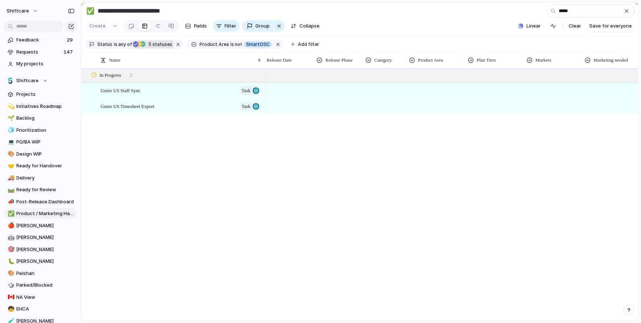
click at [544, 86] on div at bounding box center [552, 89] width 57 height 12
click at [531, 154] on div at bounding box center [530, 158] width 13 height 13
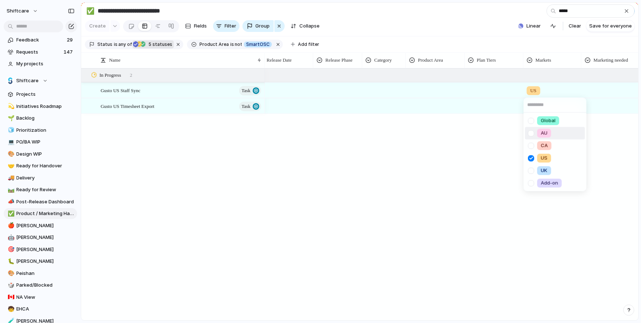
click at [502, 106] on div "Global AU CA US UK Add-on" at bounding box center [320, 161] width 641 height 323
click at [546, 107] on div at bounding box center [552, 105] width 57 height 12
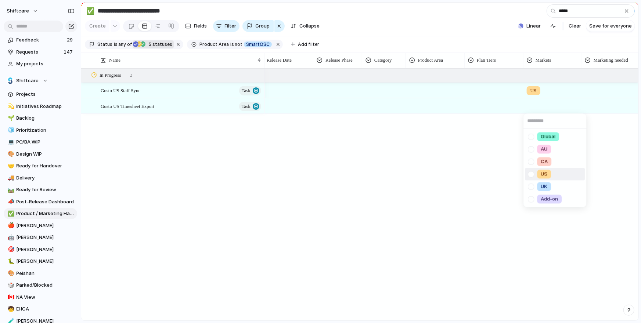
click at [530, 170] on div at bounding box center [530, 174] width 13 height 13
click at [485, 164] on div "Global AU CA US UK Add-on" at bounding box center [320, 161] width 641 height 323
click at [442, 94] on div "Product Page Knowledge Base Video Reels Update Recent Releases Pricing Line Item" at bounding box center [320, 161] width 641 height 323
click at [432, 91] on div at bounding box center [435, 89] width 58 height 12
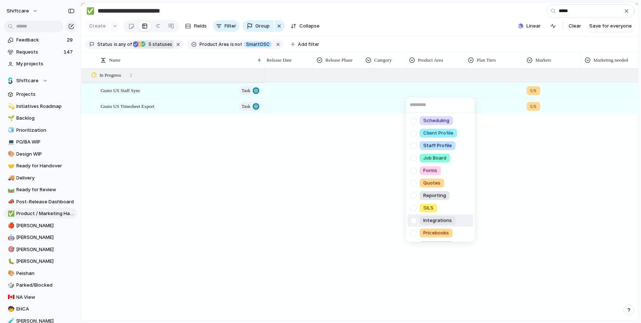
click at [423, 225] on li "Integrations" at bounding box center [440, 220] width 66 height 12
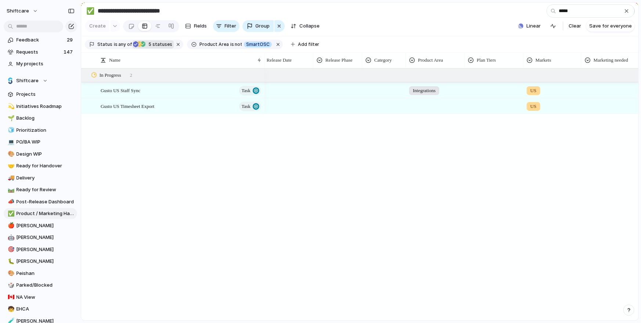
click at [421, 111] on div at bounding box center [435, 105] width 59 height 15
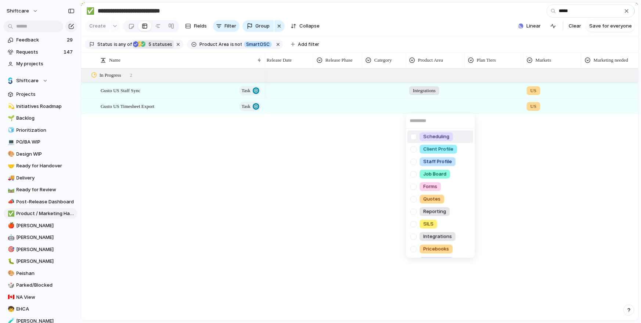
click at [416, 236] on div at bounding box center [413, 236] width 13 height 13
click at [375, 83] on div "Scheduling Client Profile Staff Profile Job Board Forms Quotes Reporting SILS I…" at bounding box center [320, 161] width 641 height 323
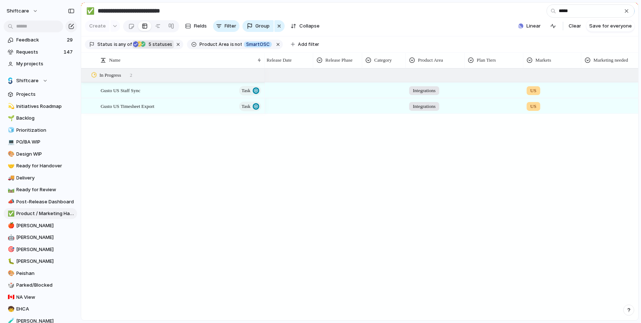
click at [377, 88] on div at bounding box center [383, 89] width 43 height 12
click at [371, 133] on div at bounding box center [369, 133] width 13 height 13
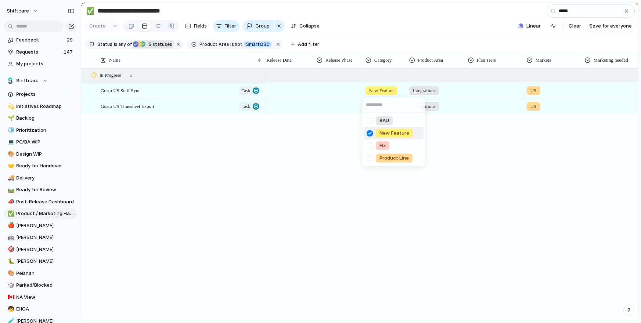
click at [366, 104] on input "text" at bounding box center [393, 105] width 63 height 15
click at [353, 104] on div "BAU New Feature Fix Product Line" at bounding box center [320, 161] width 641 height 323
click at [384, 105] on div at bounding box center [383, 105] width 43 height 12
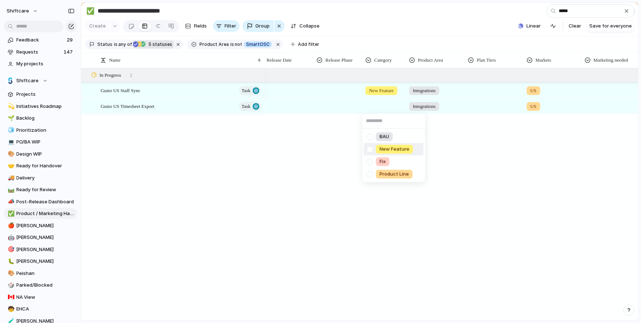
click at [369, 150] on div at bounding box center [369, 149] width 13 height 13
click at [339, 97] on div "BAU New Feature Fix Product Line" at bounding box center [320, 161] width 641 height 323
click at [338, 94] on div at bounding box center [338, 89] width 48 height 12
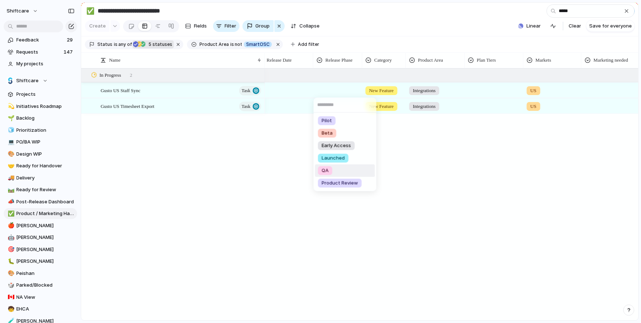
click at [278, 161] on div "Pilot Beta Early Access Launched QA Product Review" at bounding box center [320, 161] width 641 height 323
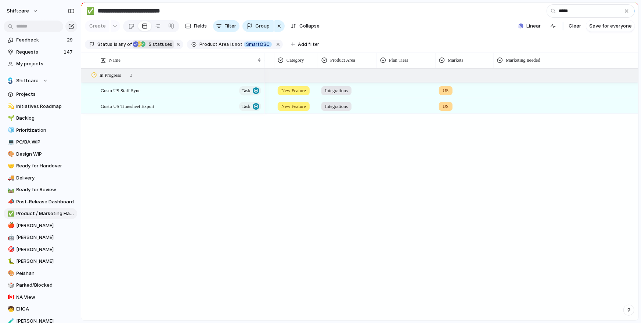
click at [515, 94] on div at bounding box center [576, 89] width 165 height 12
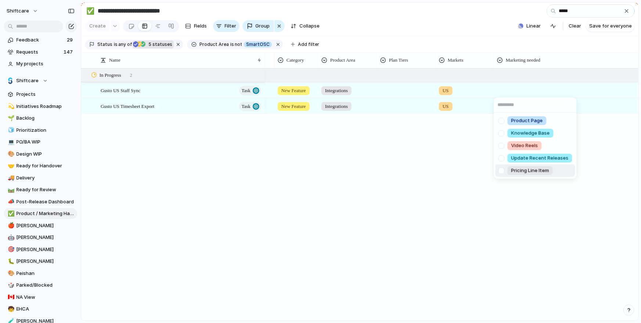
click at [505, 170] on div at bounding box center [501, 170] width 13 height 13
click at [504, 125] on div at bounding box center [501, 120] width 13 height 13
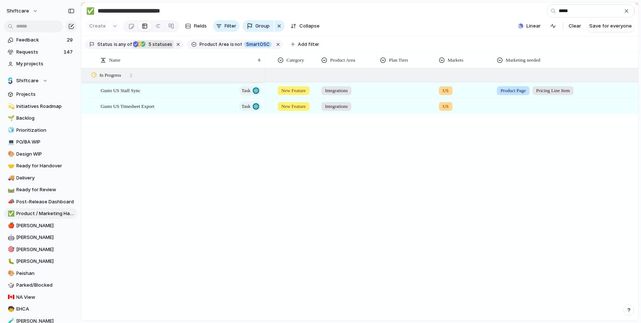
click at [479, 111] on div "Product Page Knowledge Base Video Reels Update Recent Releases Pricing Line Item" at bounding box center [320, 161] width 641 height 323
click at [515, 110] on div at bounding box center [576, 105] width 165 height 12
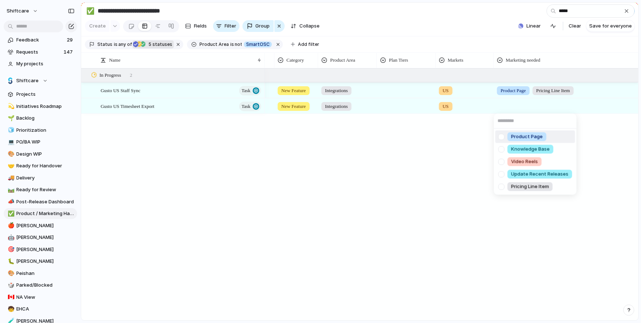
click at [503, 137] on div at bounding box center [501, 136] width 13 height 13
click at [504, 191] on div at bounding box center [501, 186] width 13 height 13
click at [480, 191] on div "Product Page Knowledge Base Video Reels Update Recent Releases Pricing Line Item" at bounding box center [320, 161] width 641 height 323
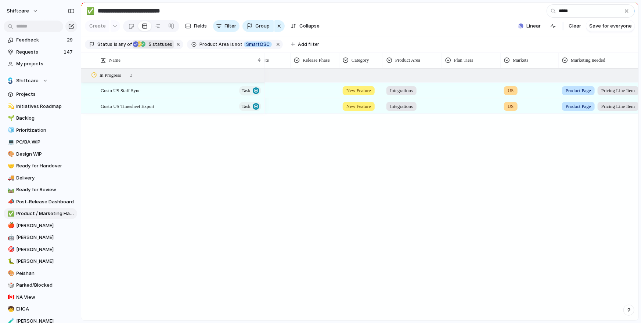
click at [469, 92] on div at bounding box center [471, 89] width 58 height 12
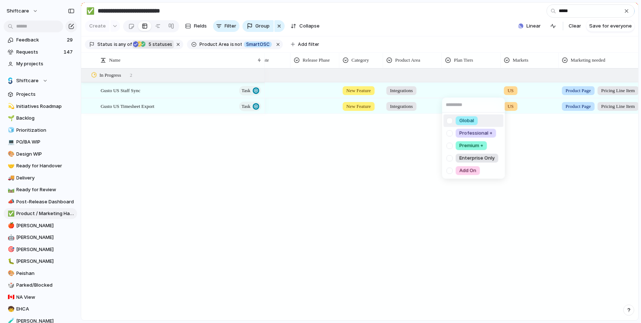
click at [450, 120] on div at bounding box center [449, 120] width 13 height 13
click at [432, 115] on div "Global Professional + Premium + Enterprise Only Add On" at bounding box center [320, 161] width 641 height 323
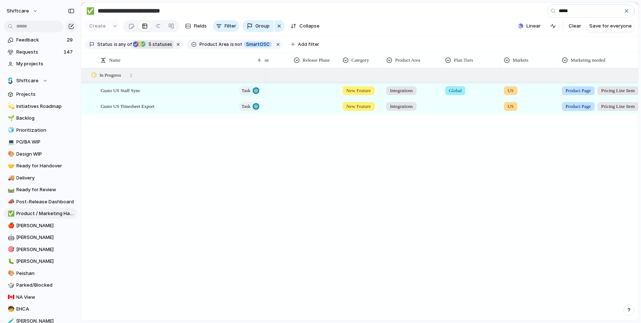
click at [460, 111] on div at bounding box center [471, 105] width 59 height 15
click at [450, 138] on div at bounding box center [449, 136] width 13 height 13
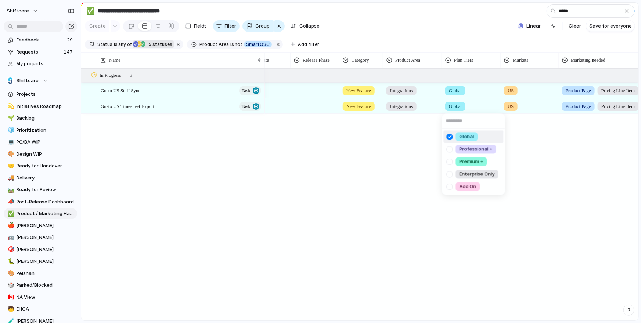
drag, startPoint x: 400, startPoint y: 150, endPoint x: 371, endPoint y: 117, distance: 44.0
click at [400, 150] on div "Global Professional + Premium + Enterprise Only Add On" at bounding box center [320, 161] width 641 height 323
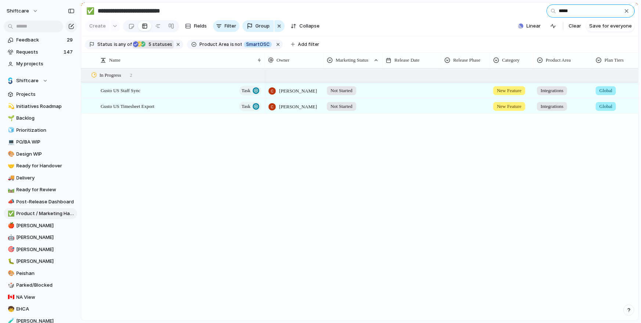
click at [583, 4] on input "*****" at bounding box center [590, 10] width 88 height 13
click at [582, 7] on input "*****" at bounding box center [590, 10] width 88 height 13
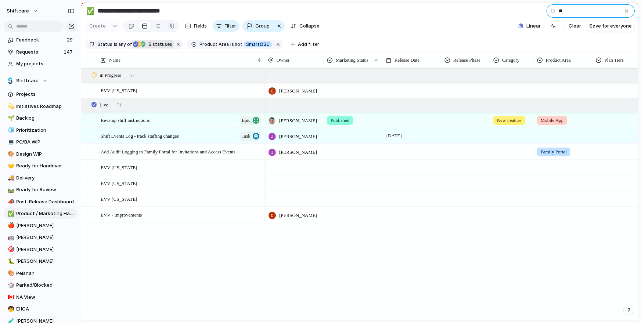
type input "***"
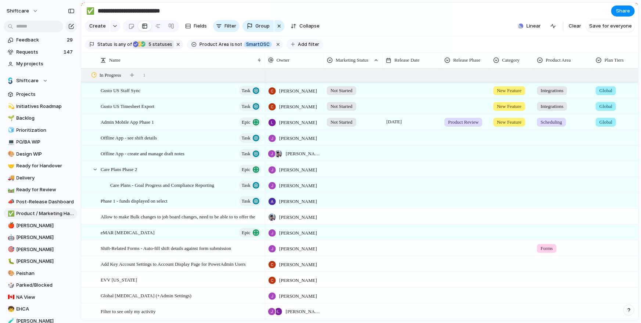
click at [298, 42] on span "Add filter" at bounding box center [308, 44] width 21 height 7
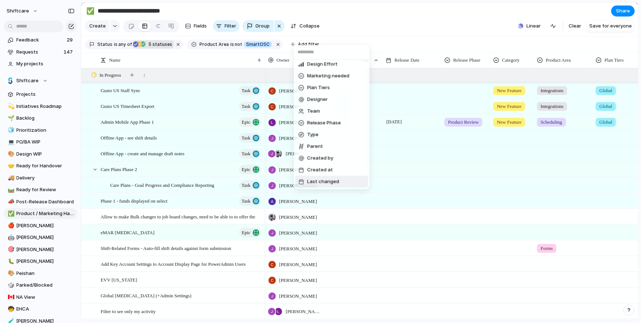
click at [334, 180] on span "Last changed" at bounding box center [323, 181] width 32 height 7
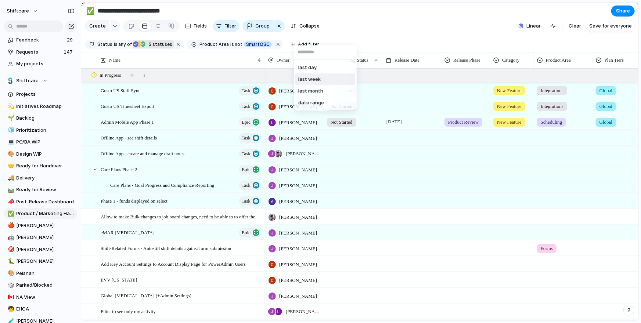
click at [318, 81] on span "last week" at bounding box center [309, 79] width 22 height 7
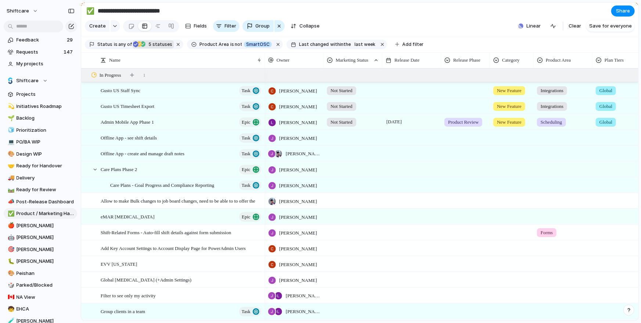
click at [146, 44] on span "5" at bounding box center [149, 44] width 6 height 6
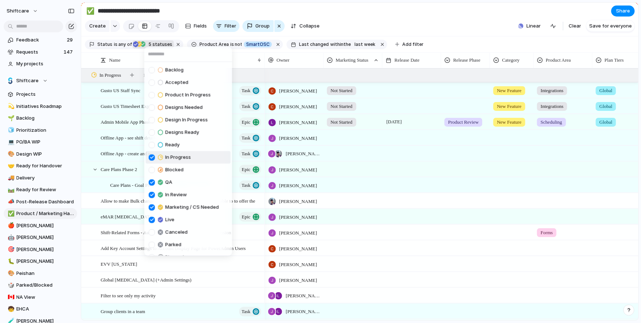
click at [153, 158] on div at bounding box center [152, 157] width 6 height 6
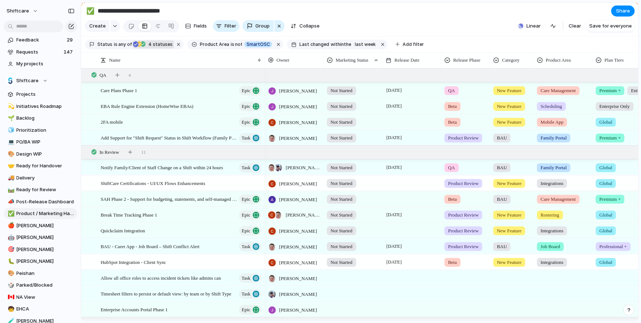
click at [441, 37] on div "Backlog Accepted Product In Progress Designs Needed Design In Progress Designs …" at bounding box center [320, 161] width 641 height 323
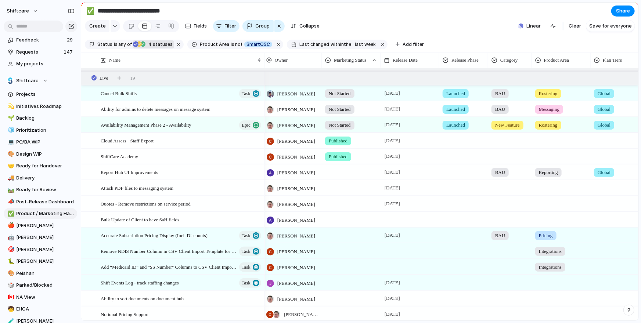
click at [460, 139] on div at bounding box center [464, 139] width 48 height 12
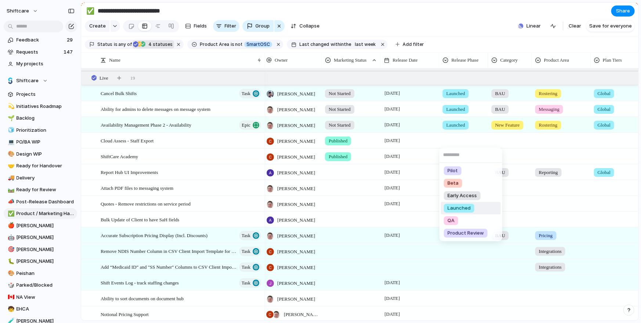
click at [451, 208] on span "Launched" at bounding box center [458, 208] width 23 height 7
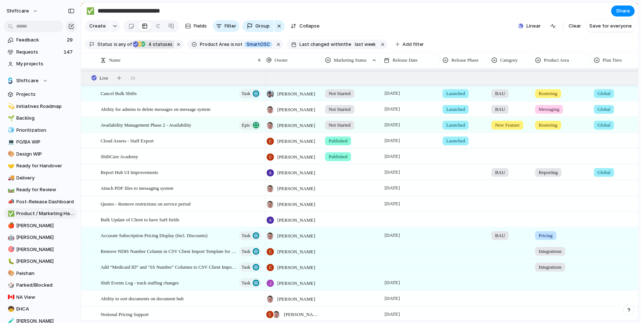
click at [463, 158] on div at bounding box center [464, 155] width 48 height 12
click at [450, 169] on div at bounding box center [464, 171] width 48 height 12
click at [460, 172] on div "Type to add a value" at bounding box center [320, 161] width 641 height 323
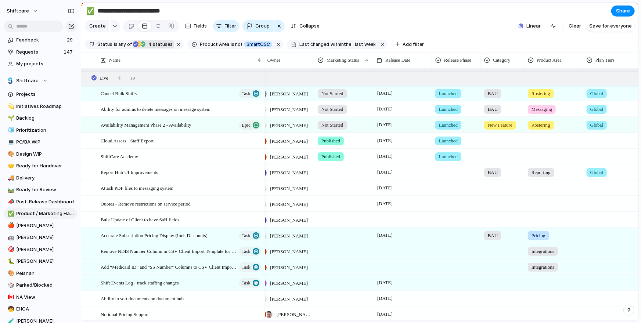
click at [444, 173] on div at bounding box center [456, 171] width 48 height 12
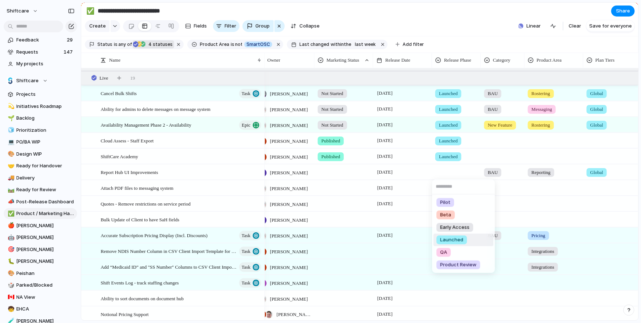
click at [445, 240] on span "Launched" at bounding box center [451, 239] width 23 height 7
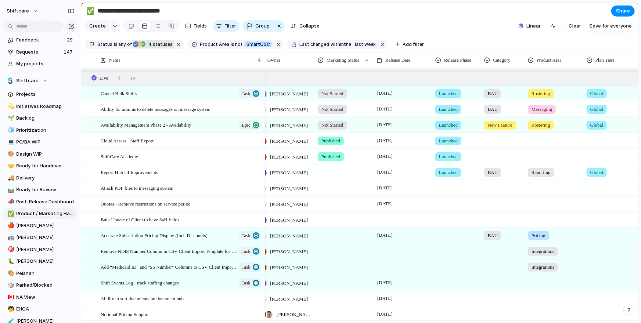
click at [455, 189] on div at bounding box center [456, 187] width 48 height 12
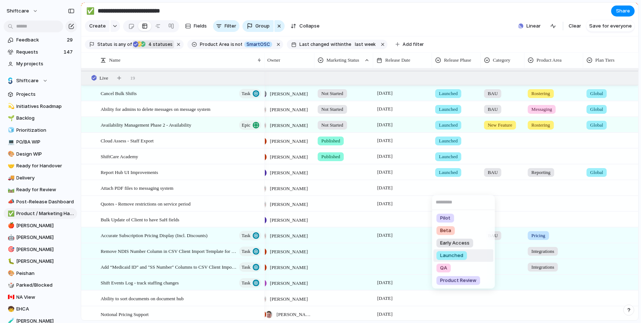
click at [448, 256] on span "Launched" at bounding box center [451, 255] width 23 height 7
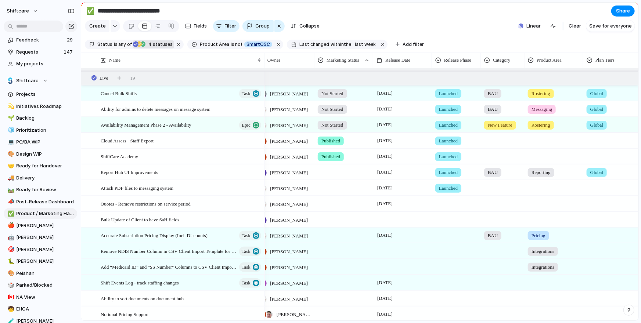
click at [444, 199] on div at bounding box center [456, 202] width 48 height 12
click at [447, 206] on div at bounding box center [456, 202] width 48 height 12
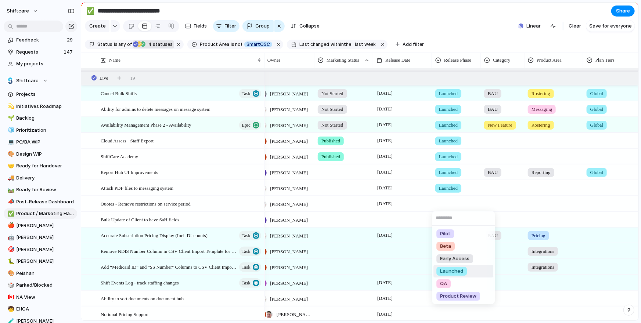
click at [447, 274] on span "Launched" at bounding box center [451, 271] width 23 height 7
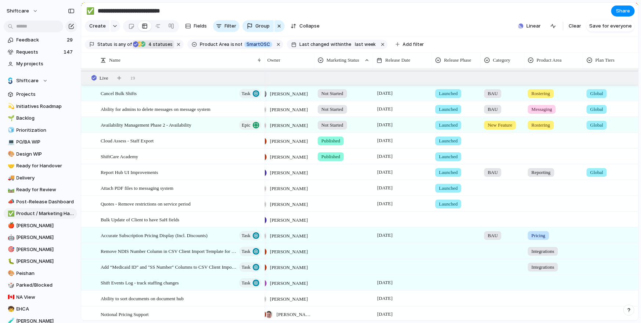
click at [449, 218] on div at bounding box center [456, 218] width 48 height 12
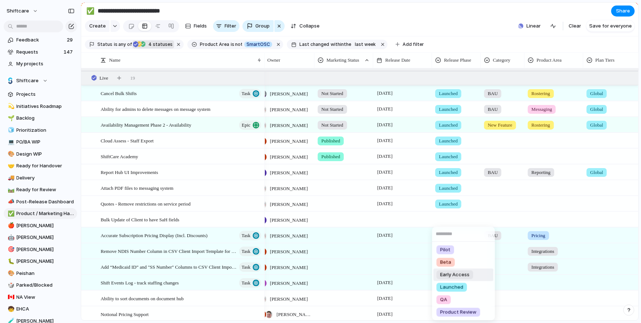
click at [444, 285] on span "Launched" at bounding box center [451, 287] width 23 height 7
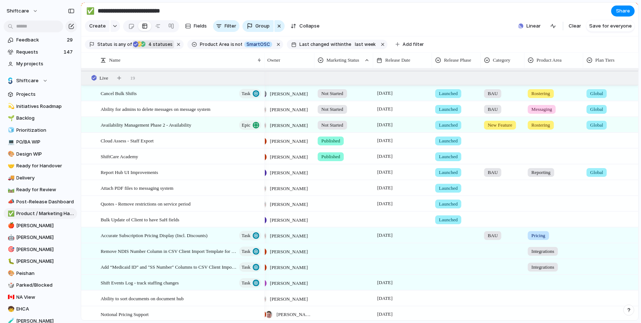
click at [447, 243] on div at bounding box center [456, 250] width 49 height 15
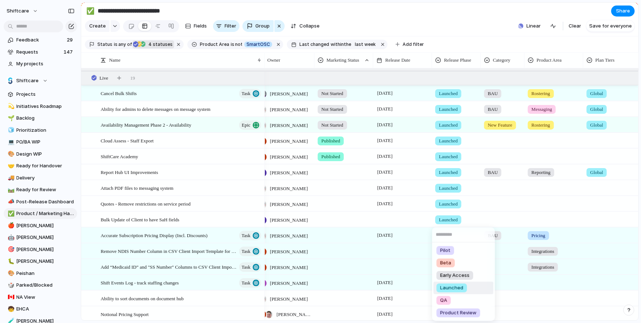
click at [451, 287] on span "Launched" at bounding box center [451, 288] width 23 height 7
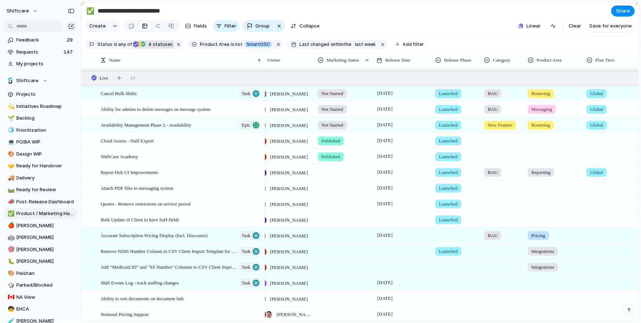
click at [449, 233] on div at bounding box center [456, 234] width 48 height 12
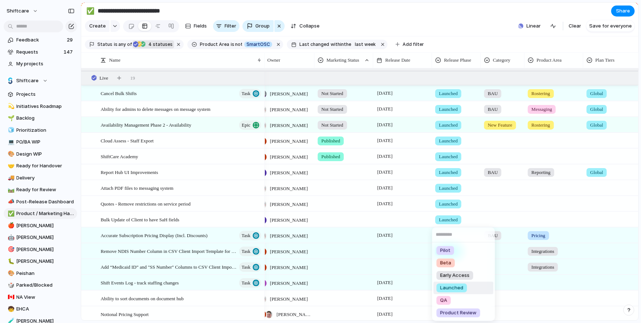
click at [454, 285] on span "Launched" at bounding box center [451, 288] width 23 height 7
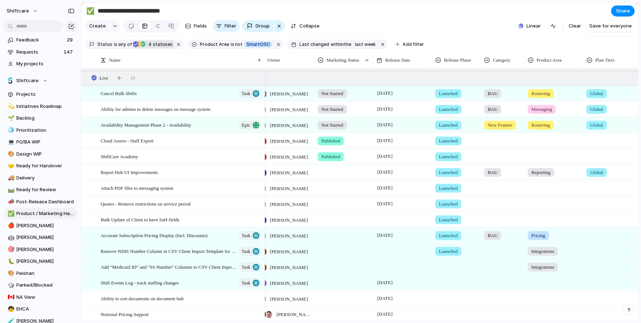
click at [449, 262] on div at bounding box center [456, 266] width 48 height 12
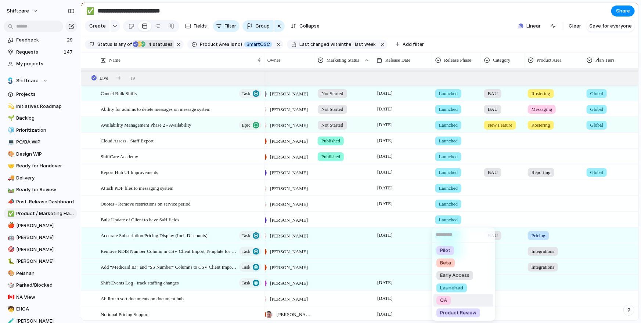
drag, startPoint x: 450, startPoint y: 296, endPoint x: 458, endPoint y: 288, distance: 11.5
click at [463, 288] on ul "Pilot Beta Early Access Launched QA Product Review" at bounding box center [463, 281] width 63 height 79
click at [455, 288] on span "Launched" at bounding box center [451, 288] width 23 height 7
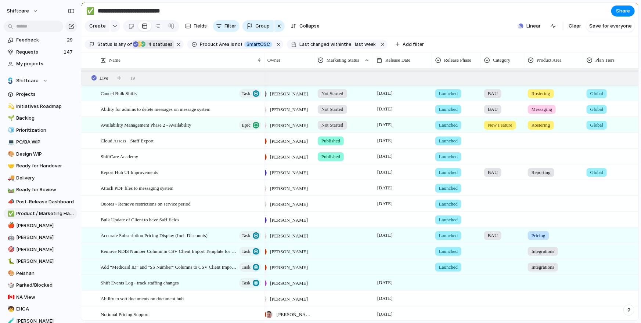
click at [449, 285] on div at bounding box center [456, 281] width 48 height 12
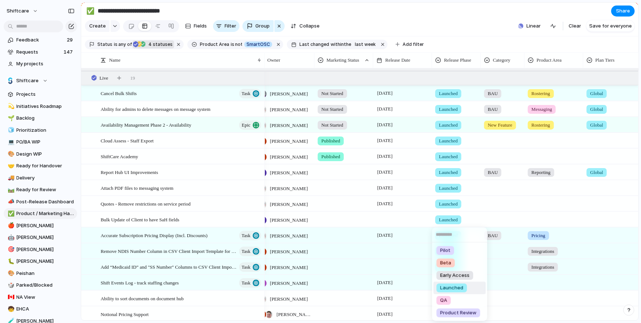
click at [455, 286] on span "Launched" at bounding box center [451, 288] width 23 height 7
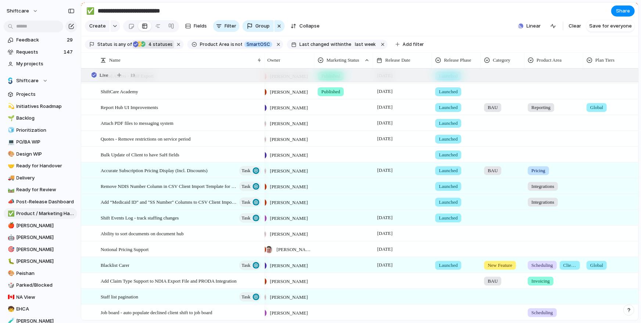
click at [448, 234] on div at bounding box center [456, 232] width 48 height 12
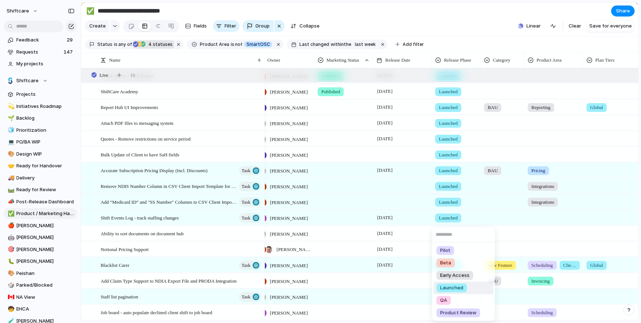
click at [444, 286] on span "Launched" at bounding box center [451, 288] width 23 height 7
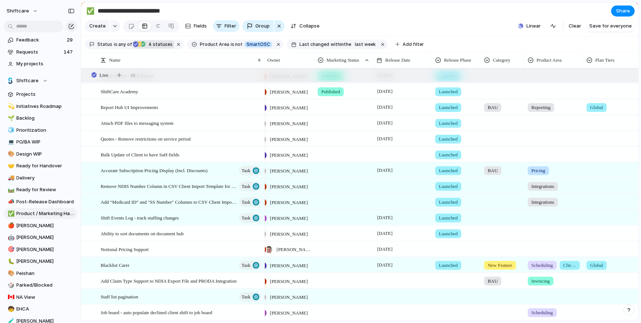
click at [449, 246] on div at bounding box center [456, 248] width 48 height 12
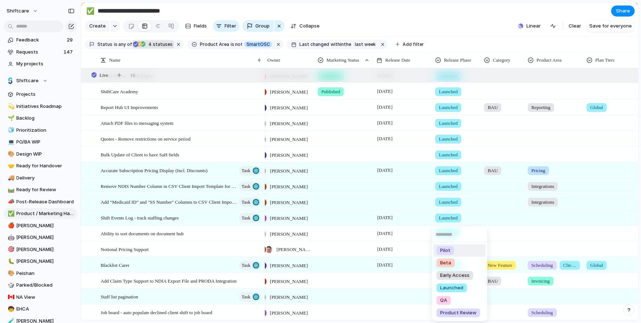
click at [454, 289] on span "Launched" at bounding box center [451, 288] width 23 height 7
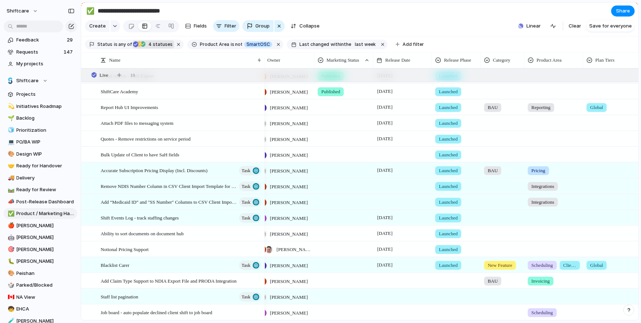
click at [449, 282] on div at bounding box center [456, 280] width 48 height 12
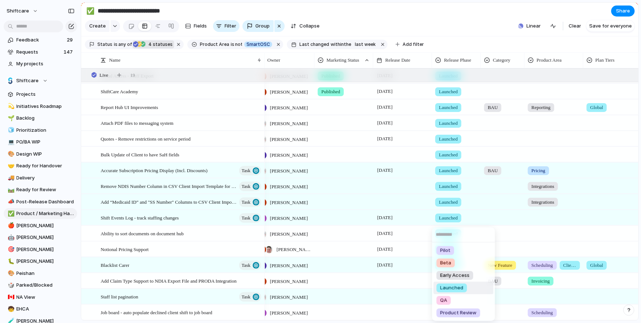
click at [448, 289] on span "Launched" at bounding box center [451, 288] width 23 height 7
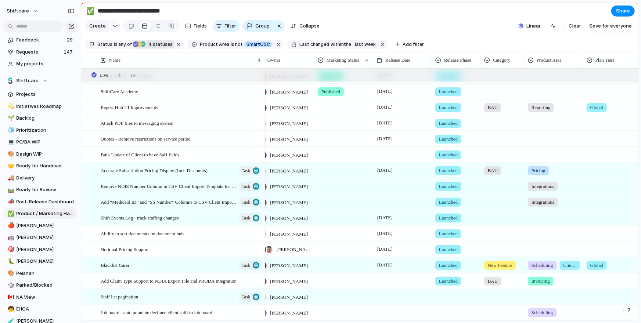
click at [450, 299] on div at bounding box center [456, 295] width 48 height 12
click at [446, 317] on div at bounding box center [456, 312] width 49 height 15
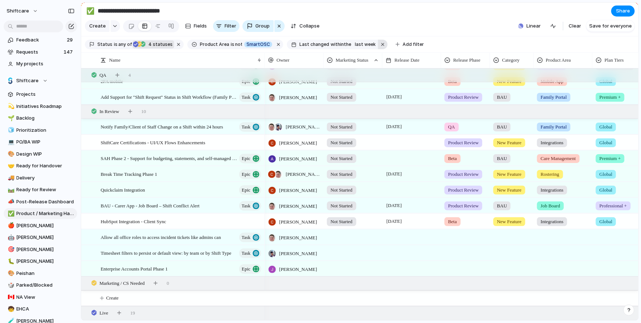
click at [378, 46] on button "button" at bounding box center [383, 45] width 10 height 10
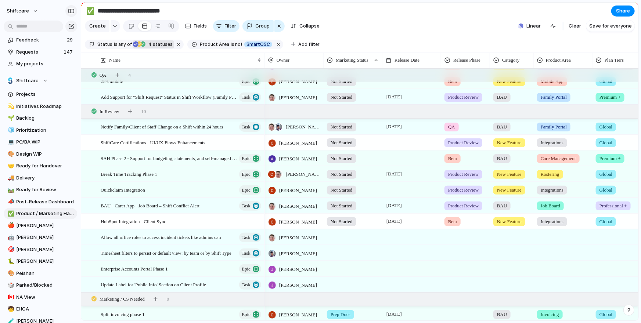
click at [73, 13] on div "button" at bounding box center [71, 10] width 7 height 5
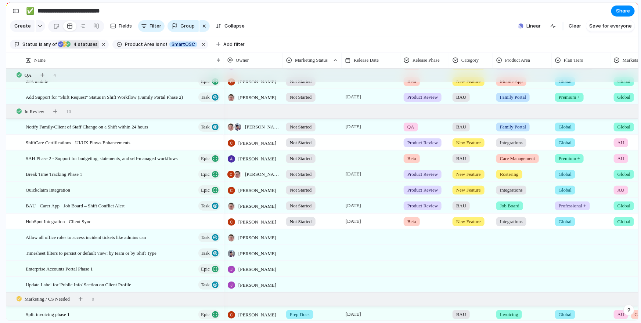
drag, startPoint x: 189, startPoint y: 61, endPoint x: 223, endPoint y: 64, distance: 34.2
click at [223, 64] on div at bounding box center [224, 60] width 4 height 15
click at [353, 236] on div at bounding box center [371, 237] width 59 height 15
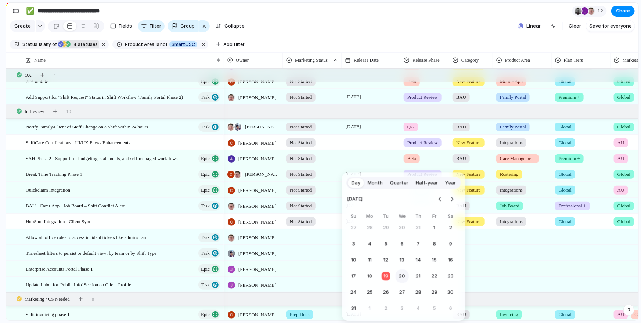
click at [400, 274] on button "20" at bounding box center [401, 276] width 13 height 13
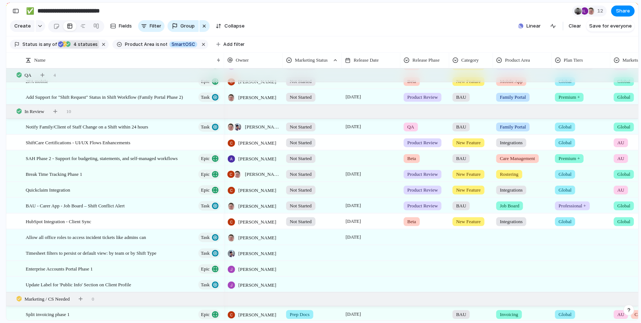
click at [326, 232] on div at bounding box center [312, 236] width 58 height 12
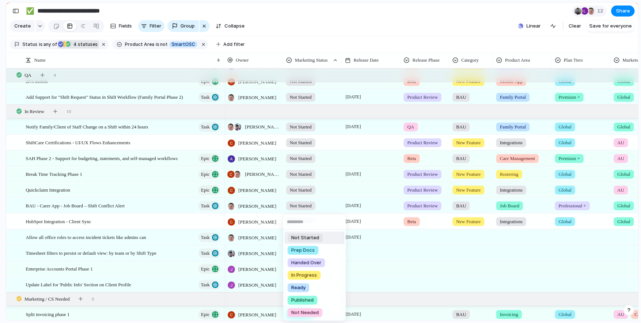
click at [314, 238] on span "Not Started" at bounding box center [305, 237] width 28 height 7
click at [424, 238] on div at bounding box center [425, 236] width 48 height 12
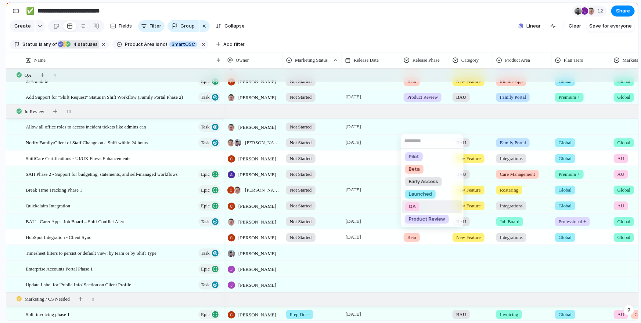
click at [427, 196] on span "Launched" at bounding box center [420, 194] width 23 height 7
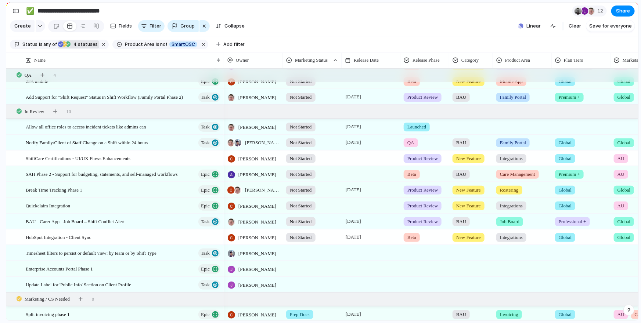
click at [468, 121] on div at bounding box center [470, 125] width 43 height 12
click at [472, 128] on div "BAU New Feature Fix Product Line" at bounding box center [320, 161] width 641 height 323
click at [463, 127] on div at bounding box center [470, 125] width 43 height 12
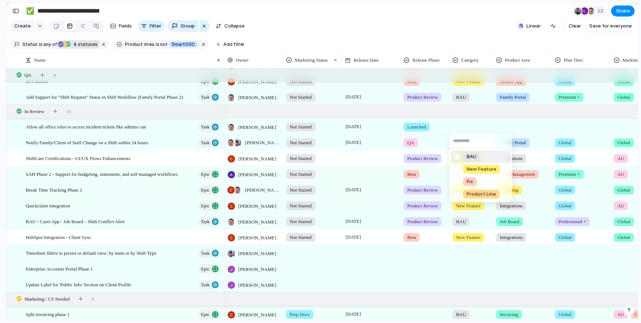
click at [478, 155] on div "BAU" at bounding box center [471, 156] width 17 height 9
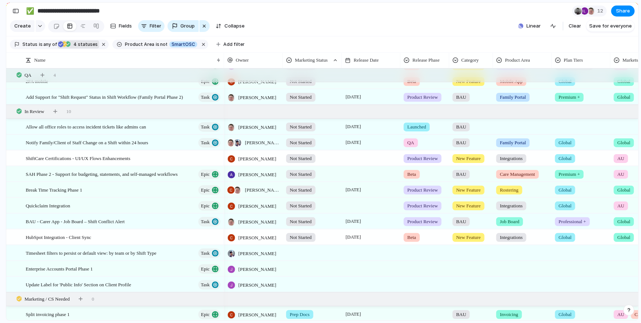
click at [516, 123] on div at bounding box center [522, 125] width 58 height 12
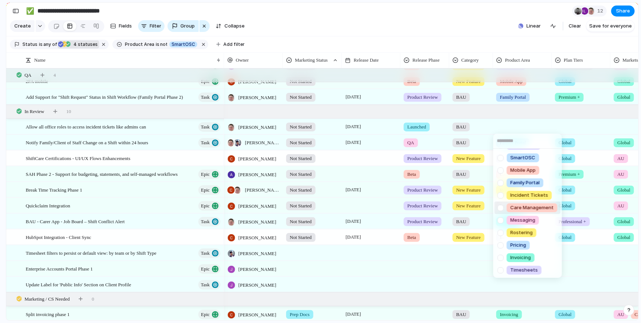
scroll to position [0, 0]
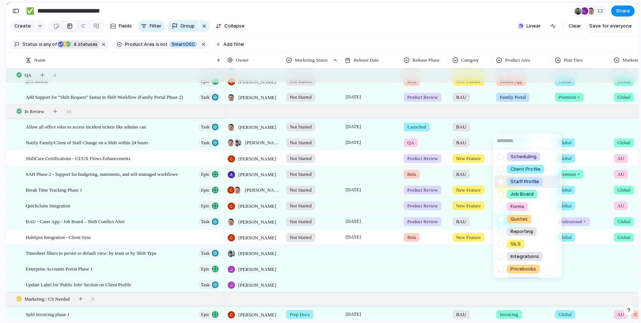
click at [499, 182] on div at bounding box center [500, 182] width 13 height 13
click at [555, 101] on div "Scheduling Client Profile Staff Profile Job Board Forms Quotes Reporting SILS I…" at bounding box center [320, 161] width 641 height 323
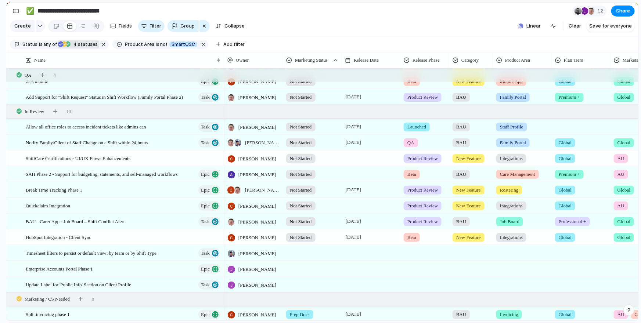
click at [568, 120] on div at bounding box center [581, 125] width 58 height 12
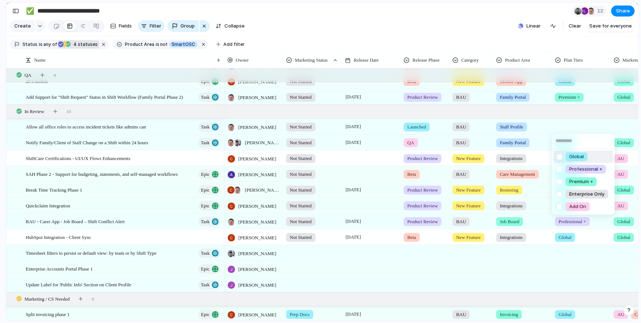
click at [566, 156] on div "Global" at bounding box center [577, 156] width 22 height 9
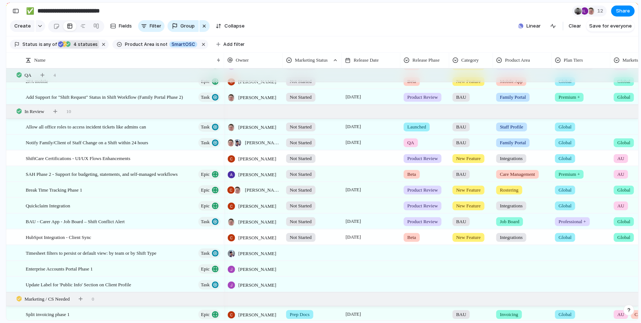
click at [614, 127] on div at bounding box center [639, 125] width 57 height 12
click at [511, 127] on div "Global AU CA US UK Add-on" at bounding box center [320, 161] width 641 height 323
click at [525, 127] on div "Global AU CA US UK Add-on" at bounding box center [320, 161] width 641 height 323
click at [516, 124] on span "Staff Profile" at bounding box center [512, 126] width 24 height 7
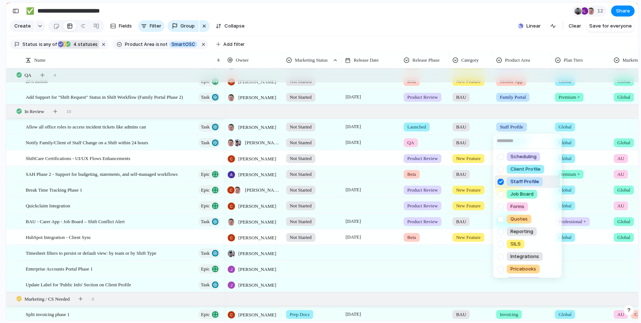
click at [503, 181] on div at bounding box center [500, 182] width 13 height 13
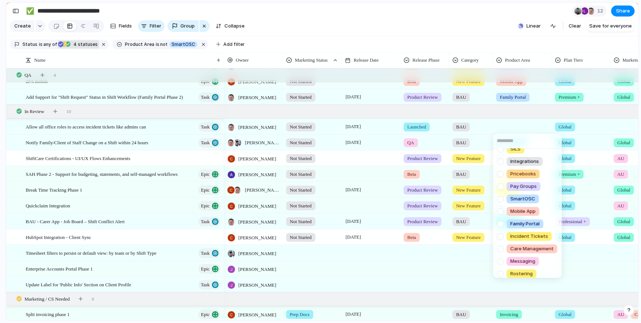
scroll to position [96, 0]
click at [502, 235] on div at bounding box center [500, 236] width 13 height 13
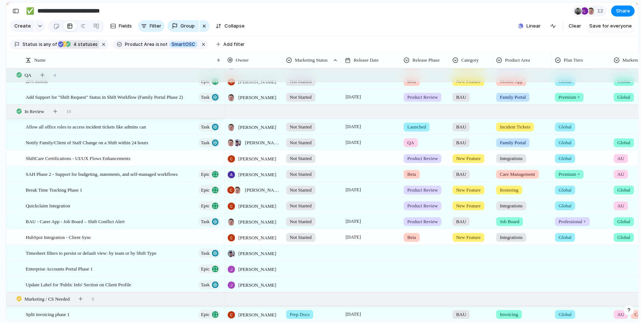
drag, startPoint x: 601, startPoint y: 122, endPoint x: 622, endPoint y: 123, distance: 20.6
click at [601, 122] on div "Scheduling Client Profile Staff Profile Job Board Forms Quotes Reporting SILS I…" at bounding box center [320, 161] width 641 height 323
click at [622, 123] on div at bounding box center [639, 125] width 57 height 12
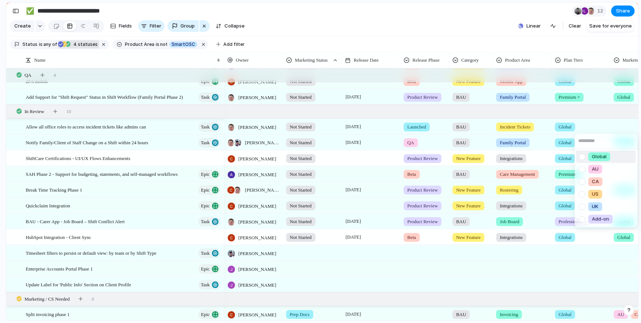
click at [582, 156] on div at bounding box center [582, 157] width 13 height 13
click at [601, 130] on div "Global AU CA US UK Add-on" at bounding box center [320, 161] width 641 height 323
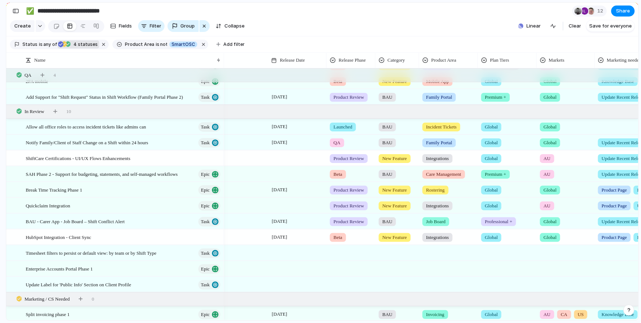
scroll to position [0, 213]
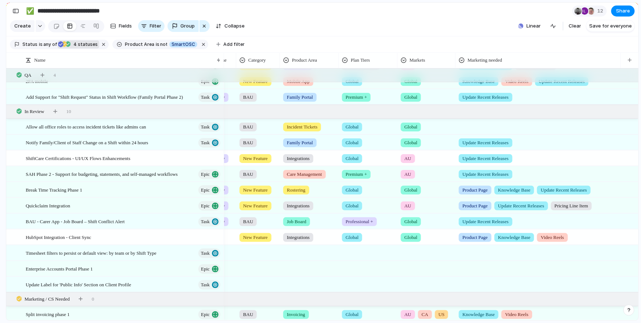
click at [483, 127] on div at bounding box center [538, 125] width 165 height 12
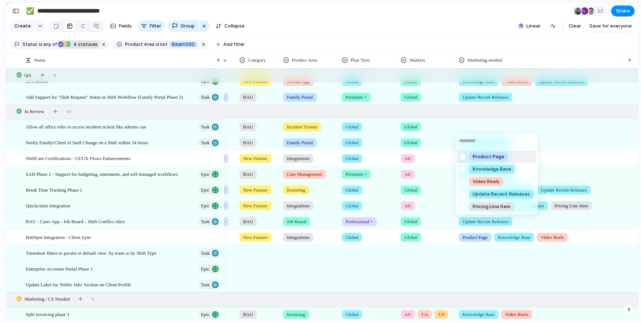
click at [467, 124] on div "Product Page Knowledge Base Video Reels Update Recent Releases Pricing Line Item" at bounding box center [320, 161] width 641 height 323
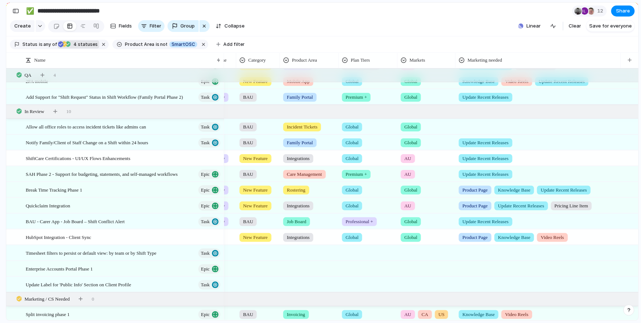
click at [467, 126] on div "Product Page Knowledge Base Video Reels Update Recent Releases Pricing Line Item" at bounding box center [320, 161] width 641 height 323
click at [465, 123] on div at bounding box center [538, 125] width 165 height 12
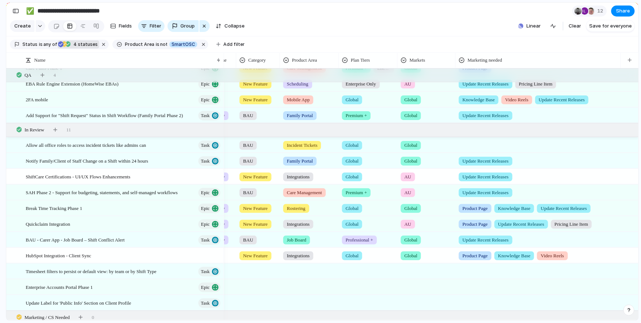
scroll to position [25, 0]
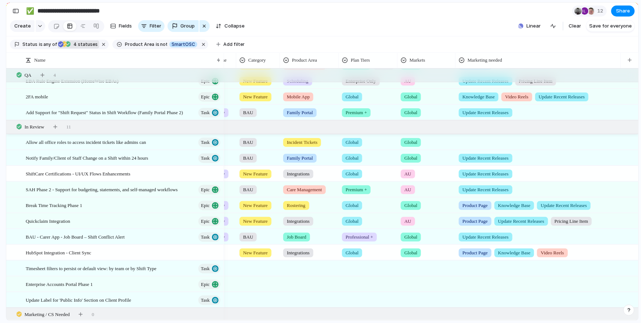
click at [470, 136] on div at bounding box center [538, 141] width 165 height 12
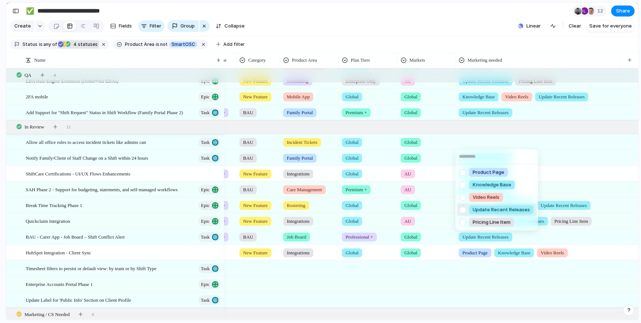
click at [463, 210] on div at bounding box center [462, 209] width 13 height 13
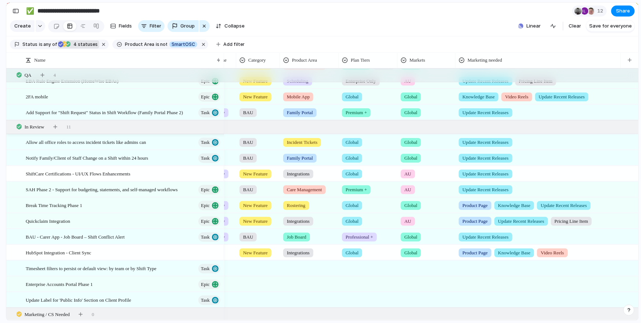
click at [428, 197] on div "Product Page Knowledge Base Video Reels Update Recent Releases Pricing Line Item" at bounding box center [320, 161] width 641 height 323
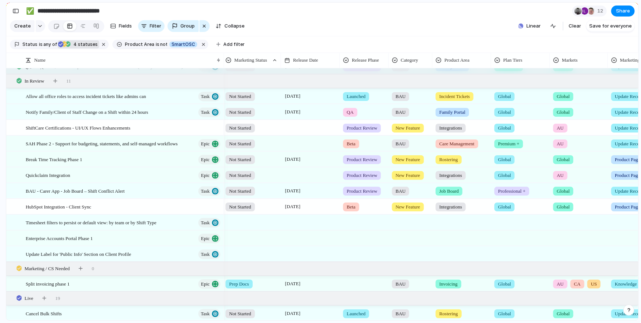
scroll to position [0, 0]
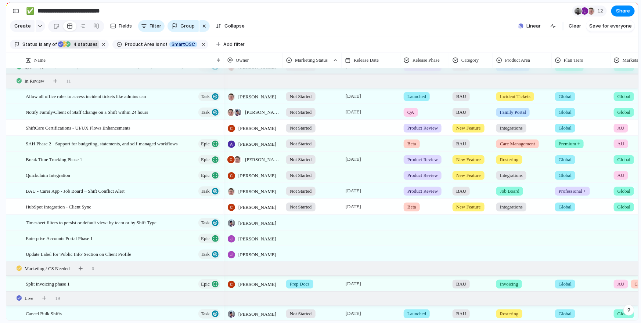
click at [421, 225] on div at bounding box center [425, 221] width 48 height 12
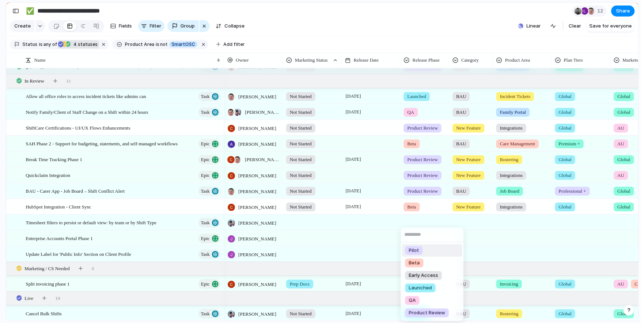
click at [483, 228] on div "Pilot Beta Early Access Launched QA Product Review" at bounding box center [320, 161] width 641 height 323
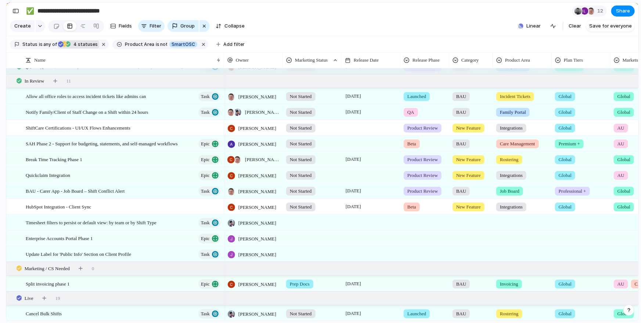
click at [477, 221] on div at bounding box center [470, 221] width 43 height 12
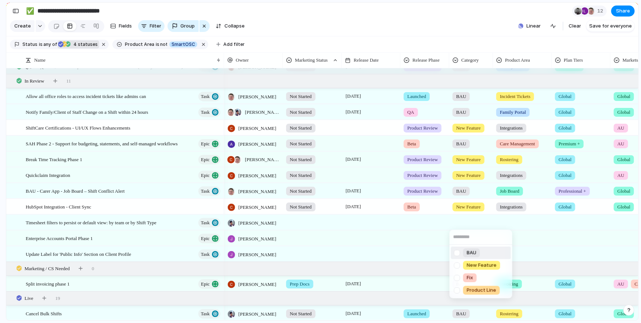
click at [466, 253] on div "BAU" at bounding box center [471, 253] width 17 height 9
click at [530, 222] on div at bounding box center [522, 221] width 58 height 12
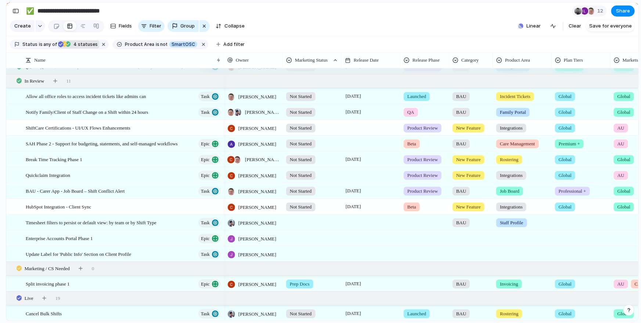
click at [514, 226] on div "Staff Profile" at bounding box center [511, 222] width 31 height 9
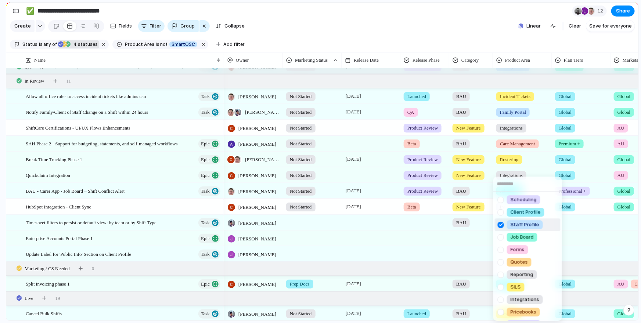
click at [503, 227] on div at bounding box center [500, 224] width 13 height 13
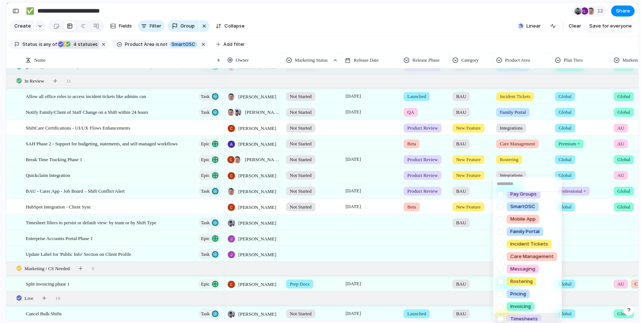
click at [501, 319] on div at bounding box center [500, 319] width 13 height 13
click at [590, 212] on div "Scheduling Client Profile Staff Profile Job Board Forms Quotes Reporting SILS I…" at bounding box center [320, 161] width 641 height 323
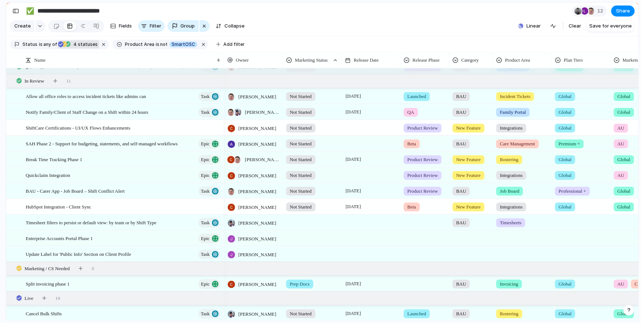
click at [572, 223] on div at bounding box center [581, 221] width 58 height 12
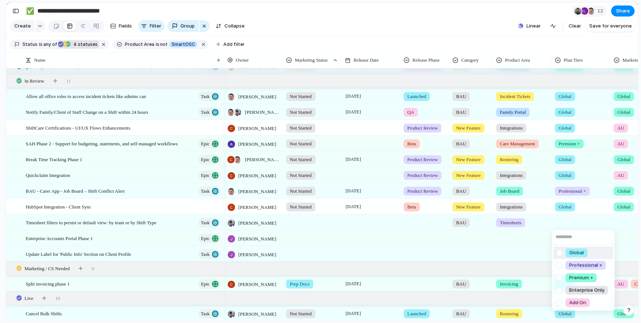
click at [557, 249] on div at bounding box center [559, 252] width 13 height 13
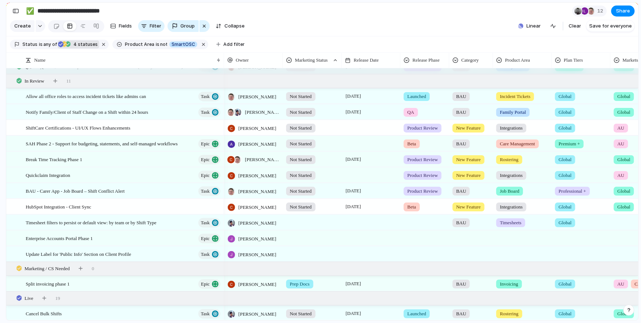
click at [625, 217] on div "Global Professional + Premium + Enterprise Only Add On" at bounding box center [320, 161] width 641 height 323
click at [622, 221] on div at bounding box center [639, 221] width 57 height 12
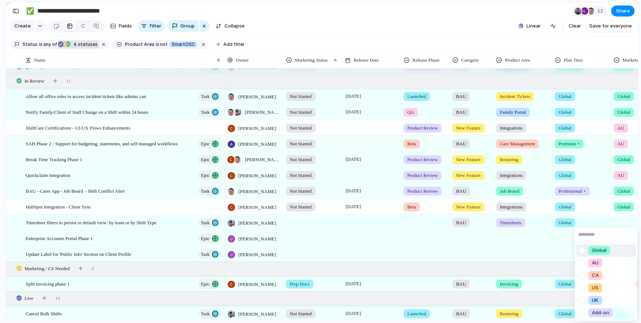
click at [580, 253] on div at bounding box center [582, 250] width 13 height 13
click at [609, 218] on div "Global AU CA US UK Add-on" at bounding box center [320, 161] width 641 height 323
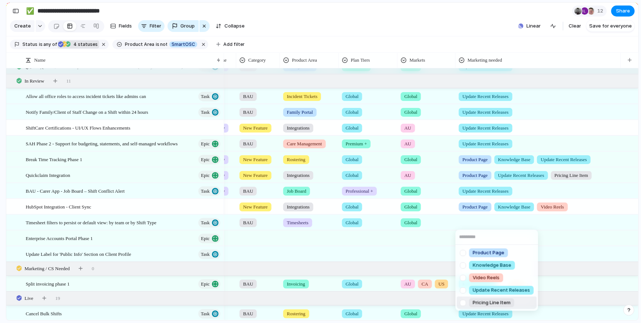
click at [465, 303] on div at bounding box center [462, 302] width 13 height 13
click at [463, 302] on div at bounding box center [462, 302] width 13 height 13
click at [463, 288] on div at bounding box center [462, 290] width 13 height 13
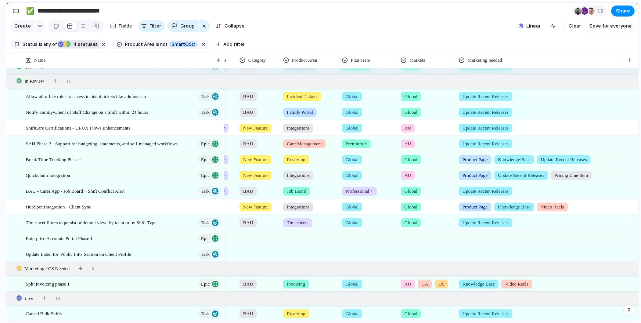
click at [404, 230] on div "Product Page Knowledge Base Video Reels Update Recent Releases Pricing Line Item" at bounding box center [320, 161] width 641 height 323
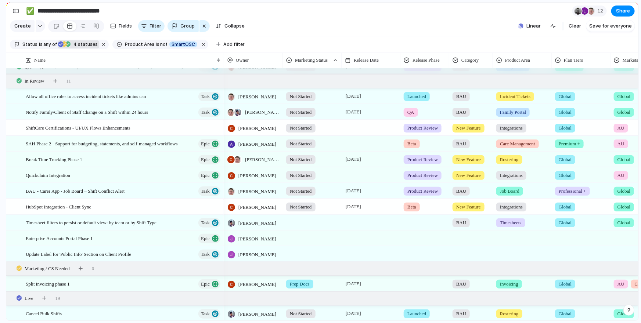
click at [304, 223] on div at bounding box center [312, 221] width 58 height 12
click at [301, 223] on div "Type to add a value" at bounding box center [320, 161] width 641 height 323
click at [292, 224] on div at bounding box center [312, 221] width 58 height 12
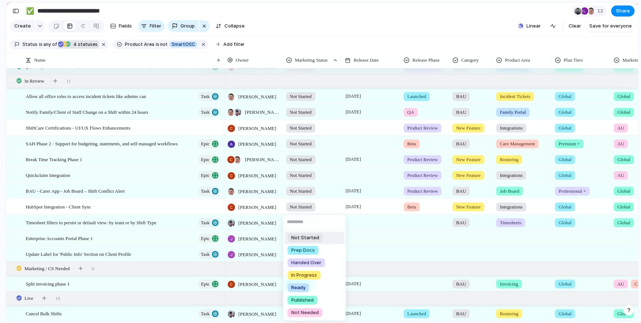
click at [306, 239] on span "Not Started" at bounding box center [305, 237] width 28 height 7
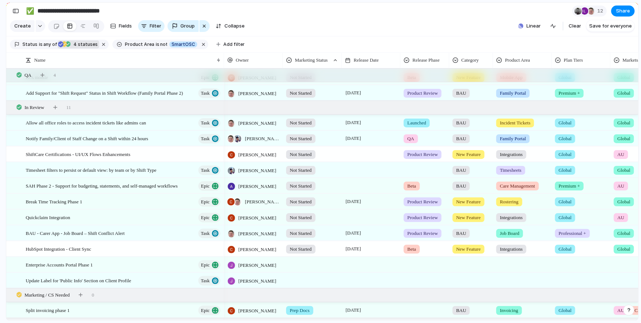
scroll to position [44, 0]
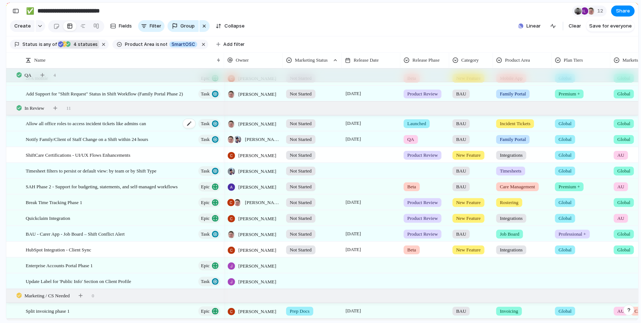
click at [143, 125] on span "Allow all office roles to access incident tickets like admins can" at bounding box center [86, 123] width 120 height 8
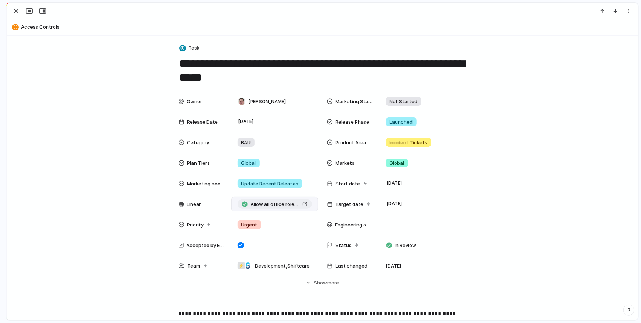
click at [242, 202] on div at bounding box center [245, 204] width 6 height 7
click at [402, 253] on div "Owner Paul Slater Marketing Status Not Started Release Date 20 August Release P…" at bounding box center [322, 183] width 288 height 179
click at [408, 249] on div "In Review" at bounding box center [403, 245] width 32 height 9
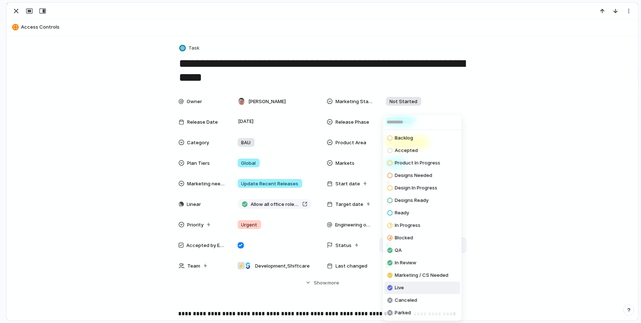
click at [393, 288] on div at bounding box center [390, 287] width 7 height 9
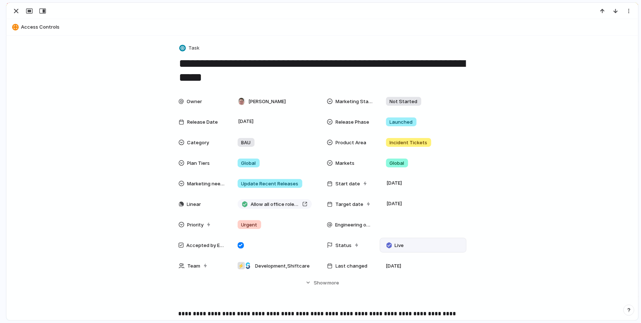
click at [262, 290] on div "Owner Paul Slater Marketing Status Not Started Release Date 20 August Release P…" at bounding box center [322, 197] width 614 height 206
click at [13, 14] on div "button" at bounding box center [16, 11] width 9 height 9
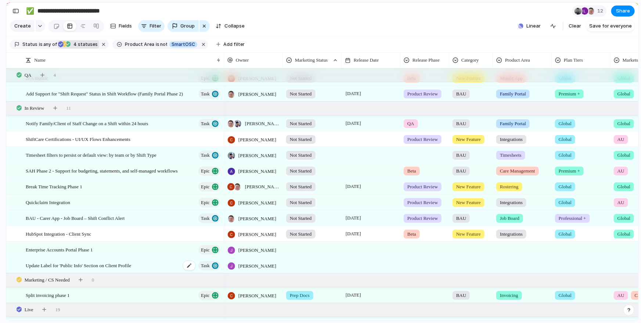
click at [124, 267] on span "Update Label for 'Public Info' Section on Client Profile" at bounding box center [78, 265] width 105 height 8
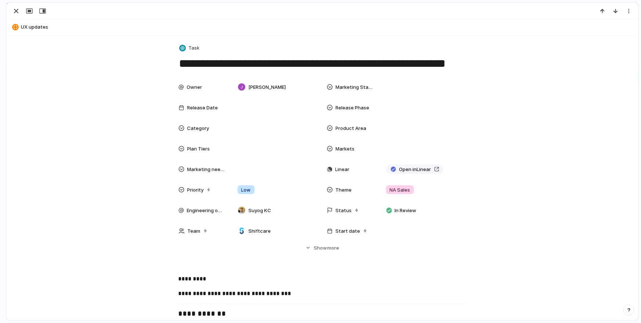
click at [273, 64] on textarea "**********" at bounding box center [322, 63] width 288 height 15
click at [358, 64] on textarea "**********" at bounding box center [322, 63] width 288 height 15
click at [438, 168] on link "Open in Linear" at bounding box center [415, 170] width 58 height 10
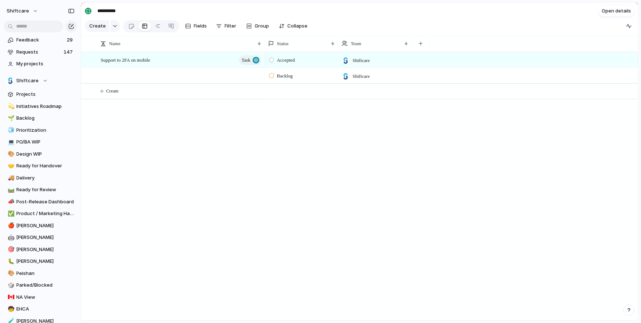
click at [112, 79] on div at bounding box center [182, 75] width 162 height 15
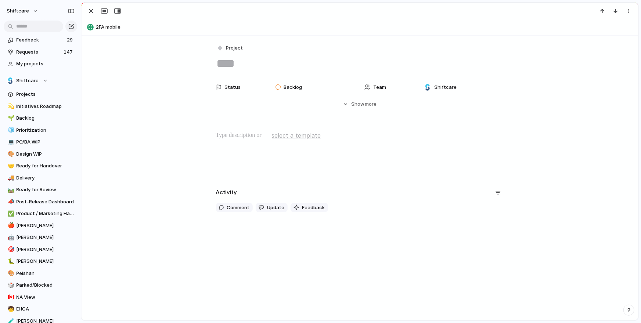
click at [240, 68] on textarea at bounding box center [360, 63] width 288 height 15
type textarea "**********"
drag, startPoint x: 228, startPoint y: 146, endPoint x: 257, endPoint y: 132, distance: 32.2
click at [228, 146] on div at bounding box center [359, 154] width 539 height 47
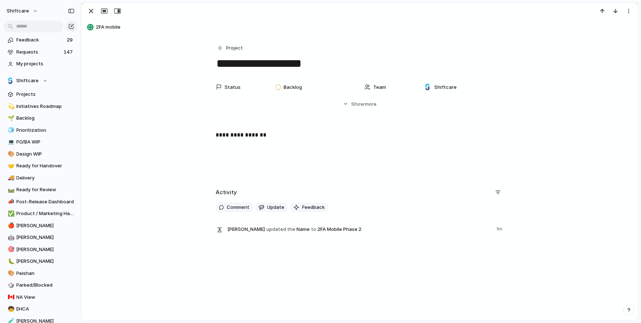
click at [310, 159] on div "**********" at bounding box center [359, 154] width 539 height 47
click at [229, 44] on span "Project" at bounding box center [234, 47] width 17 height 7
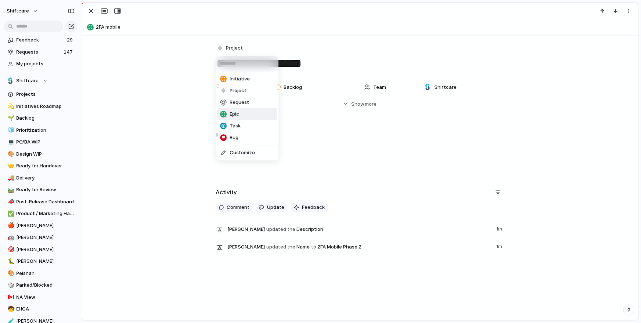
click at [233, 112] on span "Epic" at bounding box center [235, 114] width 10 height 7
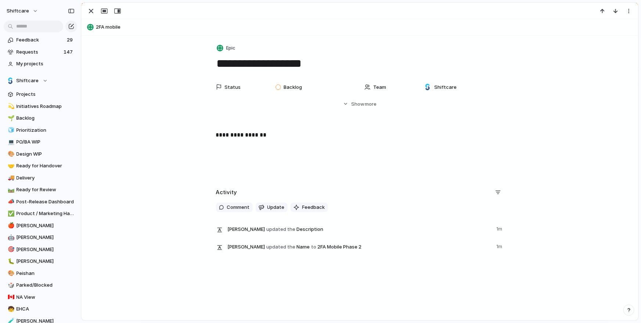
click at [193, 126] on div "**********" at bounding box center [360, 148] width 556 height 224
click at [281, 146] on div "**********" at bounding box center [359, 154] width 539 height 47
click at [301, 159] on div "**********" at bounding box center [359, 154] width 539 height 47
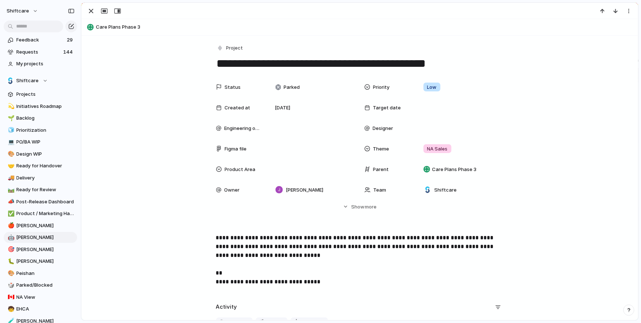
scroll to position [0, 243]
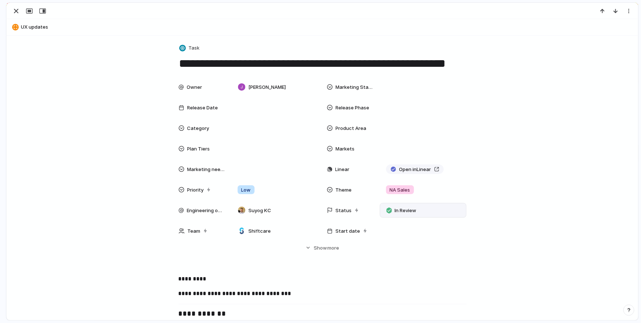
click at [397, 213] on span "In Review" at bounding box center [405, 210] width 22 height 7
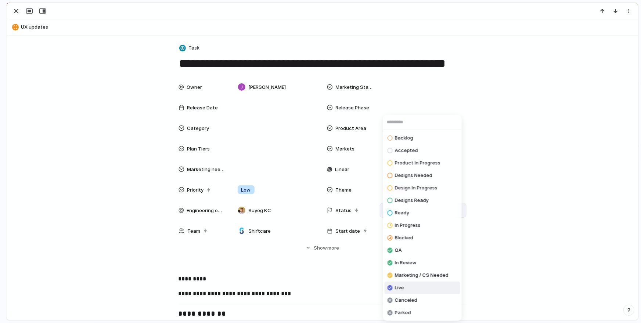
click at [397, 287] on span "Live" at bounding box center [399, 287] width 9 height 7
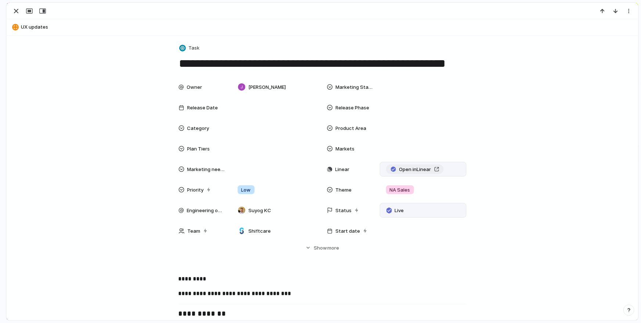
click at [438, 170] on link "Open in Linear" at bounding box center [415, 170] width 58 height 10
click at [17, 11] on div "button" at bounding box center [16, 11] width 9 height 9
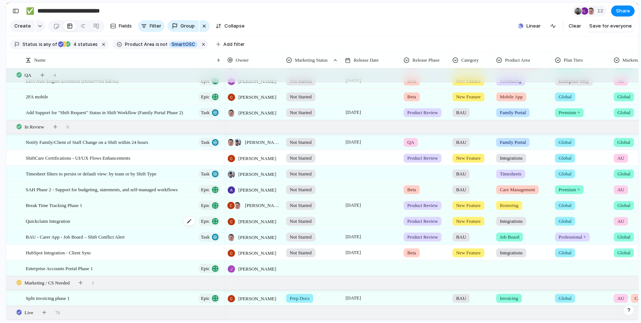
scroll to position [26, 0]
click at [145, 268] on div "Enterprise Accounts Portal Phase 1 Epic" at bounding box center [124, 268] width 196 height 15
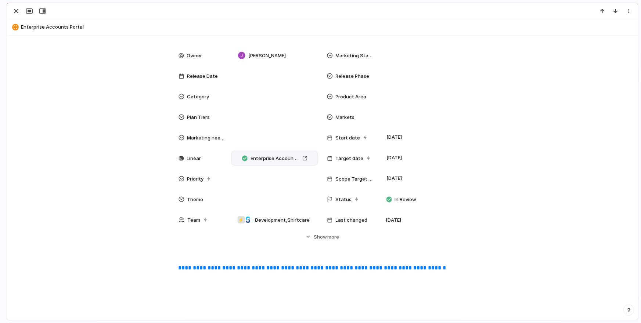
scroll to position [37, 0]
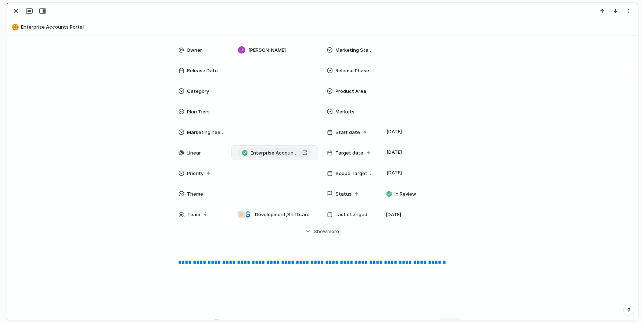
click at [306, 153] on div "Enterprise Accounts Portal Phase 1" at bounding box center [274, 152] width 65 height 7
click at [20, 12] on div "button" at bounding box center [16, 11] width 9 height 9
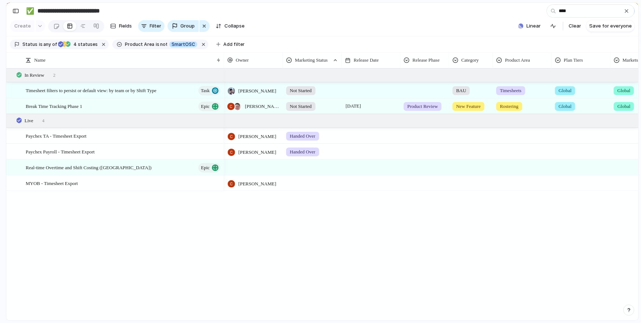
type input "****"
click at [360, 91] on div at bounding box center [371, 90] width 59 height 15
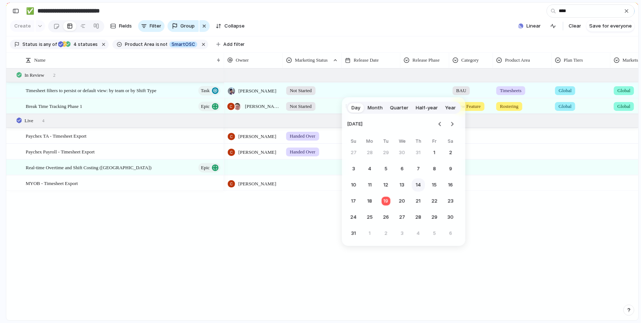
click at [414, 185] on button "14" at bounding box center [418, 184] width 13 height 13
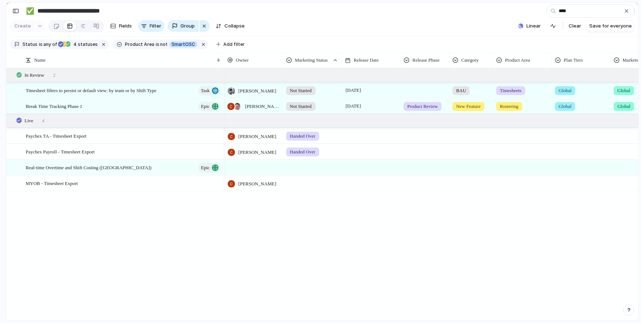
click at [482, 201] on div "Mikey Nanquil Not Started 14 August BAU Timesheets Global Global Update Recent …" at bounding box center [431, 194] width 414 height 252
click at [423, 88] on div at bounding box center [425, 89] width 48 height 12
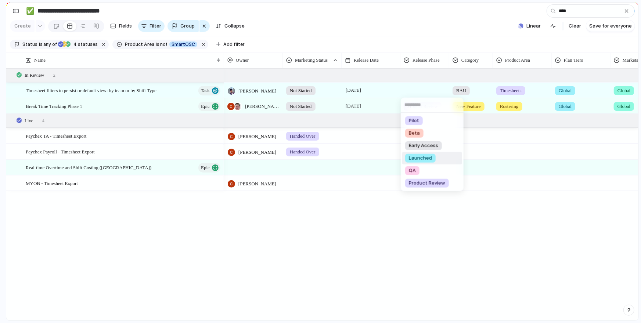
click at [426, 159] on span "Launched" at bounding box center [420, 158] width 23 height 7
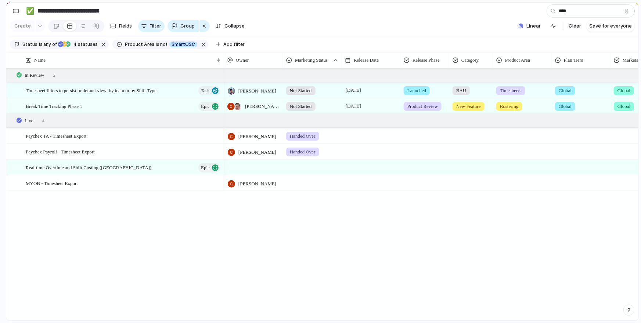
click at [101, 94] on div "Timesheet filters to persist or default view: by team or by Shift Type Task" at bounding box center [124, 90] width 196 height 15
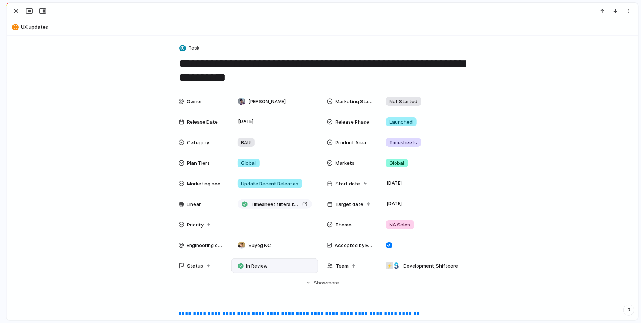
click at [247, 265] on span "In Review" at bounding box center [257, 266] width 22 height 7
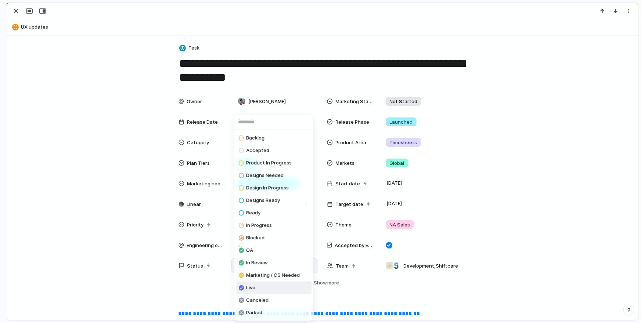
click at [251, 283] on div "Live" at bounding box center [247, 287] width 17 height 9
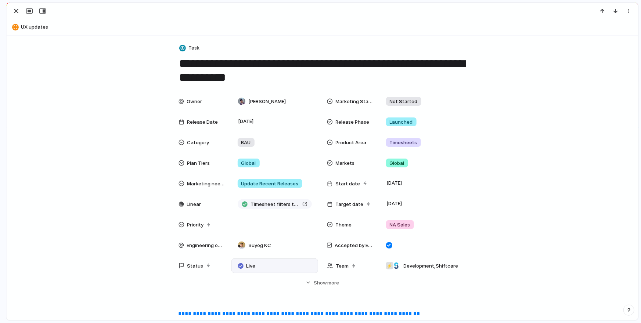
click at [162, 279] on div "Owner Mikey Nanquil Marketing Status Not Started Release Date 14 August Release…" at bounding box center [322, 190] width 614 height 192
click at [17, 11] on div "button" at bounding box center [16, 11] width 9 height 9
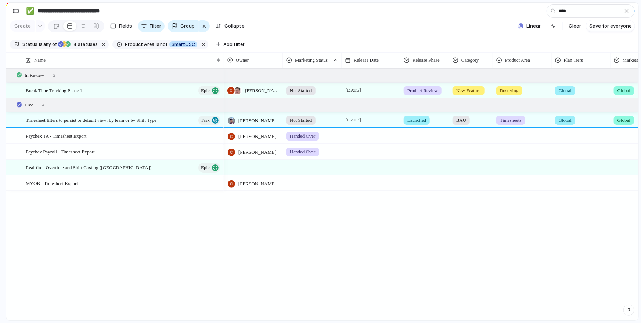
click at [626, 10] on div "button" at bounding box center [627, 11] width 6 height 6
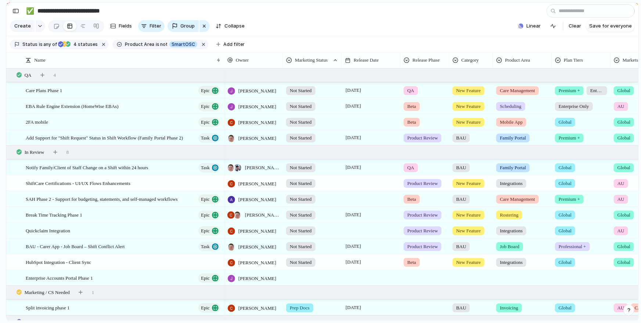
click at [357, 276] on div at bounding box center [371, 277] width 59 height 15
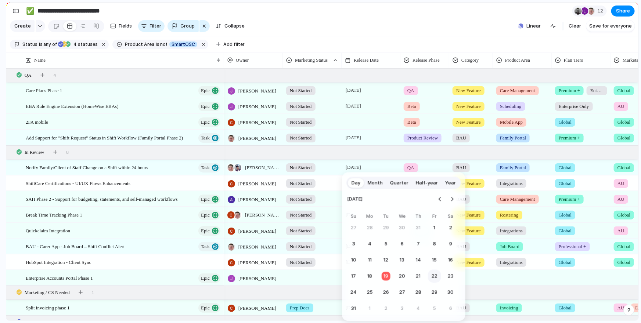
click at [437, 275] on button "22" at bounding box center [434, 276] width 13 height 13
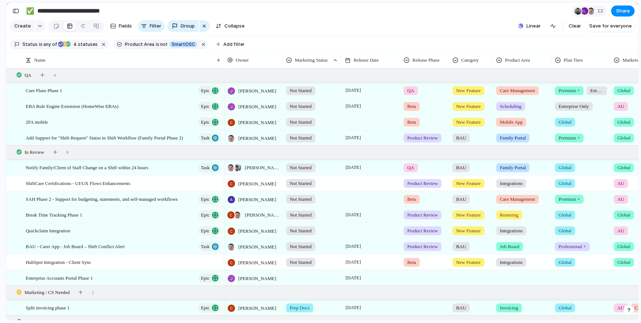
click at [299, 279] on div at bounding box center [312, 277] width 58 height 12
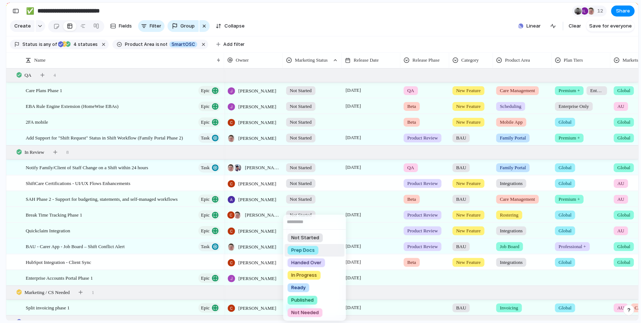
click at [427, 274] on div "Not Started Prep Docs Handed Over In Progress Ready Published Not Needed" at bounding box center [320, 161] width 641 height 323
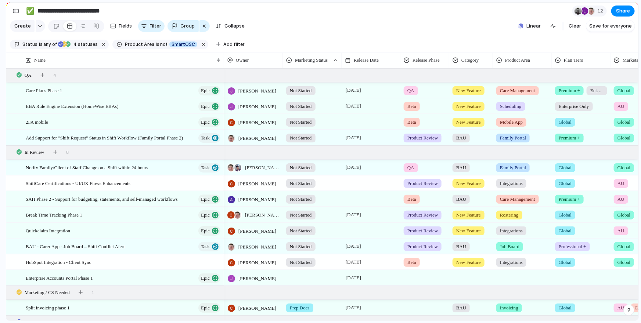
click at [415, 280] on div at bounding box center [425, 277] width 48 height 12
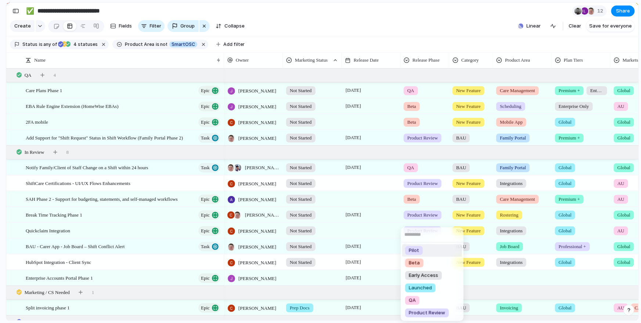
click at [325, 277] on div "Pilot Beta Early Access Launched QA Product Review" at bounding box center [320, 161] width 641 height 323
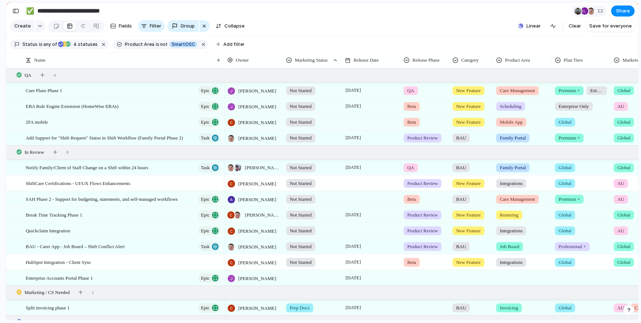
click at [297, 277] on div at bounding box center [312, 277] width 58 height 12
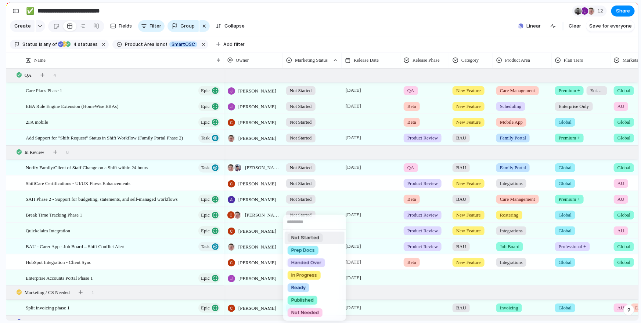
click at [300, 238] on span "Not Started" at bounding box center [305, 237] width 28 height 7
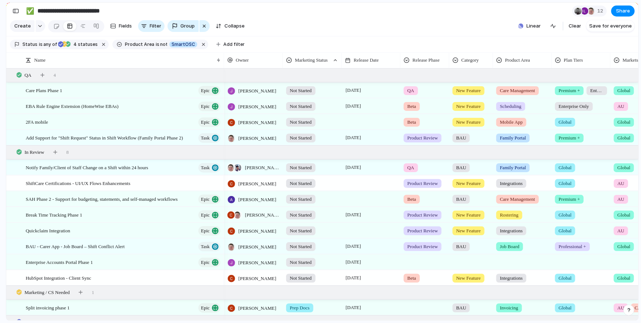
click at [426, 265] on div at bounding box center [425, 261] width 48 height 12
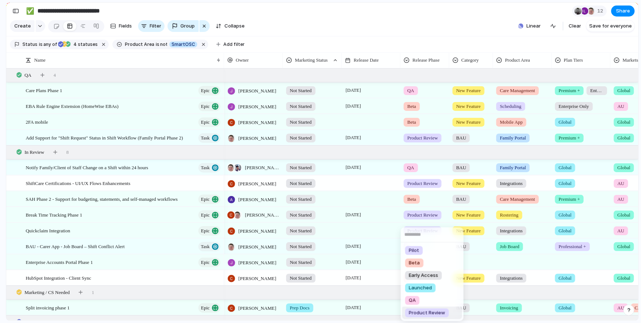
click at [432, 312] on span "Product Review" at bounding box center [427, 313] width 36 height 7
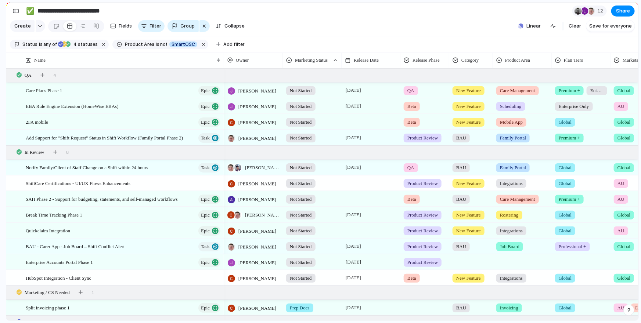
click at [475, 259] on div at bounding box center [470, 261] width 43 height 12
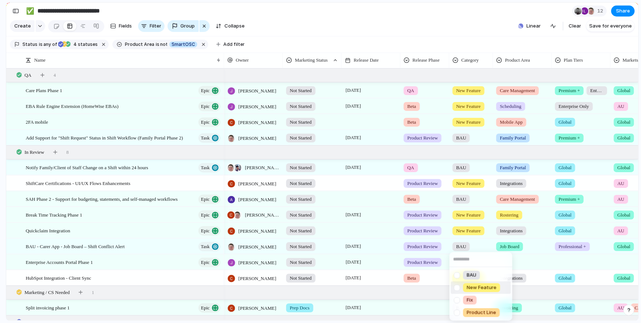
drag, startPoint x: 490, startPoint y: 287, endPoint x: 535, endPoint y: 260, distance: 52.3
click at [490, 287] on span "New Feature" at bounding box center [482, 287] width 30 height 7
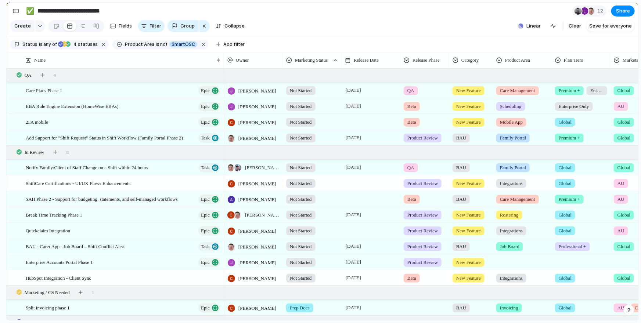
click at [535, 260] on div at bounding box center [522, 261] width 58 height 12
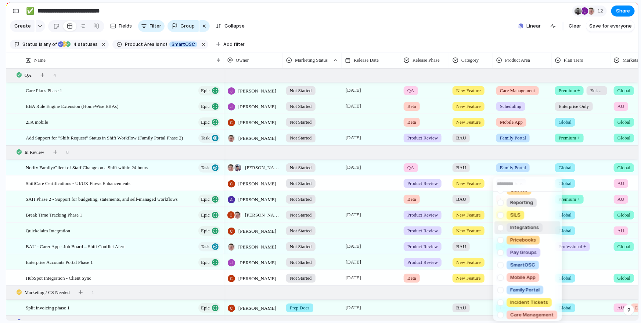
click at [501, 223] on div at bounding box center [500, 227] width 13 height 13
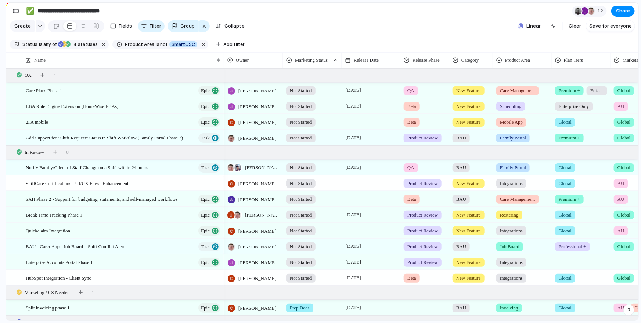
drag, startPoint x: 586, startPoint y: 264, endPoint x: 572, endPoint y: 264, distance: 14.0
click at [586, 264] on div "Scheduling Client Profile Staff Profile Job Board Forms Quotes Reporting SILS I…" at bounding box center [320, 161] width 641 height 323
click at [572, 264] on div at bounding box center [581, 261] width 58 height 12
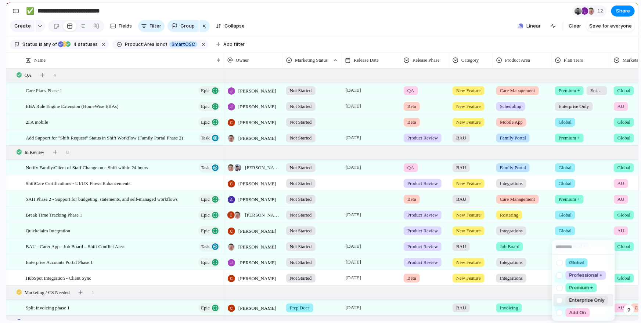
click at [560, 301] on div at bounding box center [559, 300] width 13 height 13
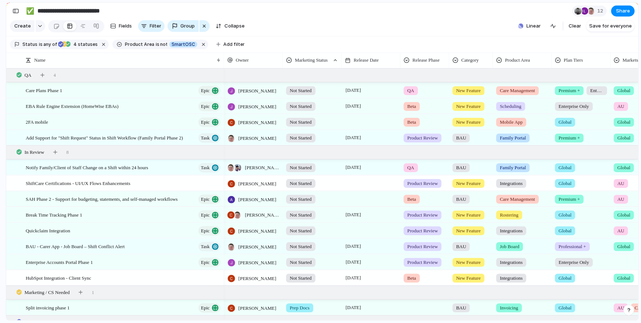
click at [634, 254] on div "Global Professional + Premium + Enterprise Only Add On" at bounding box center [320, 161] width 641 height 323
click at [621, 265] on div at bounding box center [639, 261] width 57 height 12
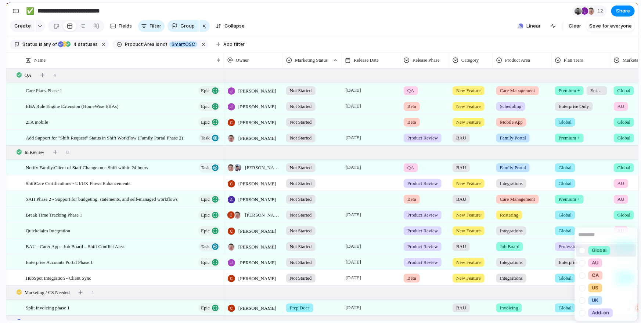
click at [581, 250] on div at bounding box center [582, 250] width 13 height 13
click at [600, 219] on div "Global AU CA US UK Add-on" at bounding box center [320, 161] width 641 height 323
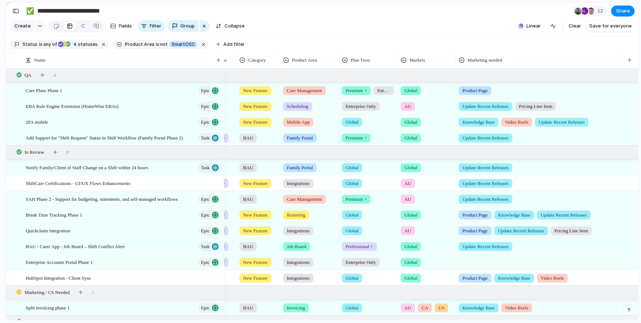
click at [470, 260] on div at bounding box center [538, 261] width 165 height 12
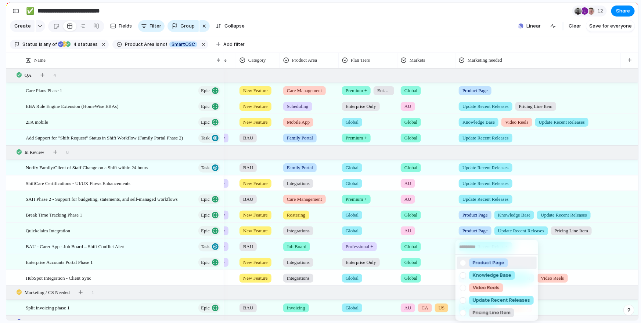
click at [462, 264] on div at bounding box center [462, 263] width 13 height 13
click at [466, 315] on div at bounding box center [462, 313] width 13 height 13
click at [574, 258] on div "Product Page Knowledge Base Video Reels Update Recent Releases Pricing Line Item" at bounding box center [320, 161] width 641 height 323
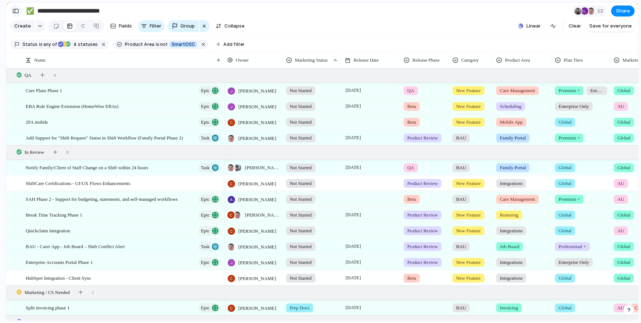
click at [14, 10] on div "button" at bounding box center [15, 10] width 7 height 5
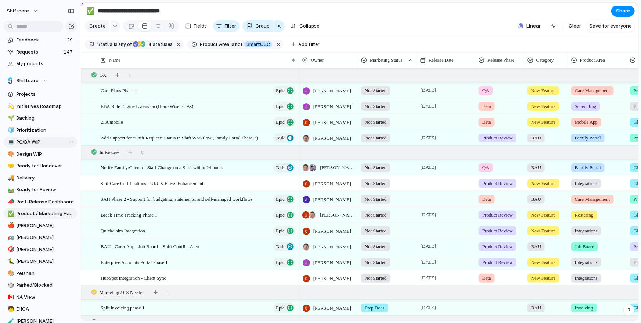
click at [31, 144] on span "PO/BA WIP" at bounding box center [46, 141] width 58 height 7
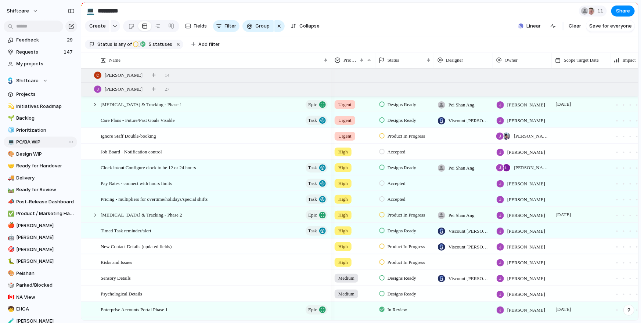
type input "*********"
click at [87, 73] on div at bounding box center [86, 75] width 7 height 7
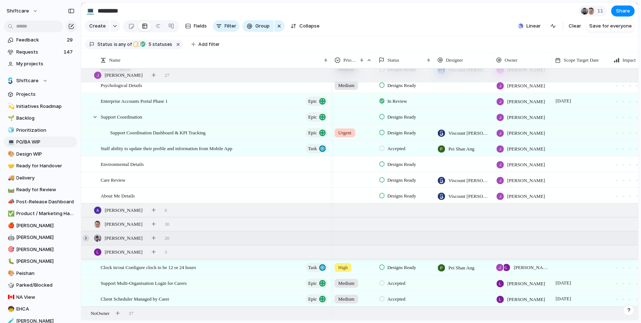
click at [86, 238] on div at bounding box center [86, 238] width 7 height 7
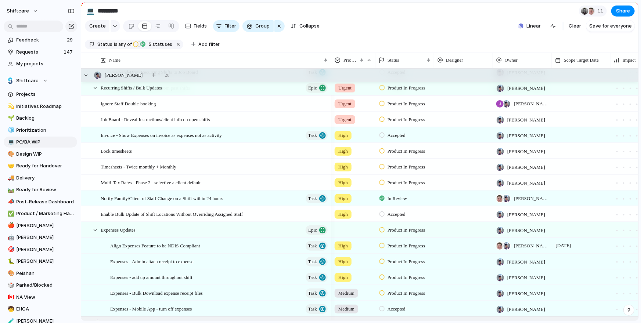
scroll to position [745, 0]
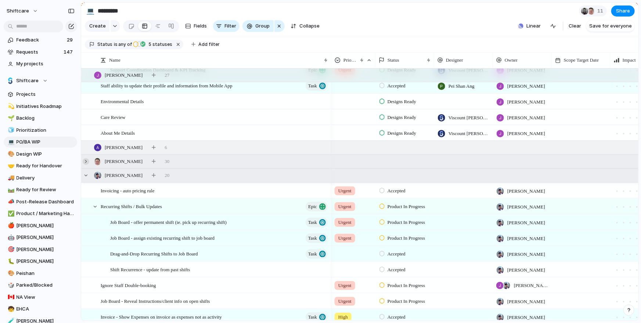
click at [86, 159] on div at bounding box center [86, 161] width 7 height 7
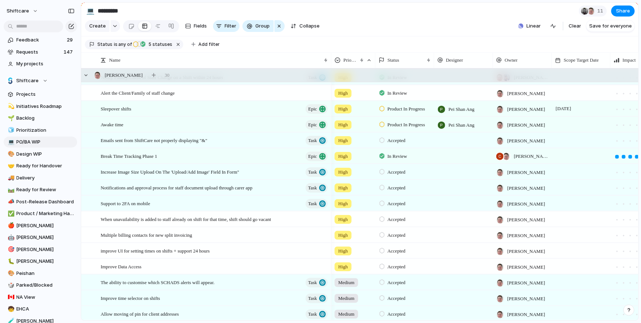
click at [340, 111] on span "High" at bounding box center [343, 108] width 10 height 7
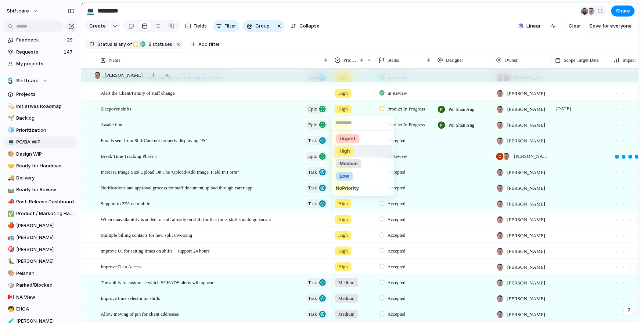
click at [351, 133] on li "Urgent" at bounding box center [363, 139] width 60 height 12
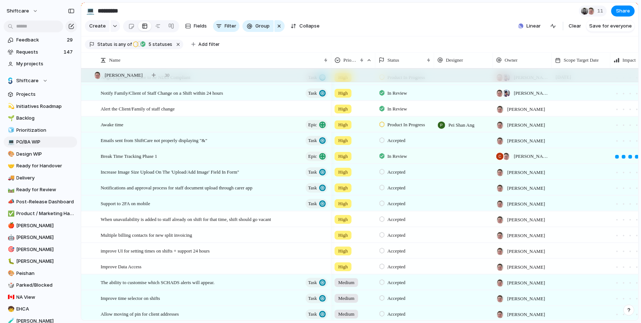
click at [343, 123] on span "High" at bounding box center [343, 124] width 10 height 7
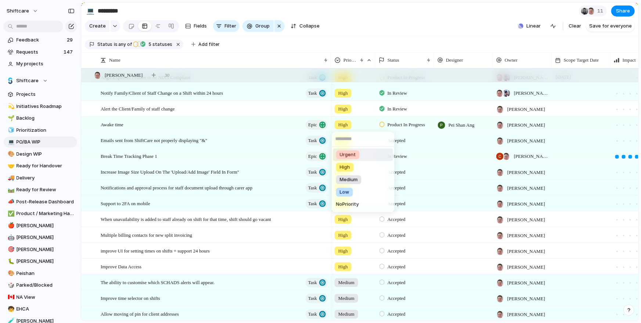
click at [353, 154] on span "Urgent" at bounding box center [348, 154] width 16 height 7
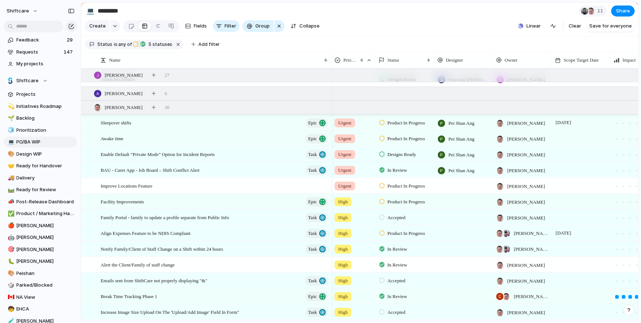
scroll to position [503, 0]
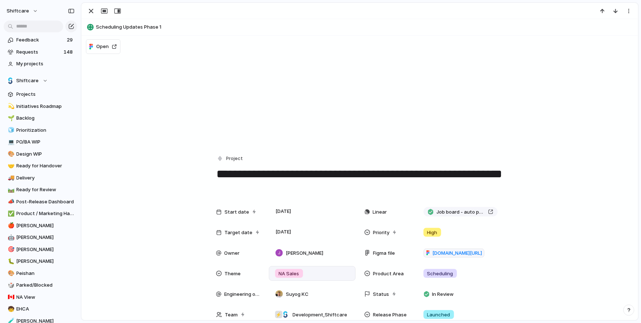
scroll to position [29, 0]
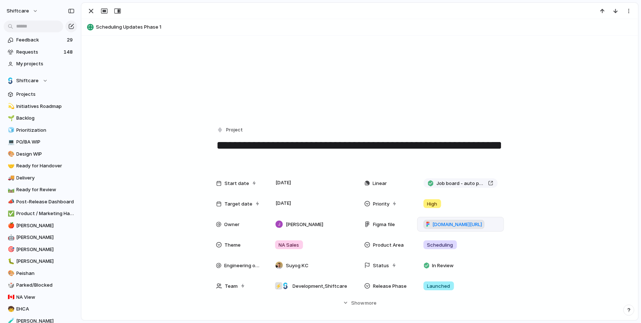
click at [442, 224] on span "[DOMAIN_NAME][URL]" at bounding box center [458, 224] width 50 height 7
